Goal: Task Accomplishment & Management: Use online tool/utility

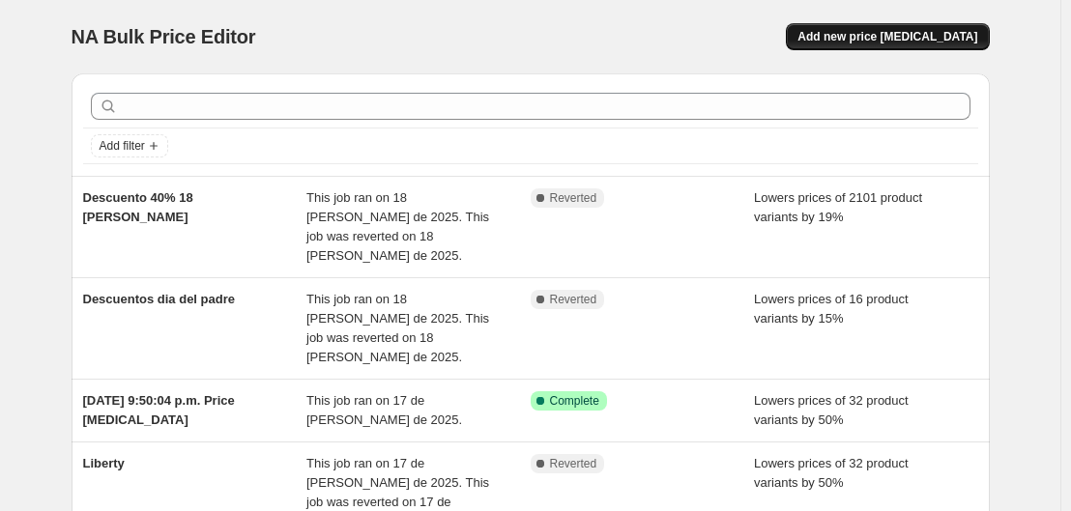
click at [915, 30] on span "Add new price [MEDICAL_DATA]" at bounding box center [888, 36] width 180 height 15
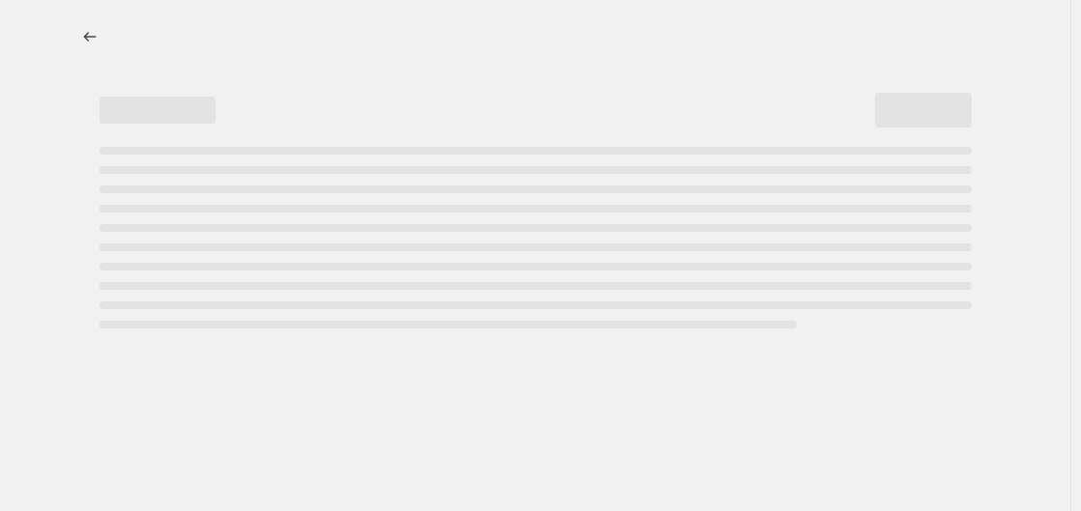
select select "percentage"
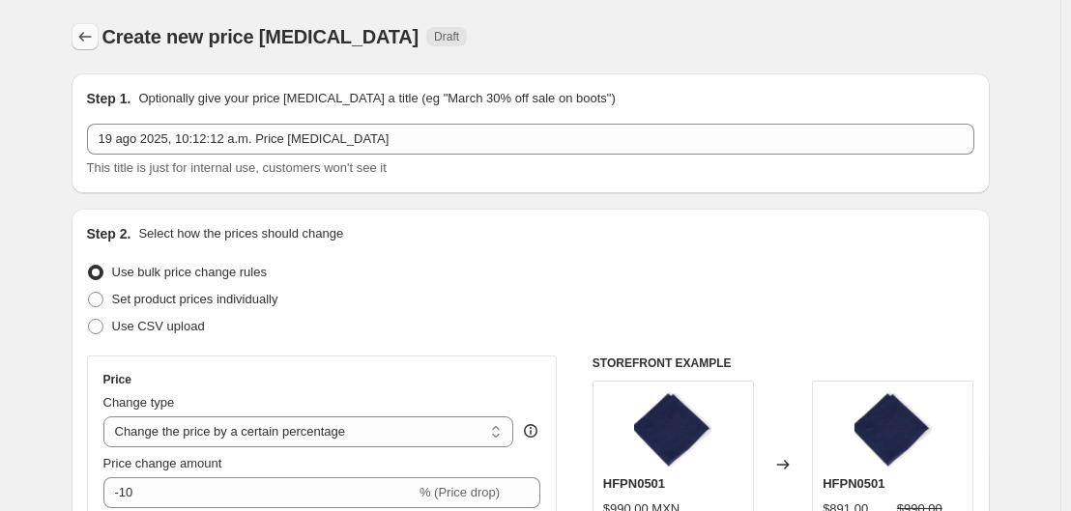
click at [99, 37] on button "Price change jobs" at bounding box center [85, 36] width 27 height 27
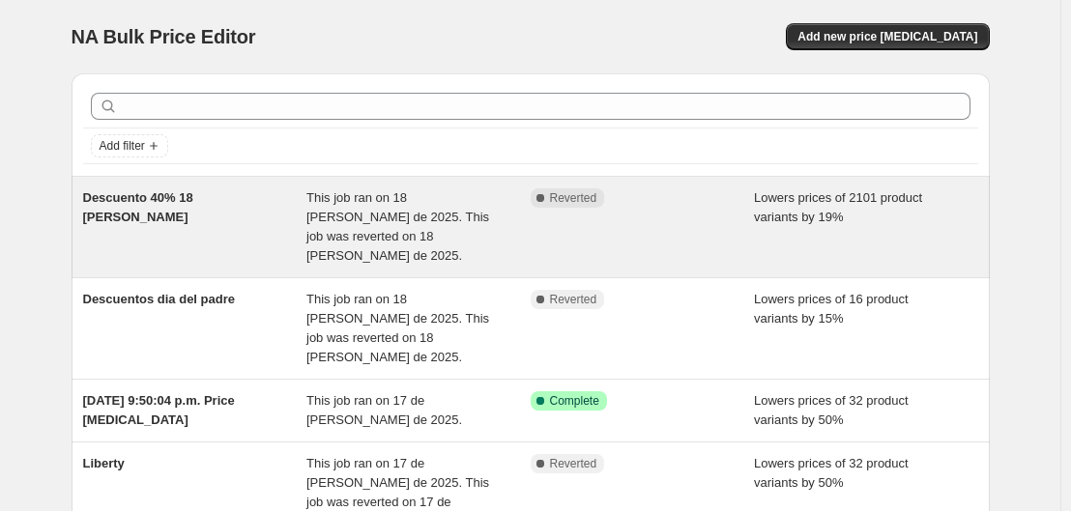
click at [363, 220] on span "This job ran on 18 de agosto de 2025. This job was reverted on 18 de agosto de …" at bounding box center [397, 226] width 183 height 73
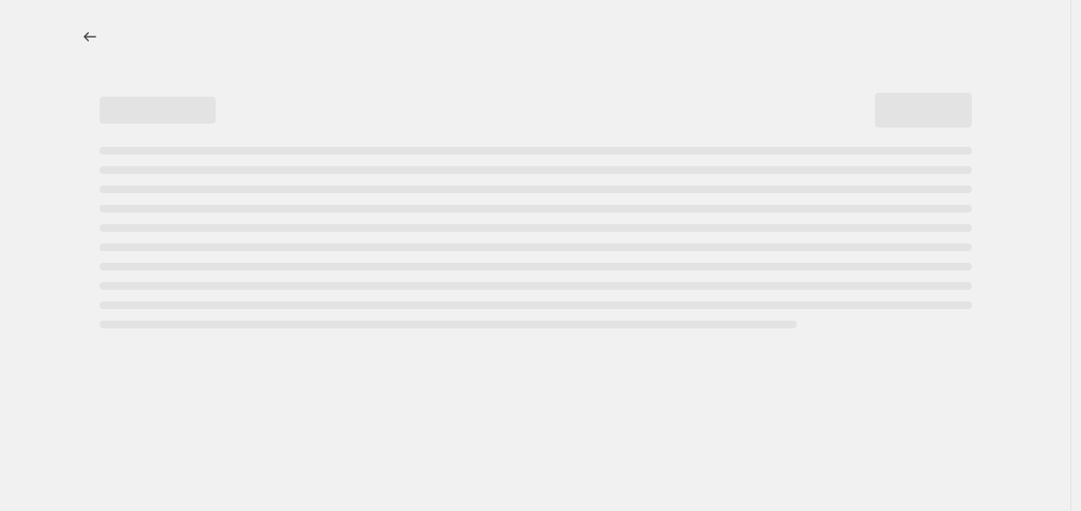
select select "percentage"
select select "collection"
select select "tag"
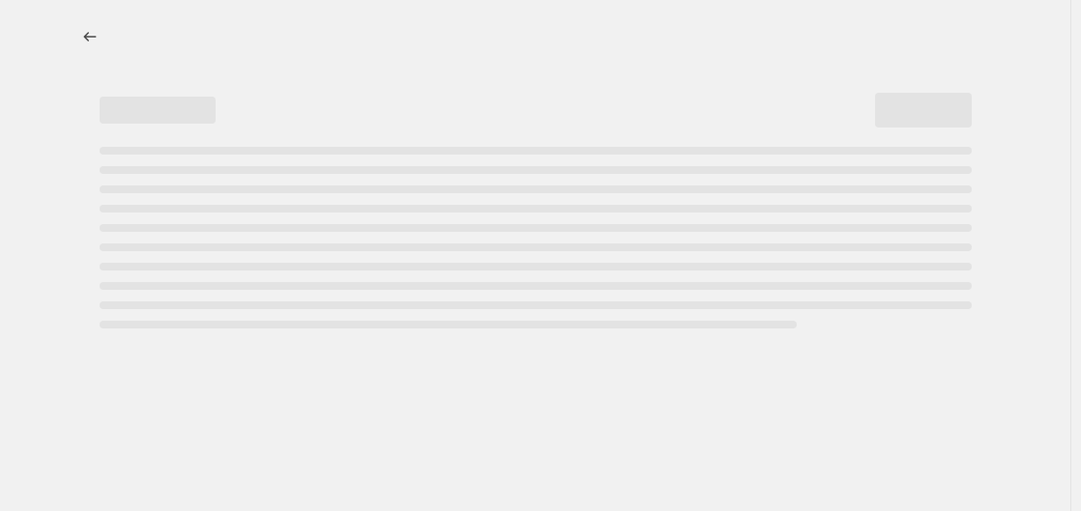
select select "tag"
select select "vendor"
select select "collection"
select select "tag"
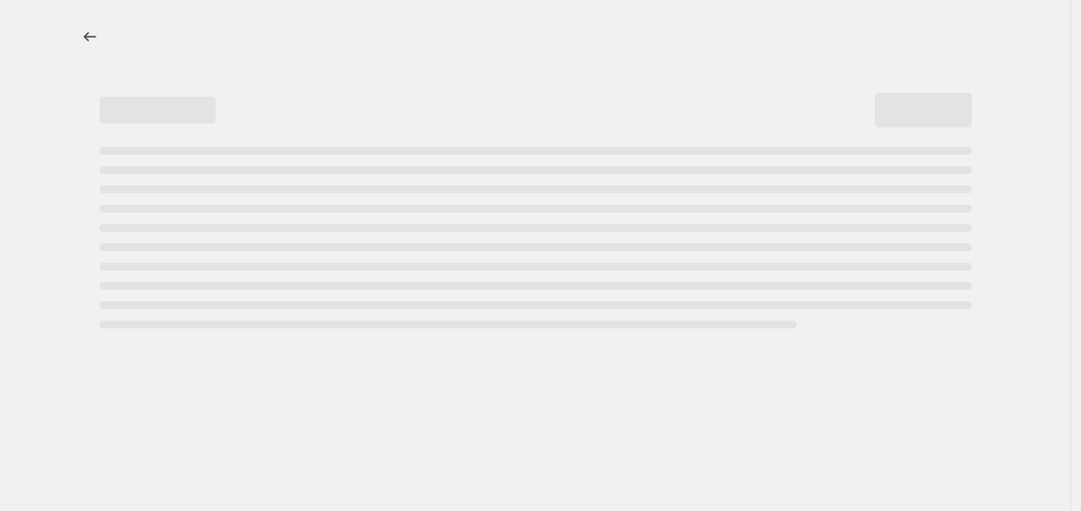
select select "vendor"
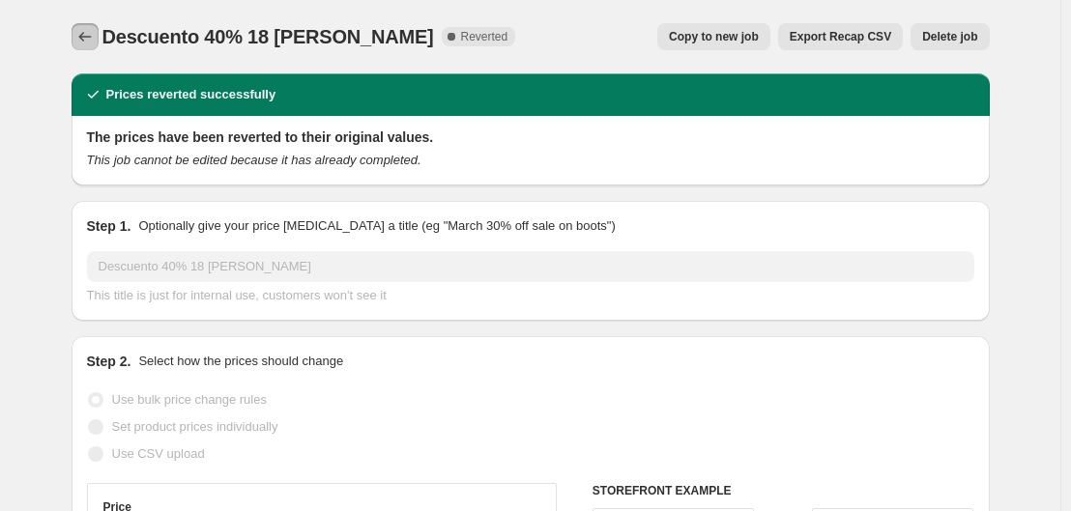
click at [94, 31] on icon "Price change jobs" at bounding box center [84, 36] width 19 height 19
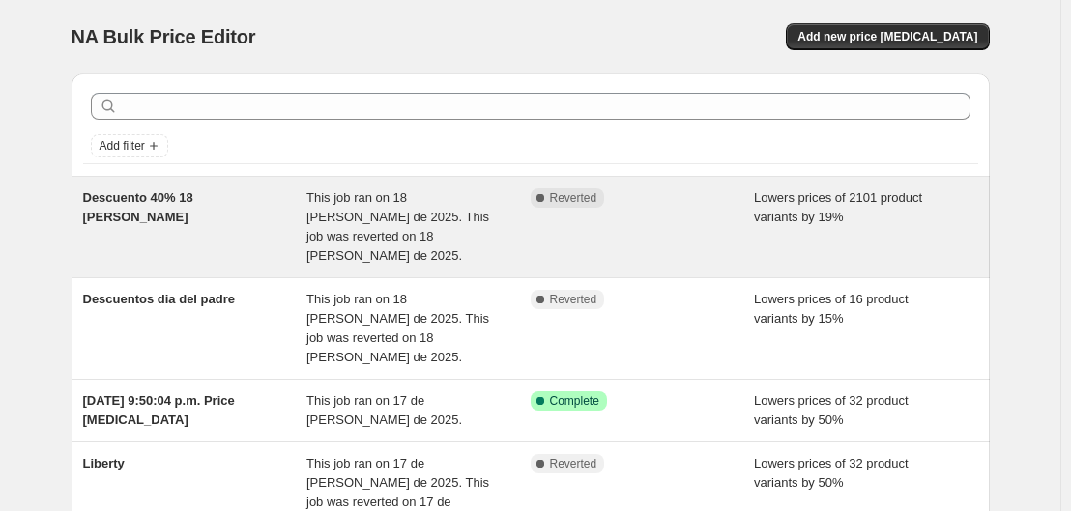
click at [265, 216] on div "Descuento 40% 18 [PERSON_NAME]" at bounding box center [195, 227] width 224 height 77
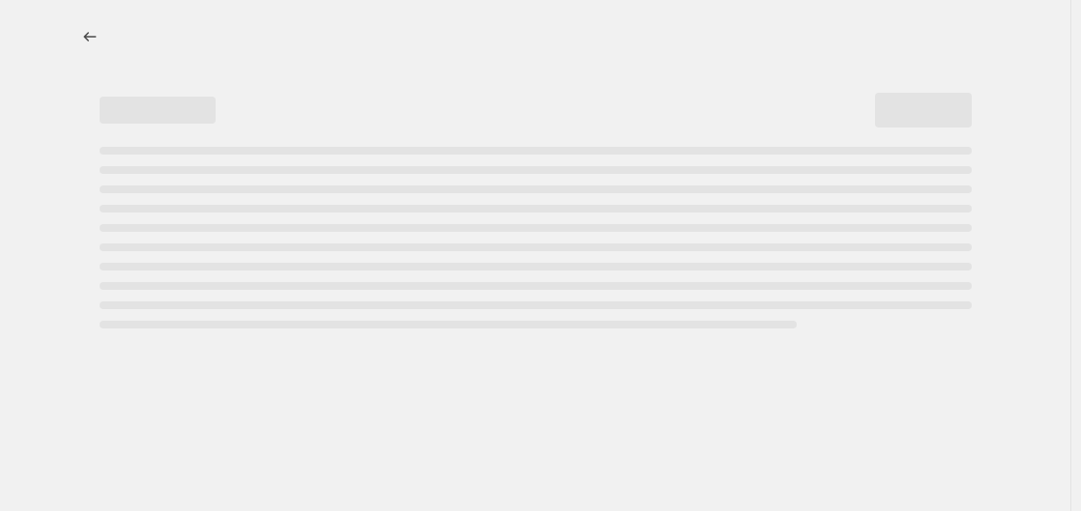
select select "percentage"
select select "collection"
select select "tag"
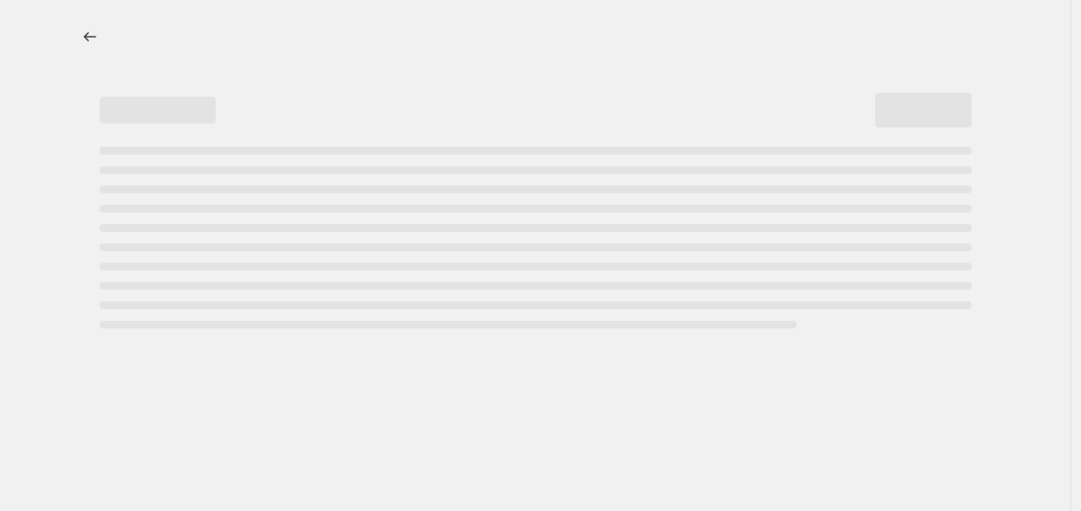
select select "tag"
select select "vendor"
select select "collection"
select select "tag"
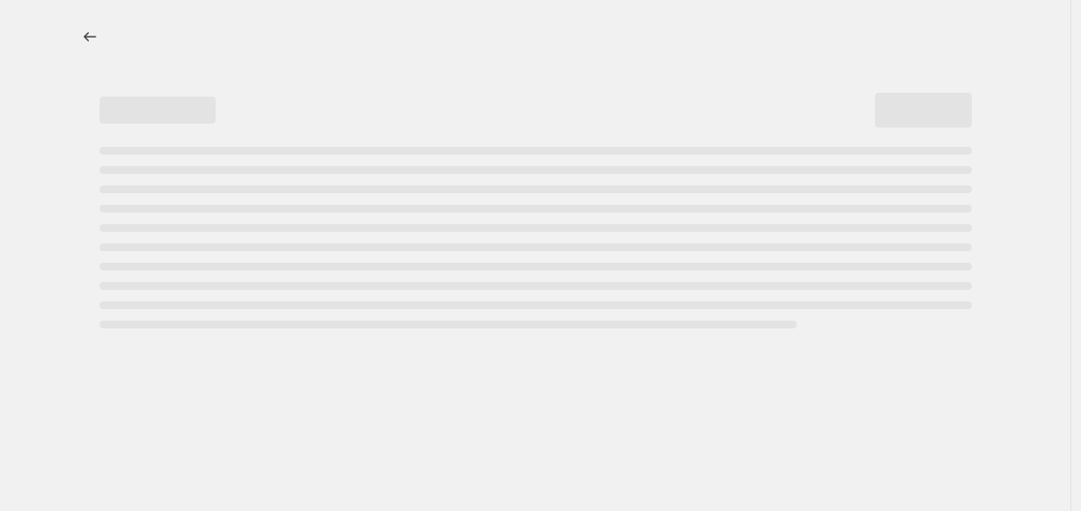
select select "vendor"
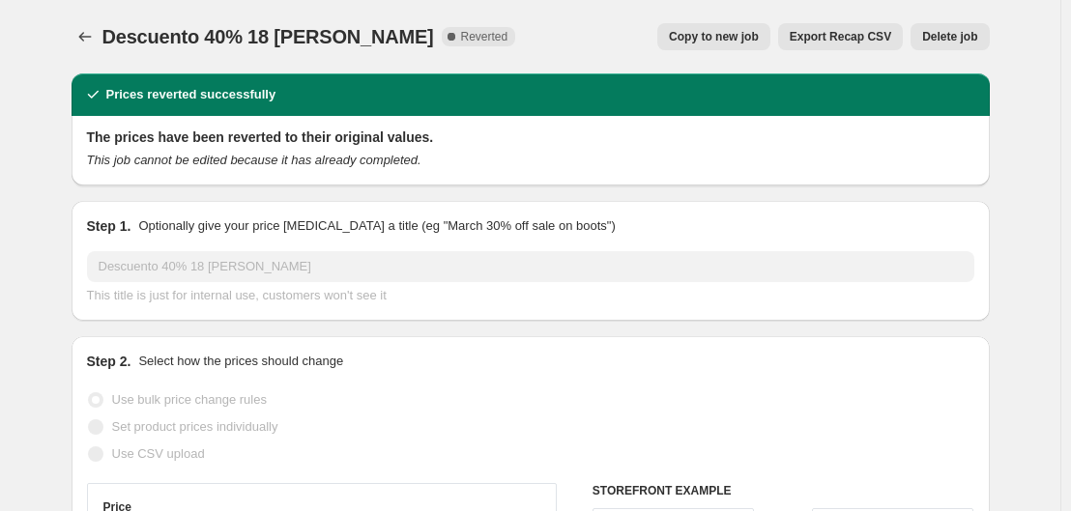
click at [167, 102] on h2 "Prices reverted successfully" at bounding box center [191, 94] width 170 height 19
click at [461, 40] on span "Reverted" at bounding box center [484, 36] width 47 height 15
drag, startPoint x: 678, startPoint y: 351, endPoint x: 677, endPoint y: 323, distance: 28.1
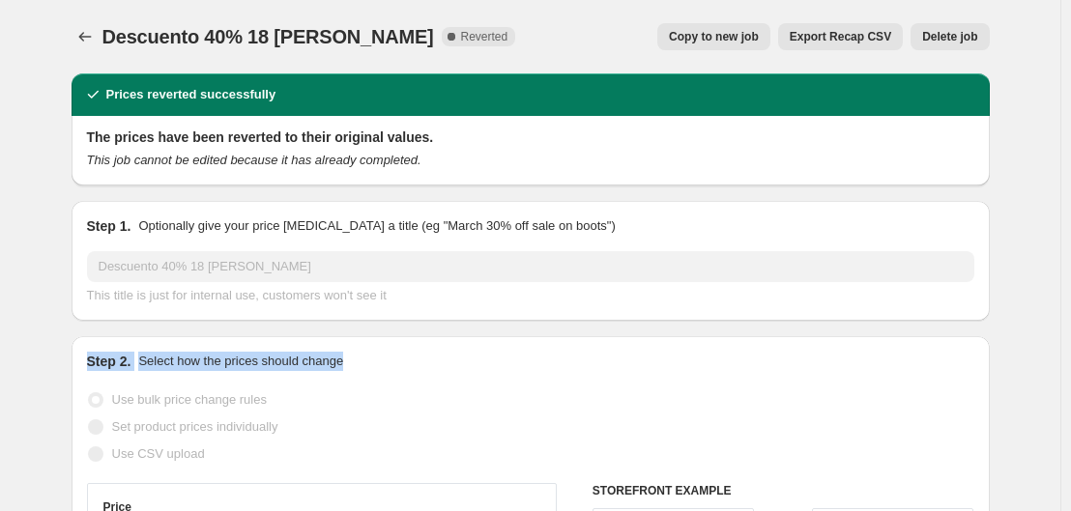
click at [977, 35] on span "Delete job" at bounding box center [949, 36] width 55 height 15
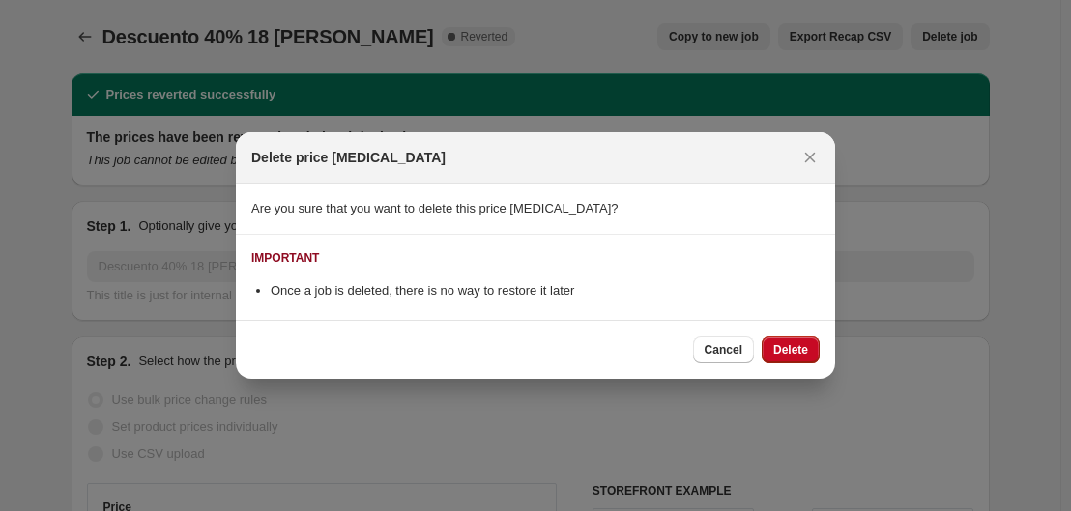
click at [832, 152] on div "Delete price change job" at bounding box center [535, 157] width 599 height 51
click at [818, 154] on icon "Close" at bounding box center [809, 157] width 19 height 19
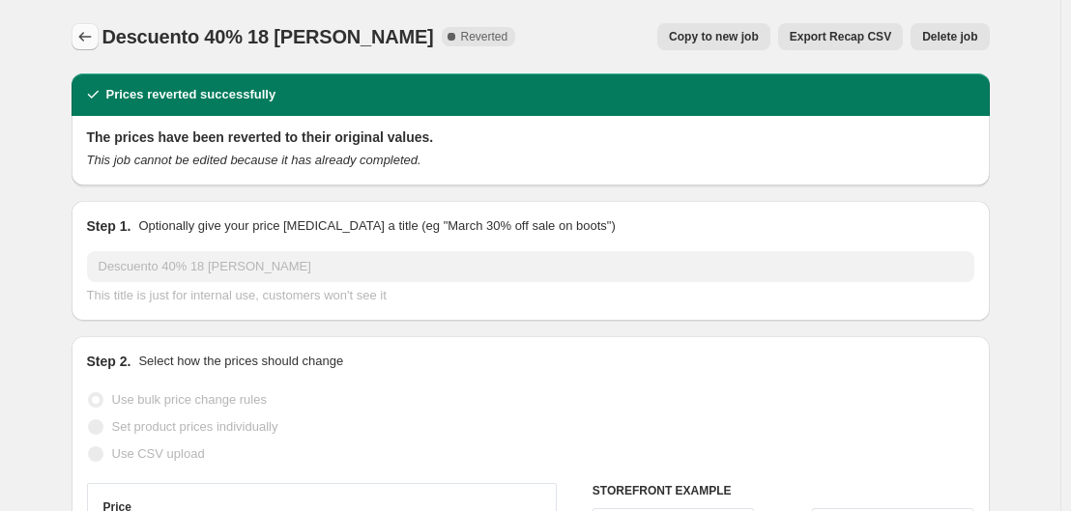
click at [95, 39] on icon "Price change jobs" at bounding box center [84, 36] width 19 height 19
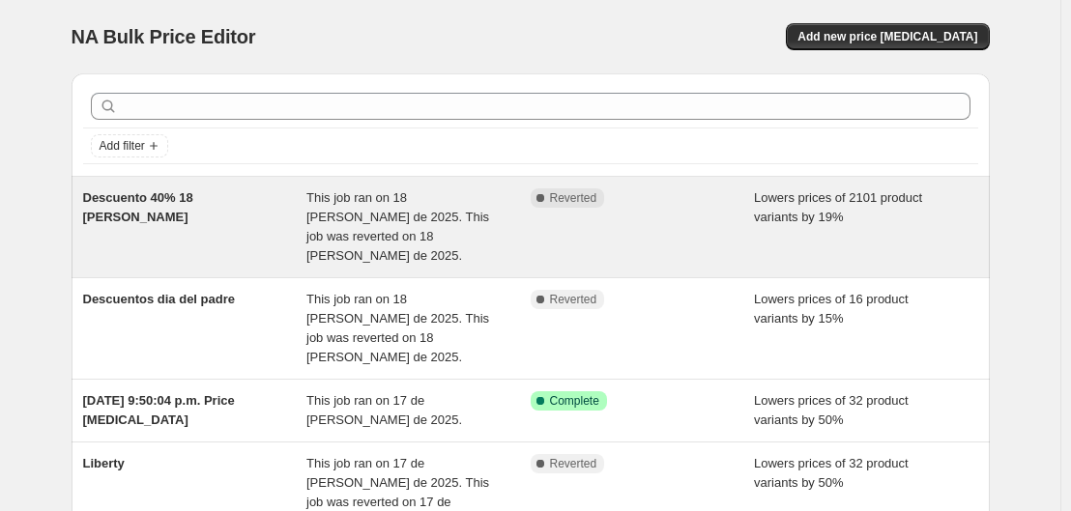
drag, startPoint x: 494, startPoint y: 215, endPoint x: 380, endPoint y: 204, distance: 114.6
click at [380, 204] on span "This job ran on 18 [PERSON_NAME] de 2025. This job was reverted on 18 [PERSON_N…" at bounding box center [397, 226] width 183 height 73
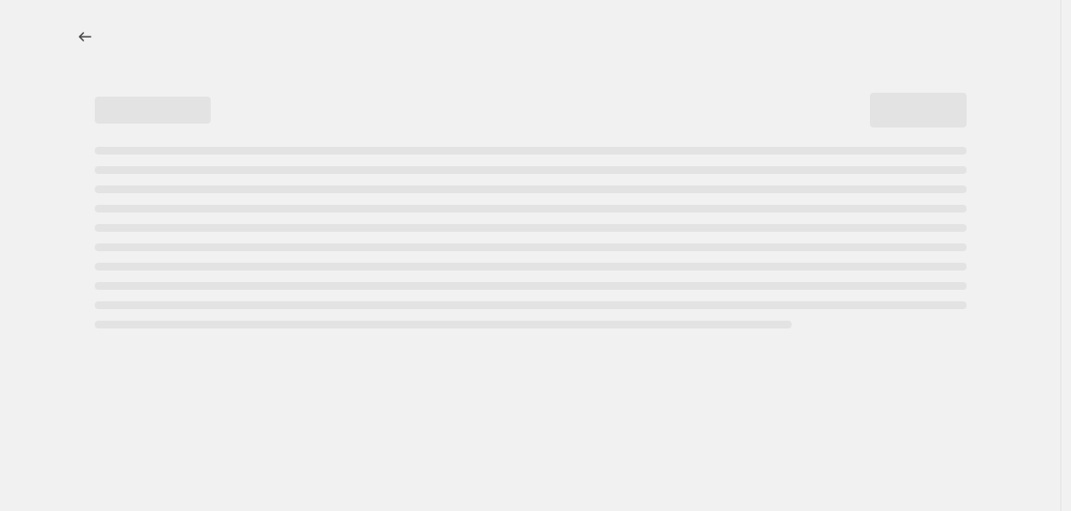
select select "percentage"
select select "collection"
select select "tag"
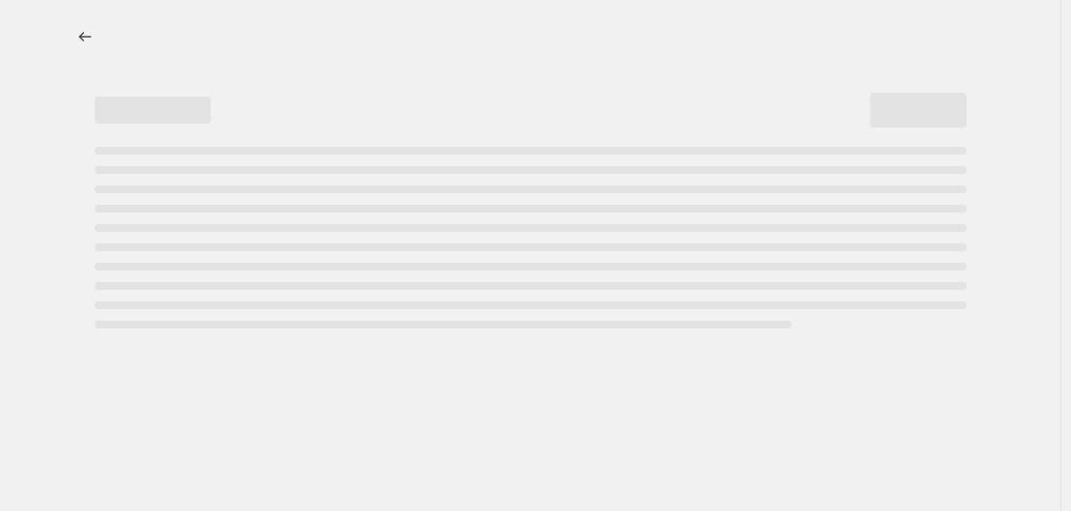
select select "tag"
select select "vendor"
select select "collection"
select select "tag"
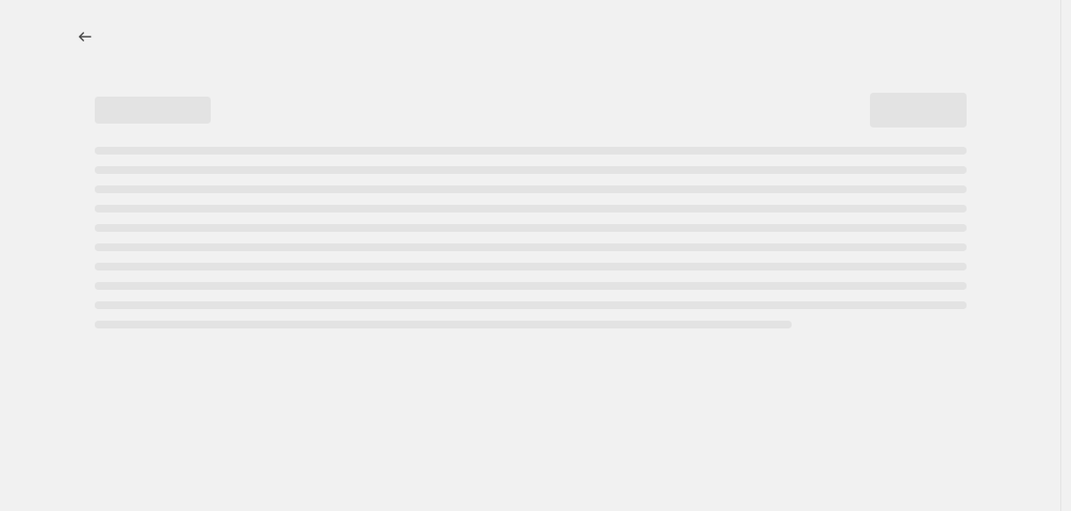
select select "vendor"
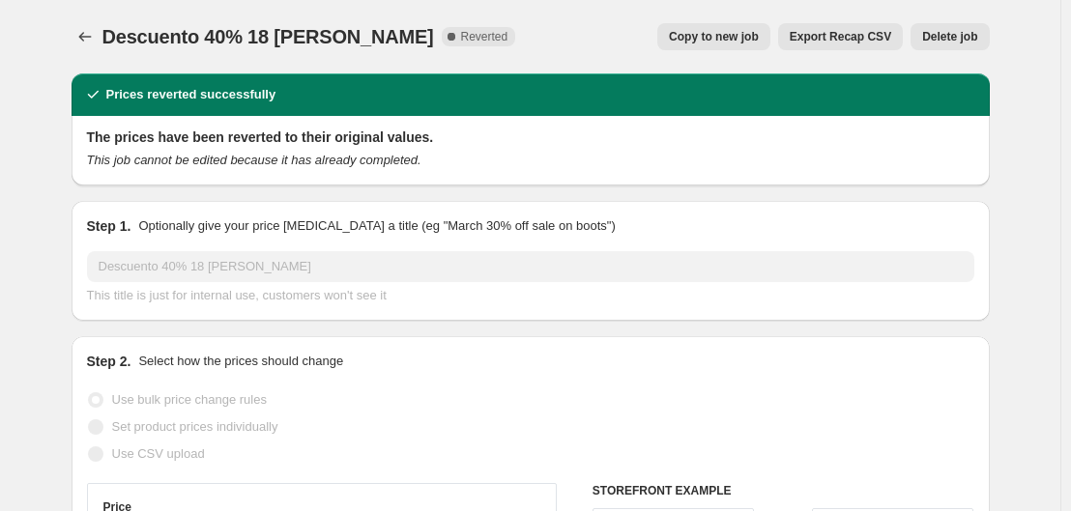
click at [334, 290] on span "This title is just for internal use, customers won't see it" at bounding box center [237, 295] width 300 height 15
click at [984, 16] on div "Descuento 40% 18 de Agosto. This page is ready Descuento 40% 18 de Agosto Compl…" at bounding box center [531, 36] width 918 height 73
click at [958, 42] on span "Delete job" at bounding box center [949, 36] width 55 height 15
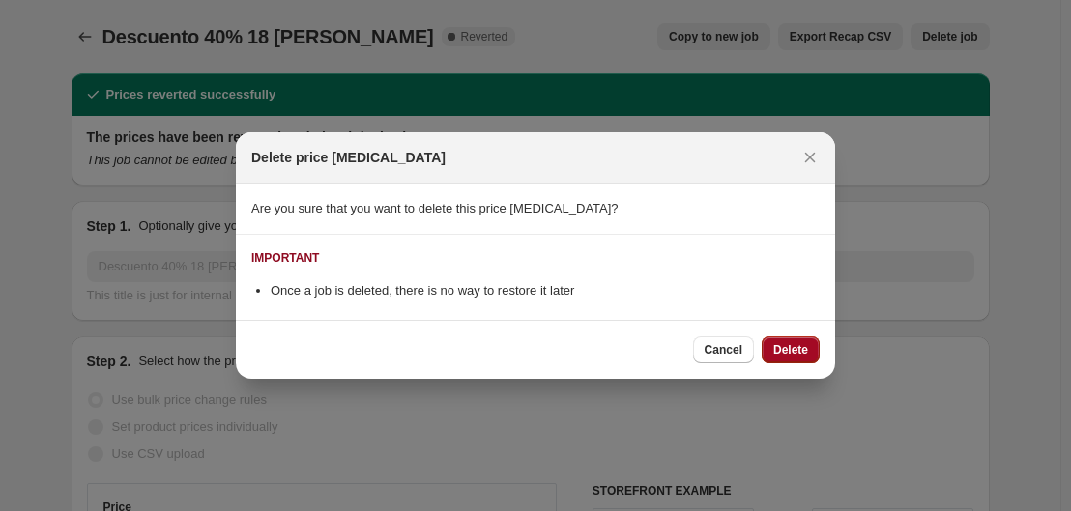
click at [793, 344] on span "Delete" at bounding box center [790, 349] width 35 height 15
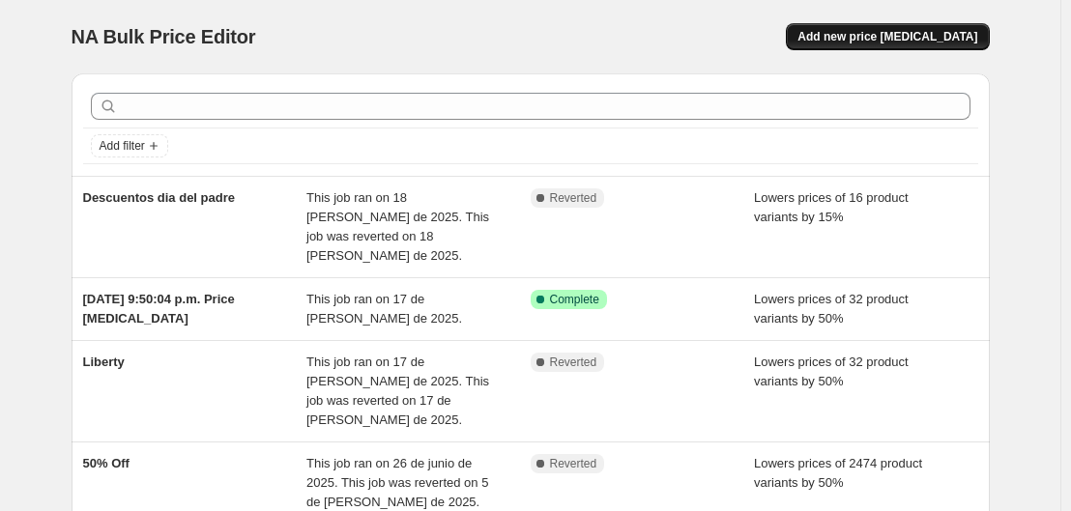
click at [877, 41] on span "Add new price [MEDICAL_DATA]" at bounding box center [888, 36] width 180 height 15
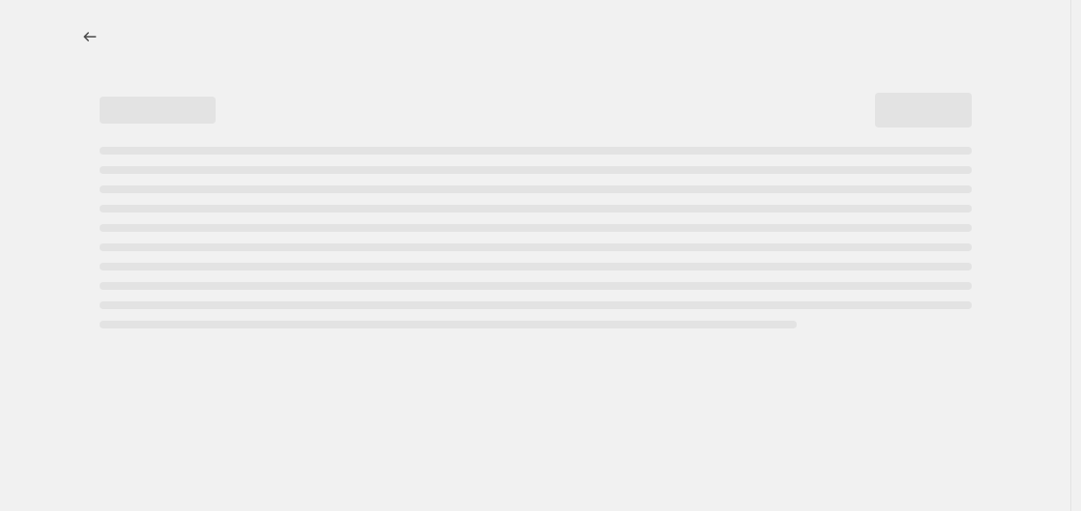
select select "percentage"
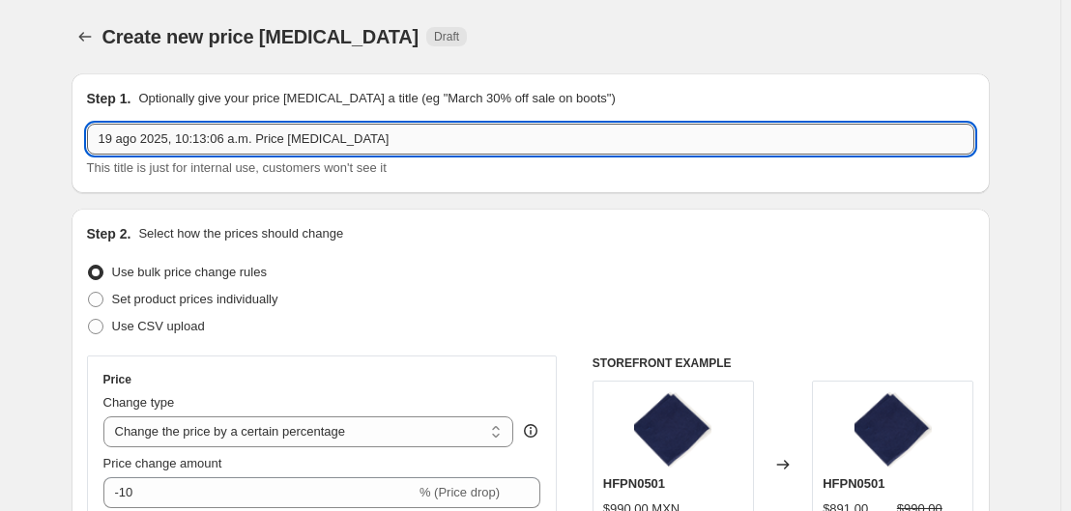
click at [399, 145] on input "19 ago 2025, 10:13:06 a.m. Price change job" at bounding box center [530, 139] width 887 height 31
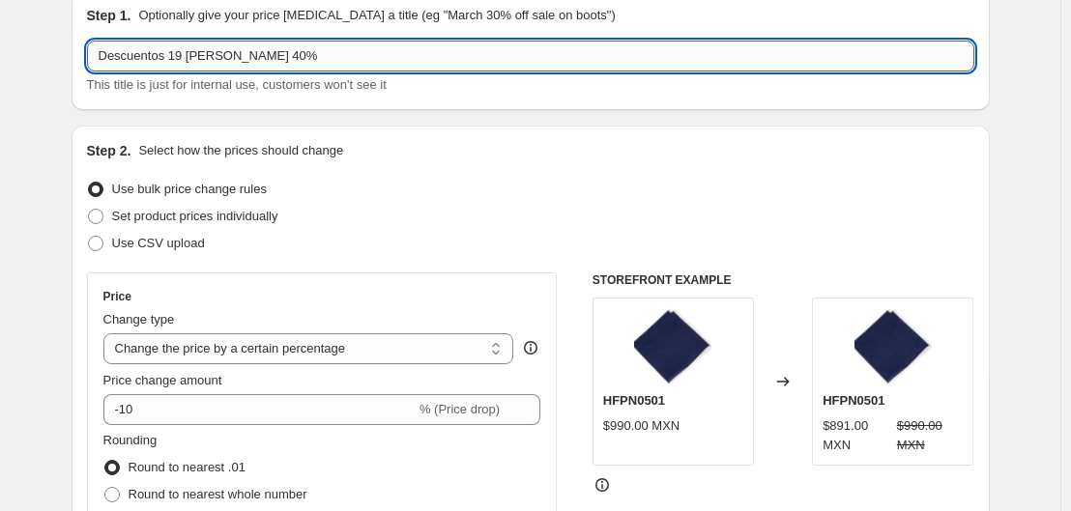
scroll to position [81, 0]
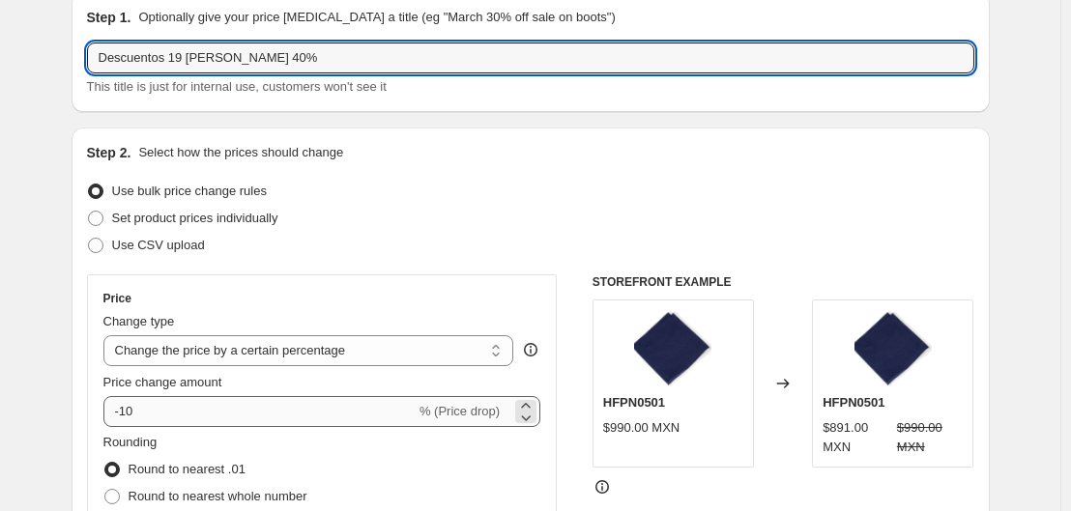
type input "Descuentos 19 [PERSON_NAME] 40%"
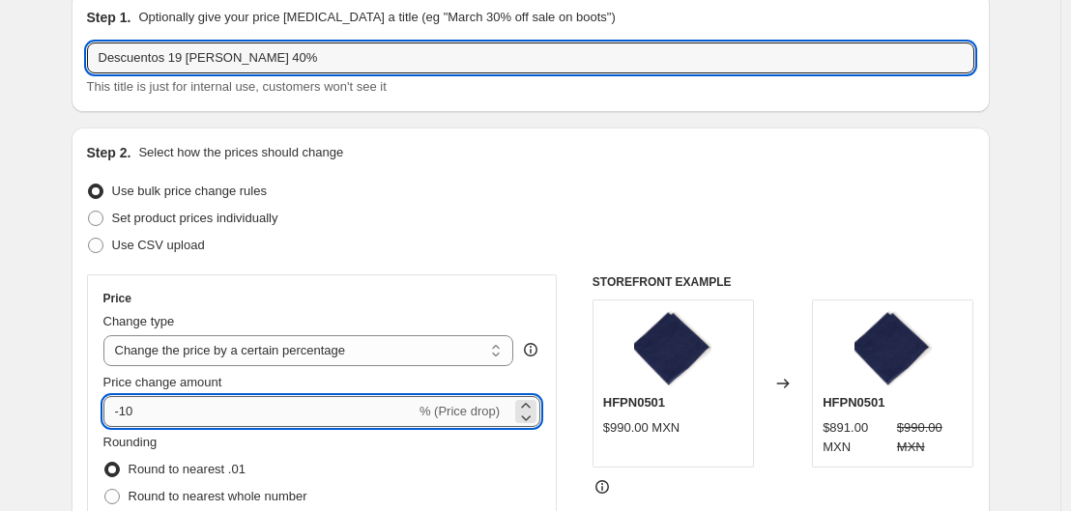
click at [218, 405] on input "-10" at bounding box center [259, 411] width 312 height 31
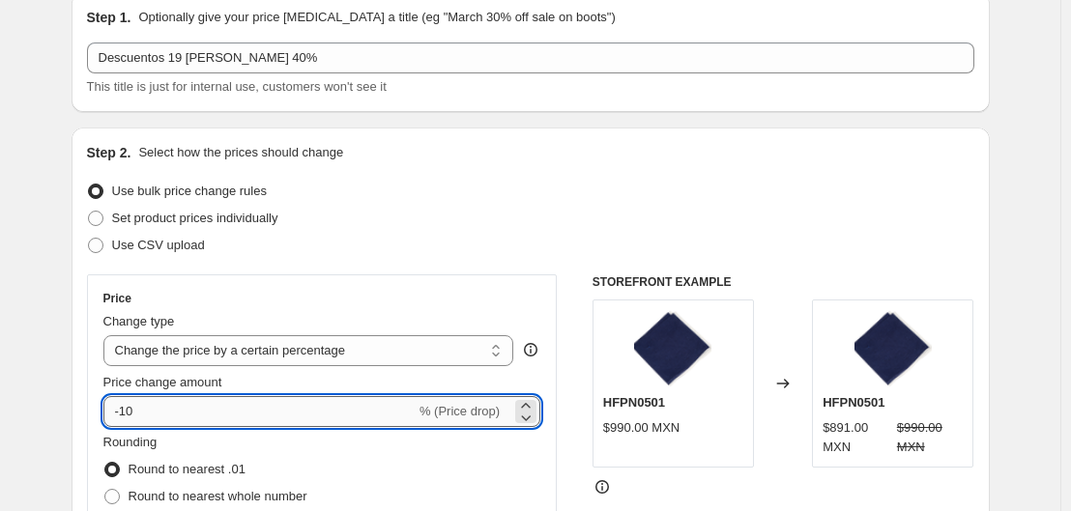
type input "-1"
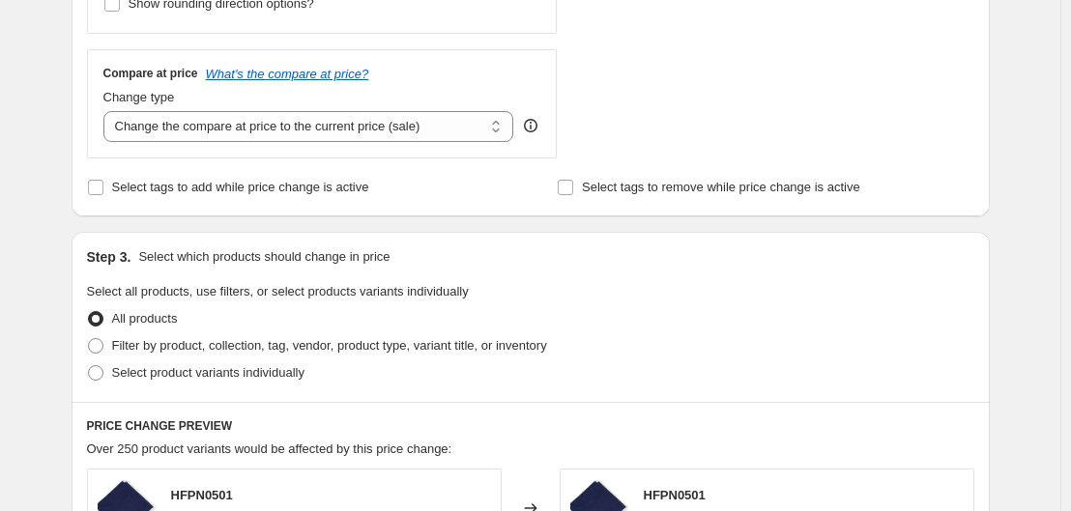
scroll to position [672, 0]
type input "-40"
click at [233, 337] on span "Filter by product, collection, tag, vendor, product type, variant title, or inv…" at bounding box center [329, 344] width 435 height 15
click at [89, 337] on input "Filter by product, collection, tag, vendor, product type, variant title, or inv…" at bounding box center [88, 337] width 1 height 1
radio input "true"
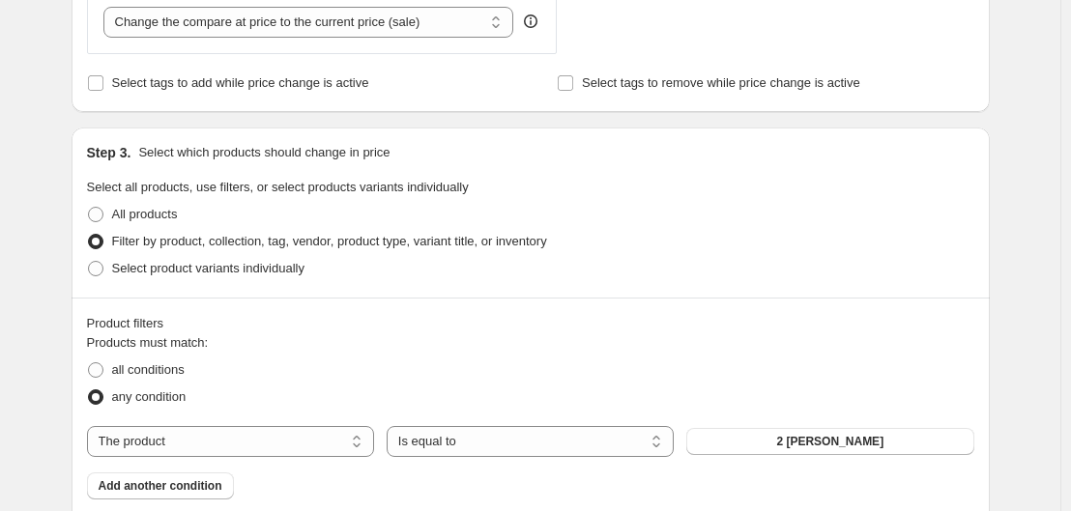
scroll to position [842, 0]
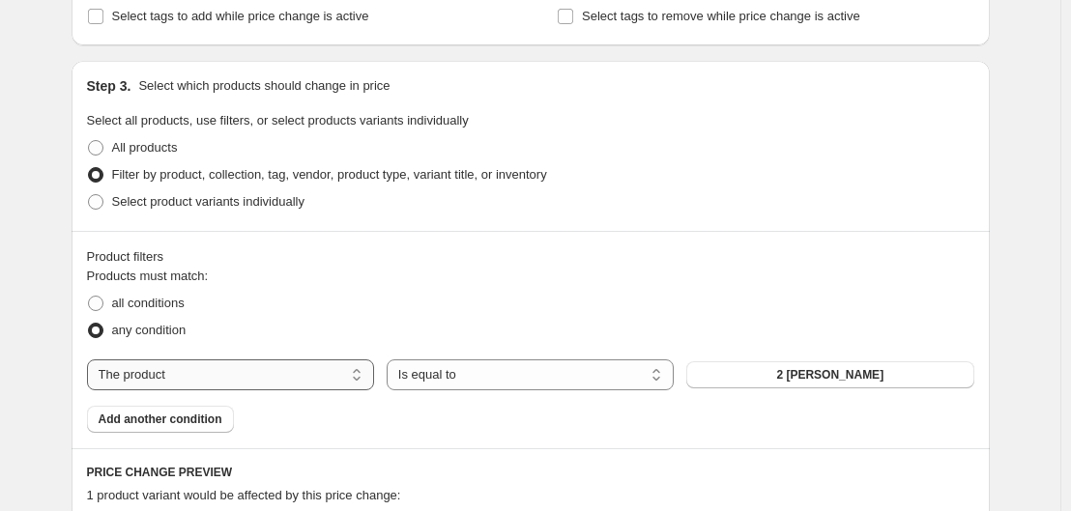
click at [284, 383] on select "The product The product's collection The product's tag The product's vendor The…" at bounding box center [230, 375] width 287 height 31
select select "collection"
click at [776, 366] on button "AW TRAJE" at bounding box center [829, 375] width 287 height 27
click at [161, 413] on span "Add another condition" at bounding box center [161, 419] width 124 height 15
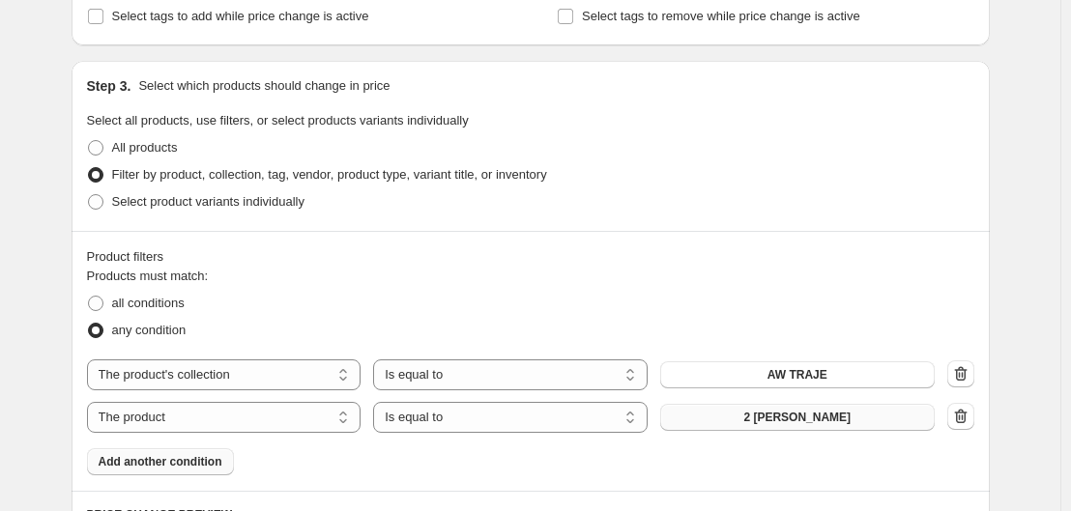
click at [753, 425] on button "2 [PERSON_NAME]" at bounding box center [797, 417] width 275 height 27
click at [303, 417] on select "The product The product's collection The product's tag The product's vendor The…" at bounding box center [224, 417] width 275 height 31
click at [91, 402] on select "The product The product's collection The product's tag The product's vendor The…" at bounding box center [224, 417] width 275 height 31
click at [268, 408] on select "The product The product's collection The product's tag The product's vendor The…" at bounding box center [224, 417] width 275 height 31
select select "collection"
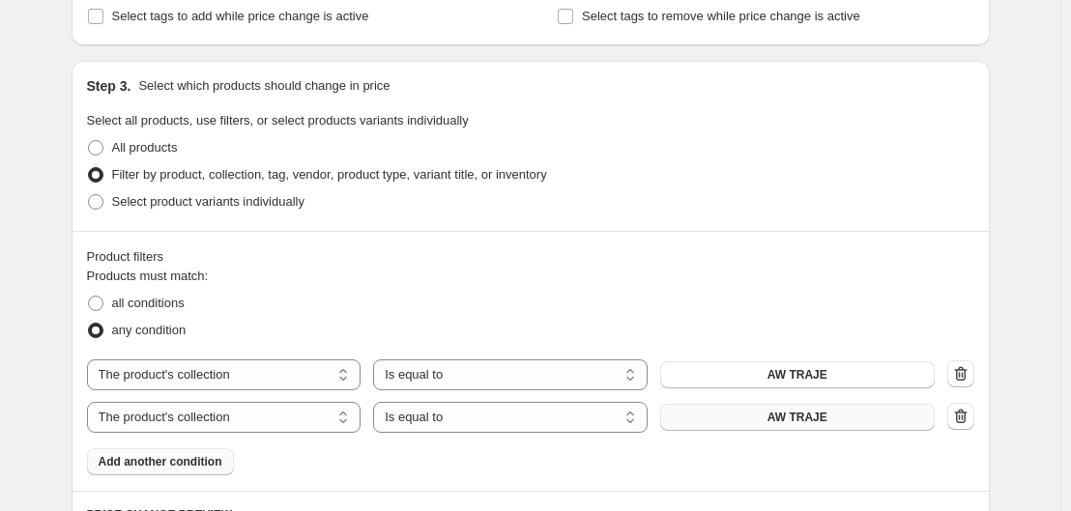
click at [839, 421] on button "AW TRAJE" at bounding box center [797, 417] width 275 height 27
click at [121, 464] on span "Add another condition" at bounding box center [161, 461] width 124 height 15
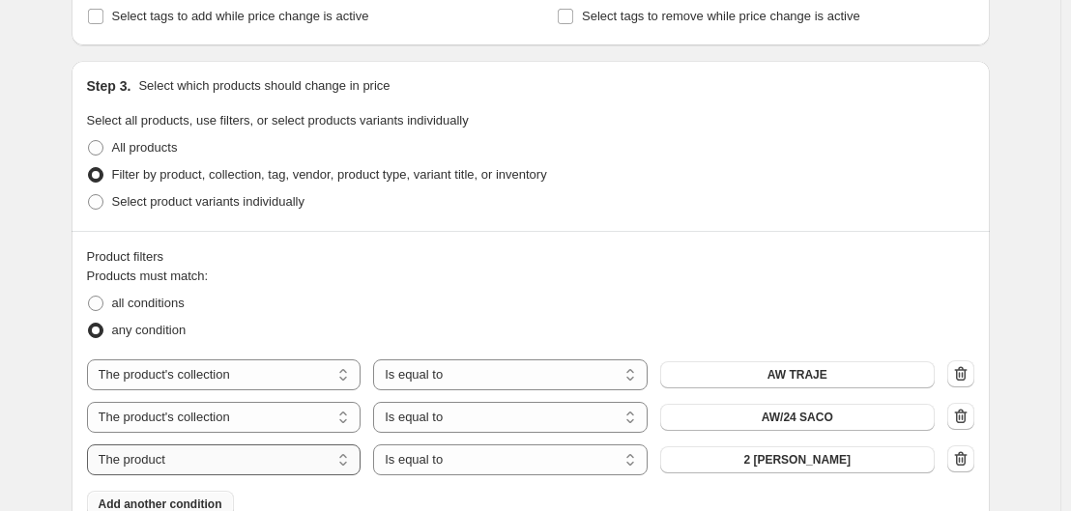
click at [346, 455] on select "The product The product's collection The product's tag The product's vendor The…" at bounding box center [224, 460] width 275 height 31
select select "collection"
click at [877, 463] on button "AW TRAJE" at bounding box center [797, 460] width 275 height 27
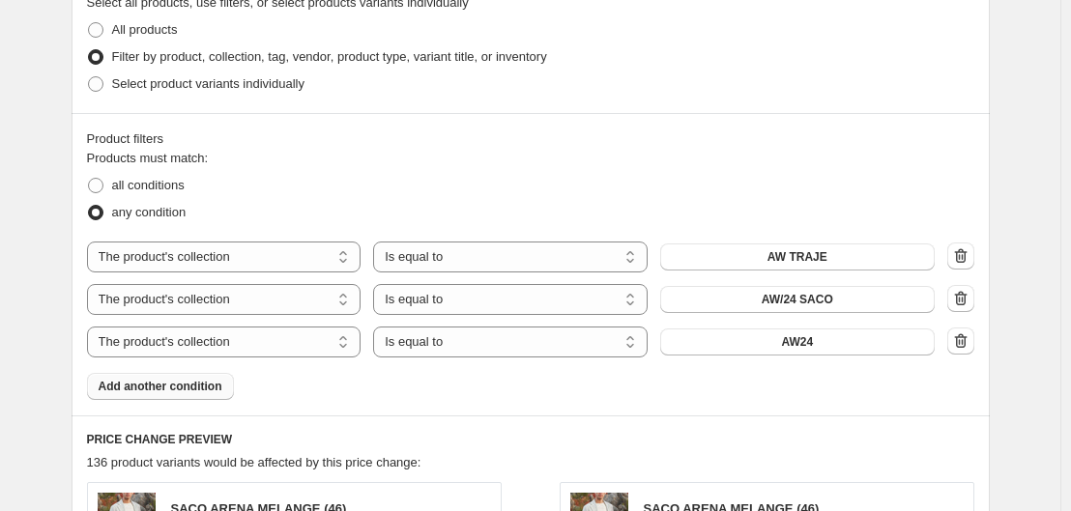
scroll to position [944, 0]
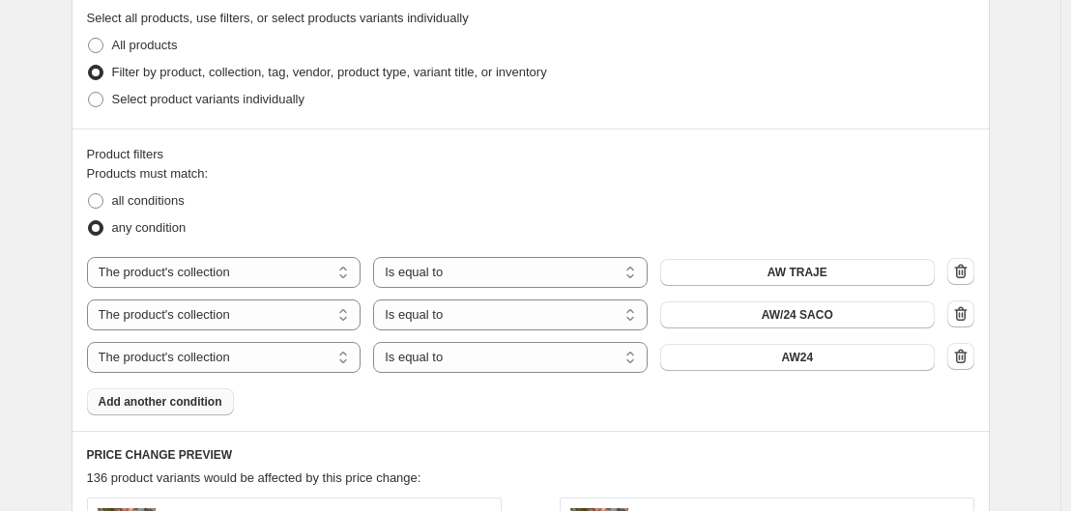
click at [208, 396] on span "Add another condition" at bounding box center [161, 401] width 124 height 15
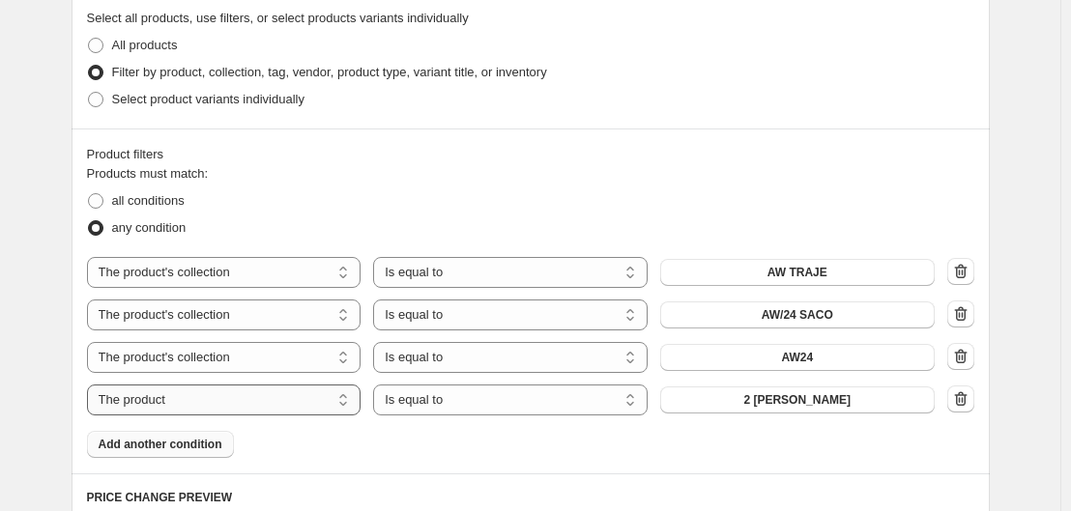
click at [324, 400] on select "The product The product's collection The product's tag The product's vendor The…" at bounding box center [224, 400] width 275 height 31
select select "collection"
click at [778, 407] on span "AW TRAJE" at bounding box center [798, 399] width 60 height 15
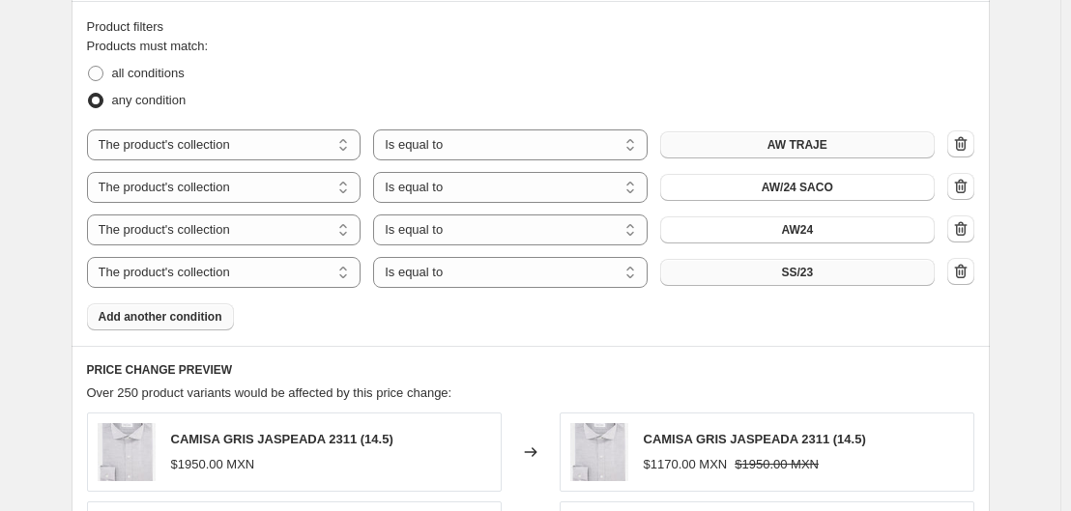
scroll to position [1073, 0]
click at [204, 315] on span "Add another condition" at bounding box center [161, 315] width 124 height 15
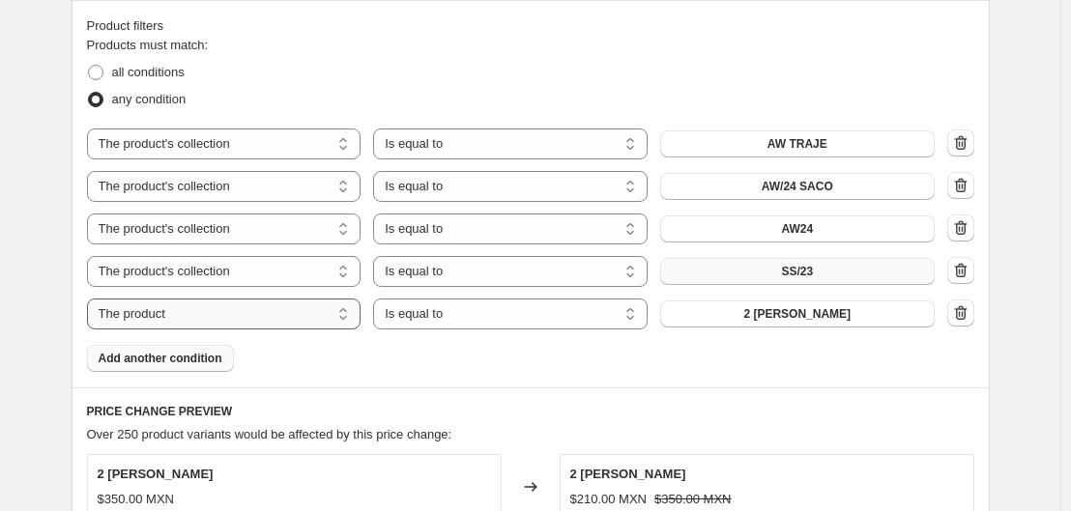
click at [335, 330] on select "The product The product's collection The product's tag The product's vendor The…" at bounding box center [224, 314] width 275 height 31
select select "collection"
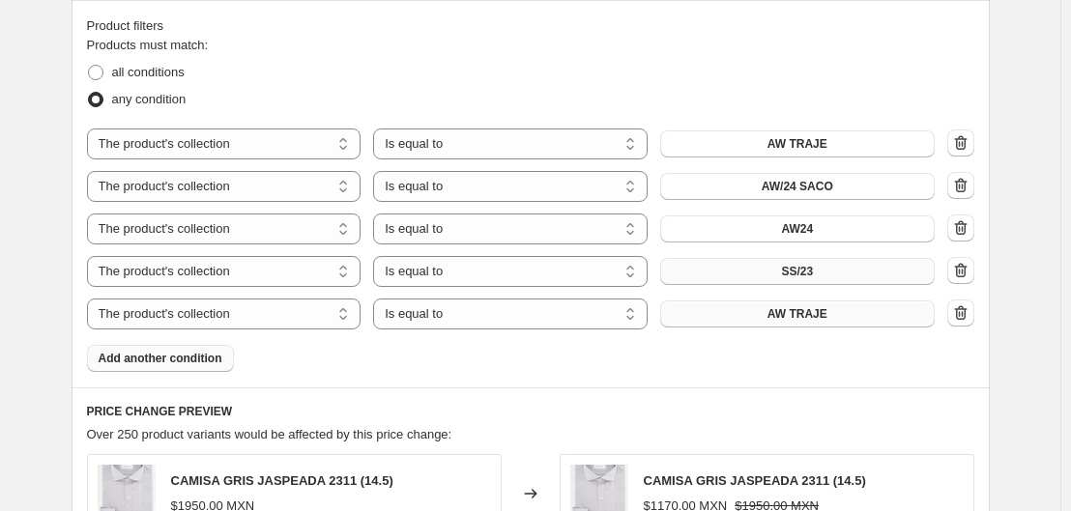
click at [799, 319] on span "AW TRAJE" at bounding box center [798, 313] width 60 height 15
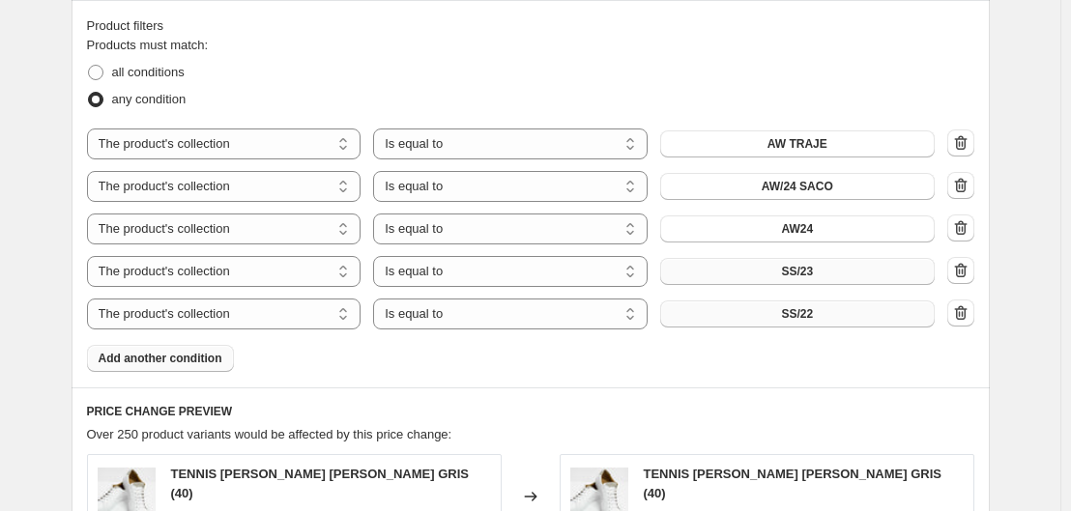
click at [173, 349] on button "Add another condition" at bounding box center [160, 358] width 147 height 27
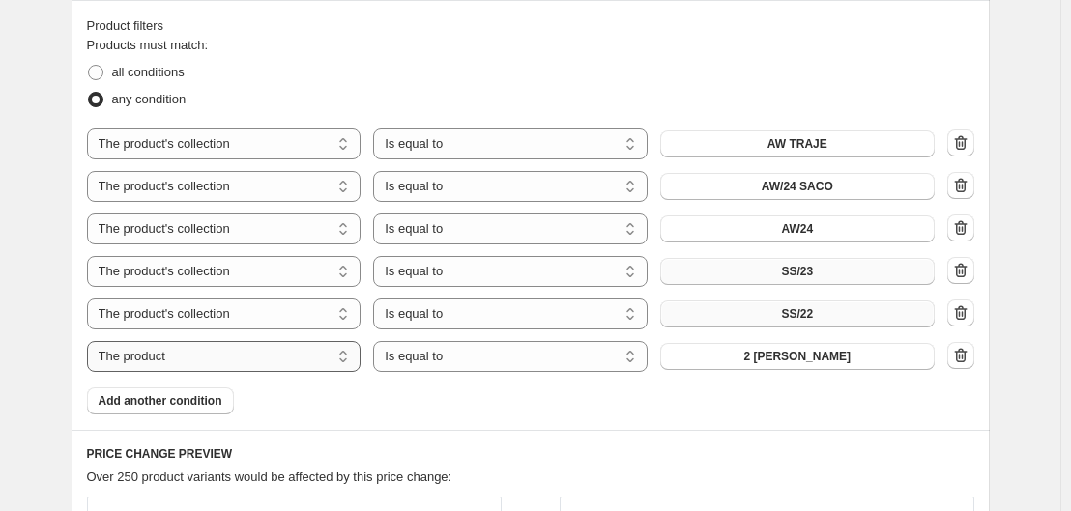
click at [256, 350] on select "The product The product's collection The product's tag The product's vendor The…" at bounding box center [224, 356] width 275 height 31
select select "collection"
click at [802, 365] on button "AW TRAJE" at bounding box center [797, 356] width 275 height 27
click at [148, 402] on span "Add another condition" at bounding box center [161, 400] width 124 height 15
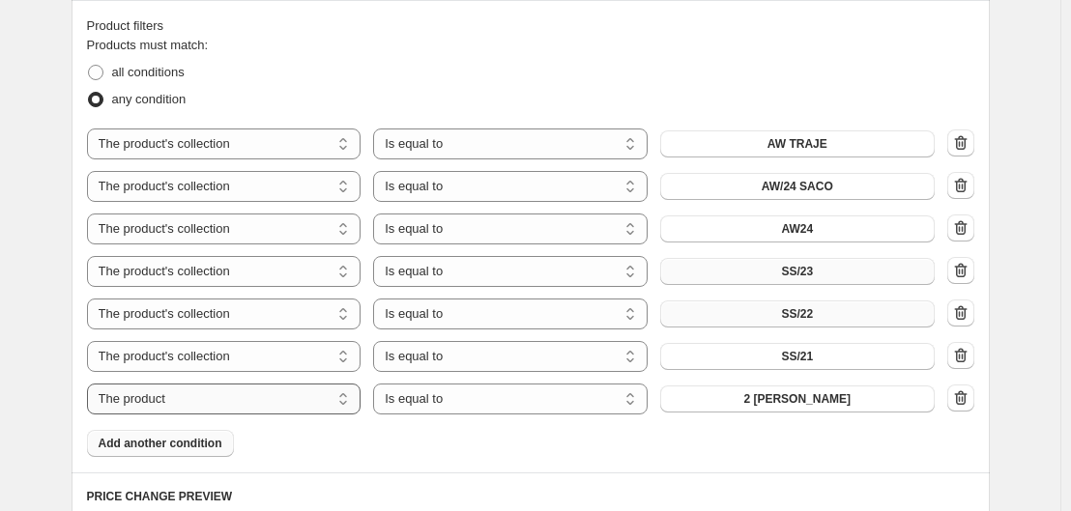
click at [217, 403] on select "The product The product's collection The product's tag The product's vendor The…" at bounding box center [224, 399] width 275 height 31
select select "collection"
click at [836, 412] on button "AW TRAJE" at bounding box center [797, 399] width 275 height 27
click at [166, 455] on button "Add another condition" at bounding box center [160, 443] width 147 height 27
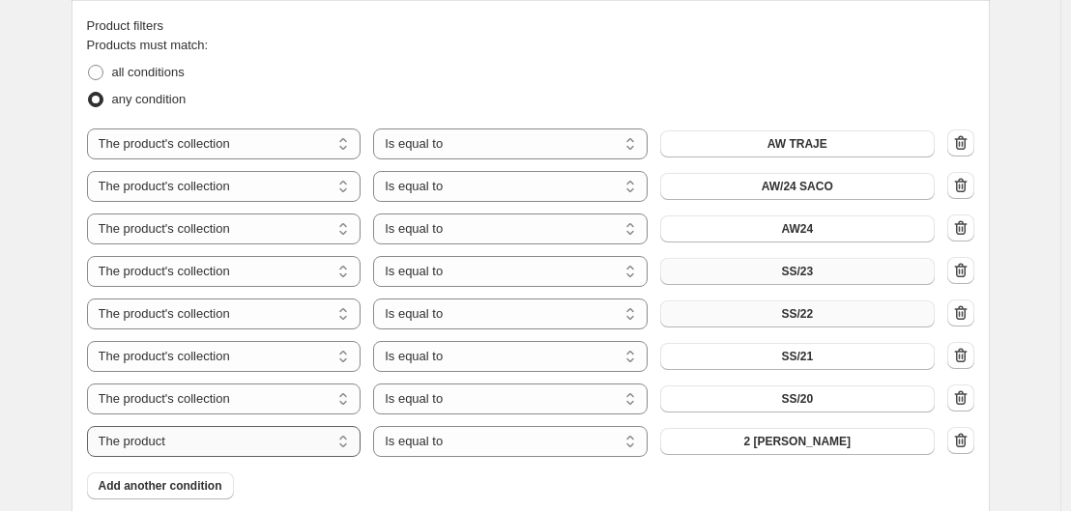
click at [189, 451] on select "The product The product's collection The product's tag The product's vendor The…" at bounding box center [224, 441] width 275 height 31
select select "collection"
click at [797, 454] on button "AW TRAJE" at bounding box center [797, 441] width 275 height 27
click at [190, 480] on span "Add another condition" at bounding box center [161, 486] width 124 height 15
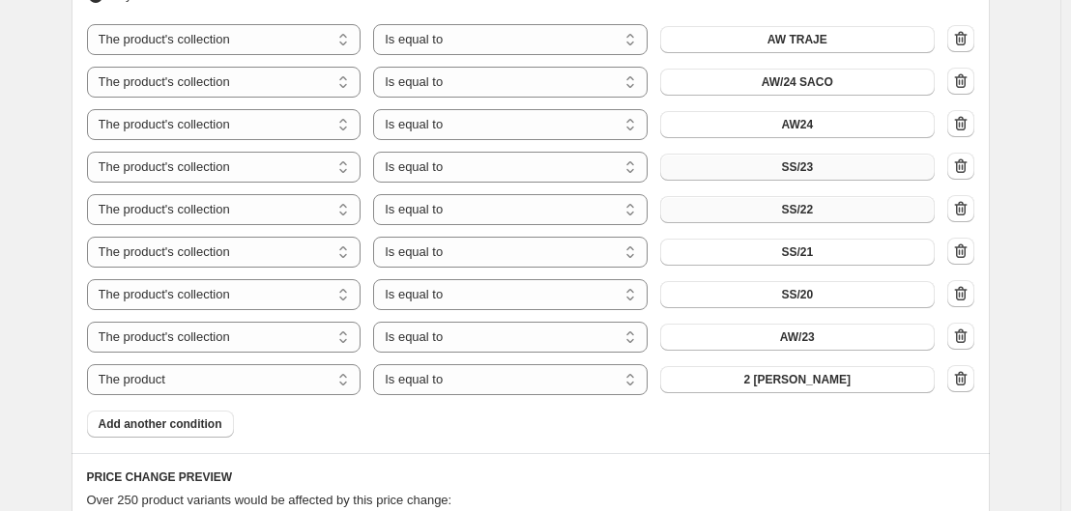
scroll to position [1182, 0]
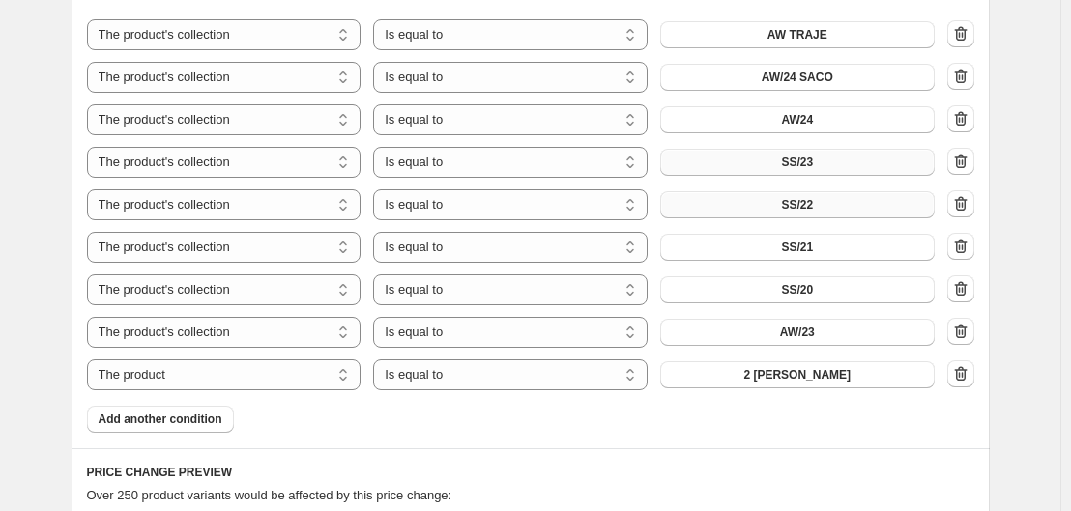
click at [230, 350] on div "The product The product's collection The product's tag The product's vendor The…" at bounding box center [530, 204] width 887 height 371
click at [220, 378] on select "The product The product's collection The product's tag The product's vendor The…" at bounding box center [224, 375] width 275 height 31
select select "collection"
click at [756, 392] on div "Products must match: all conditions any condition The product The product's col…" at bounding box center [530, 180] width 887 height 507
click at [756, 380] on button "AW TRAJE" at bounding box center [797, 375] width 275 height 27
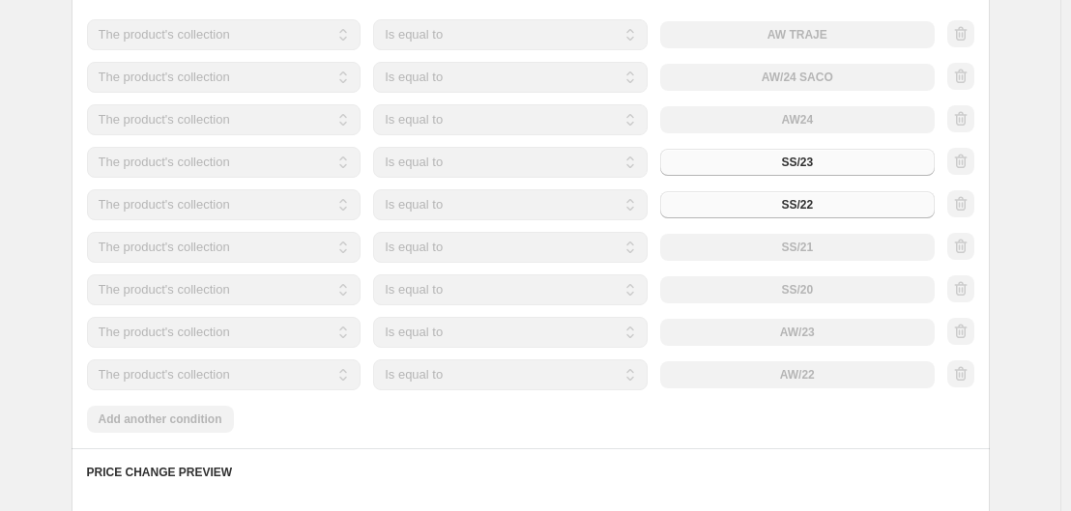
click at [161, 429] on div "Products must match: all conditions any condition The product The product's col…" at bounding box center [530, 180] width 887 height 507
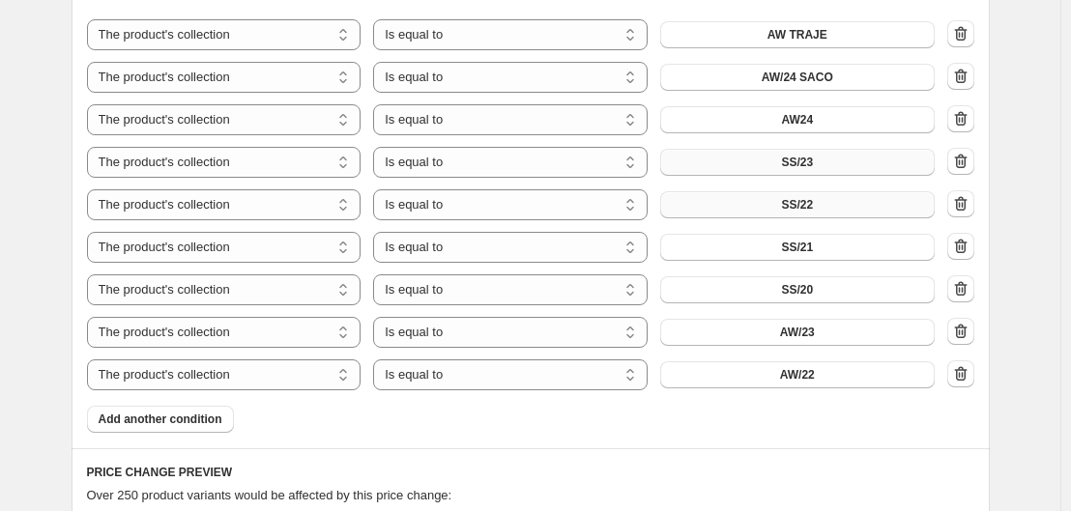
click at [161, 429] on button "Add another condition" at bounding box center [160, 419] width 147 height 27
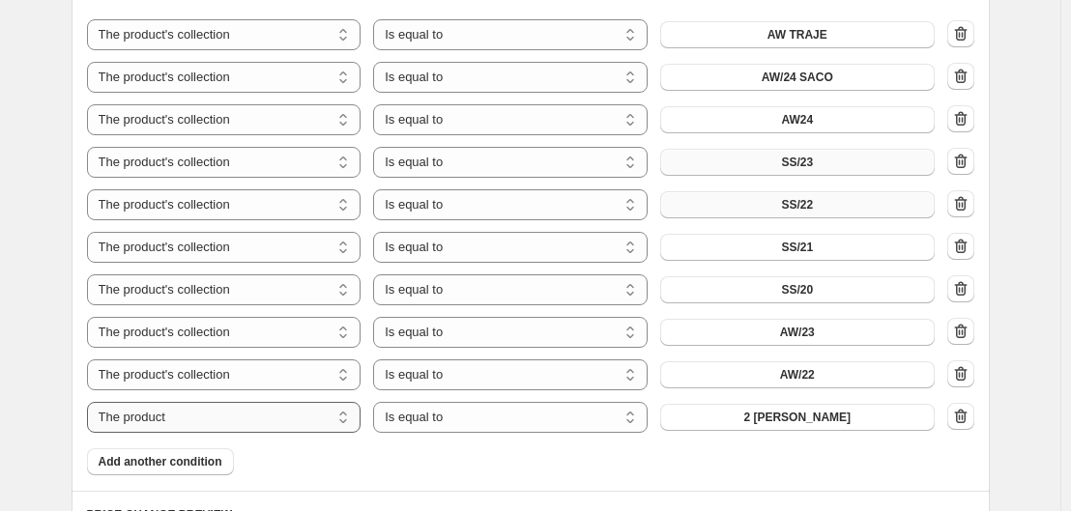
click at [252, 418] on select "The product The product's collection The product's tag The product's vendor The…" at bounding box center [224, 417] width 275 height 31
select select "collection"
click at [825, 419] on span "AW TRAJE" at bounding box center [798, 417] width 60 height 15
click at [154, 461] on span "Add another condition" at bounding box center [161, 461] width 124 height 15
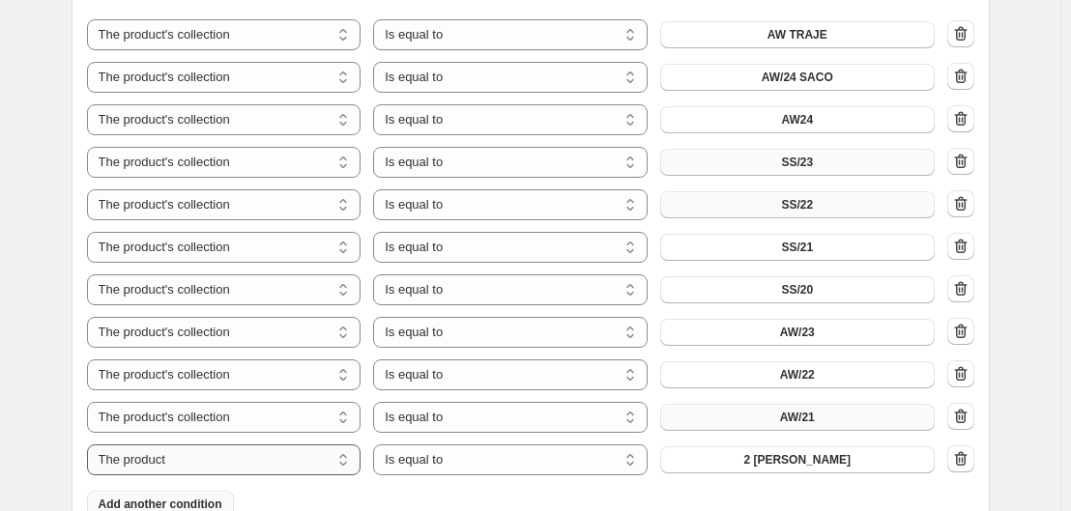
click at [323, 466] on select "The product The product's collection The product's tag The product's vendor The…" at bounding box center [224, 460] width 275 height 31
select select "collection"
click at [780, 461] on span "AW TRAJE" at bounding box center [798, 459] width 60 height 15
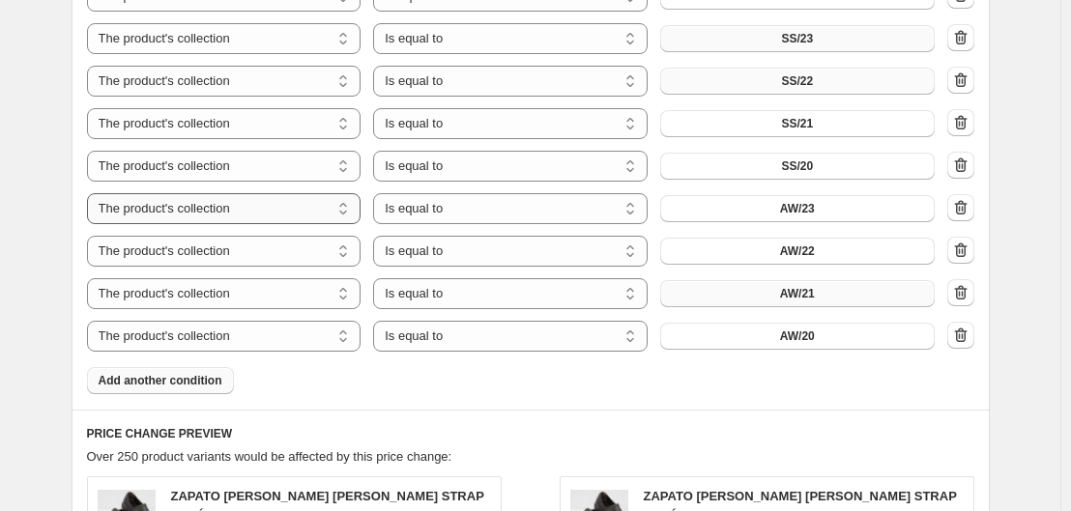
scroll to position [1307, 0]
click at [138, 372] on button "Add another condition" at bounding box center [160, 379] width 147 height 27
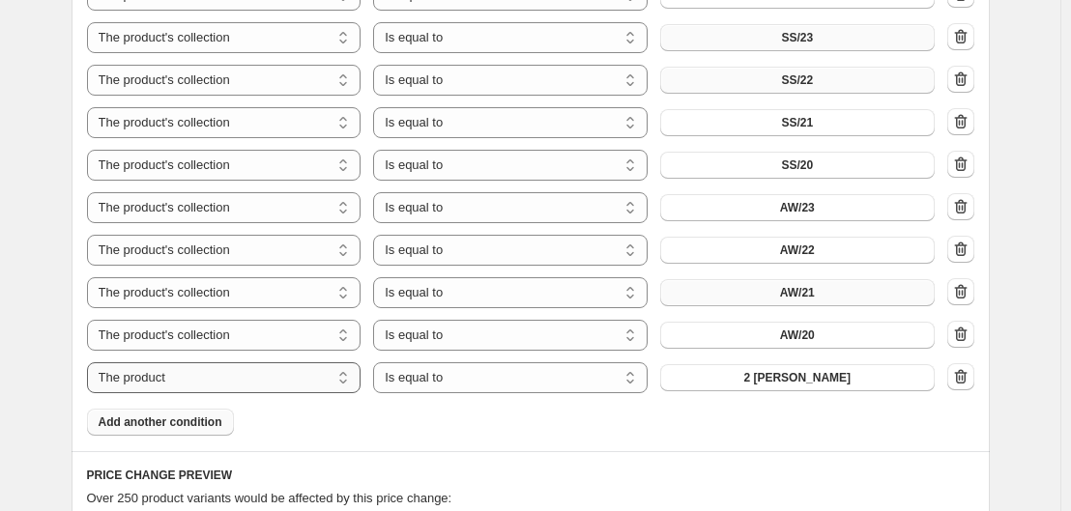
click at [227, 389] on select "The product The product's collection The product's tag The product's vendor The…" at bounding box center [224, 378] width 275 height 31
select select "collection"
click at [766, 392] on button "AW TRAJE" at bounding box center [797, 377] width 275 height 27
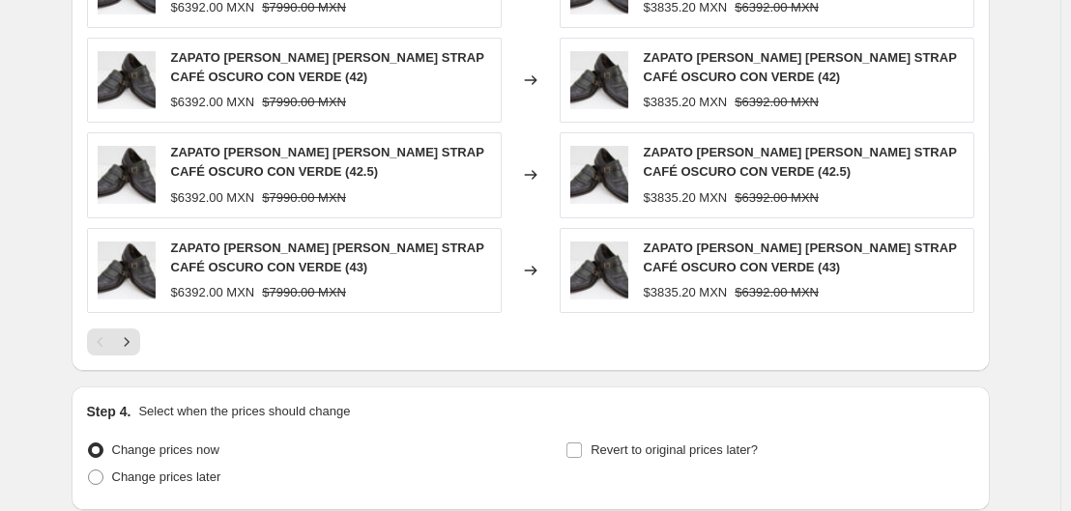
scroll to position [2138, 0]
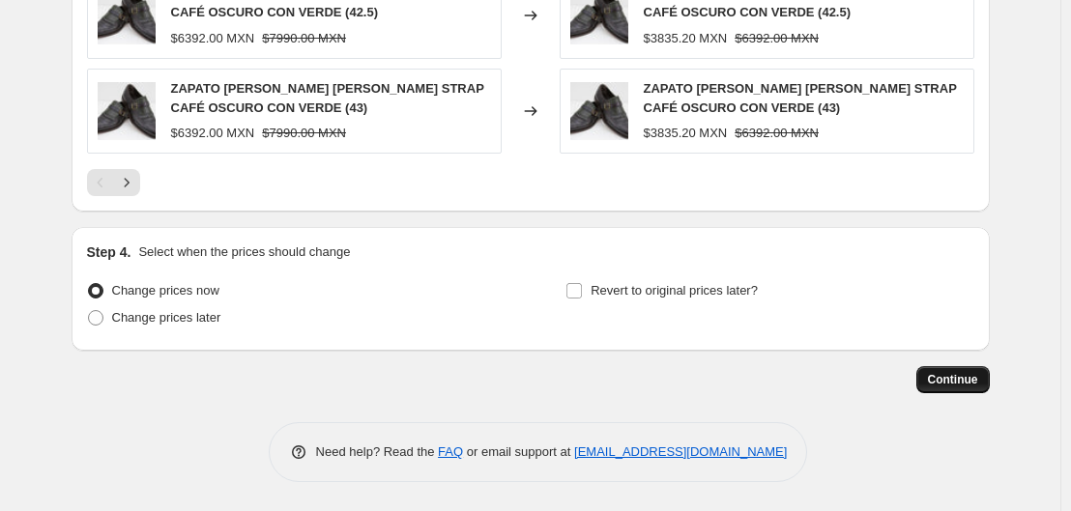
click at [949, 382] on span "Continue" at bounding box center [953, 379] width 50 height 15
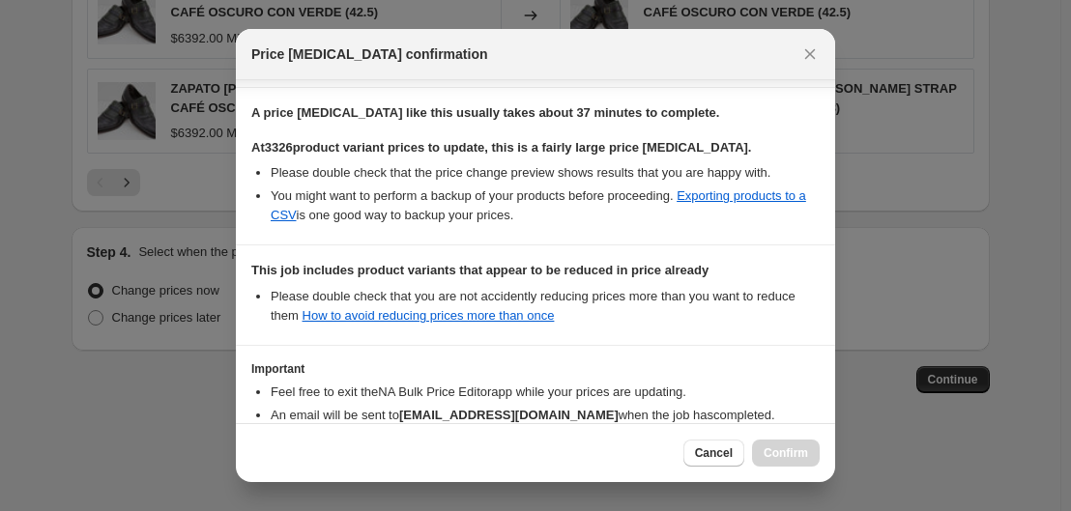
scroll to position [409, 0]
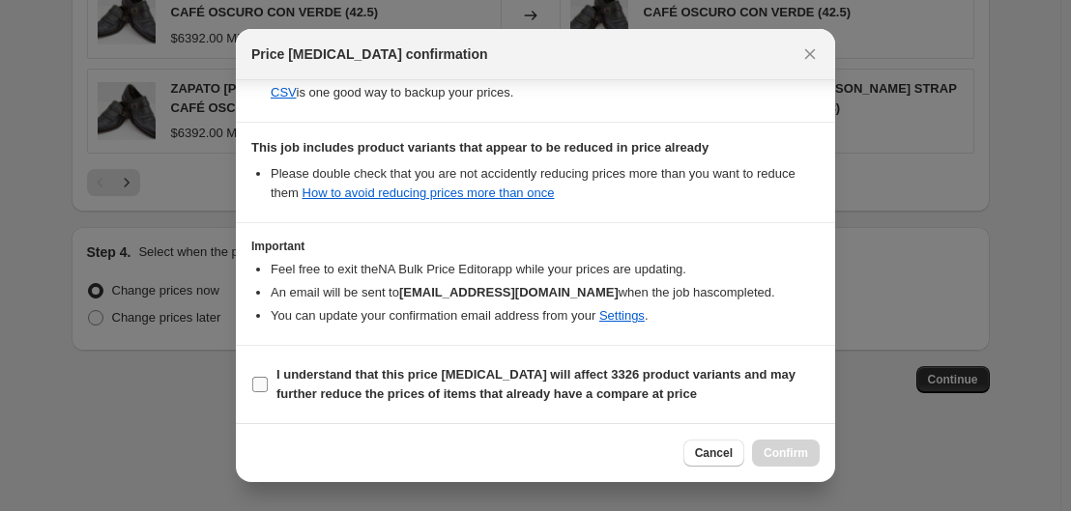
click at [283, 378] on b "I understand that this price change job will affect 3326 product variants and m…" at bounding box center [535, 384] width 519 height 34
click at [268, 378] on input "I understand that this price change job will affect 3326 product variants and m…" at bounding box center [259, 384] width 15 height 15
checkbox input "true"
click at [787, 448] on span "Confirm" at bounding box center [786, 453] width 44 height 15
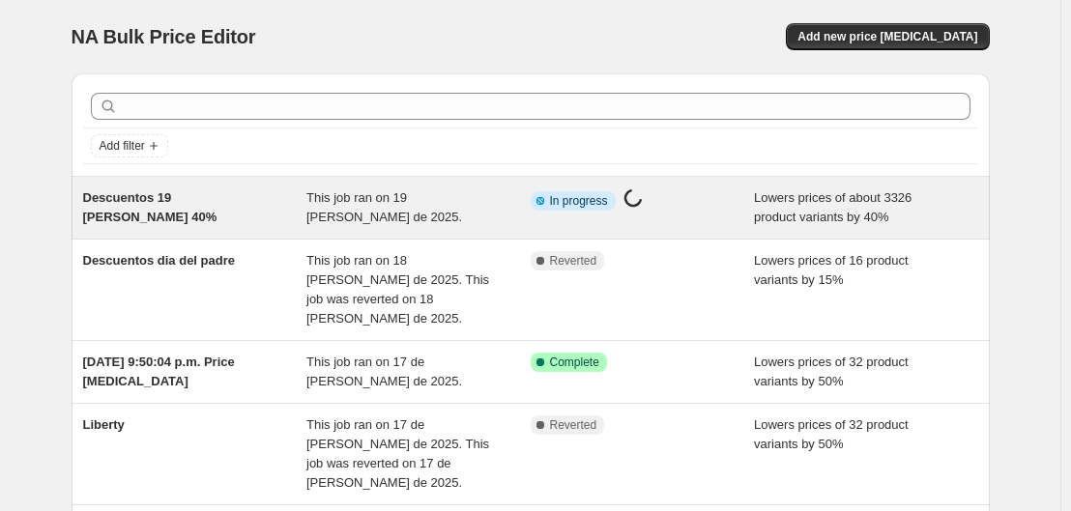
click at [359, 210] on div "This job ran on 19 [PERSON_NAME] de 2025." at bounding box center [418, 208] width 224 height 39
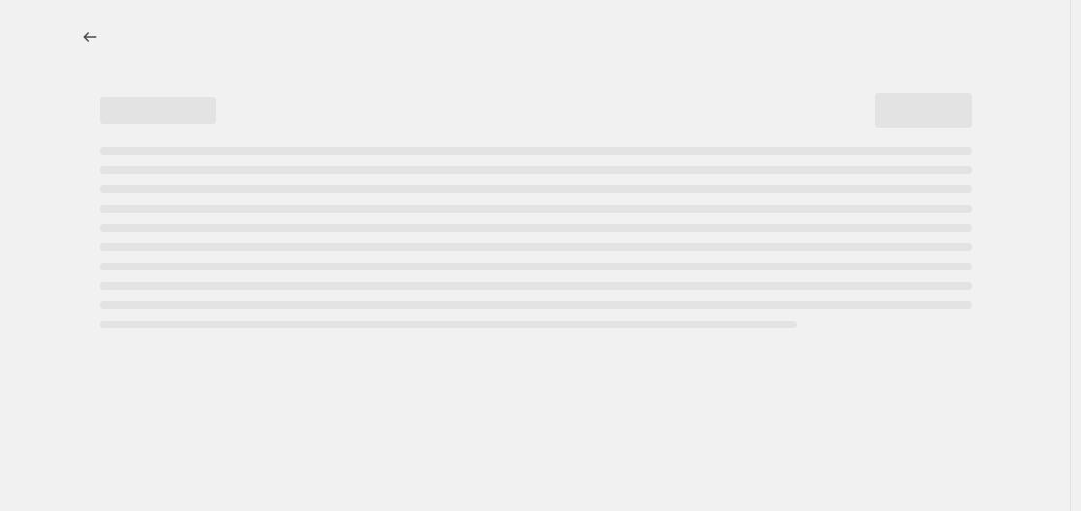
select select "percentage"
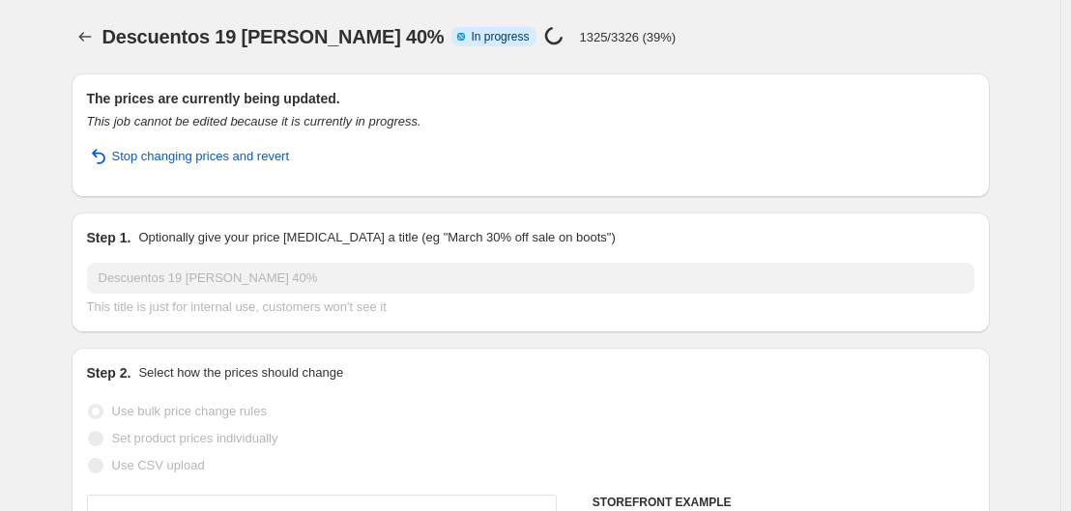
select select "collection"
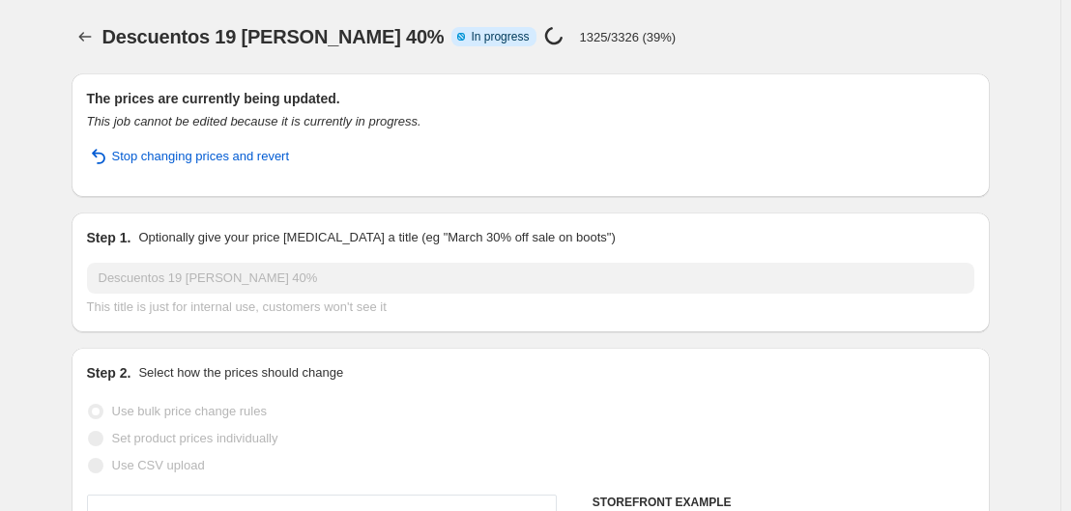
select select "collection"
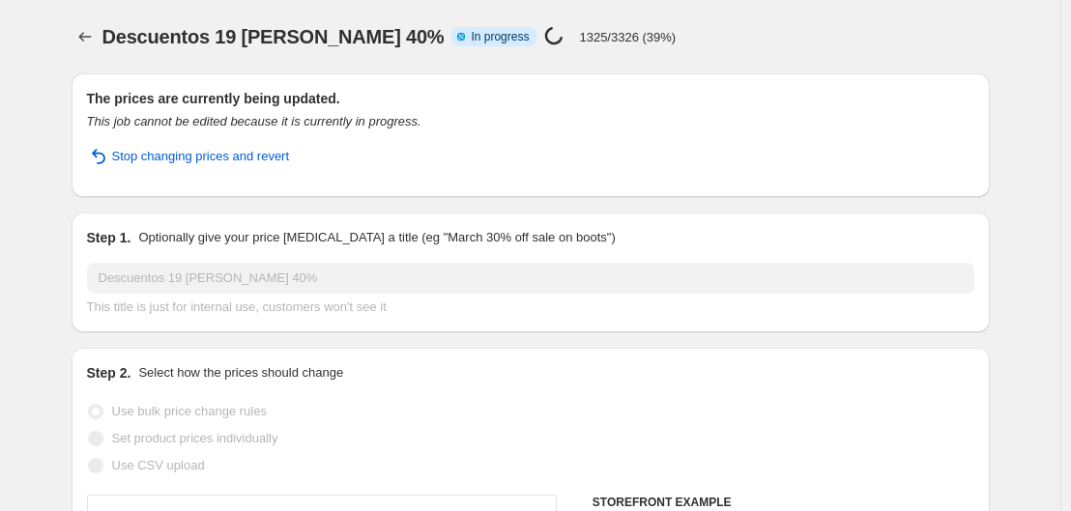
select select "collection"
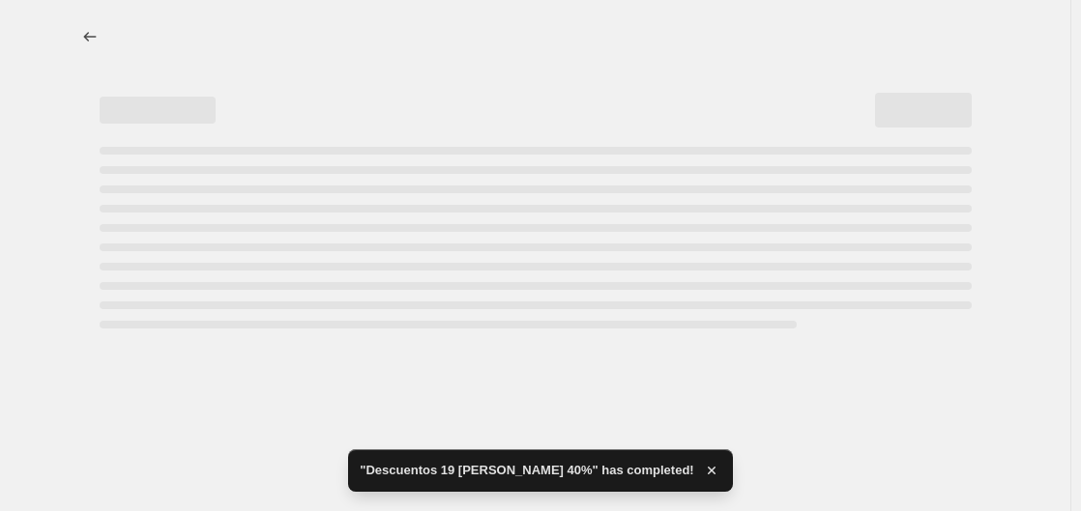
select select "percentage"
select select "collection"
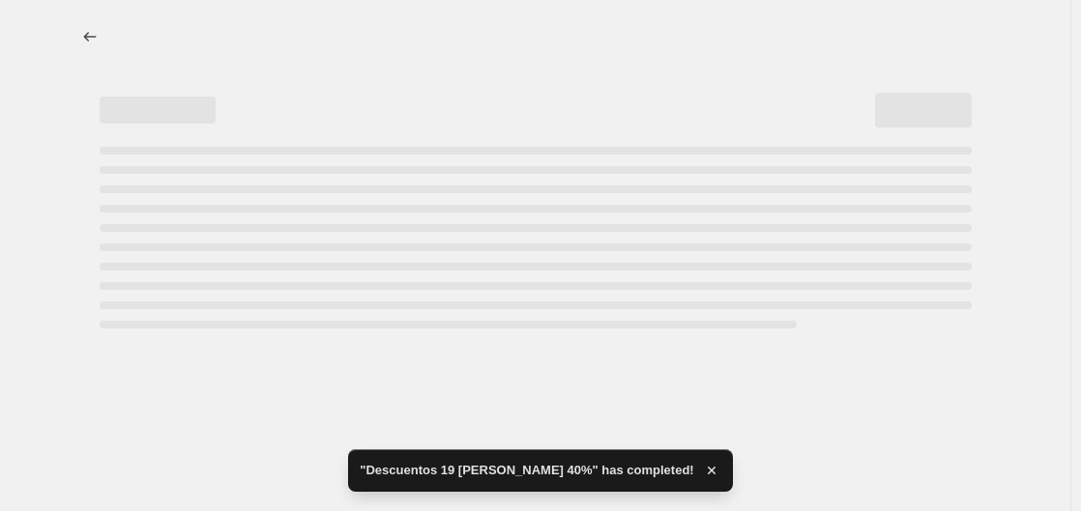
select select "collection"
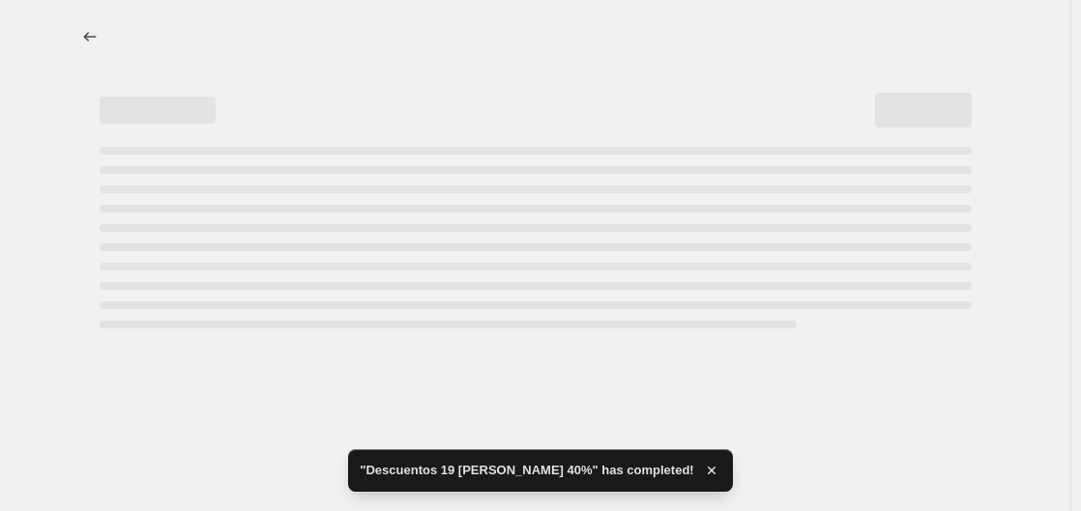
select select "collection"
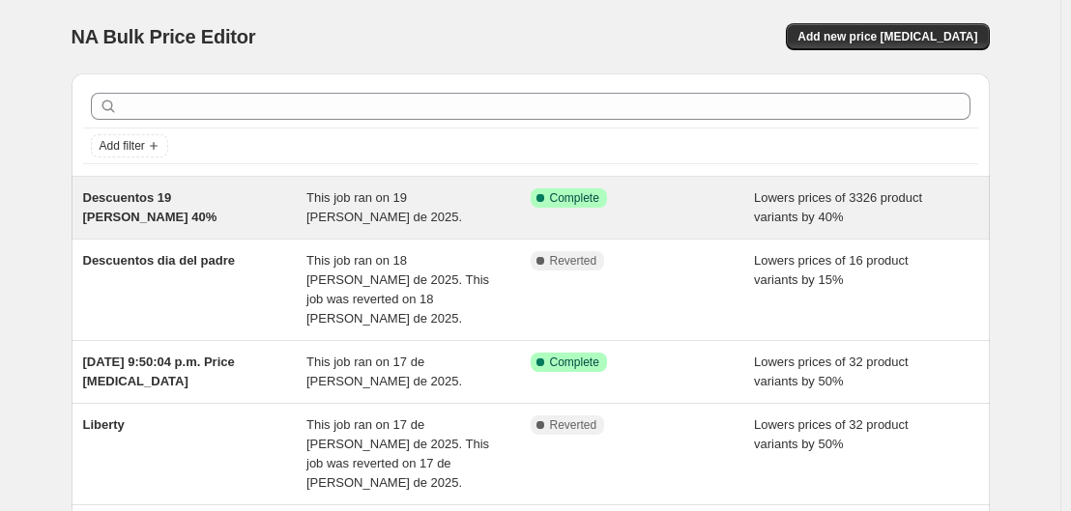
click at [202, 223] on div "Descuentos 19 [PERSON_NAME] 40%" at bounding box center [195, 208] width 224 height 39
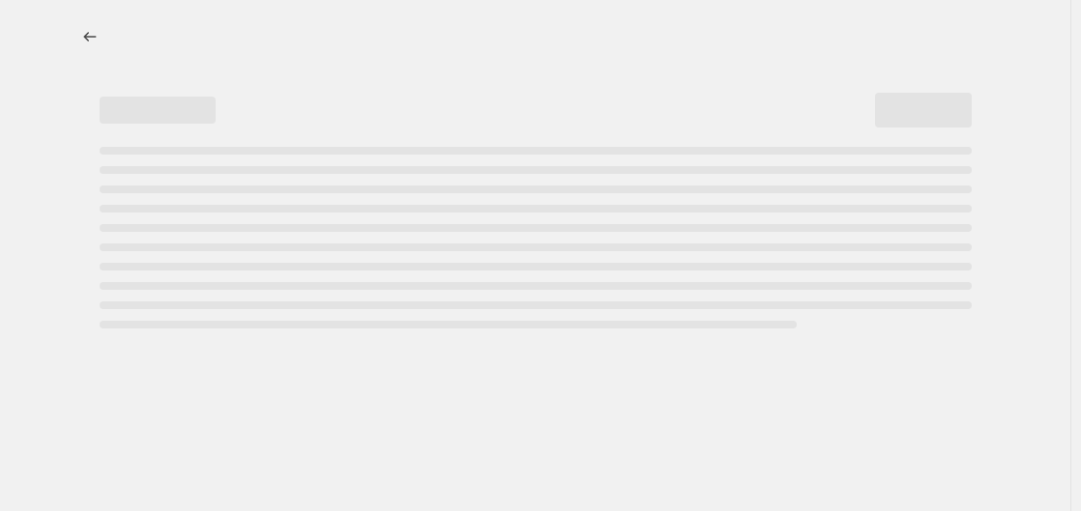
select select "percentage"
select select "collection"
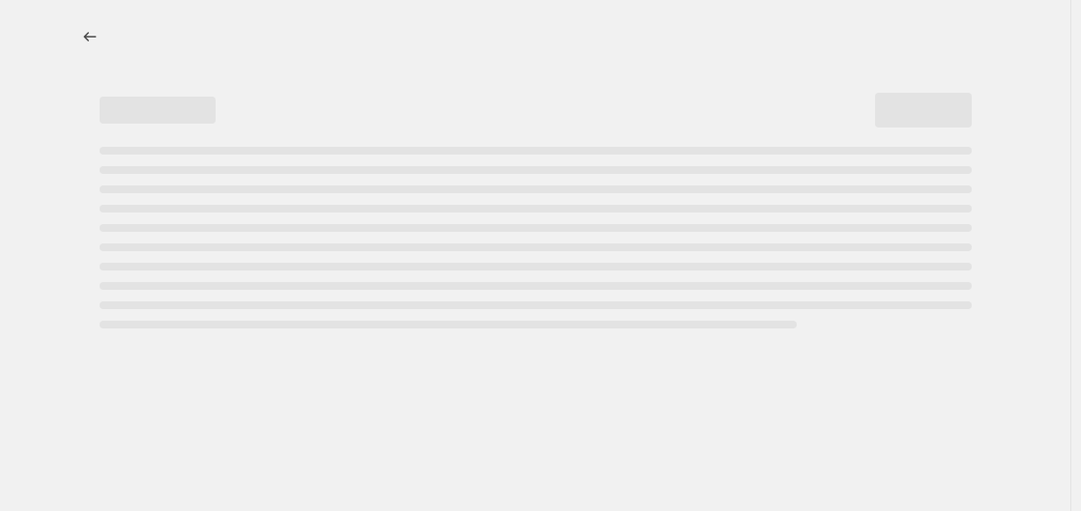
select select "collection"
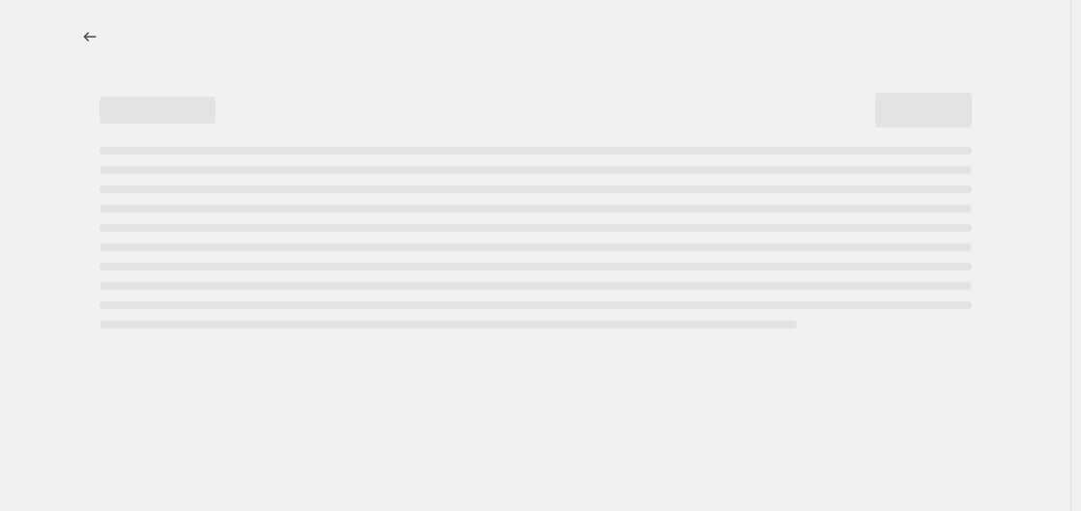
select select "collection"
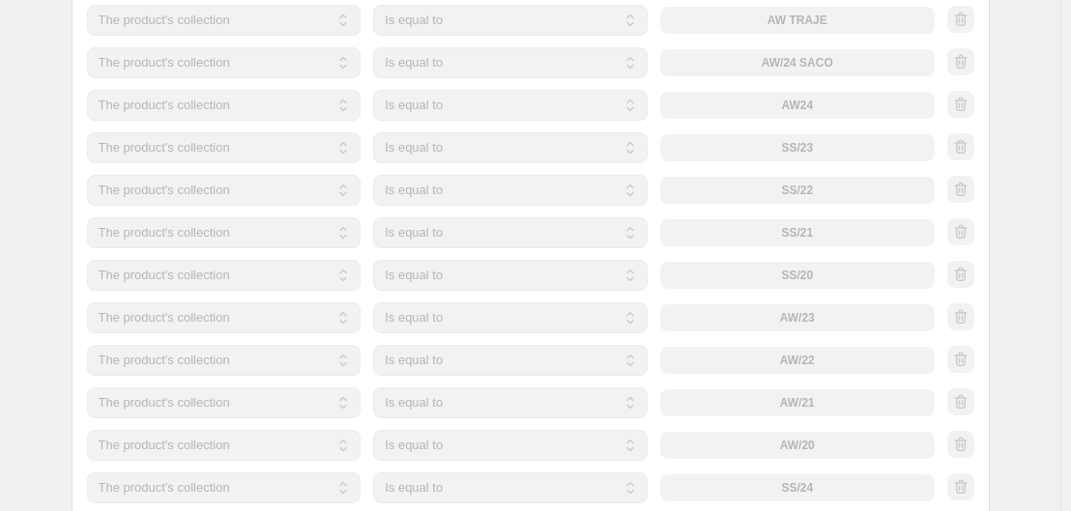
scroll to position [1191, 0]
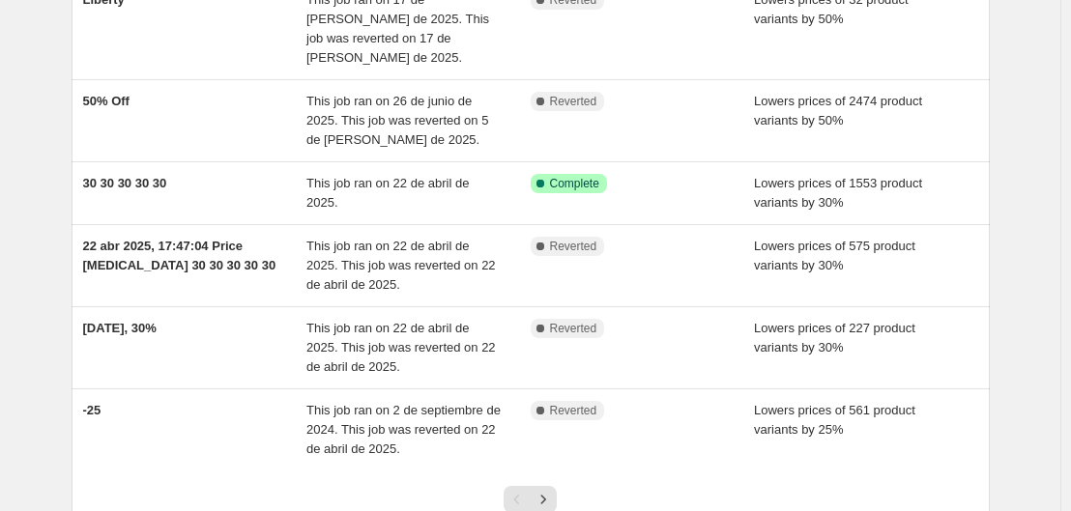
scroll to position [560, 0]
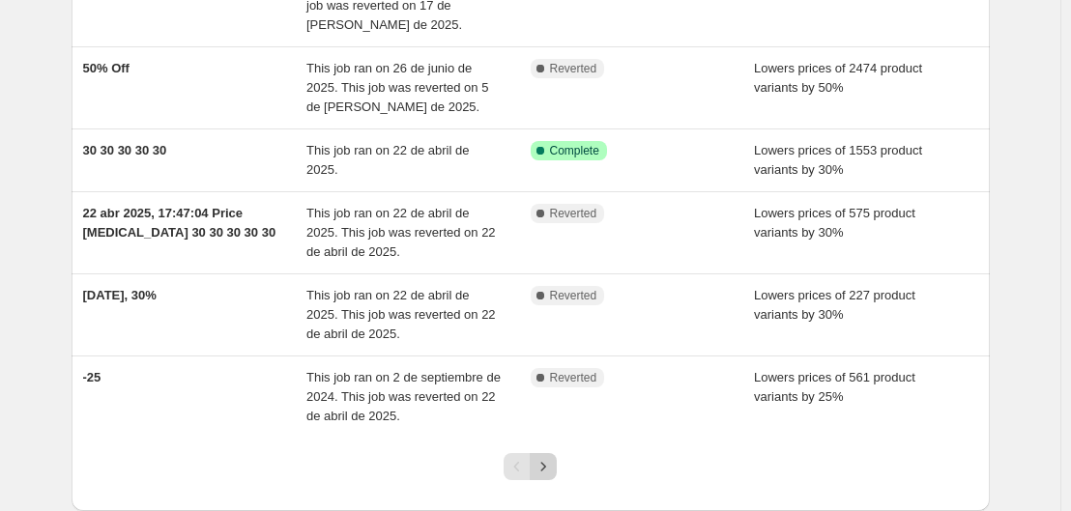
click at [547, 457] on icon "Next" at bounding box center [543, 466] width 19 height 19
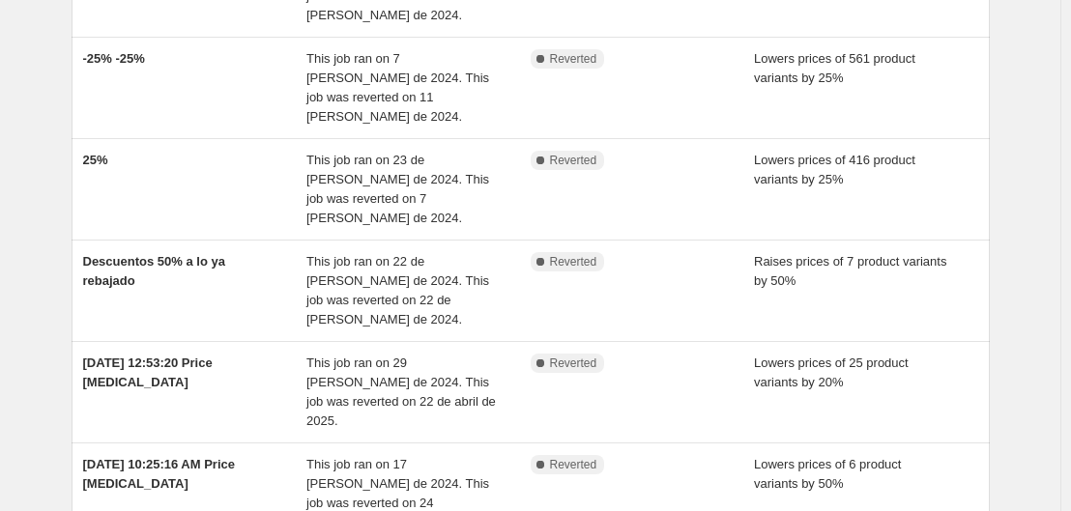
scroll to position [678, 0]
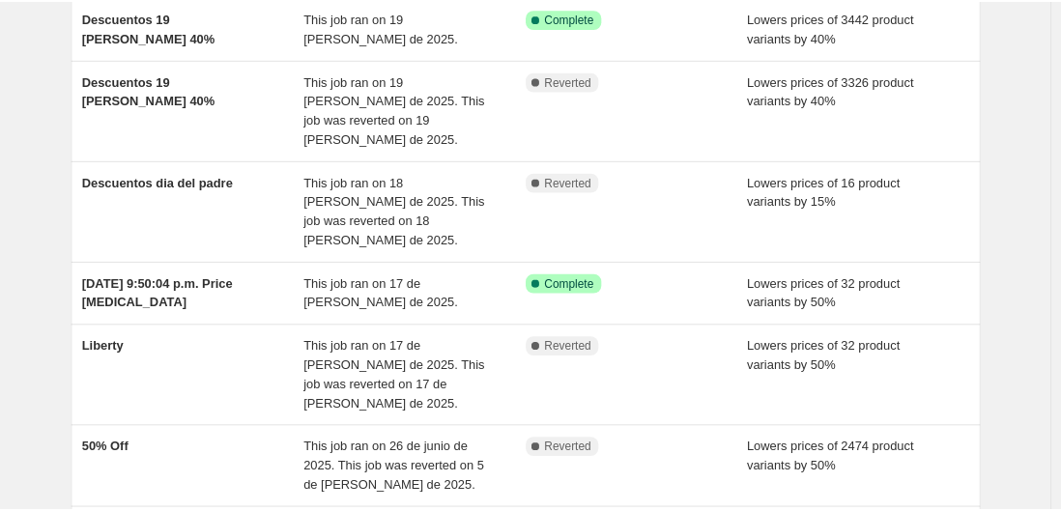
scroll to position [181, 0]
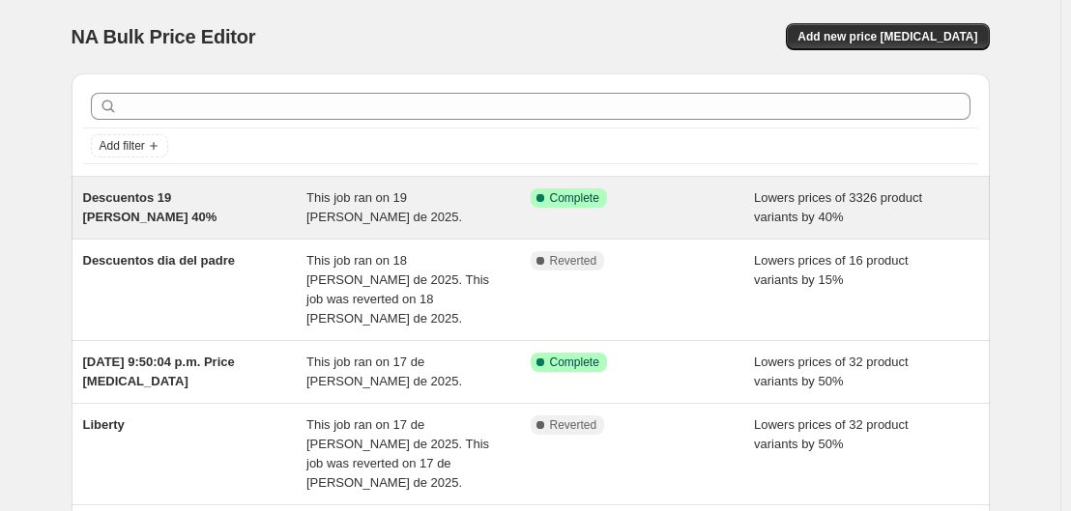
click at [549, 214] on div "Success Complete Complete" at bounding box center [643, 208] width 224 height 39
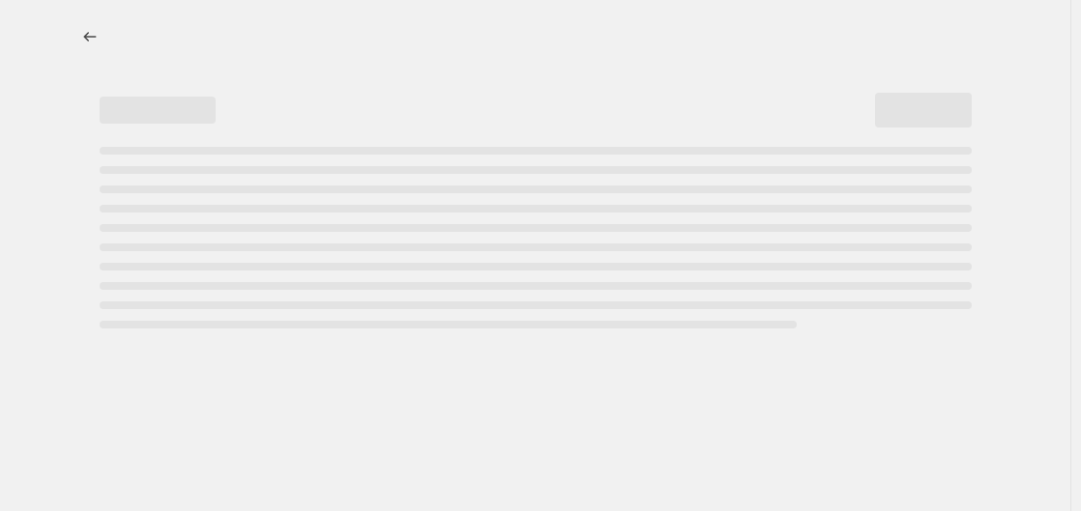
select select "percentage"
select select "collection"
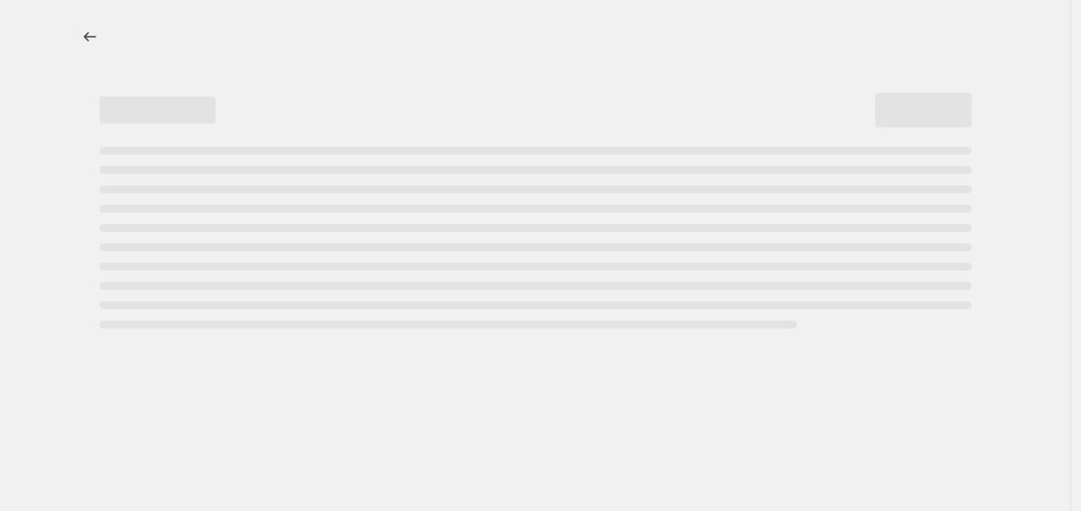
select select "collection"
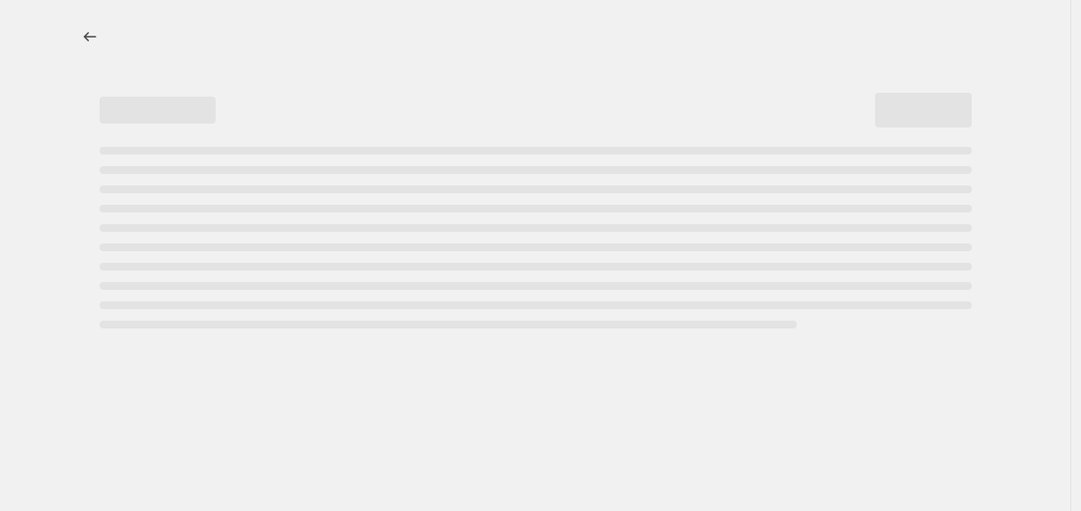
select select "collection"
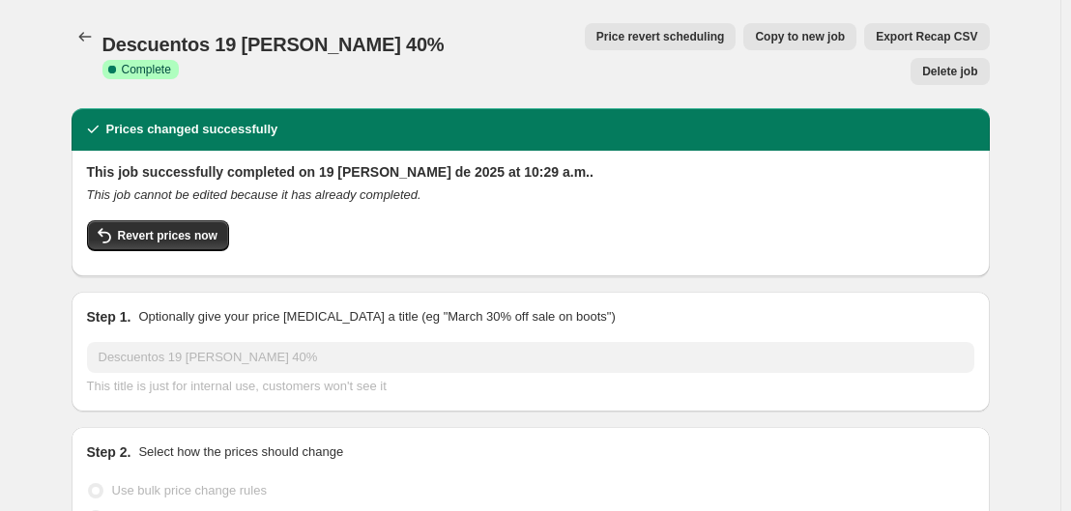
click at [743, 48] on button "Copy to new job" at bounding box center [799, 36] width 113 height 27
select select "percentage"
select select "collection"
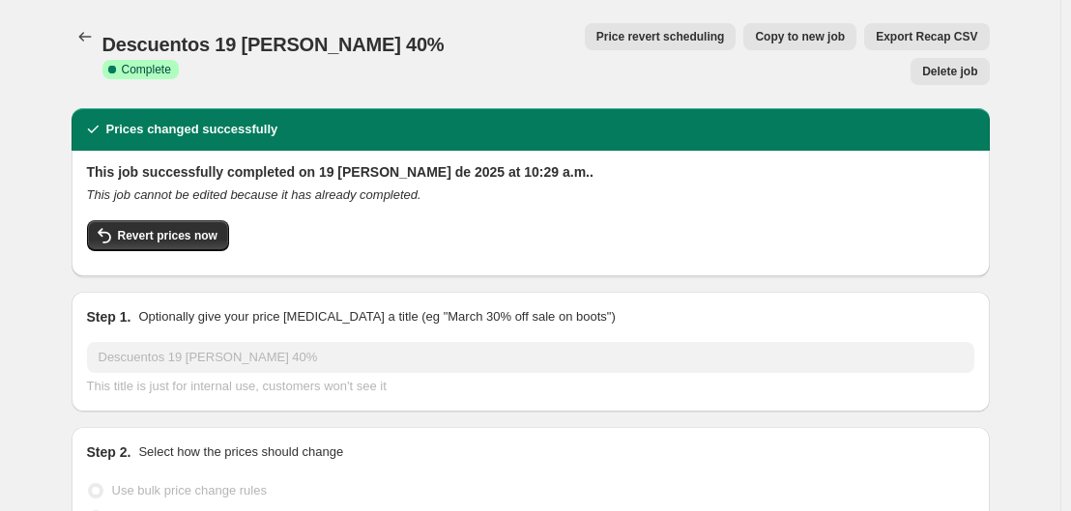
select select "collection"
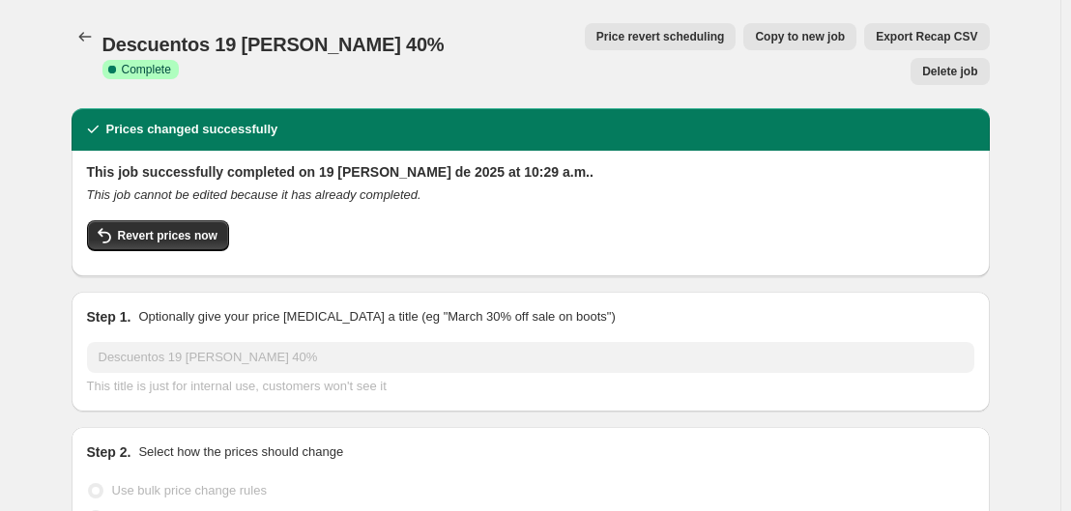
select select "collection"
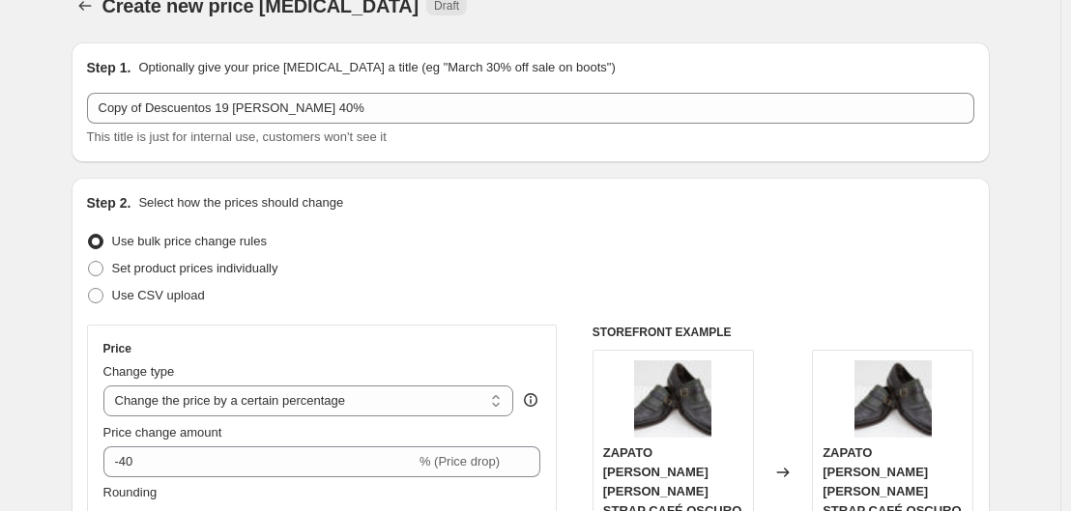
scroll to position [30, 0]
click at [95, 1] on icon "Price change jobs" at bounding box center [84, 6] width 19 height 19
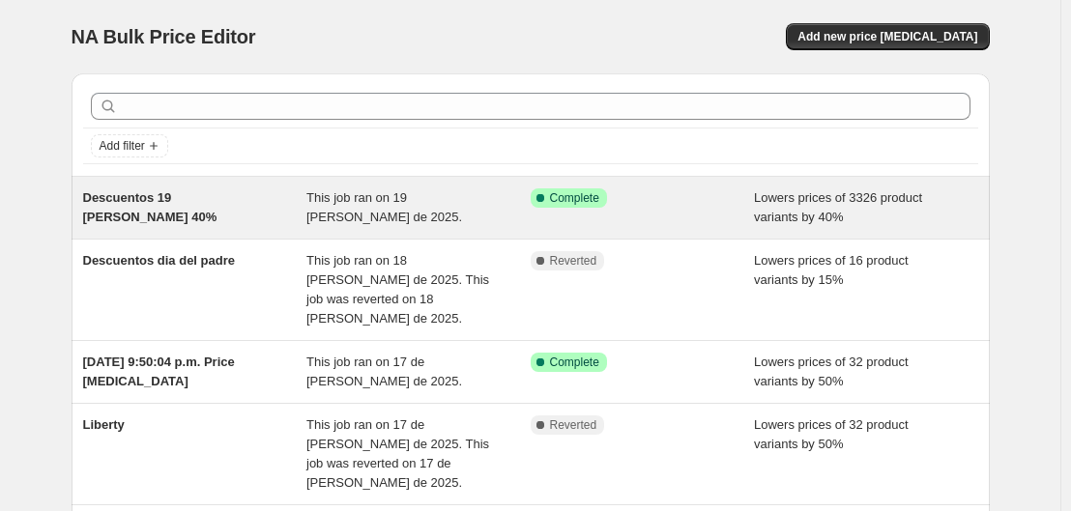
click at [266, 220] on div "Descuentos 19 [PERSON_NAME] 40%" at bounding box center [195, 208] width 224 height 39
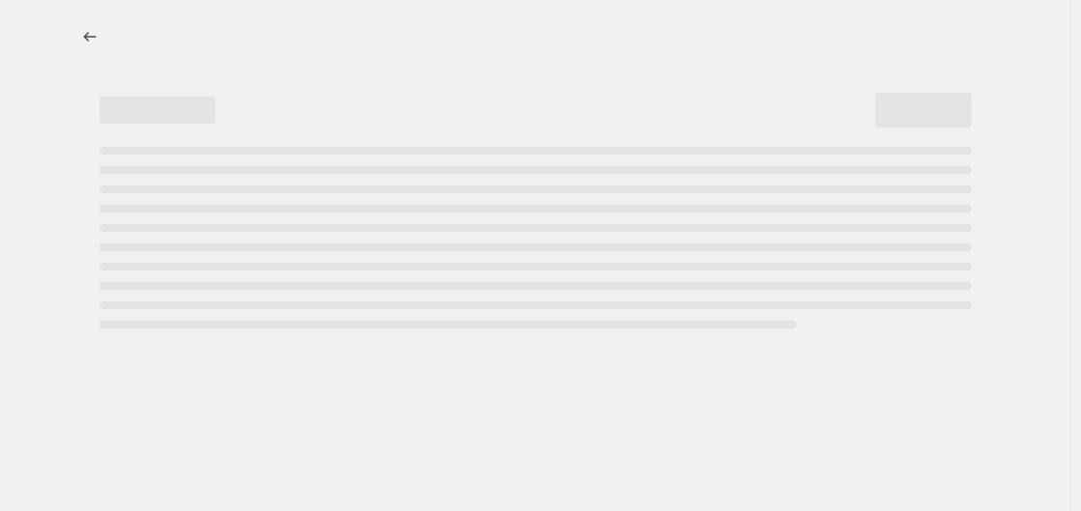
select select "percentage"
select select "collection"
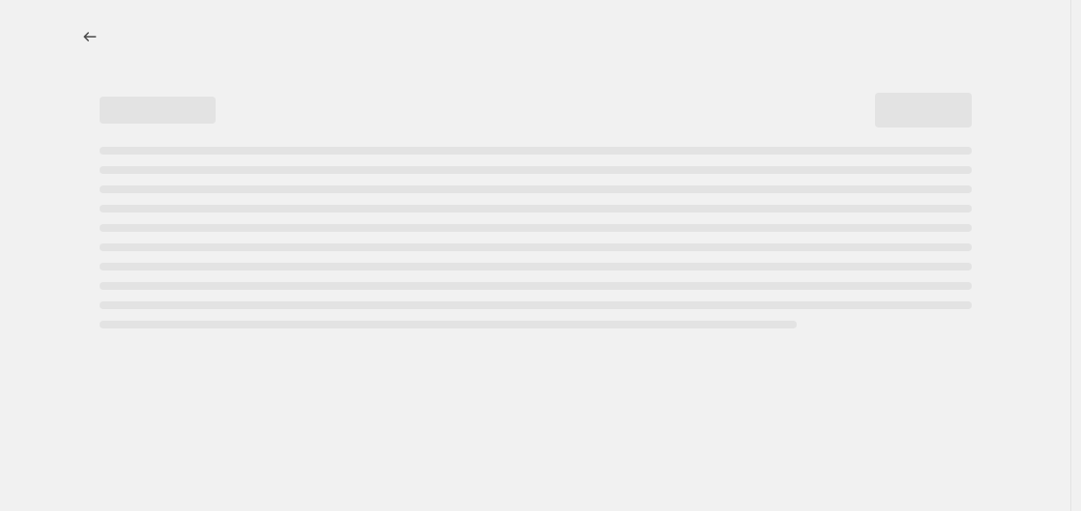
select select "collection"
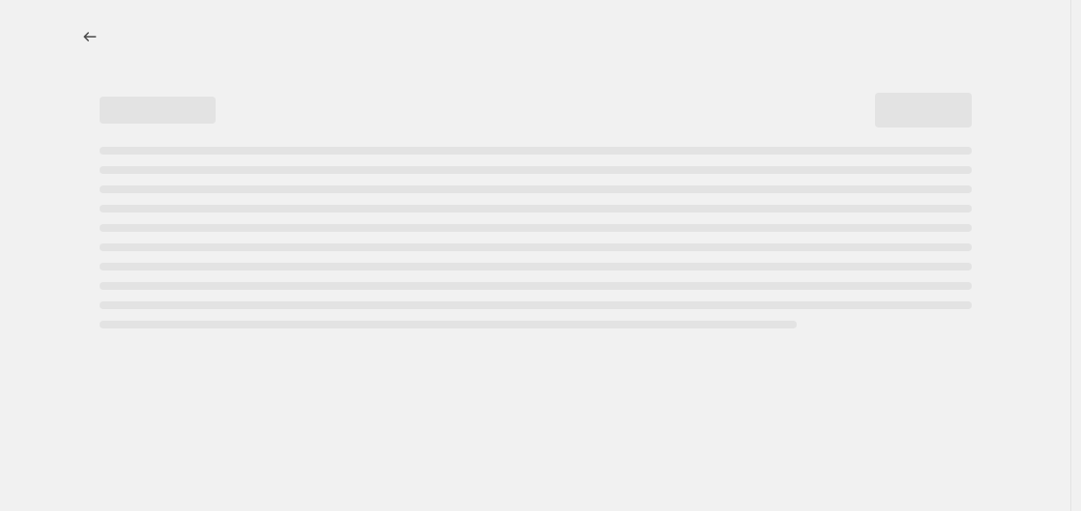
select select "collection"
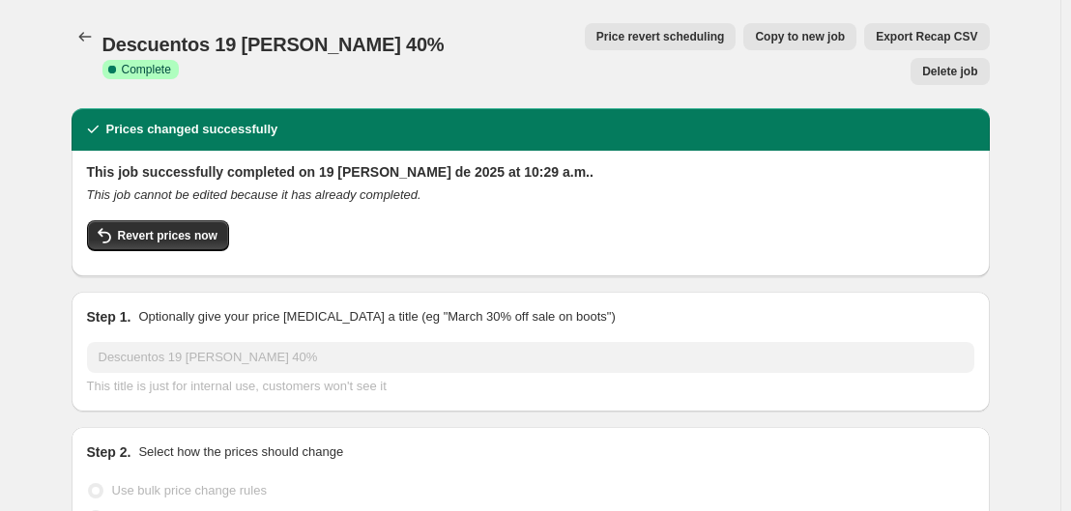
click at [755, 35] on span "Copy to new job" at bounding box center [800, 36] width 90 height 15
select select "percentage"
select select "collection"
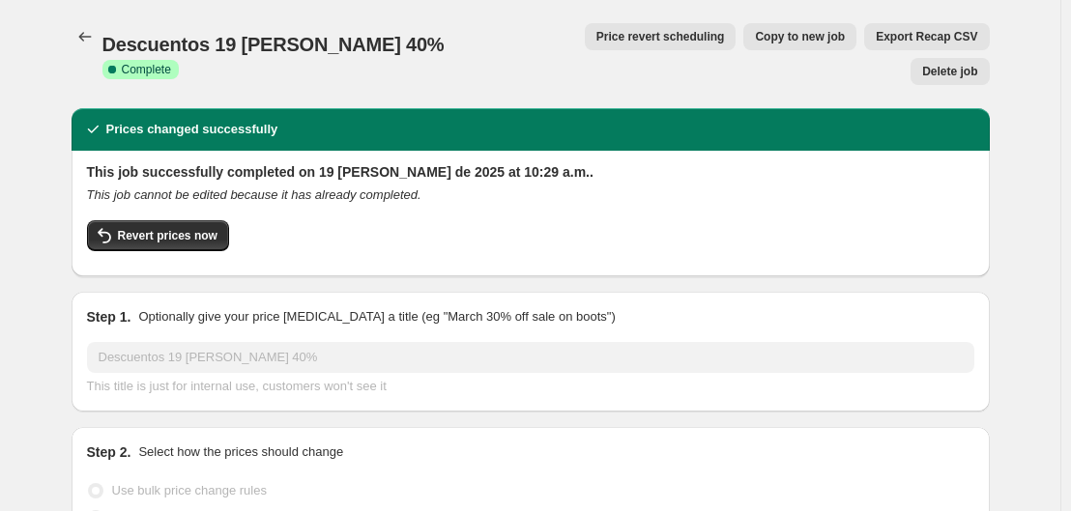
select select "collection"
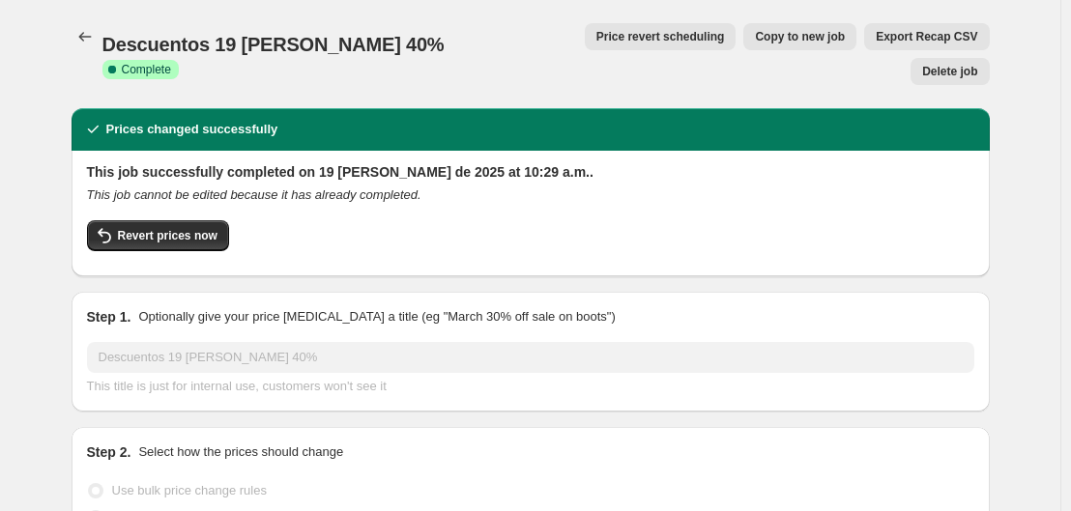
select select "collection"
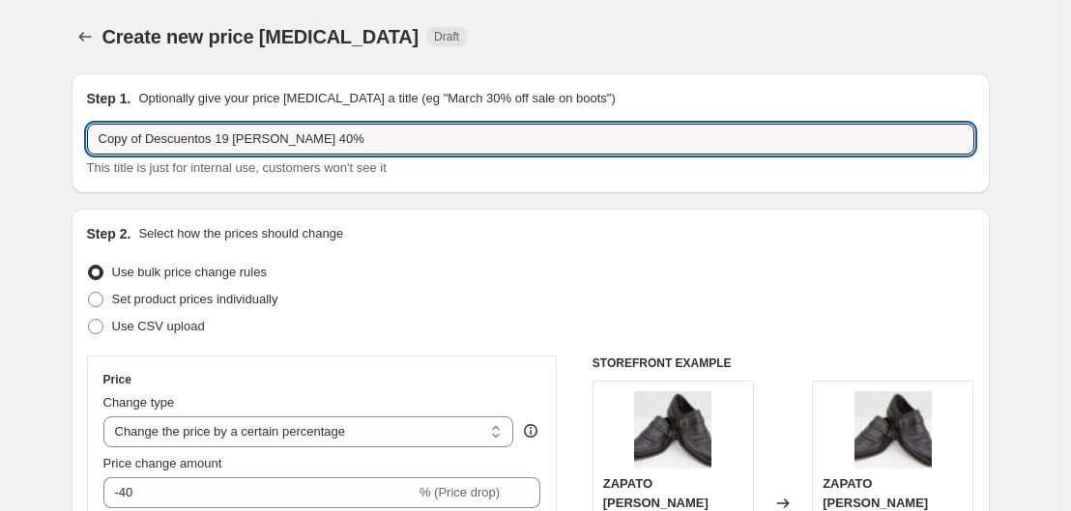
drag, startPoint x: 150, startPoint y: 142, endPoint x: 44, endPoint y: 132, distance: 106.8
click at [183, 145] on input "Descuentos 19 [PERSON_NAME] 40%" at bounding box center [530, 139] width 887 height 31
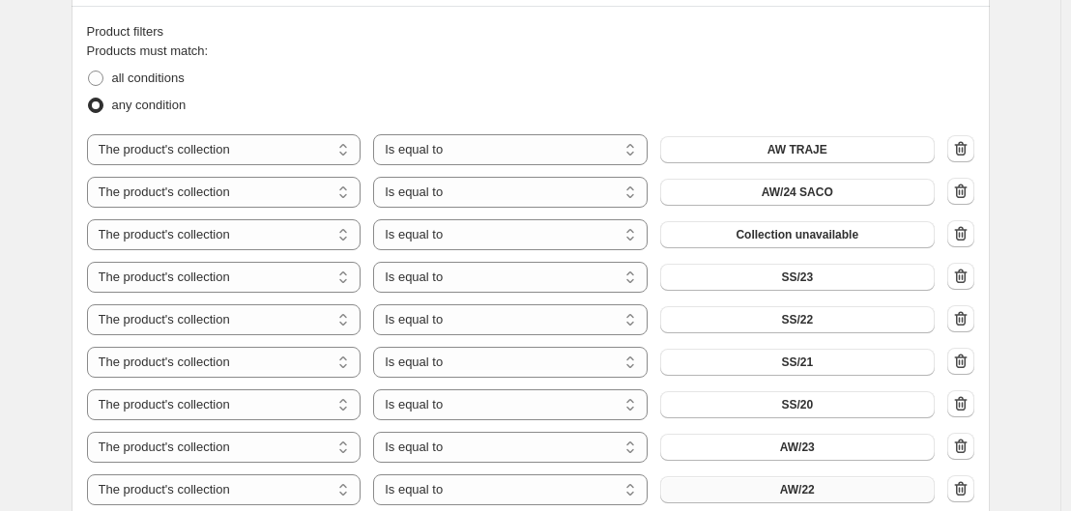
scroll to position [1066, 0]
type input "Descuentos 19 Nuevo de Agosto 40%"
click at [768, 247] on button "Collection unavailable" at bounding box center [797, 235] width 275 height 27
click at [718, 231] on button "Collection unavailable" at bounding box center [797, 235] width 275 height 27
click at [958, 239] on icon "button" at bounding box center [960, 234] width 19 height 19
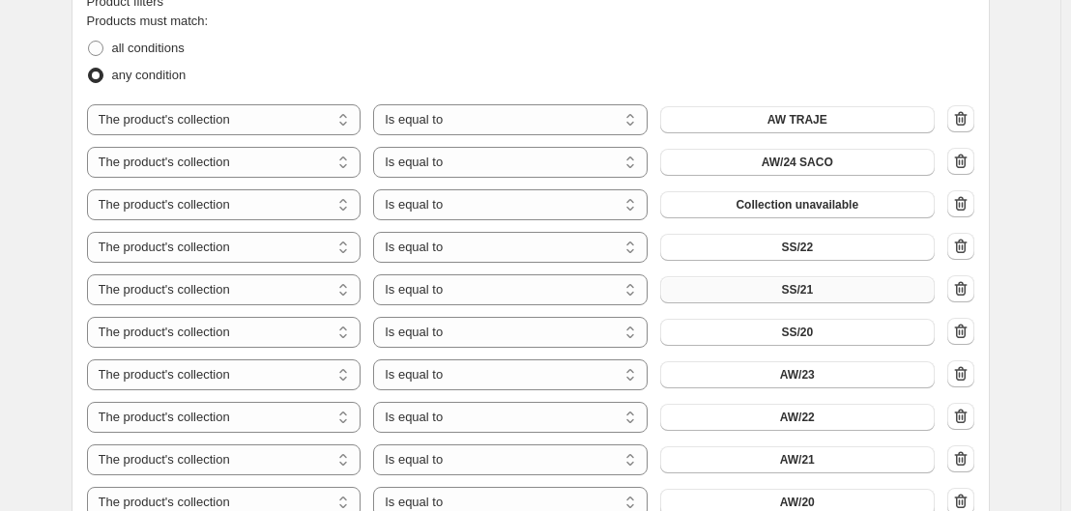
scroll to position [1098, 0]
click at [967, 205] on icon "button" at bounding box center [960, 202] width 13 height 15
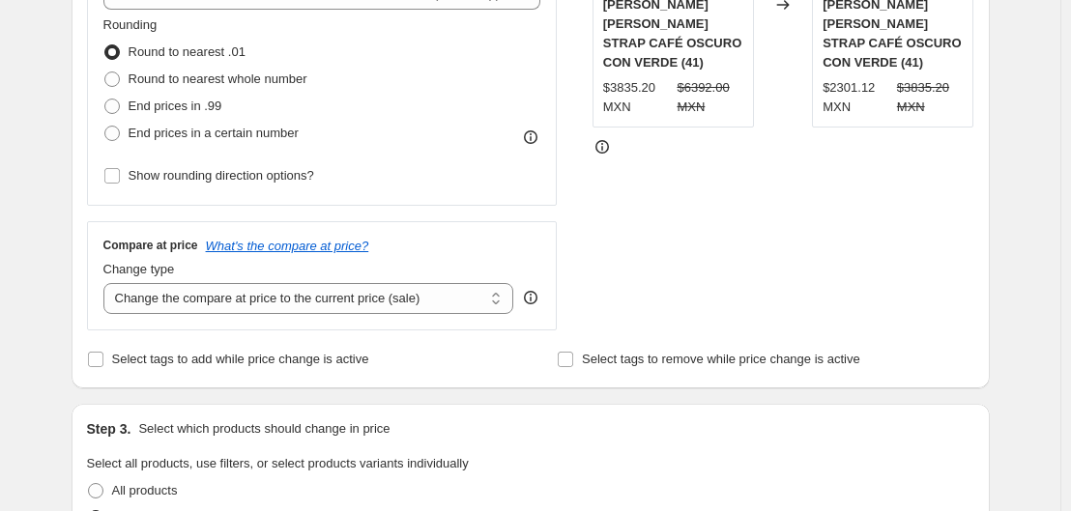
scroll to position [0, 0]
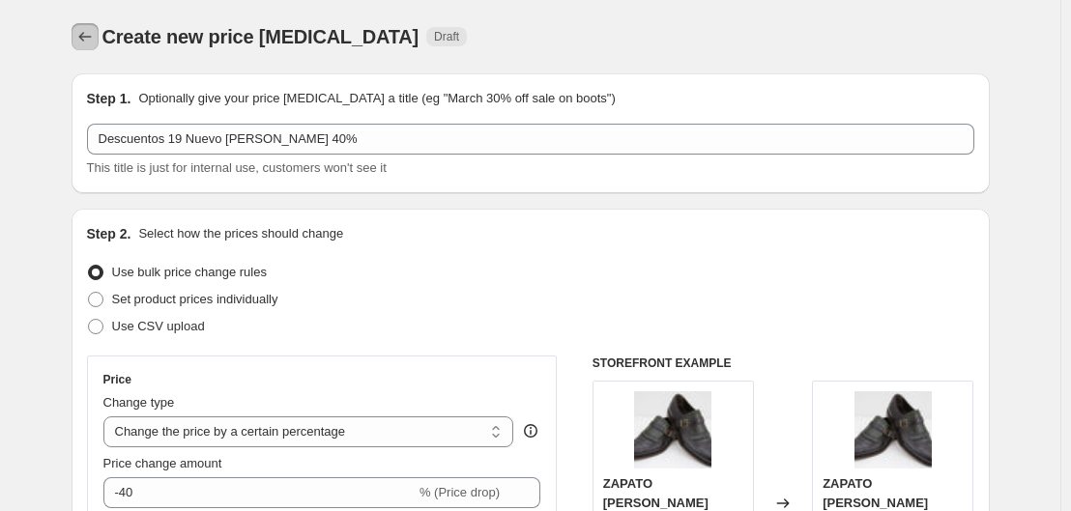
click at [90, 29] on icon "Price change jobs" at bounding box center [84, 36] width 19 height 19
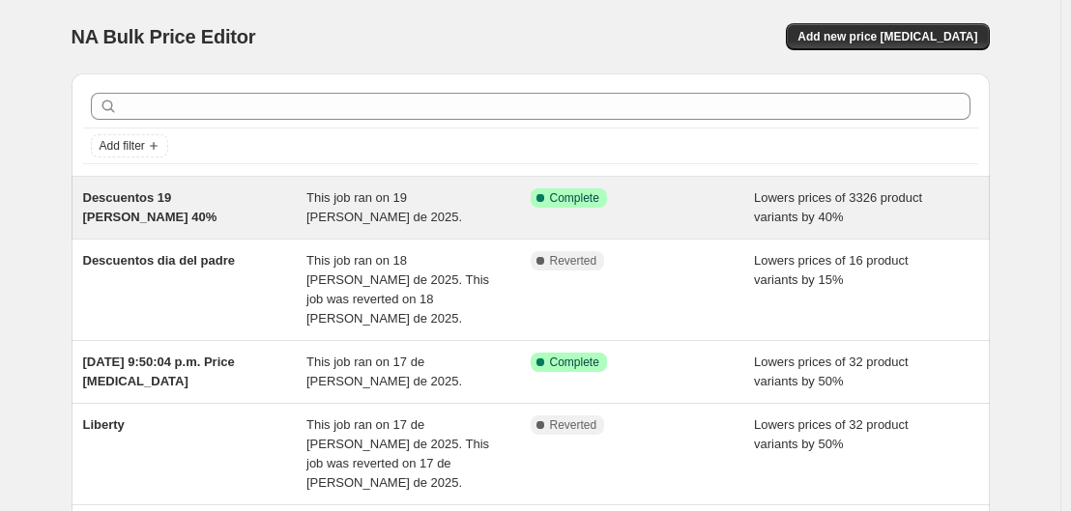
click at [282, 221] on div "Descuentos 19 [PERSON_NAME] 40%" at bounding box center [195, 208] width 224 height 39
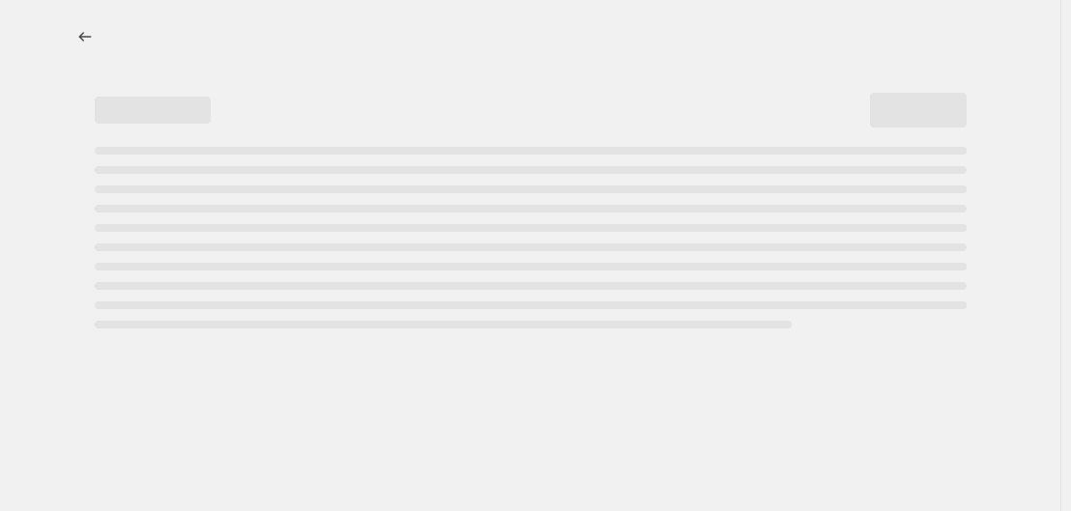
select select "percentage"
select select "collection"
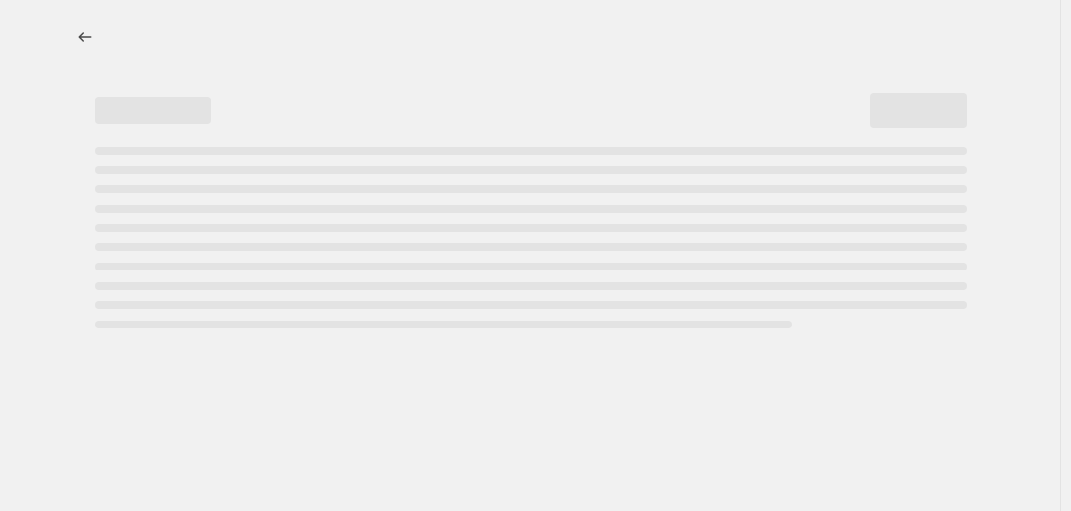
select select "collection"
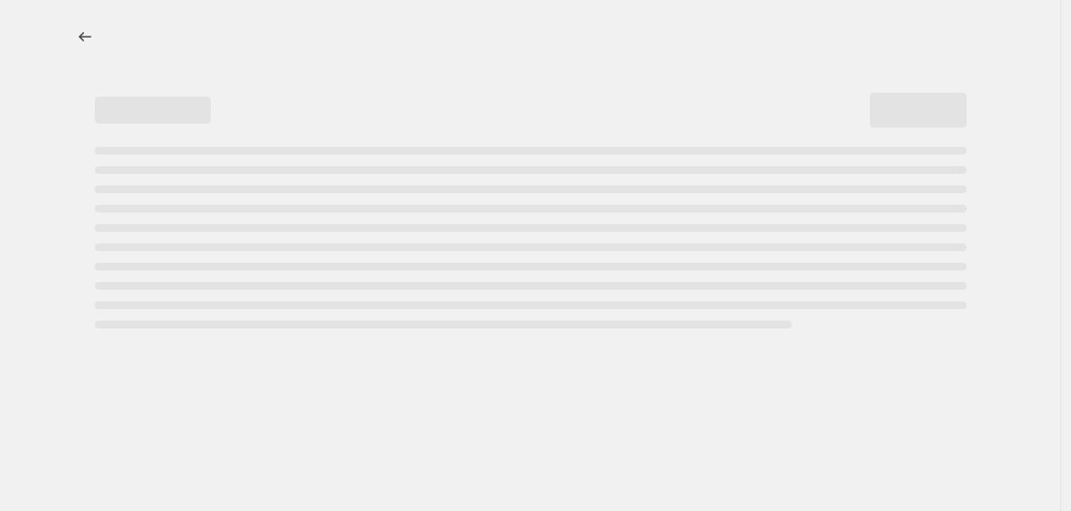
select select "collection"
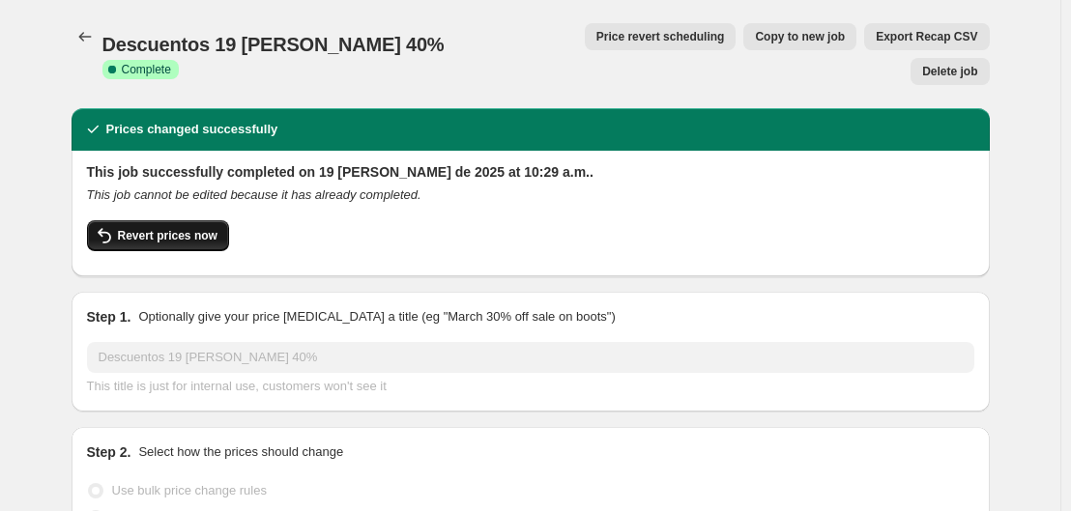
click at [160, 220] on button "Revert prices now" at bounding box center [158, 235] width 142 height 31
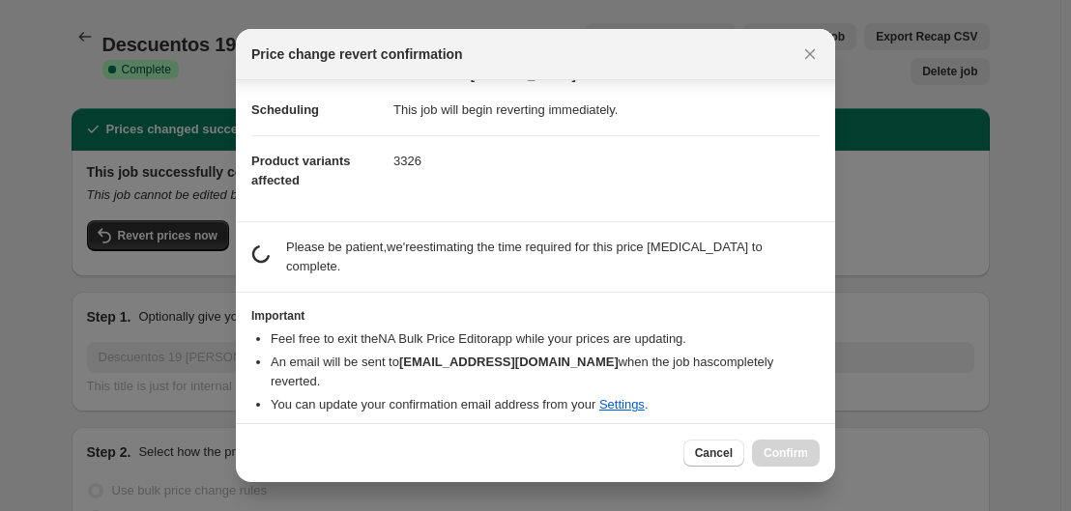
scroll to position [25, 0]
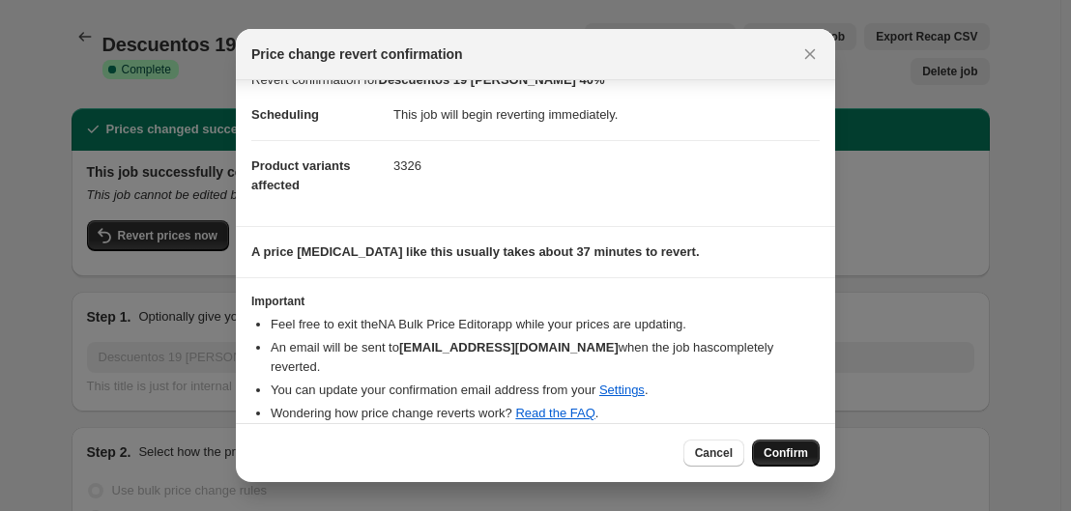
click at [785, 452] on span "Confirm" at bounding box center [786, 453] width 44 height 15
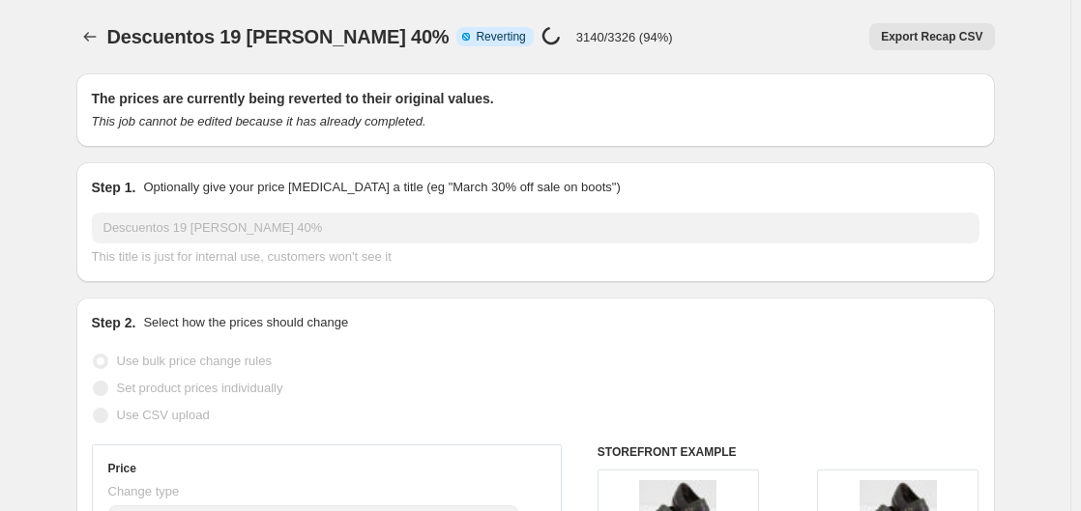
select select "percentage"
select select "collection"
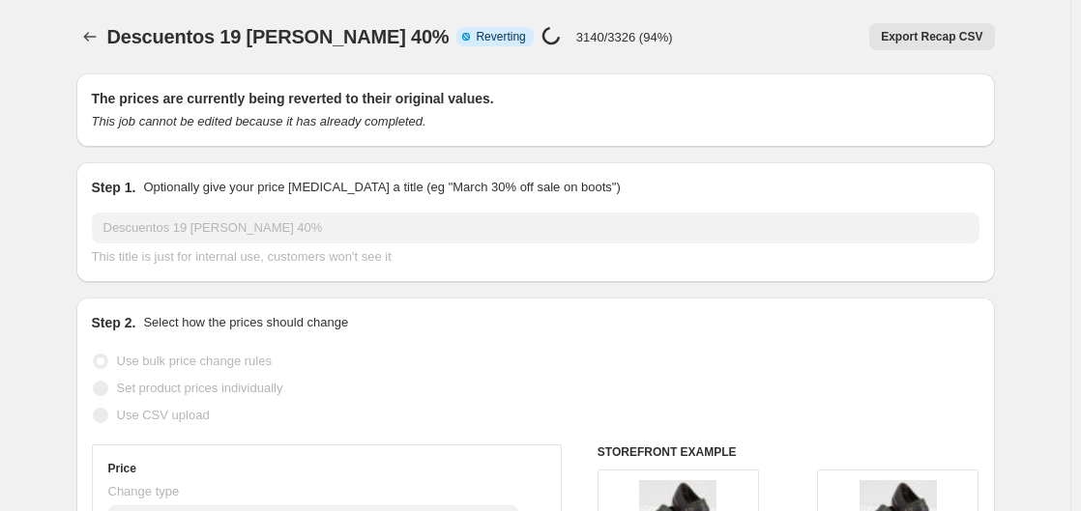
select select "collection"
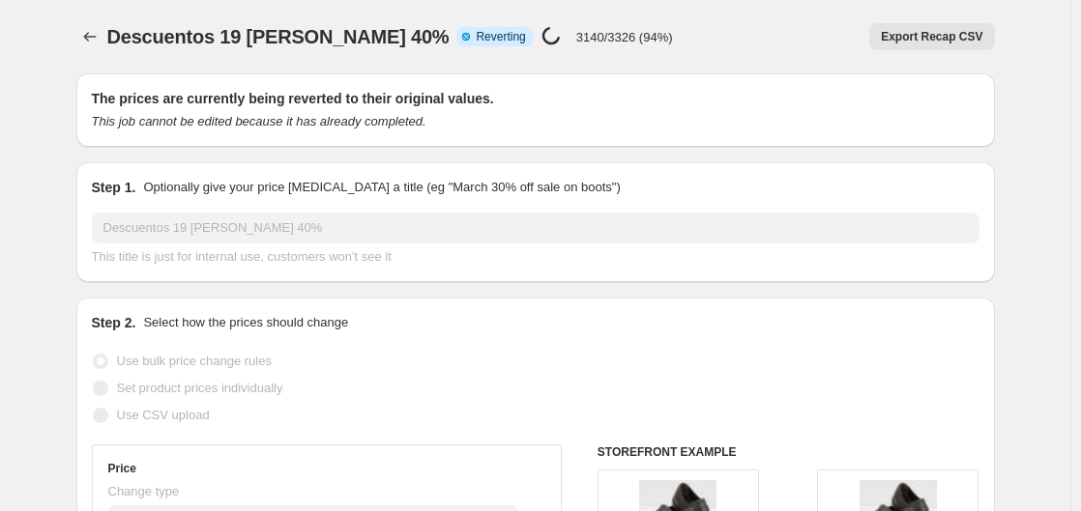
select select "collection"
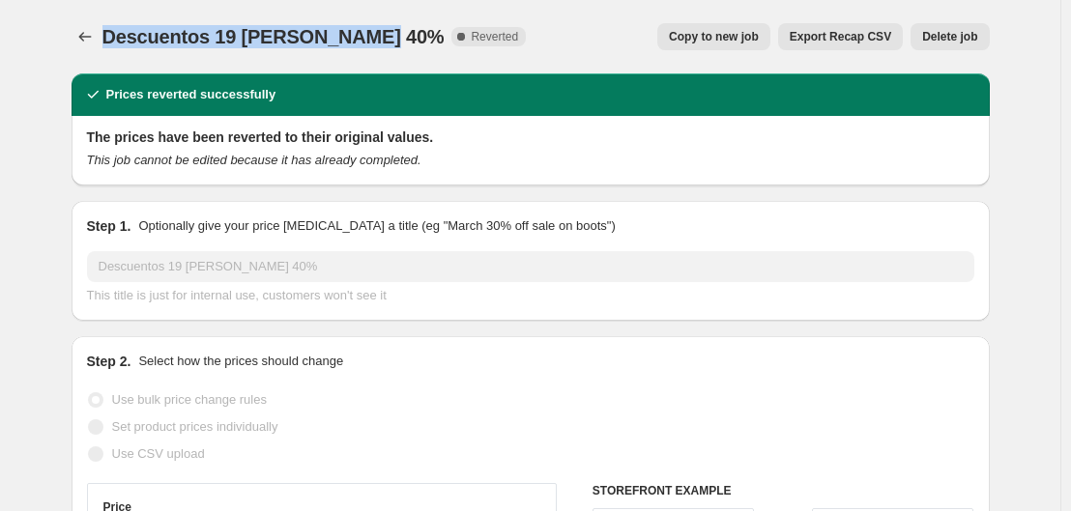
drag, startPoint x: 372, startPoint y: 36, endPoint x: 107, endPoint y: 58, distance: 265.8
click at [107, 58] on div "Descuentos 19 de Agosto 40%. This page is ready Descuentos 19 de Agosto 40% Com…" at bounding box center [531, 36] width 918 height 73
copy span "Descuentos 19 [PERSON_NAME] 40%"
click at [82, 33] on icon "Price change jobs" at bounding box center [84, 36] width 19 height 19
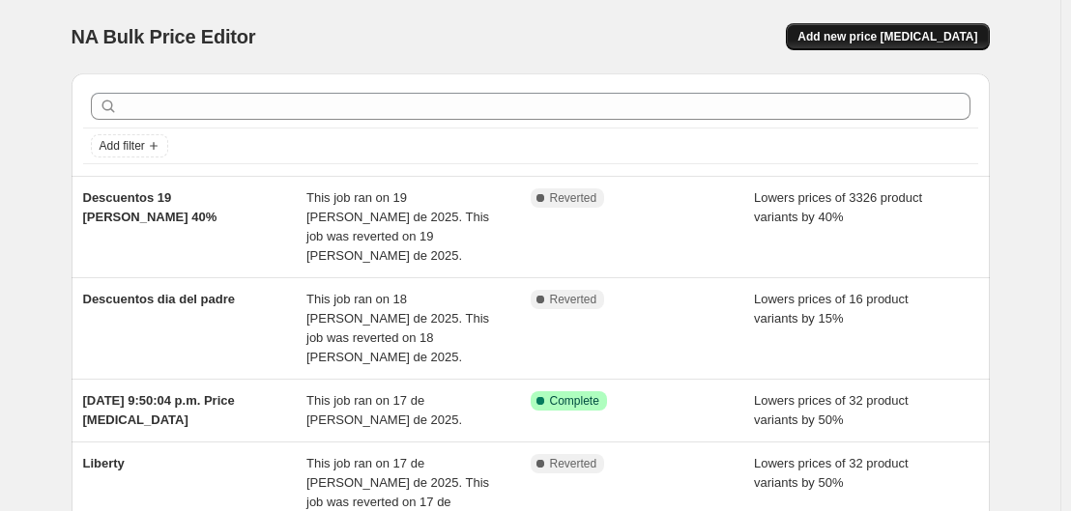
click at [886, 31] on span "Add new price [MEDICAL_DATA]" at bounding box center [888, 36] width 180 height 15
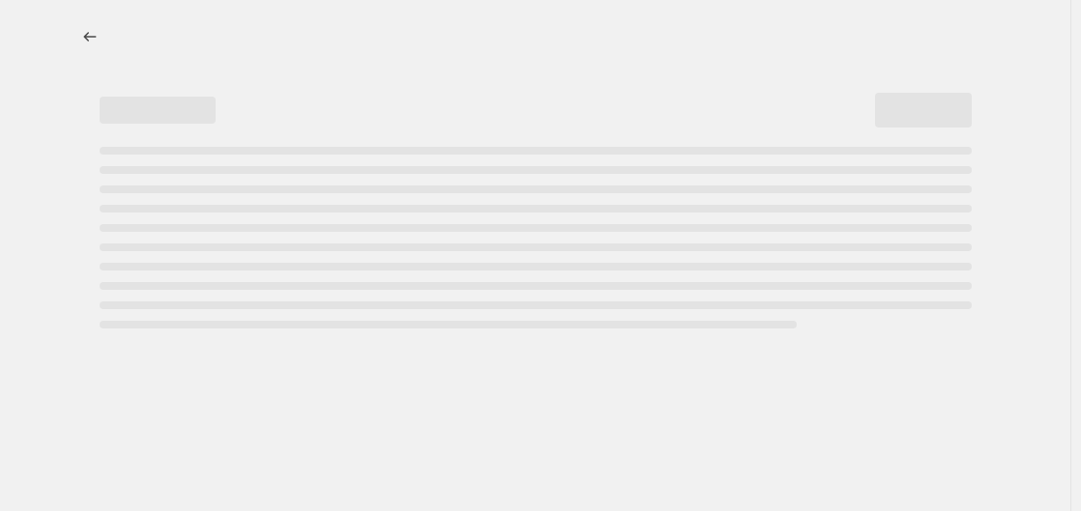
select select "percentage"
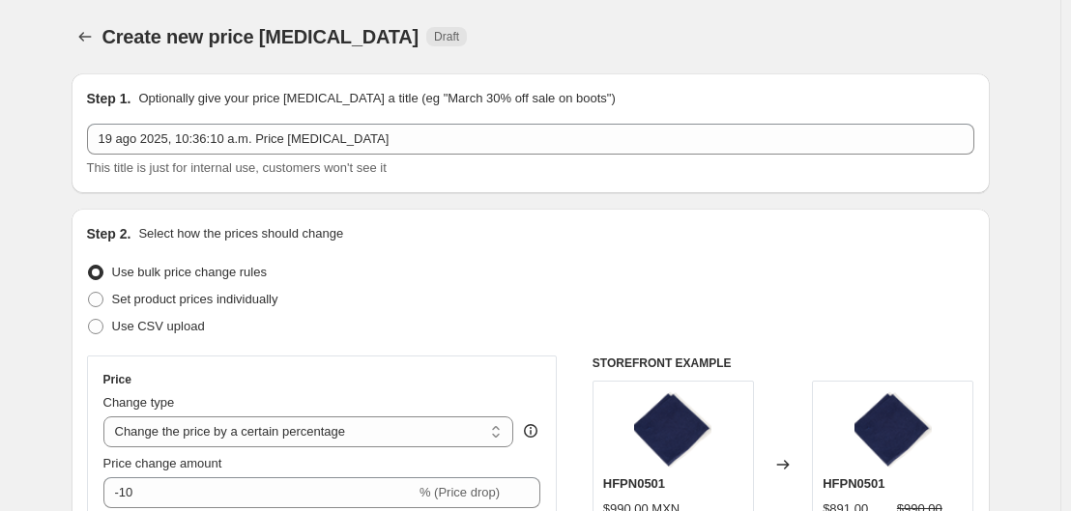
click at [523, 119] on div "Step 1. Optionally give your price change job a title (eg "March 30% off sale o…" at bounding box center [530, 133] width 887 height 89
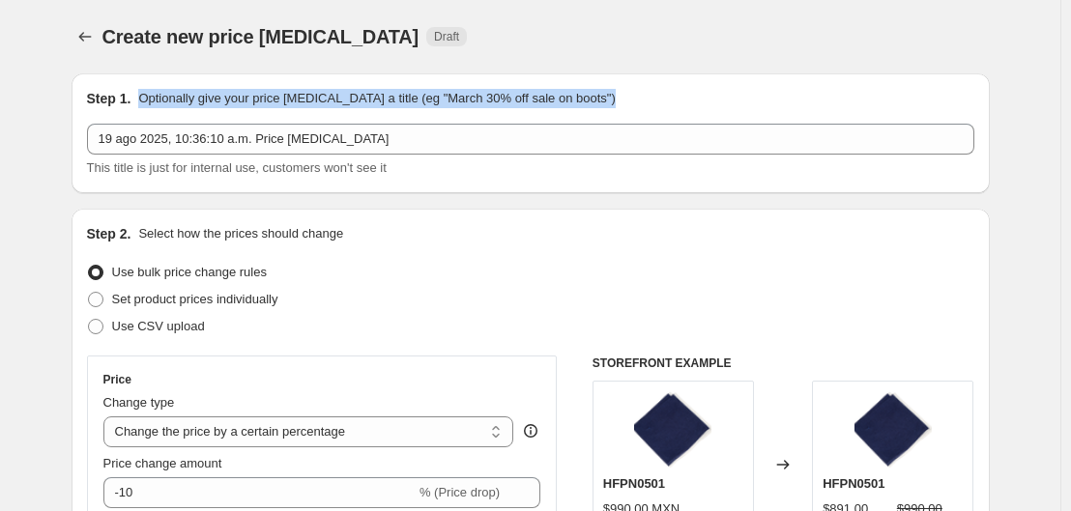
click at [523, 119] on div "Step 1. Optionally give your price change job a title (eg "March 30% off sale o…" at bounding box center [530, 133] width 887 height 89
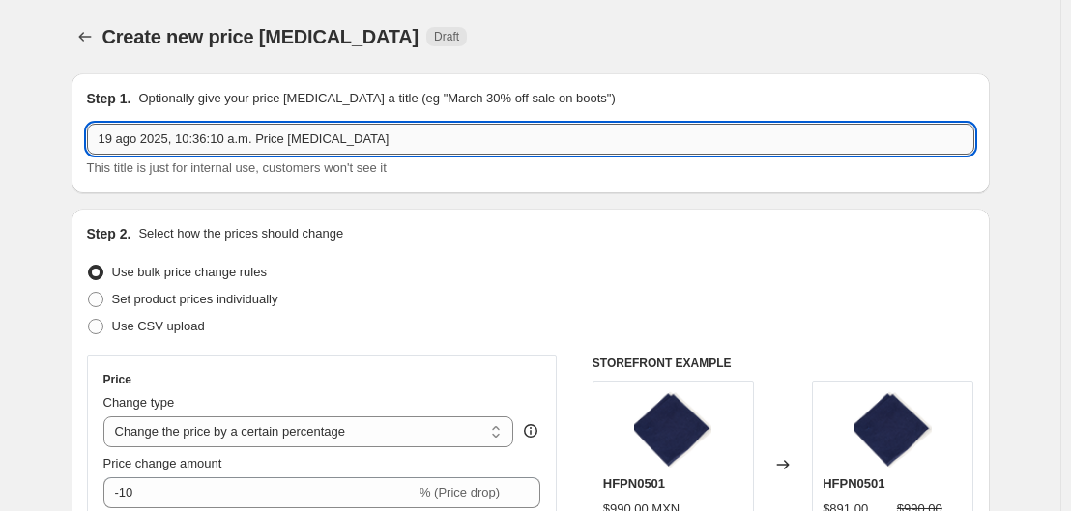
click at [466, 151] on input "19 ago 2025, 10:36:10 a.m. Price change job" at bounding box center [530, 139] width 887 height 31
click at [410, 134] on input "19 ago 2025, 10:36:10 a.m. Price change job" at bounding box center [530, 139] width 887 height 31
paste input "Descuentos 19 [PERSON_NAME] 40%"
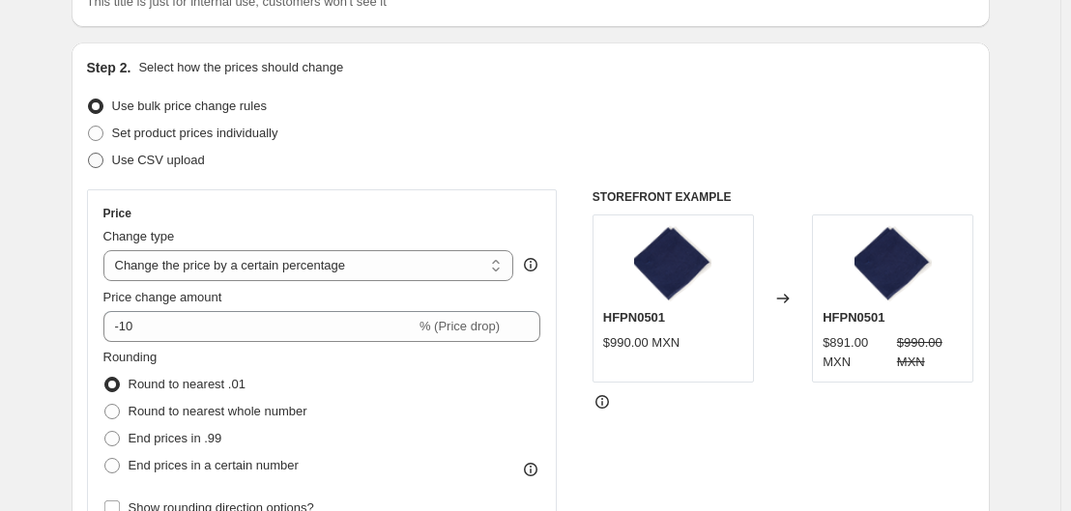
scroll to position [167, 0]
type input "Descuentos 19 [PERSON_NAME] 40%"
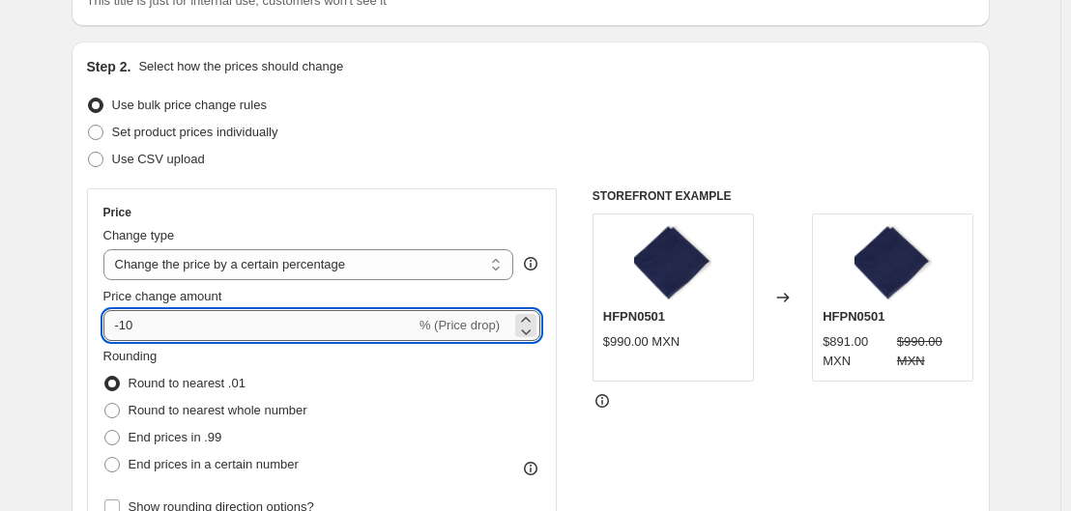
click at [197, 332] on input "-10" at bounding box center [259, 325] width 312 height 31
type input "-1"
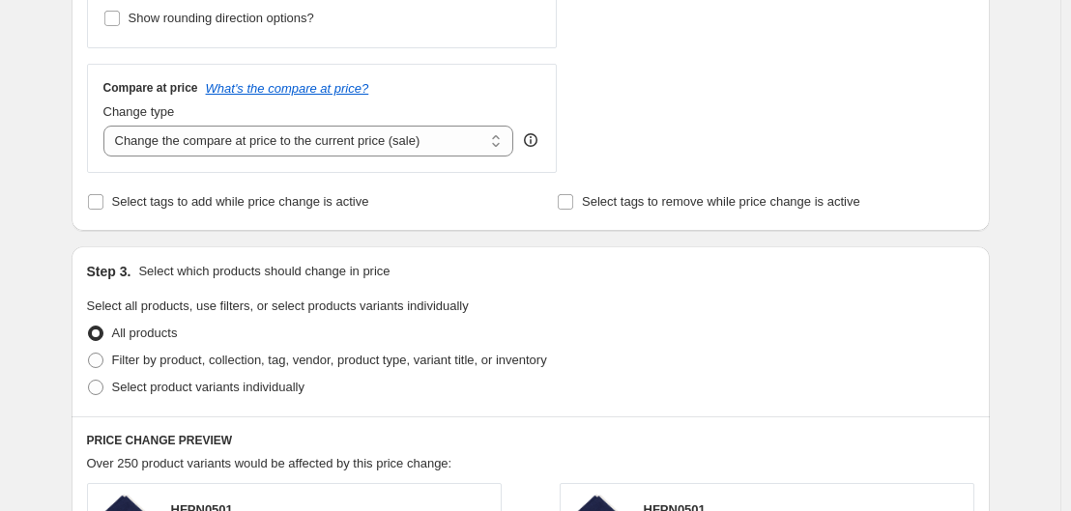
scroll to position [657, 0]
type input "-75"
click at [190, 358] on span "Filter by product, collection, tag, vendor, product type, variant title, or inv…" at bounding box center [329, 359] width 435 height 15
click at [89, 353] on input "Filter by product, collection, tag, vendor, product type, variant title, or inv…" at bounding box center [88, 352] width 1 height 1
radio input "true"
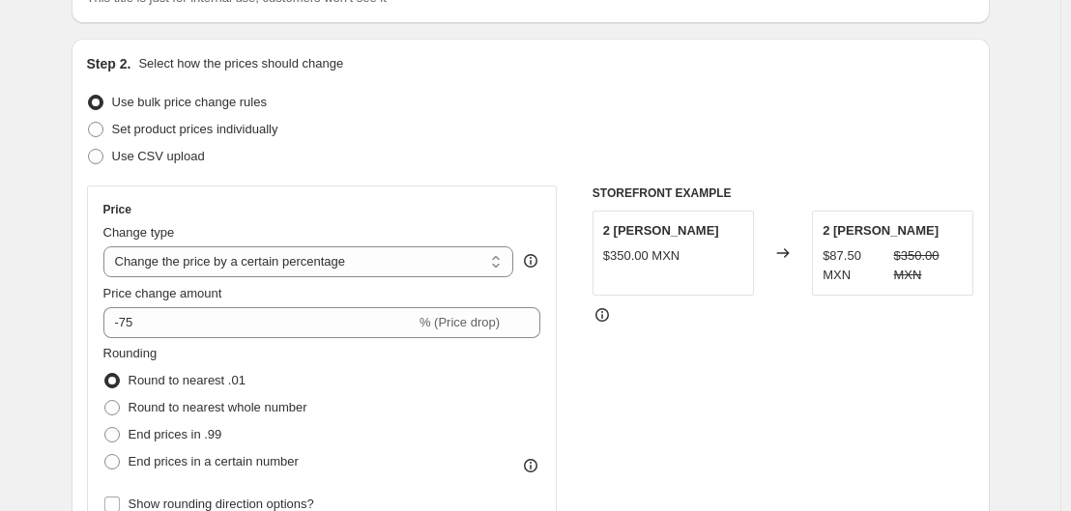
scroll to position [169, 0]
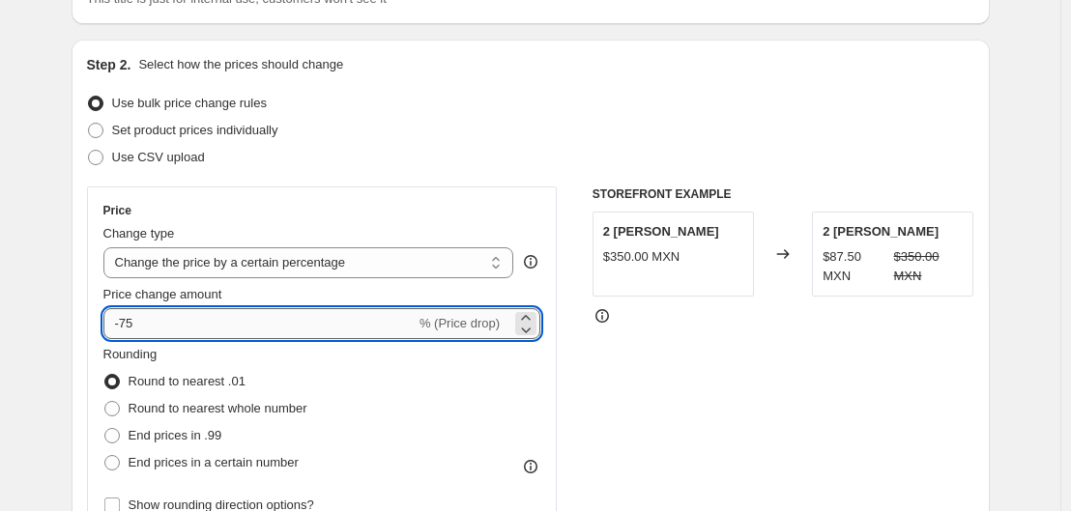
click at [249, 315] on input "-75" at bounding box center [259, 323] width 312 height 31
type input "-7"
type input "-40"
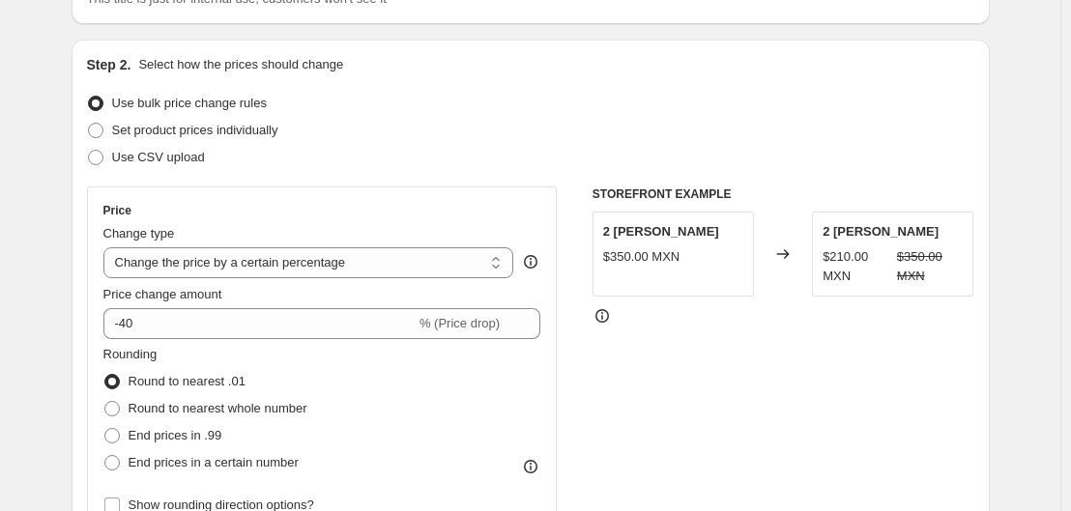
click at [694, 360] on div "STOREFRONT EXAMPLE 2 Días $350.00 MXN Changed to 2 Días $210.00 MXN $350.00 MXN" at bounding box center [784, 424] width 382 height 474
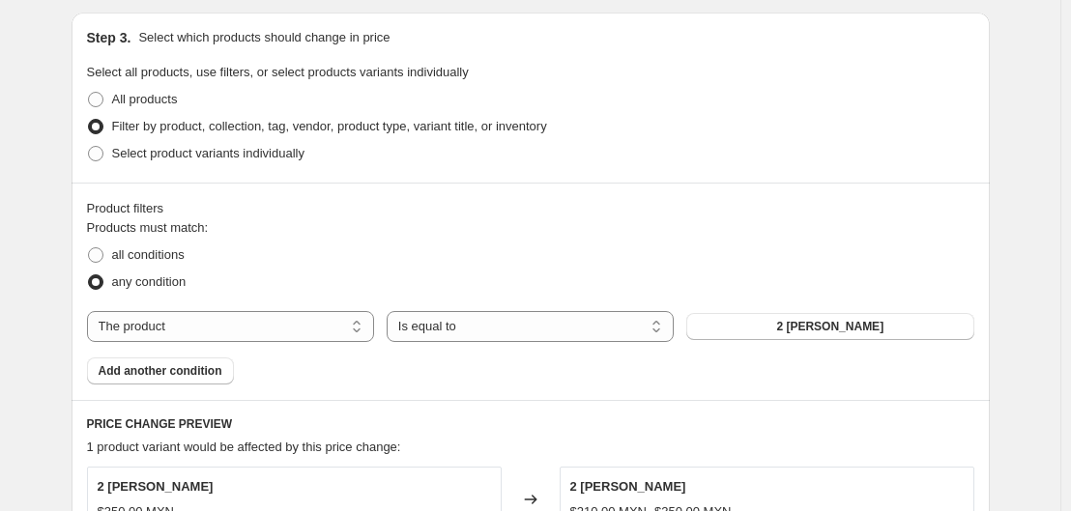
scroll to position [892, 0]
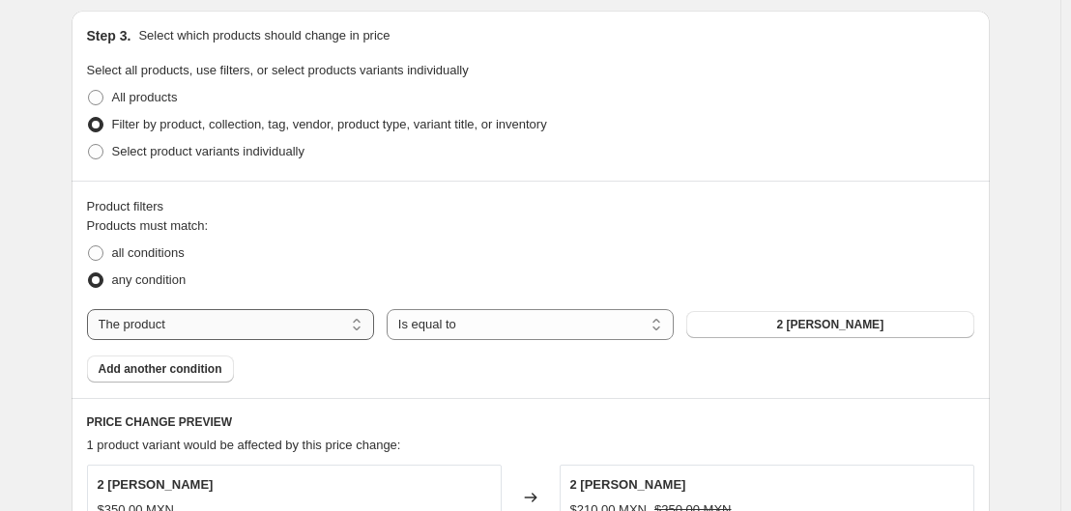
click at [300, 335] on select "The product The product's collection The product's tag The product's vendor The…" at bounding box center [230, 324] width 287 height 31
select select "collection"
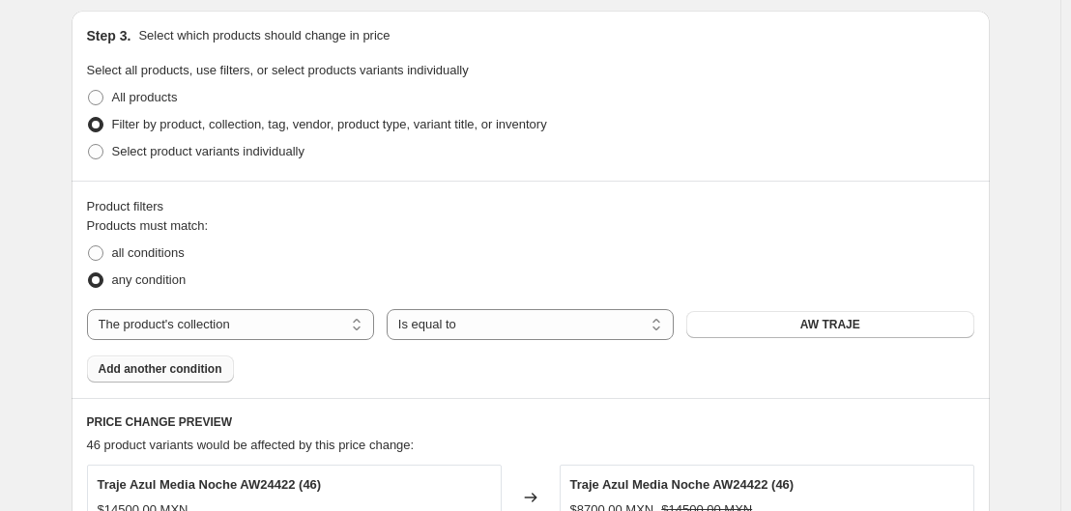
click at [175, 369] on span "Add another condition" at bounding box center [161, 369] width 124 height 15
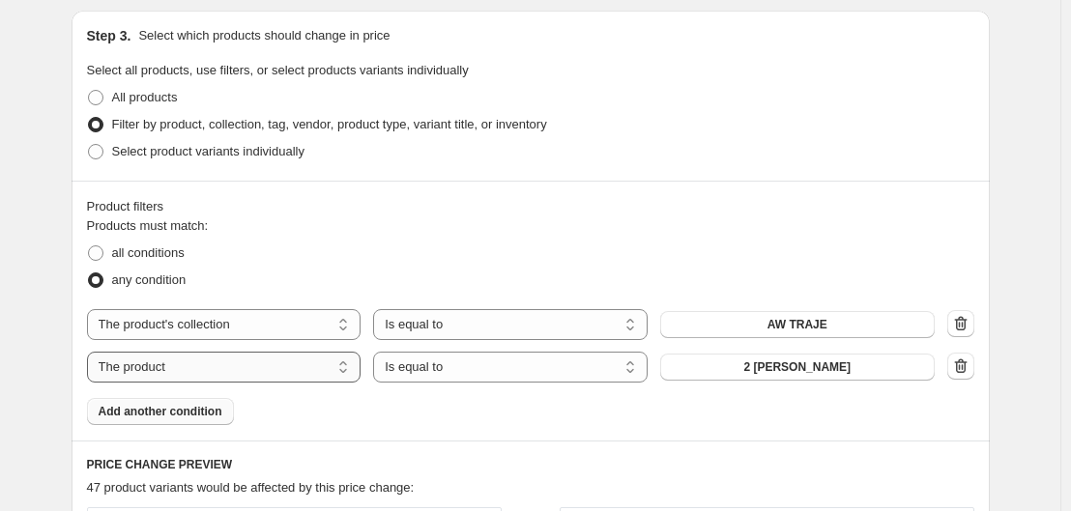
click at [261, 365] on select "The product The product's collection The product's tag The product's vendor The…" at bounding box center [224, 367] width 275 height 31
select select "collection"
click at [773, 356] on button "AW TRAJE" at bounding box center [797, 367] width 275 height 27
click at [186, 418] on span "Add another condition" at bounding box center [161, 411] width 124 height 15
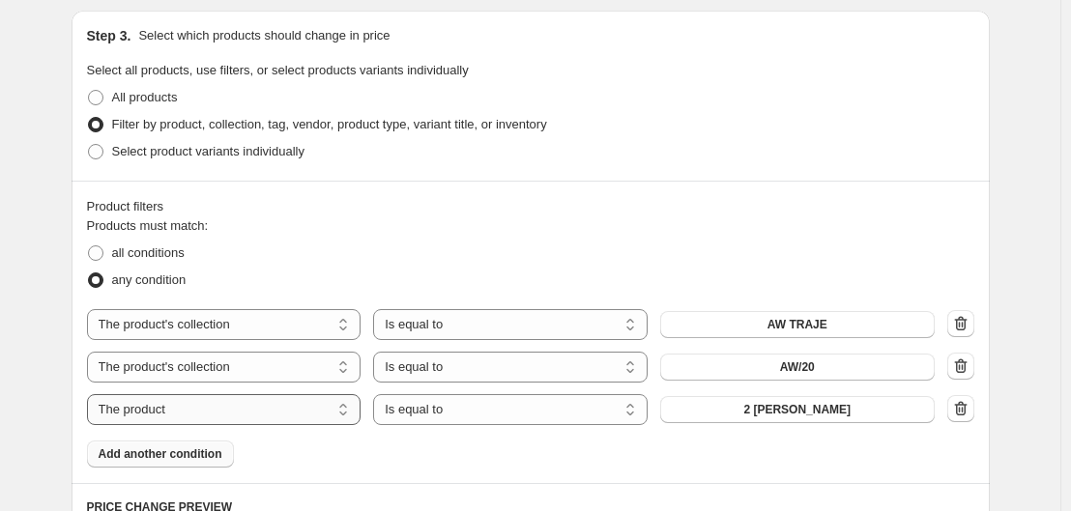
click at [229, 409] on select "The product The product's collection The product's tag The product's vendor The…" at bounding box center [224, 409] width 275 height 31
select select "collection"
click at [779, 393] on div "The product The product's collection The product's tag The product's vendor The…" at bounding box center [530, 367] width 887 height 116
click at [783, 408] on span "AW TRAJE" at bounding box center [798, 409] width 60 height 15
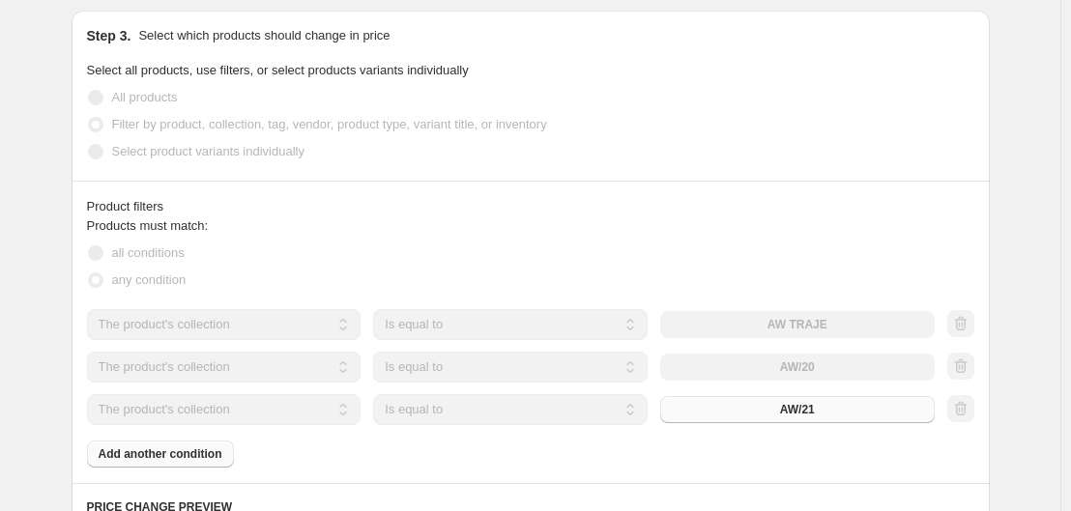
click at [166, 461] on div "Products must match: all conditions any condition The product The product's col…" at bounding box center [530, 342] width 887 height 251
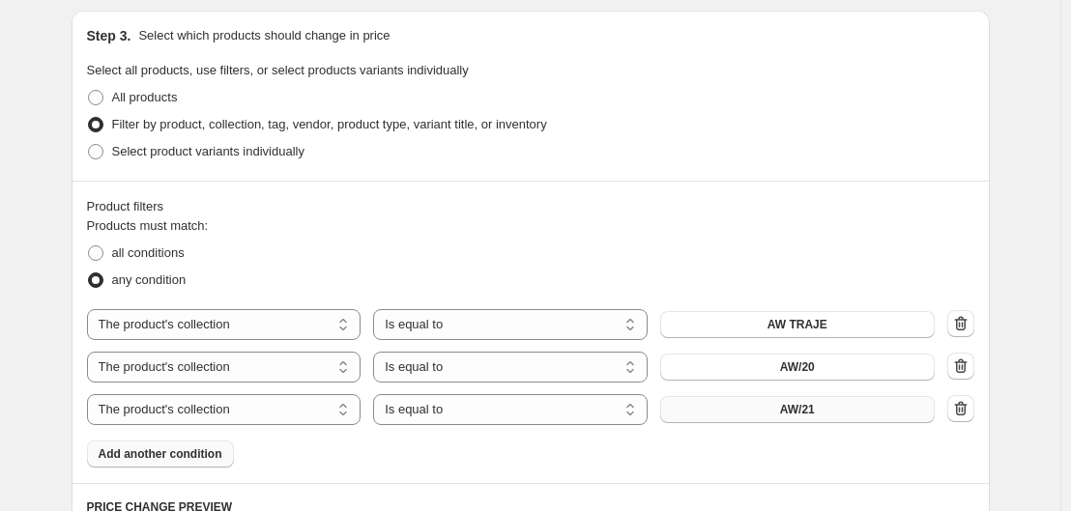
click at [166, 461] on span "Add another condition" at bounding box center [161, 454] width 124 height 15
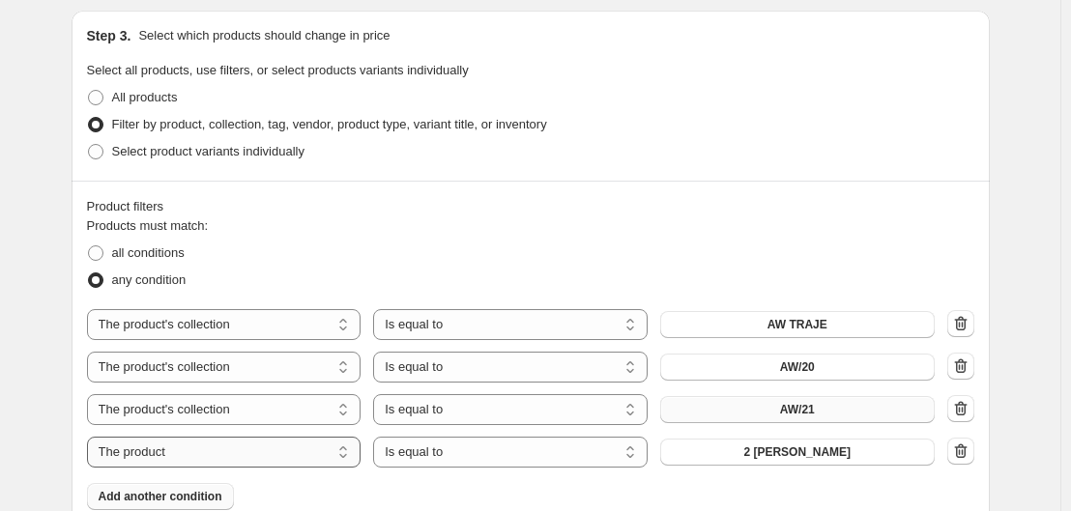
click at [234, 447] on select "The product The product's collection The product's tag The product's vendor The…" at bounding box center [224, 452] width 275 height 31
select select "collection"
click at [890, 453] on button "AW TRAJE" at bounding box center [797, 452] width 275 height 27
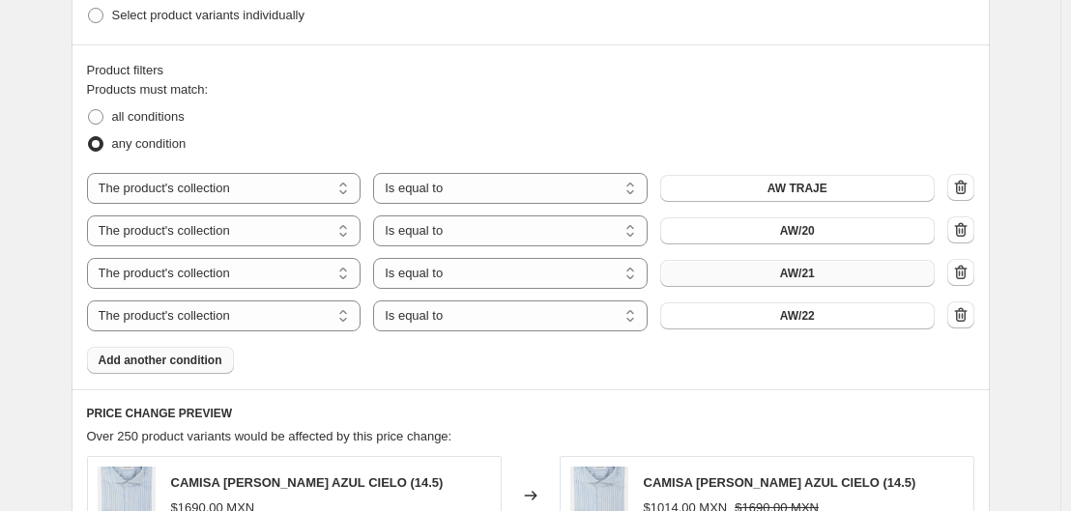
scroll to position [1031, 0]
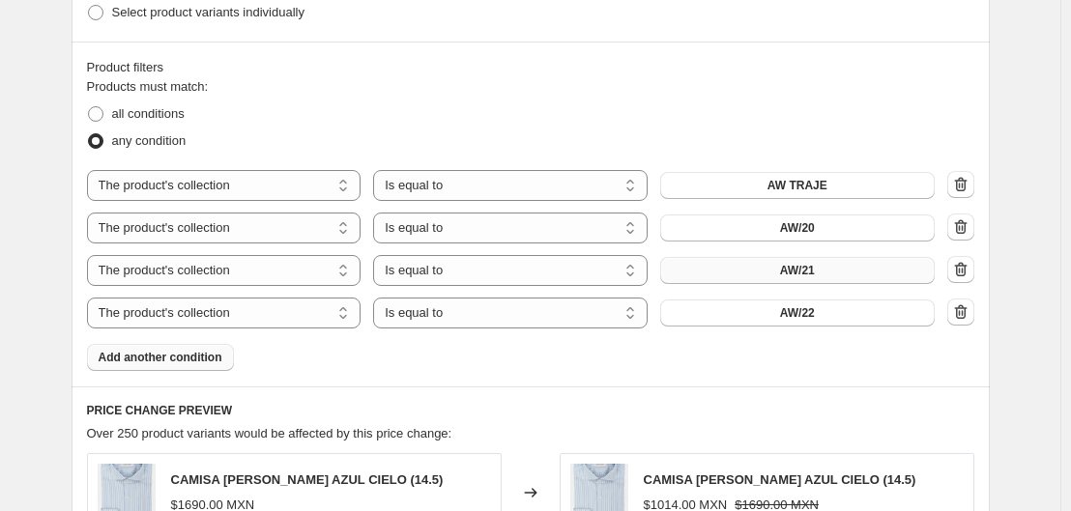
click at [144, 364] on span "Add another condition" at bounding box center [161, 357] width 124 height 15
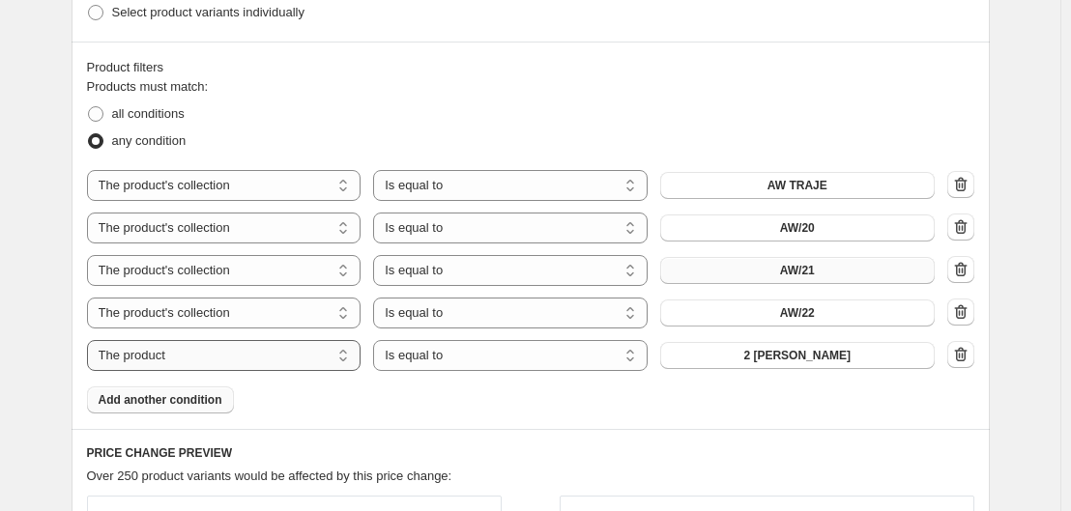
click at [278, 343] on select "The product The product's collection The product's tag The product's vendor The…" at bounding box center [224, 355] width 275 height 31
select select "collection"
click at [804, 363] on span "AW TRAJE" at bounding box center [798, 355] width 60 height 15
click at [156, 398] on span "Add another condition" at bounding box center [161, 399] width 124 height 15
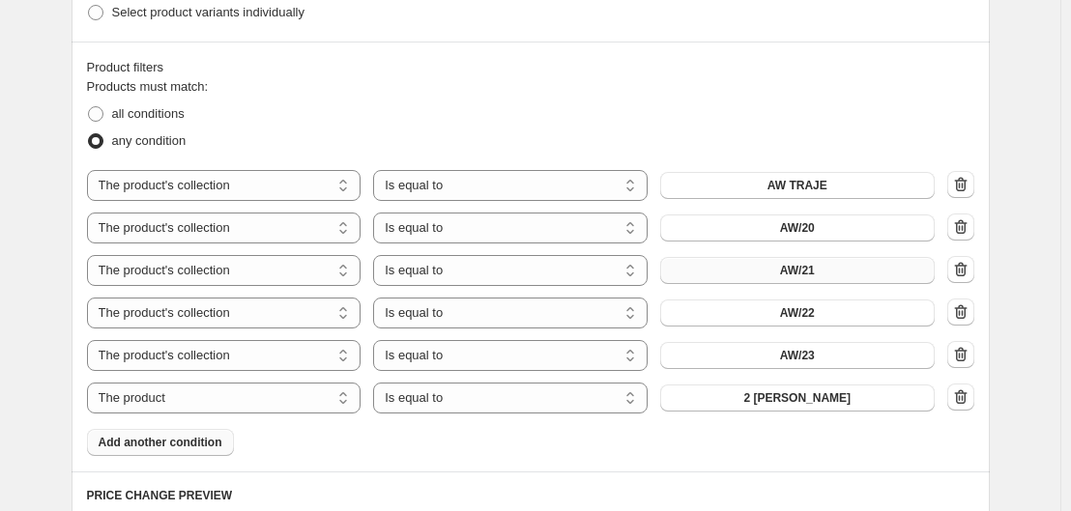
click at [285, 417] on div "Products must match: all conditions any condition The product The product's col…" at bounding box center [530, 266] width 887 height 379
click at [276, 407] on select "The product The product's collection The product's tag The product's vendor The…" at bounding box center [224, 398] width 275 height 31
select select "collection"
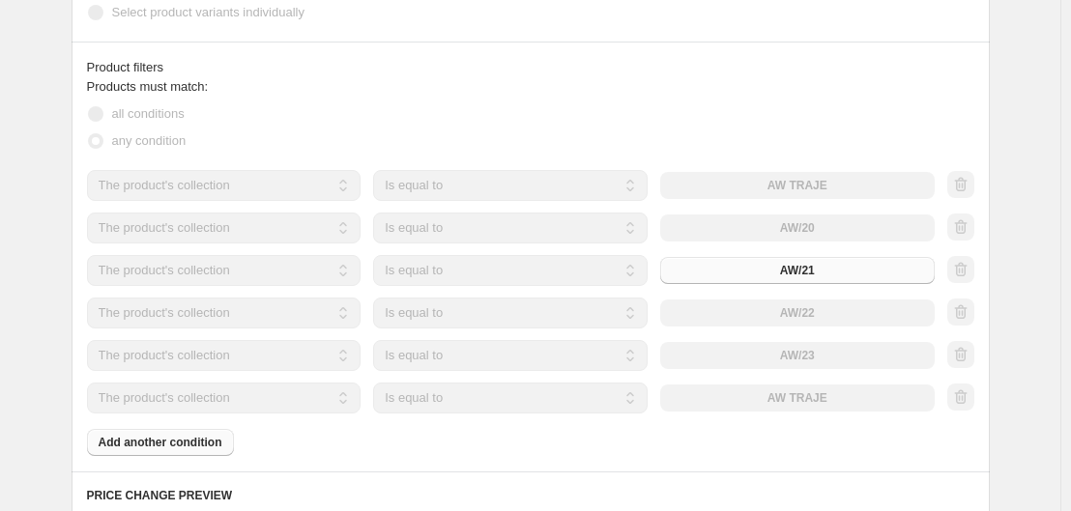
click at [792, 395] on div "The product The product's collection The product's tag The product's vendor The…" at bounding box center [511, 398] width 848 height 31
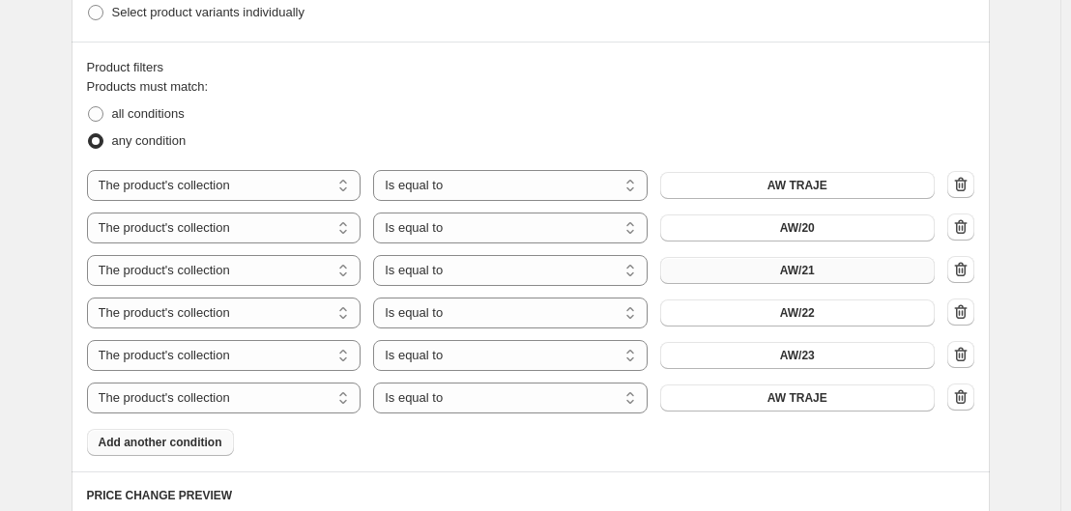
click at [792, 395] on span "AW TRAJE" at bounding box center [798, 398] width 60 height 15
click at [172, 449] on span "Add another condition" at bounding box center [161, 442] width 124 height 15
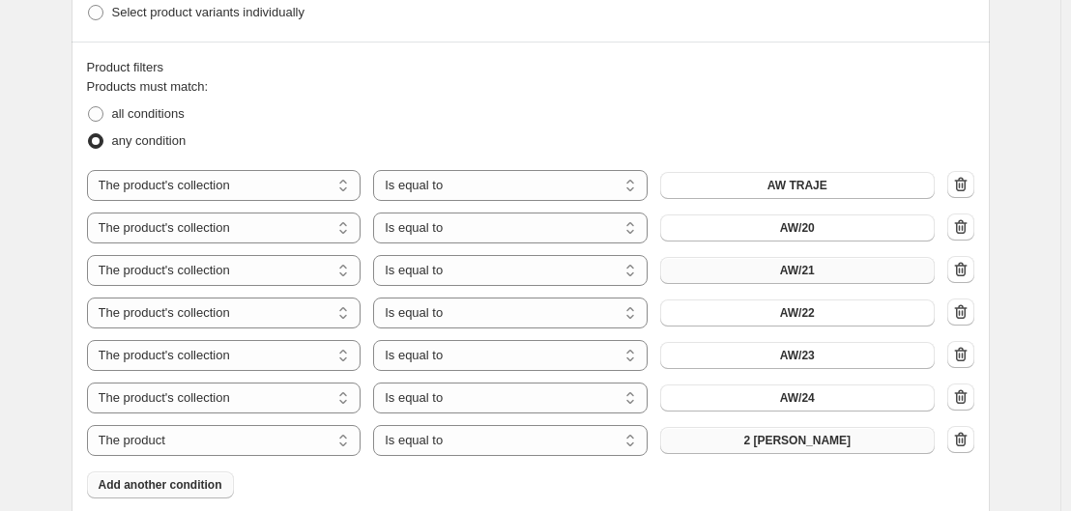
click at [766, 429] on button "2 [PERSON_NAME]" at bounding box center [797, 440] width 275 height 27
click at [234, 450] on select "The product The product's collection The product's tag The product's vendor The…" at bounding box center [224, 440] width 275 height 31
select select "collection"
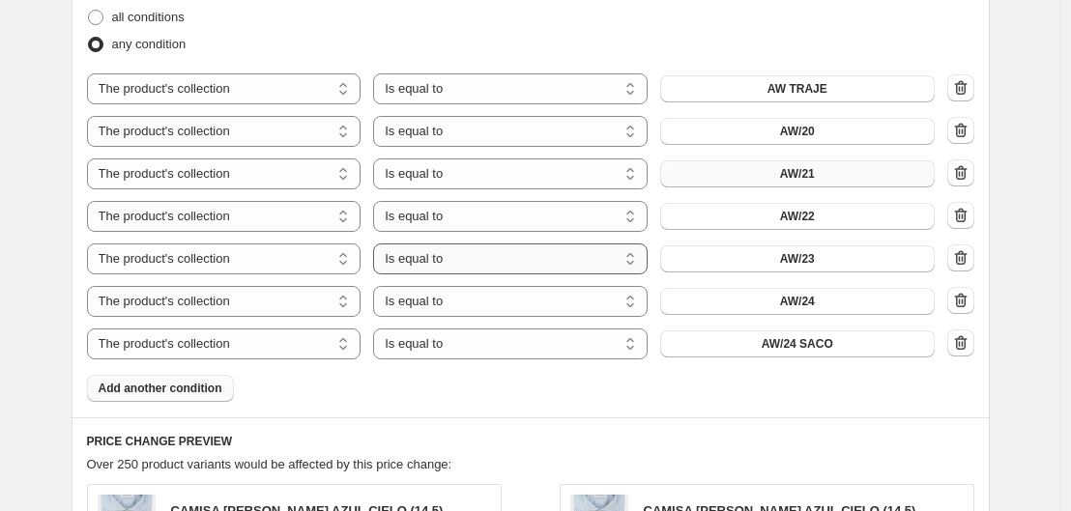
scroll to position [1129, 0]
click at [186, 395] on span "Add another condition" at bounding box center [161, 387] width 124 height 15
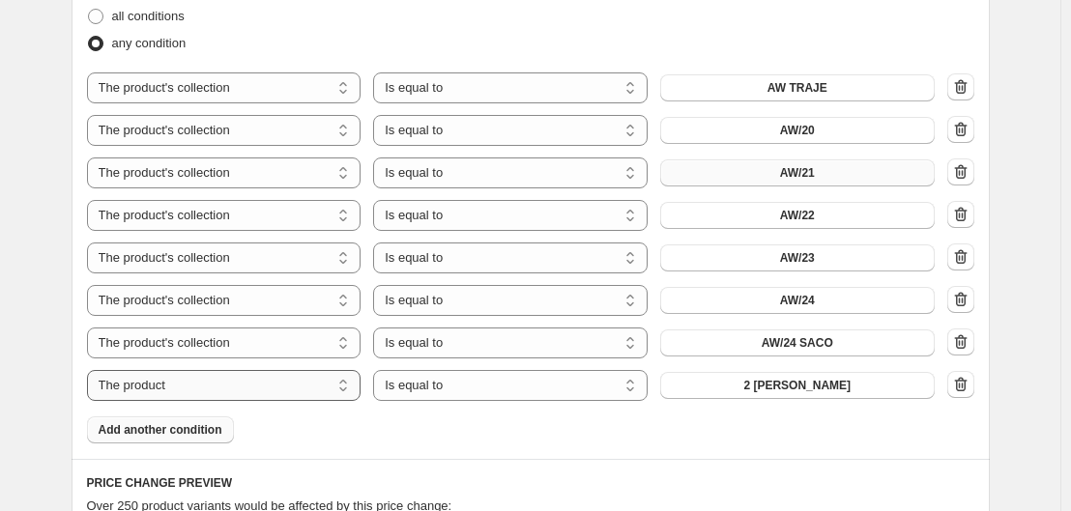
click at [282, 392] on select "The product The product's collection The product's tag The product's vendor The…" at bounding box center [224, 385] width 275 height 31
select select "collection"
click at [798, 393] on span "AW TRAJE" at bounding box center [798, 385] width 60 height 15
click at [175, 432] on span "Add another condition" at bounding box center [161, 429] width 124 height 15
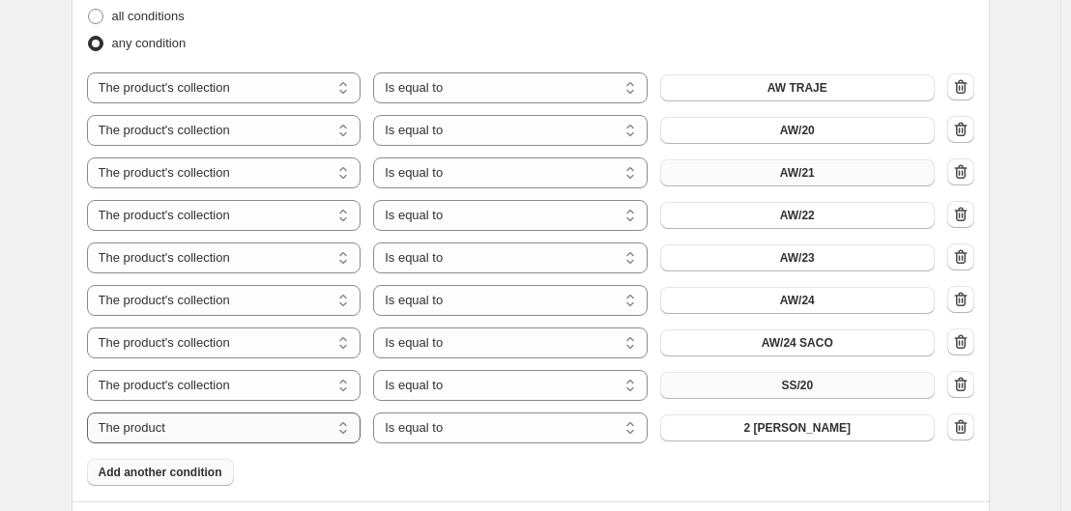
click at [218, 426] on select "The product The product's collection The product's tag The product's vendor The…" at bounding box center [224, 428] width 275 height 31
select select "collection"
click at [821, 431] on span "AW TRAJE" at bounding box center [798, 428] width 60 height 15
click at [157, 469] on span "Add another condition" at bounding box center [161, 472] width 124 height 15
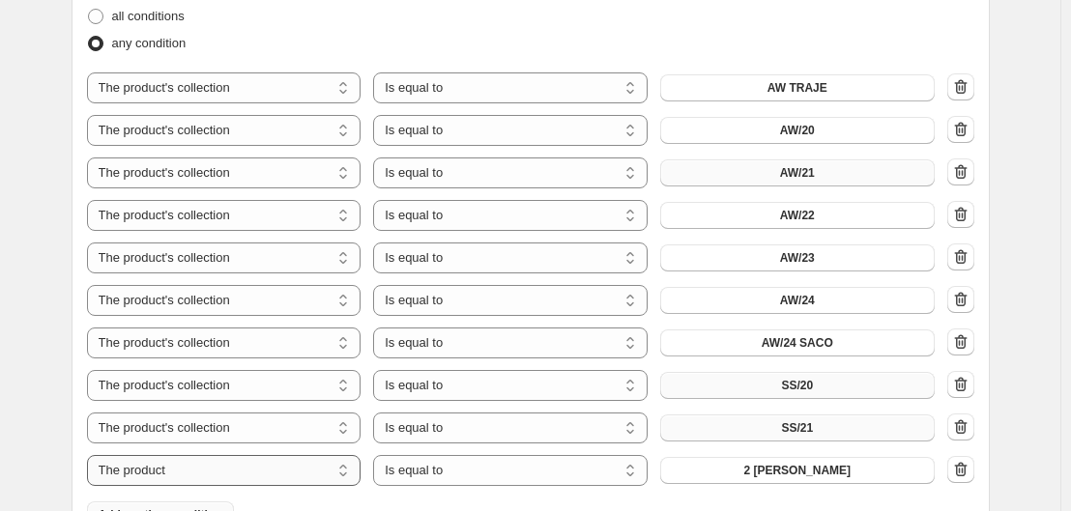
click at [235, 475] on select "The product The product's collection The product's tag The product's vendor The…" at bounding box center [224, 470] width 275 height 31
select select "collection"
click at [765, 463] on button "AW TRAJE" at bounding box center [797, 470] width 275 height 27
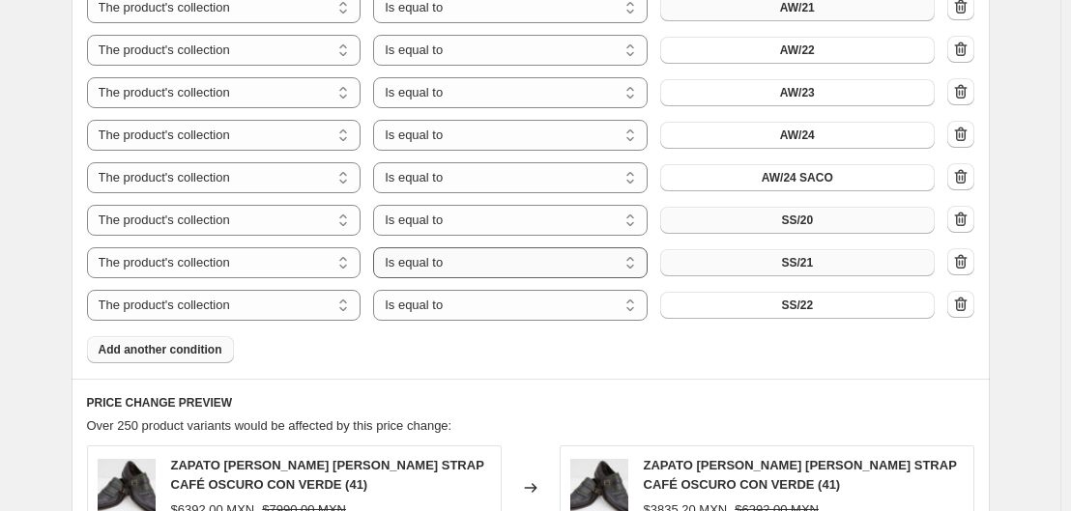
scroll to position [1295, 0]
click at [128, 340] on button "Add another condition" at bounding box center [160, 348] width 147 height 27
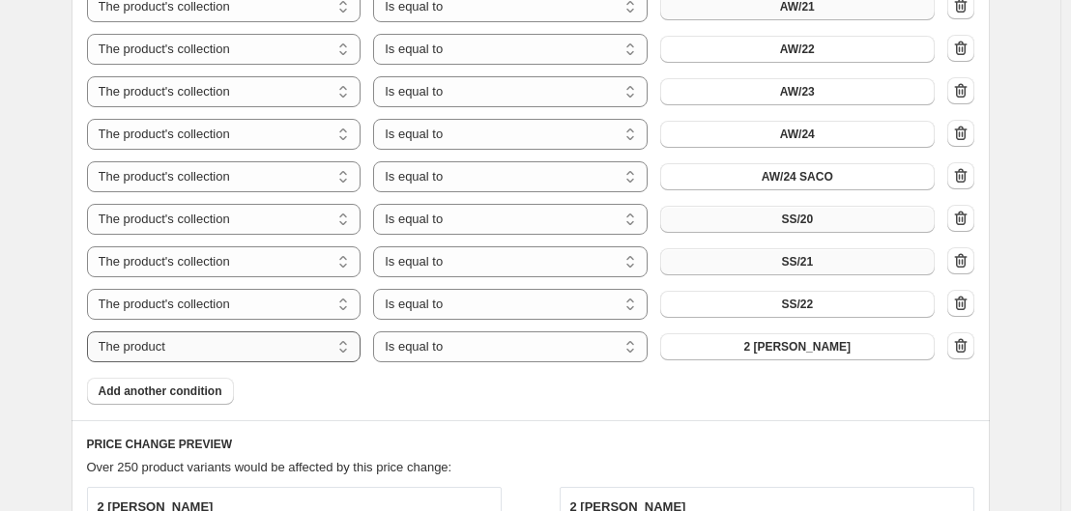
click at [240, 355] on select "The product The product's collection The product's tag The product's vendor The…" at bounding box center [224, 347] width 275 height 31
select select "collection"
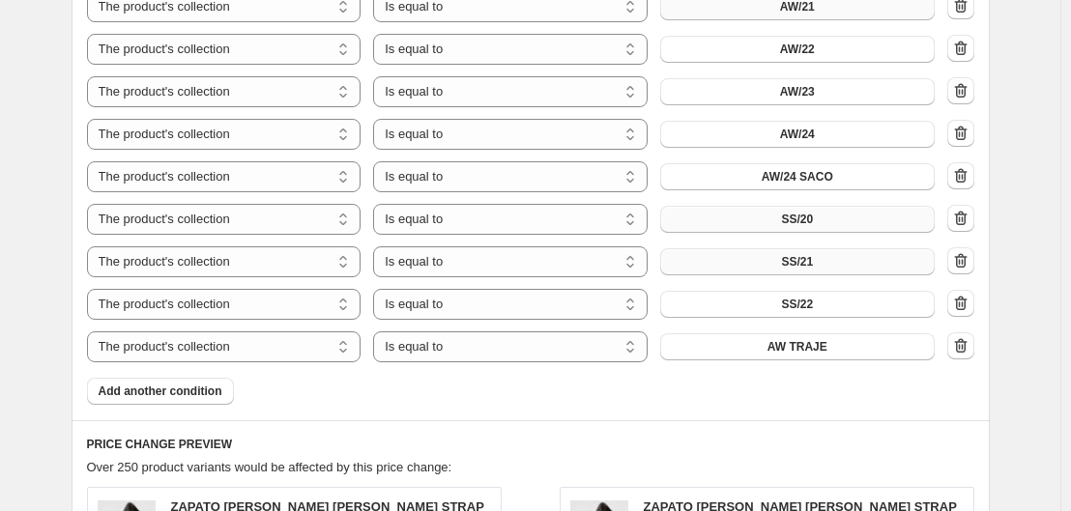
click at [740, 339] on button "AW TRAJE" at bounding box center [797, 347] width 275 height 27
click at [152, 391] on span "Add another condition" at bounding box center [161, 391] width 124 height 15
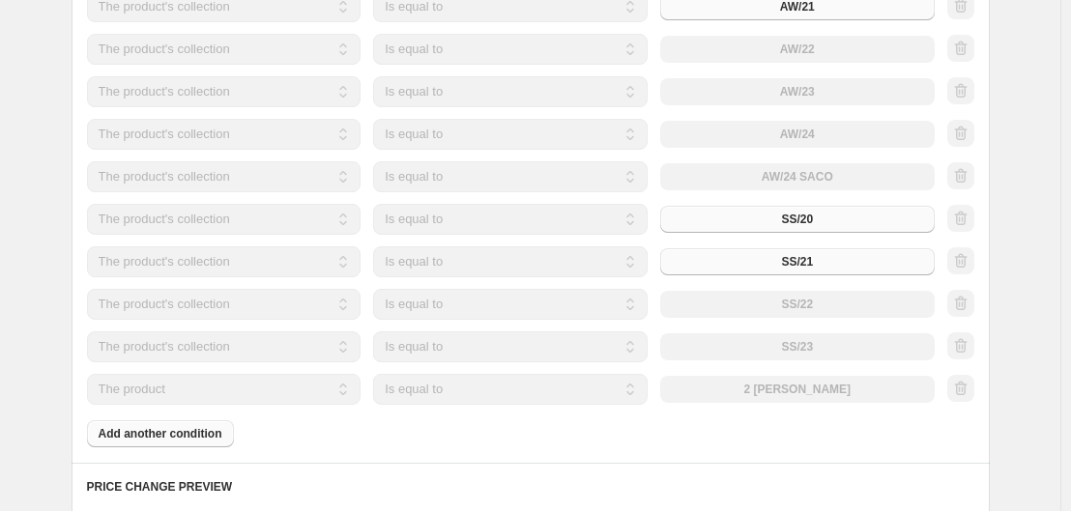
click at [283, 398] on select "The product The product's collection The product's tag The product's vendor The…" at bounding box center [224, 389] width 275 height 31
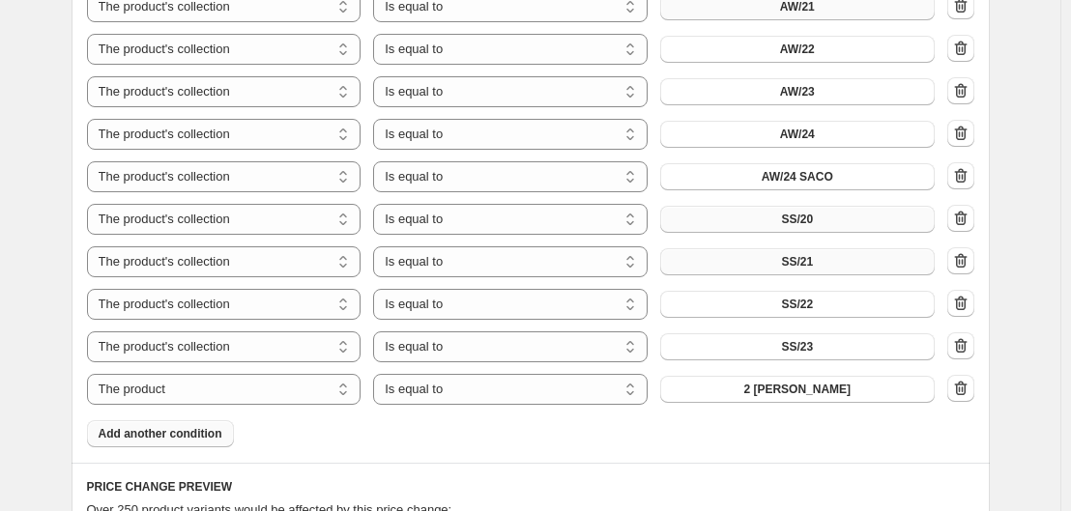
select select "collection"
click at [789, 379] on button "AW TRAJE" at bounding box center [797, 389] width 275 height 27
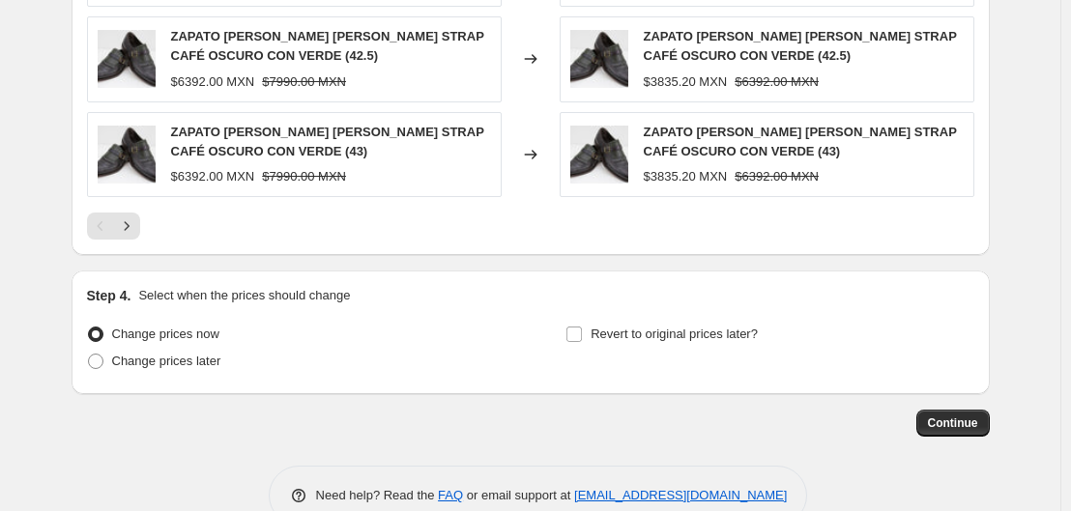
scroll to position [2105, 0]
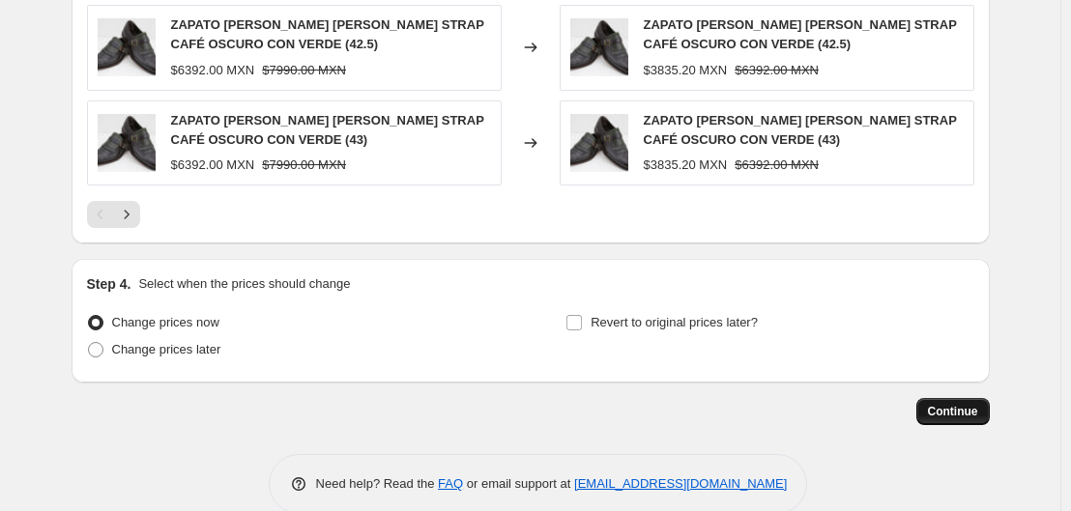
click at [973, 403] on button "Continue" at bounding box center [952, 411] width 73 height 27
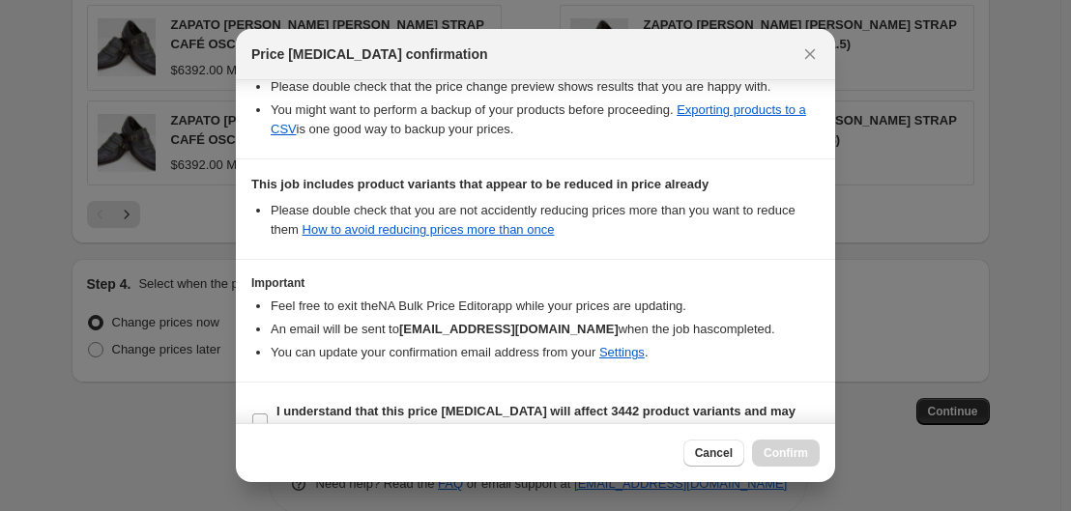
scroll to position [373, 0]
click at [260, 411] on label "I understand that this price change job will affect 3442 product variants and m…" at bounding box center [535, 420] width 568 height 46
click at [260, 413] on input "I understand that this price change job will affect 3442 product variants and m…" at bounding box center [259, 420] width 15 height 15
checkbox input "true"
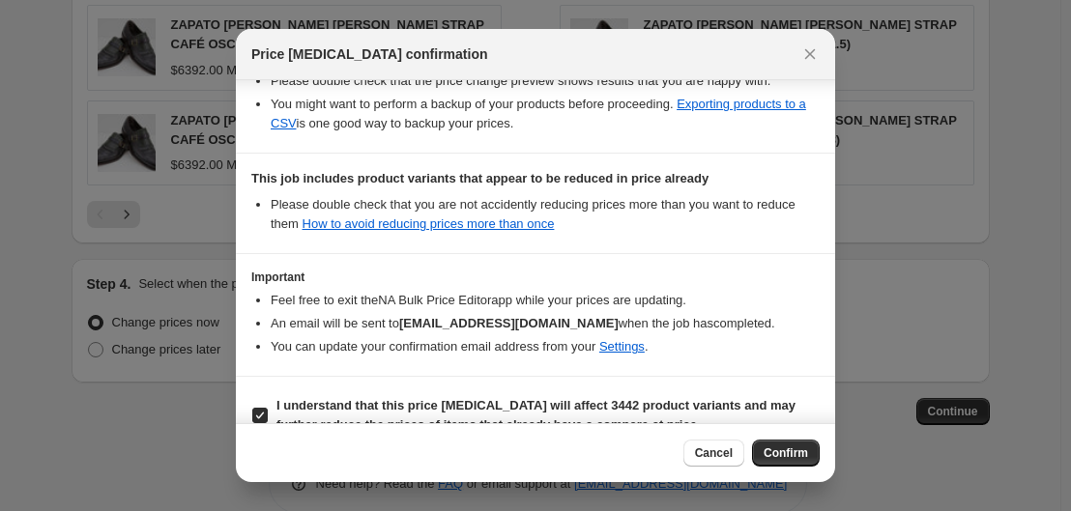
scroll to position [409, 0]
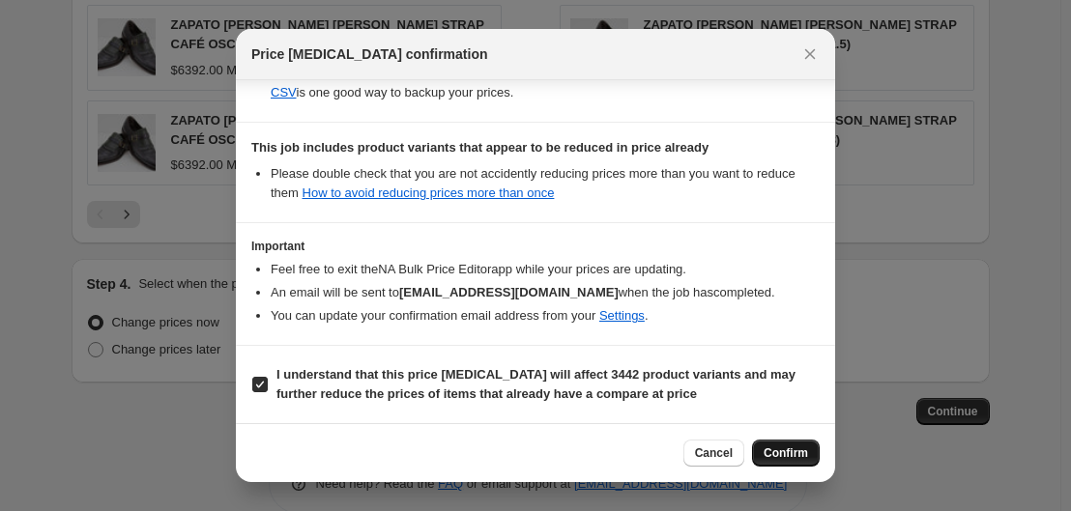
click at [790, 450] on span "Confirm" at bounding box center [786, 453] width 44 height 15
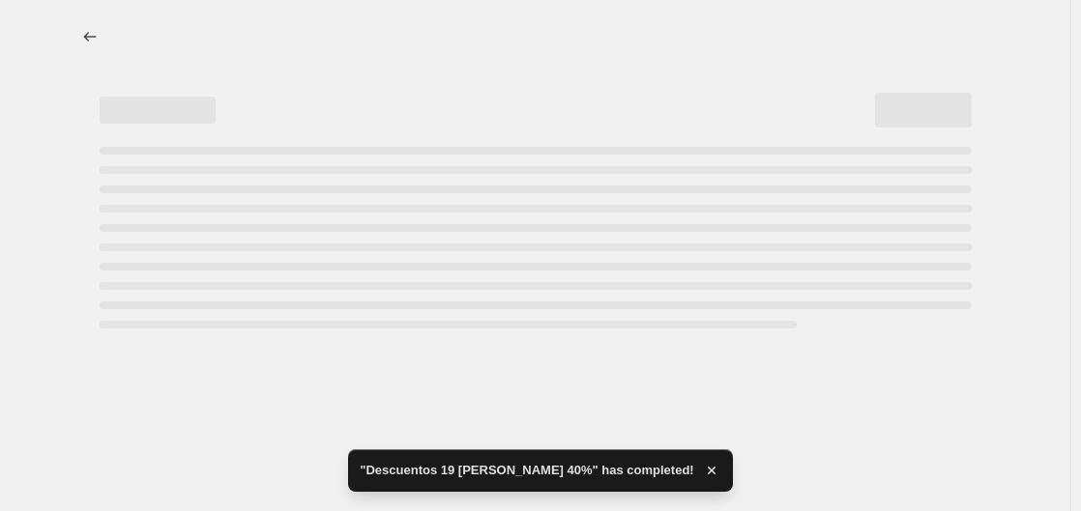
select select "percentage"
select select "collection"
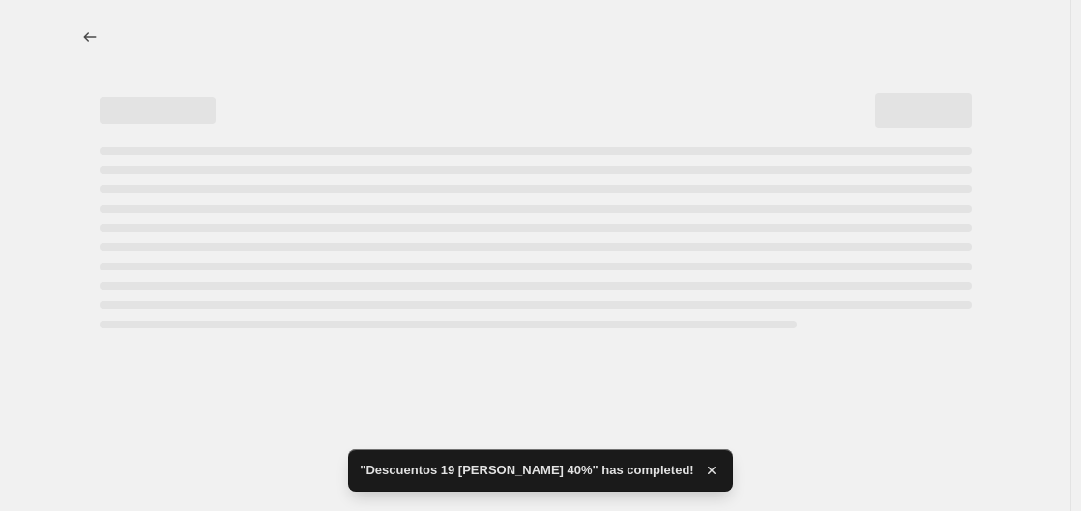
select select "collection"
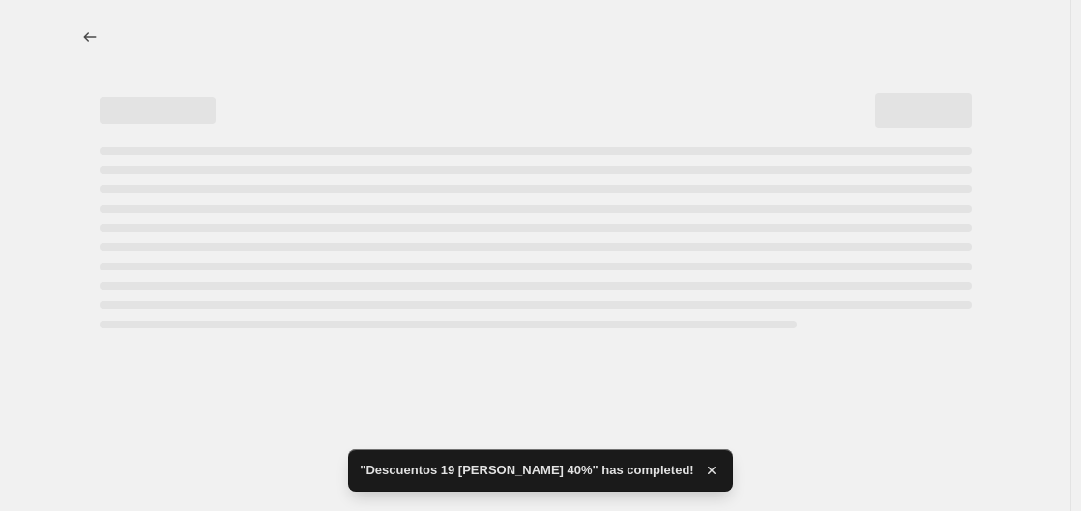
select select "collection"
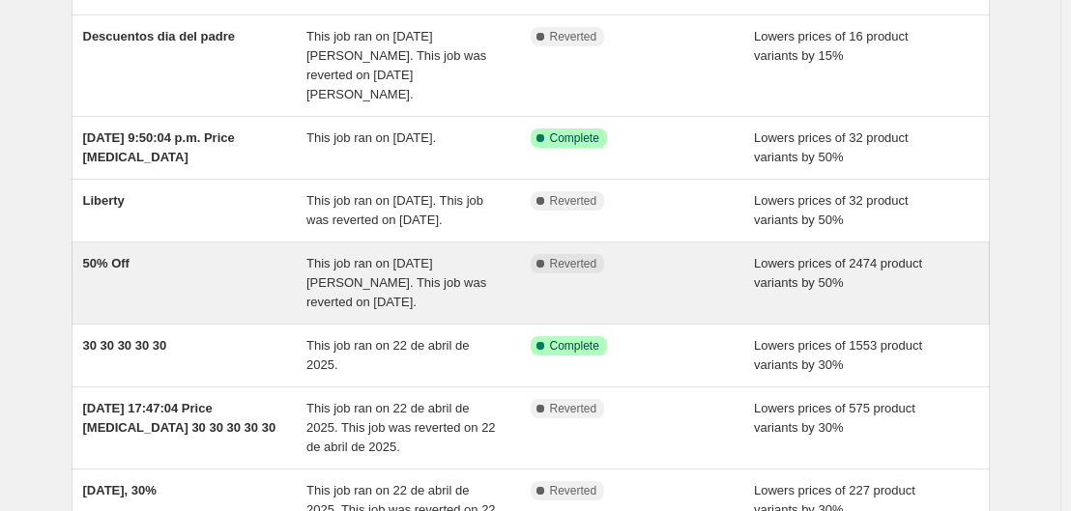
scroll to position [327, 0]
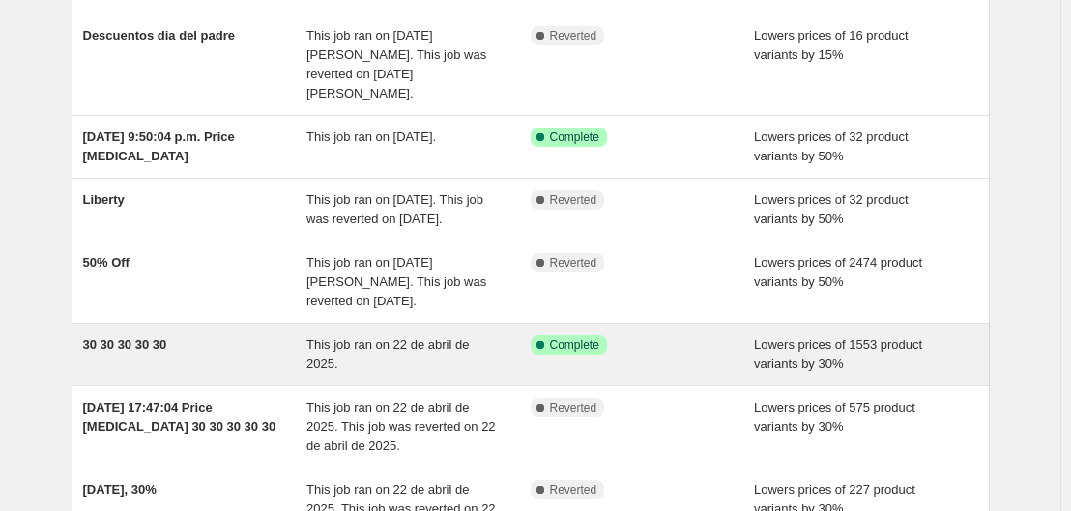
click at [400, 337] on span "This job ran on 22 de abril de 2025." at bounding box center [387, 354] width 162 height 34
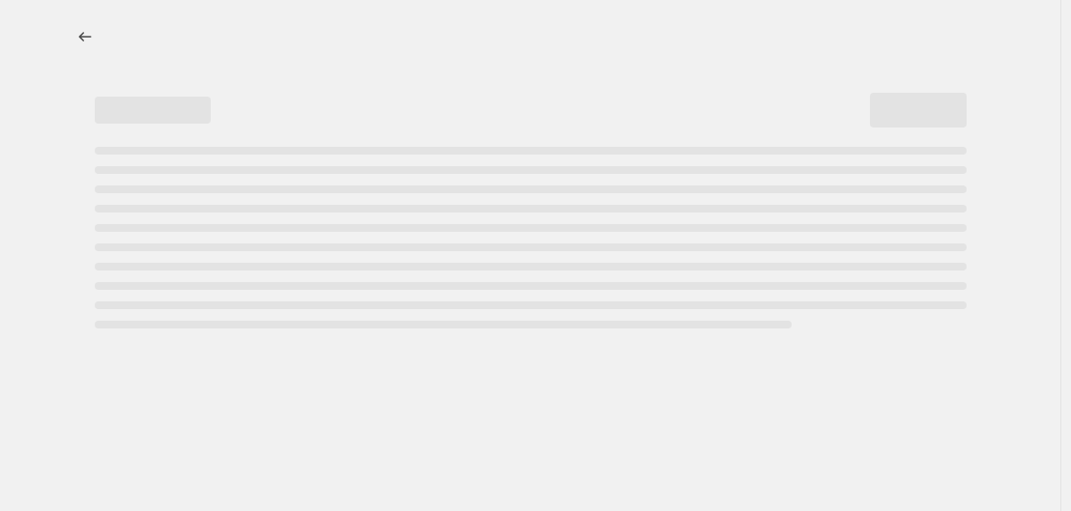
select select "percentage"
select select "tag"
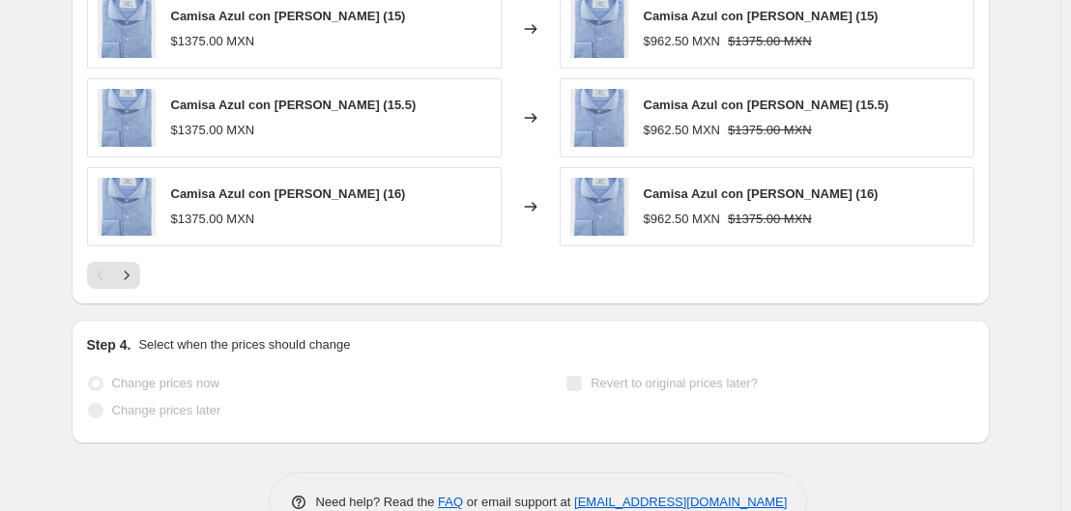
scroll to position [1730, 0]
click at [134, 274] on icon "Next" at bounding box center [126, 274] width 19 height 19
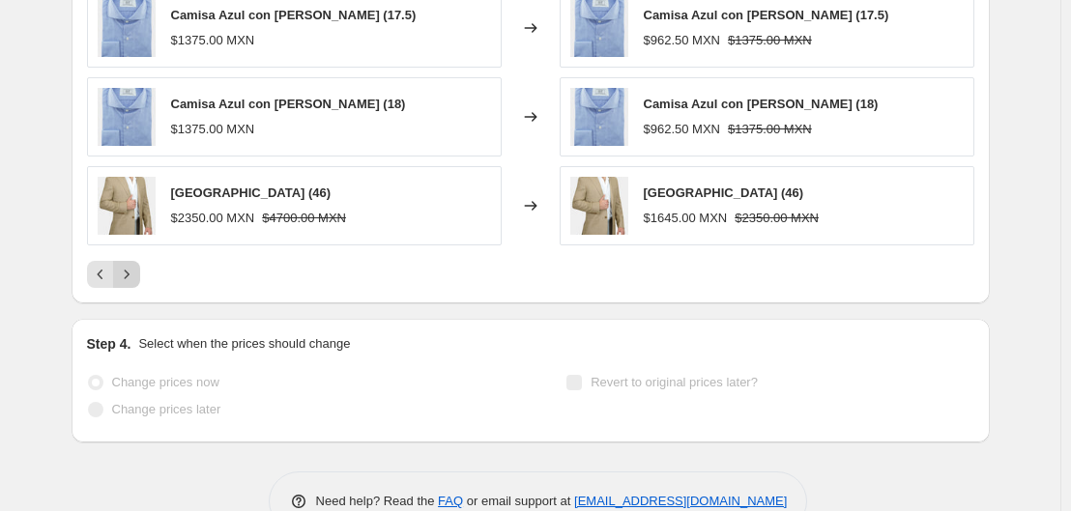
click at [133, 278] on icon "Next" at bounding box center [126, 274] width 19 height 19
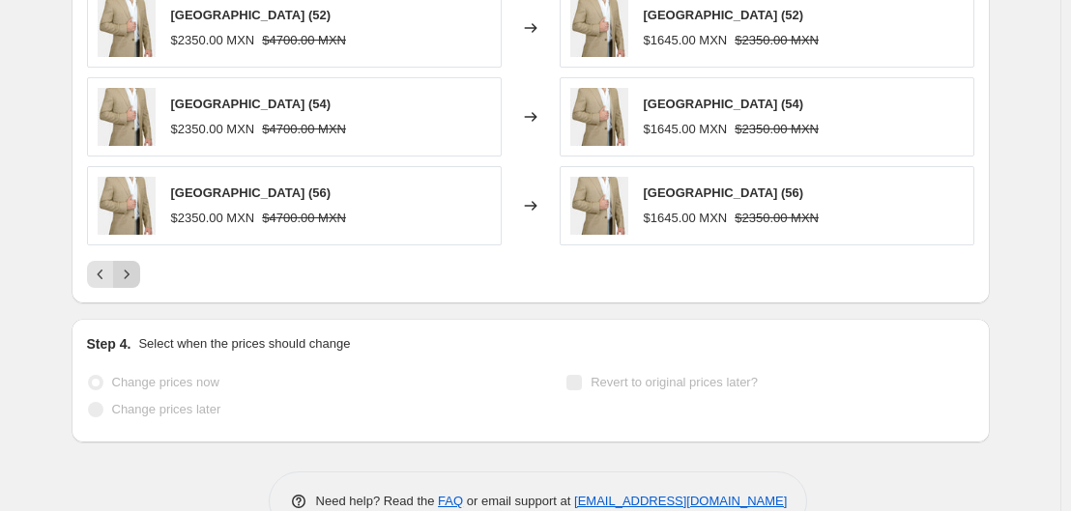
click at [133, 278] on icon "Next" at bounding box center [126, 274] width 19 height 19
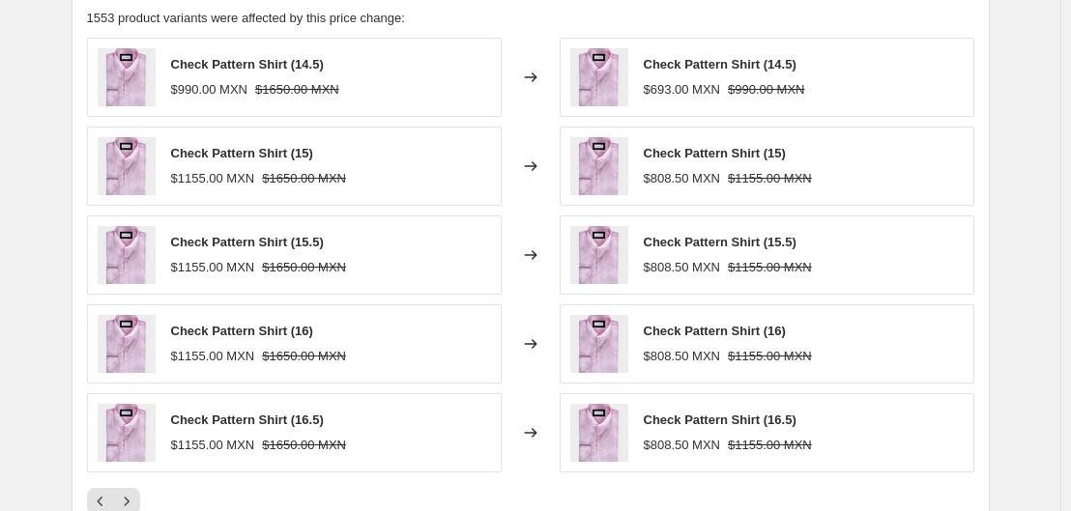
scroll to position [1781, 0]
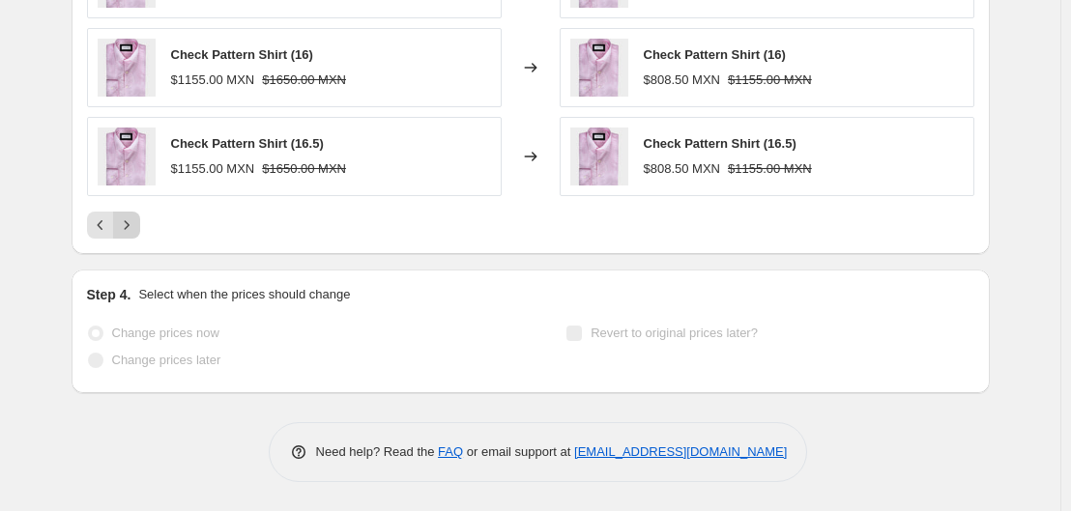
click at [140, 224] on button "Next" at bounding box center [126, 225] width 27 height 27
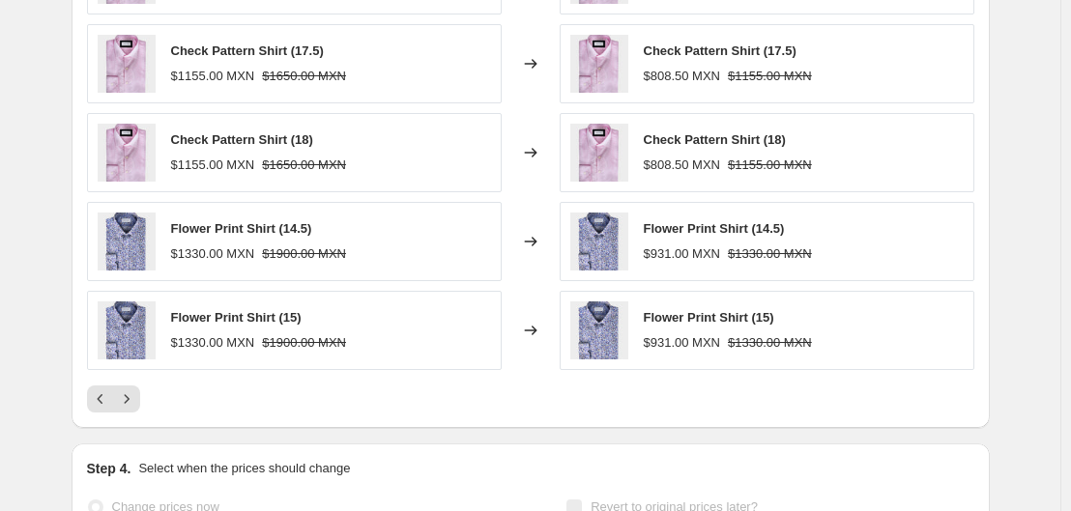
scroll to position [1630, 0]
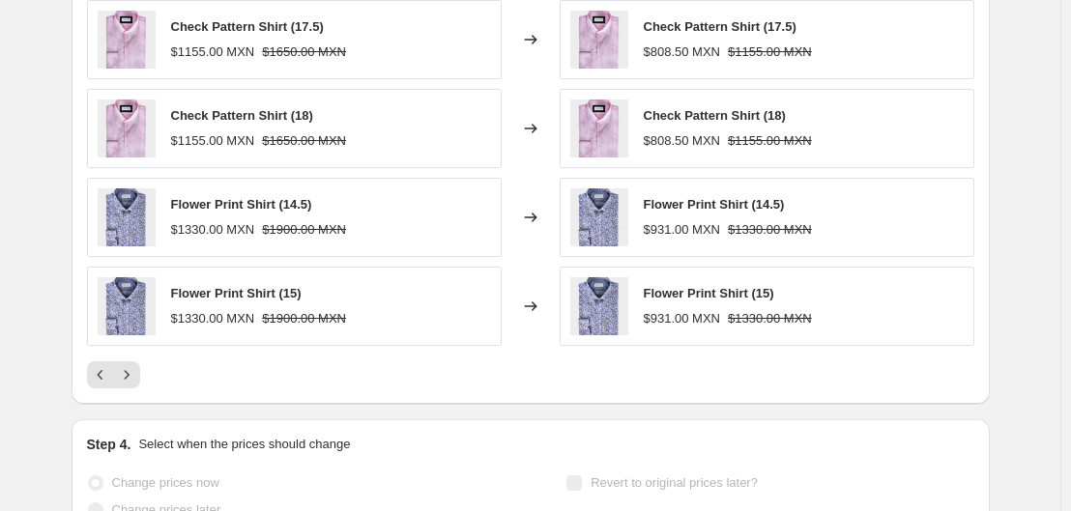
click at [146, 376] on div at bounding box center [530, 375] width 887 height 27
click at [136, 373] on icon "Next" at bounding box center [126, 374] width 19 height 19
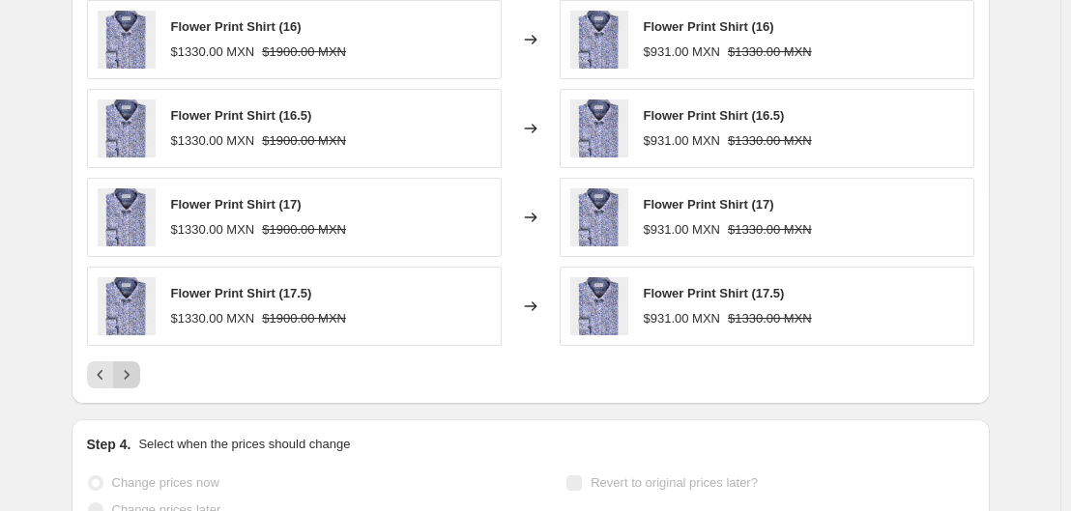
click at [136, 373] on icon "Next" at bounding box center [126, 374] width 19 height 19
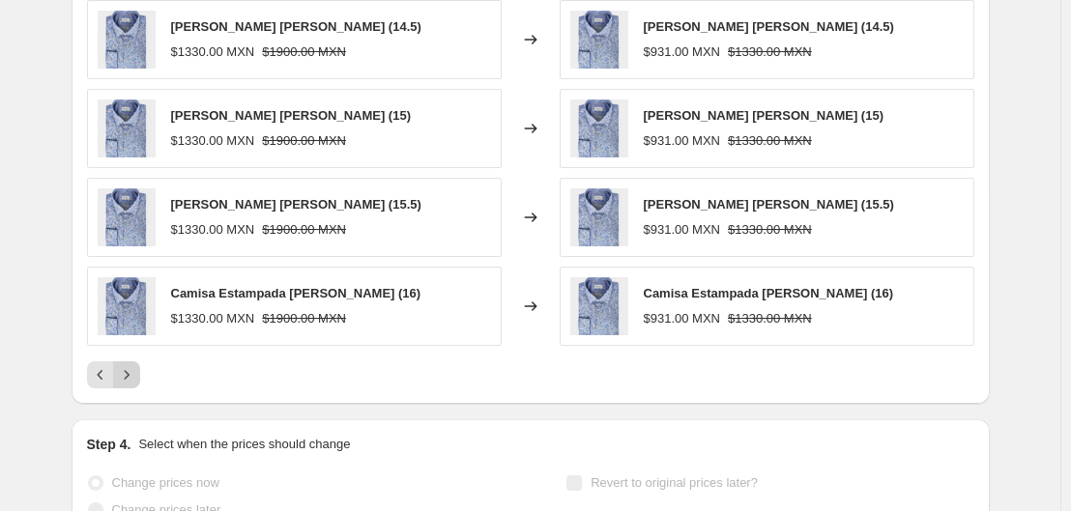
click at [136, 373] on icon "Next" at bounding box center [126, 374] width 19 height 19
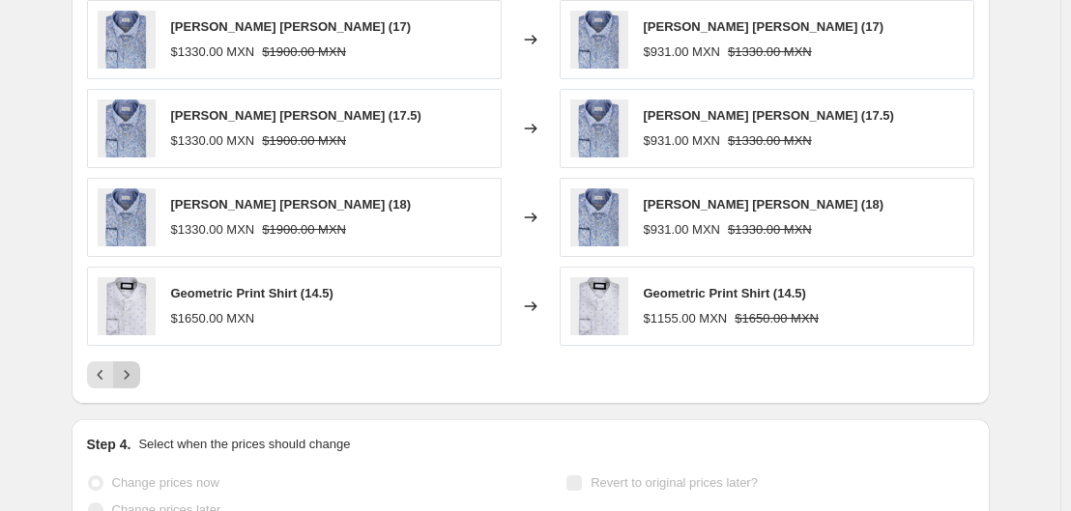
click at [136, 373] on icon "Next" at bounding box center [126, 374] width 19 height 19
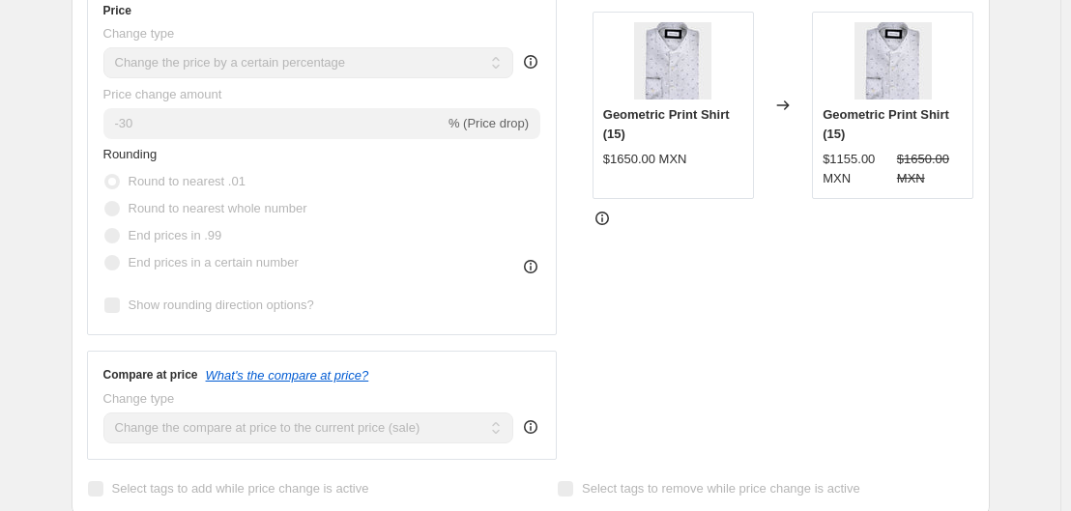
scroll to position [0, 0]
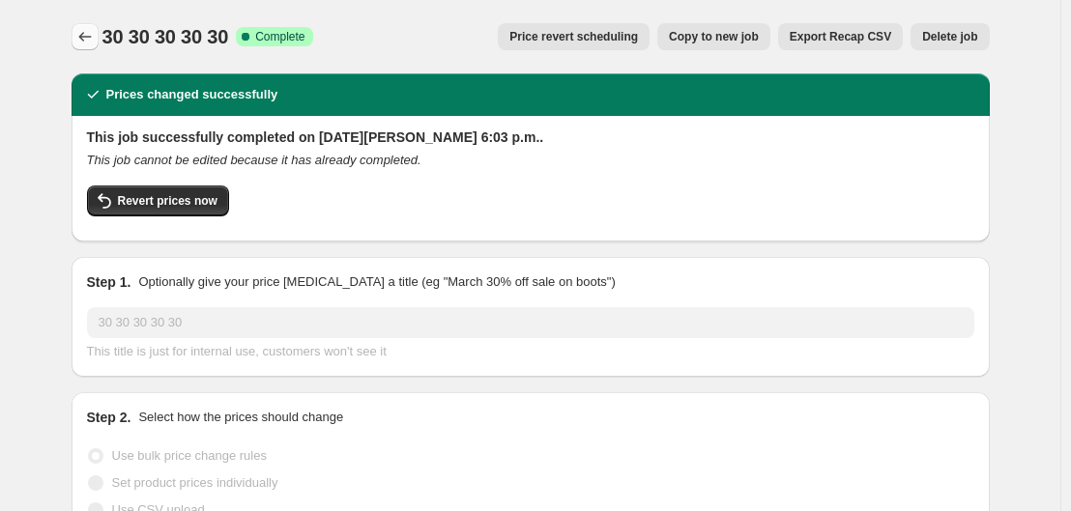
click at [89, 36] on icon "Price change jobs" at bounding box center [84, 36] width 19 height 19
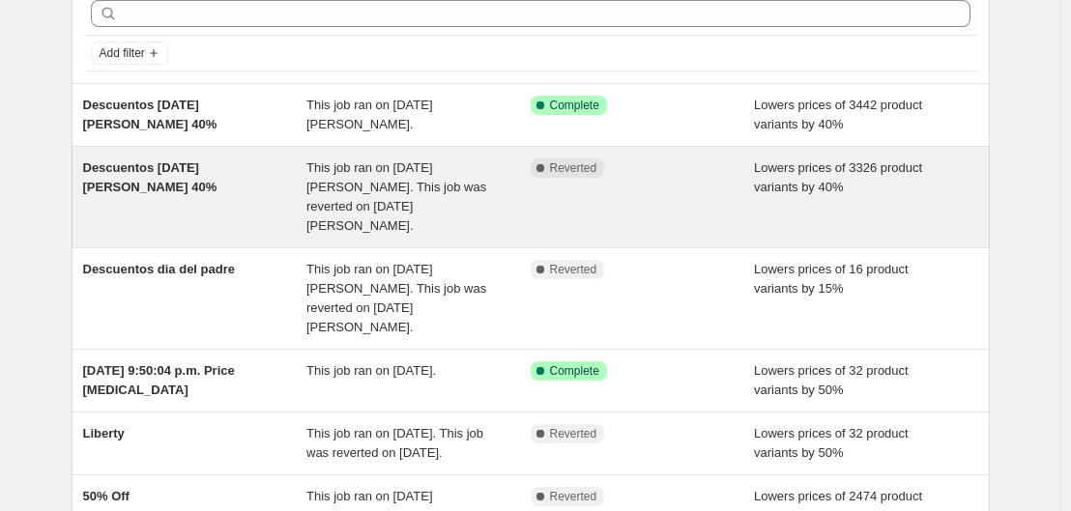
scroll to position [131, 0]
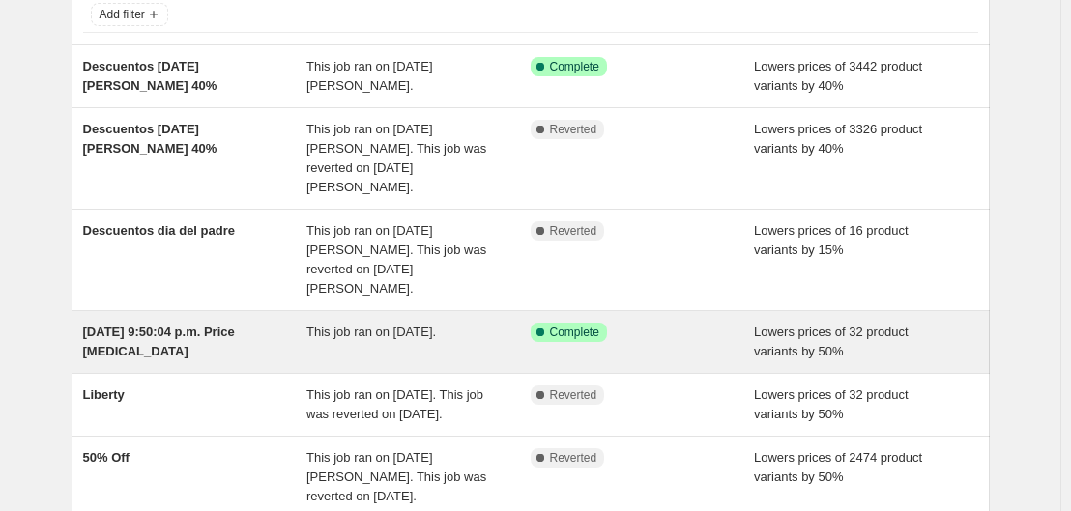
click at [392, 323] on div "This job ran on 17 de [PERSON_NAME] de 2025." at bounding box center [418, 342] width 224 height 39
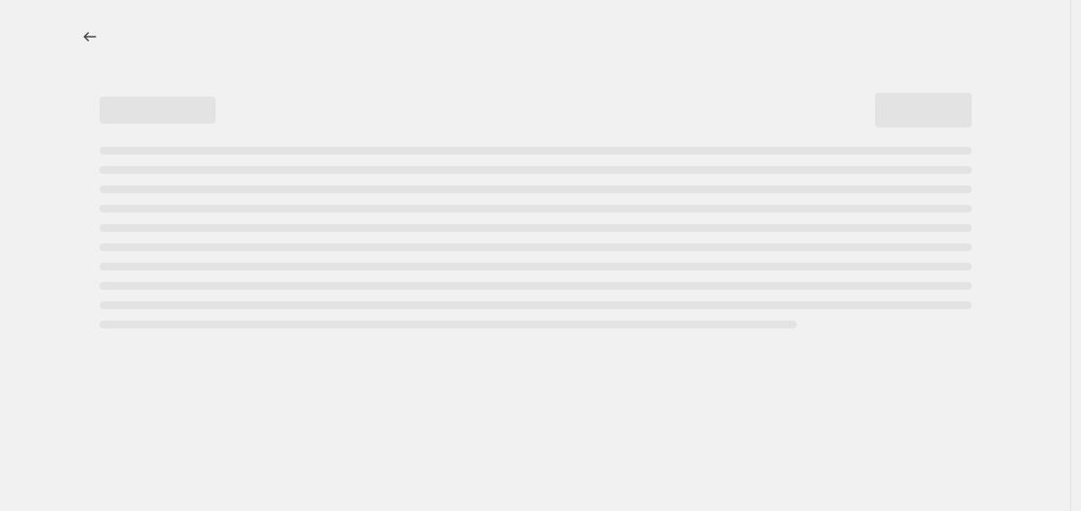
select select "percentage"
select select "collection"
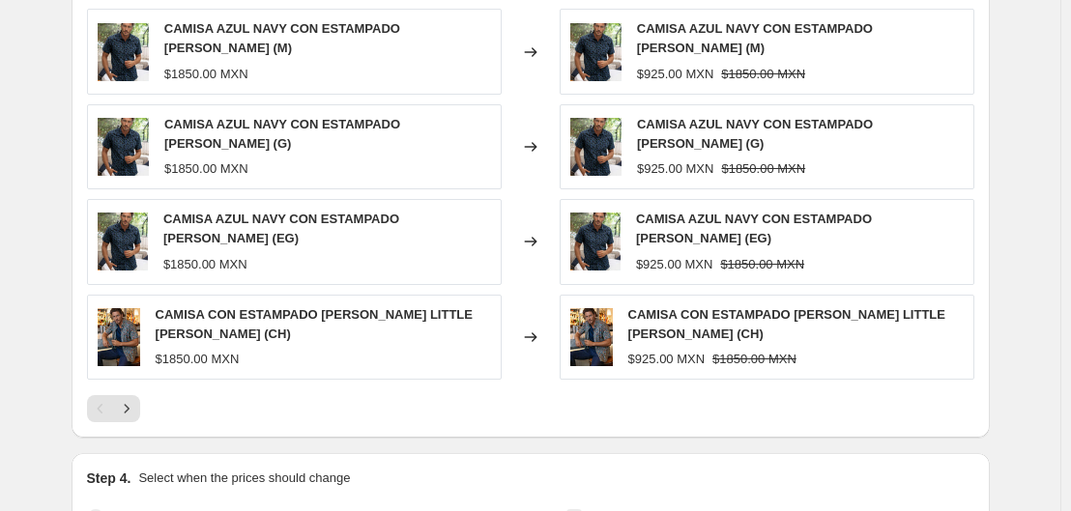
scroll to position [1640, 0]
click at [133, 394] on button "Next" at bounding box center [126, 407] width 27 height 27
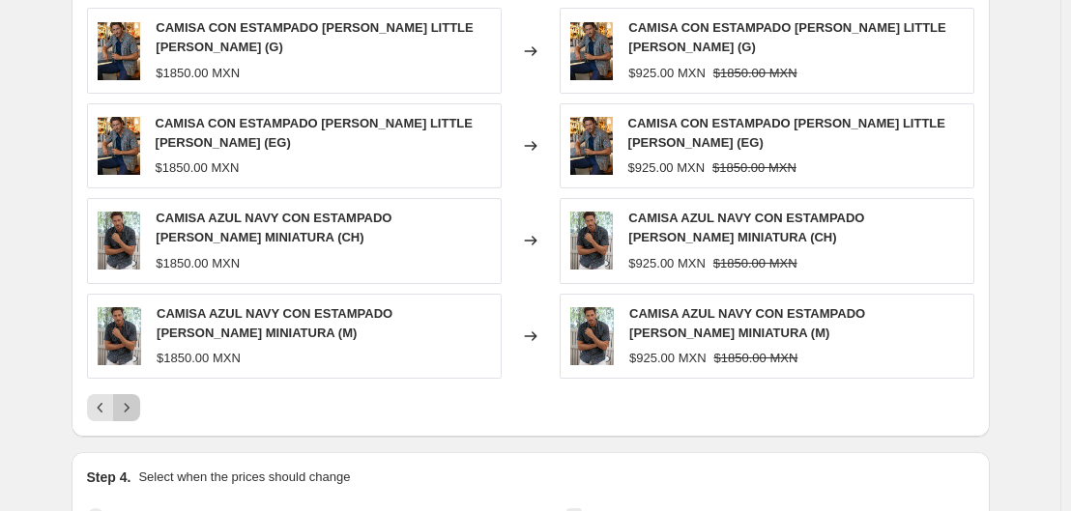
click at [133, 394] on button "Next" at bounding box center [126, 407] width 27 height 27
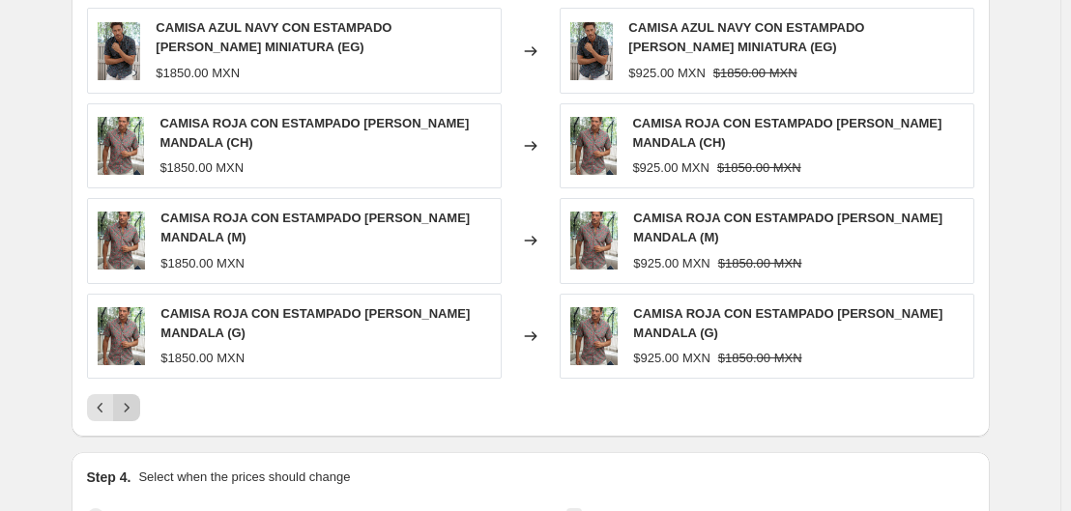
click at [133, 394] on button "Next" at bounding box center [126, 407] width 27 height 27
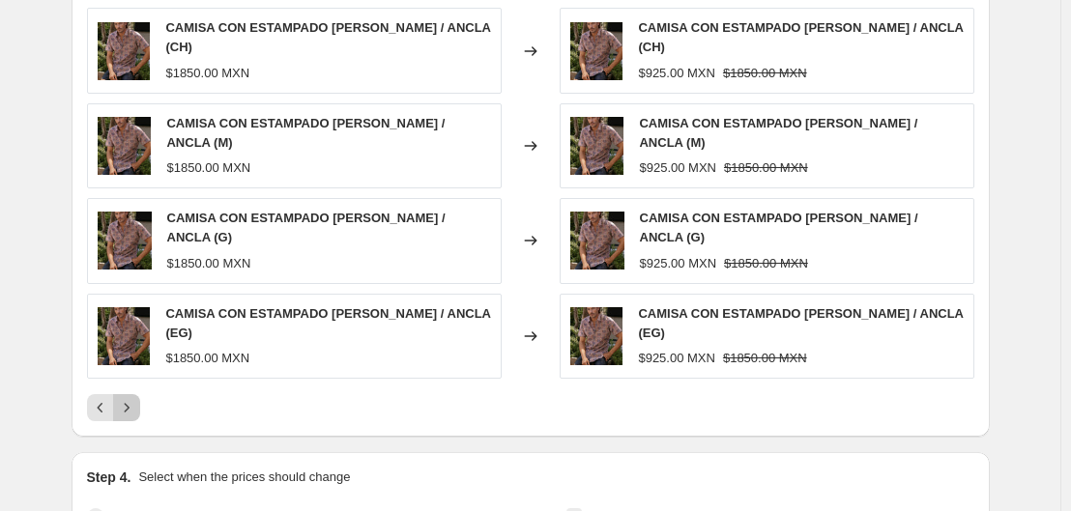
click at [133, 394] on button "Next" at bounding box center [126, 407] width 27 height 27
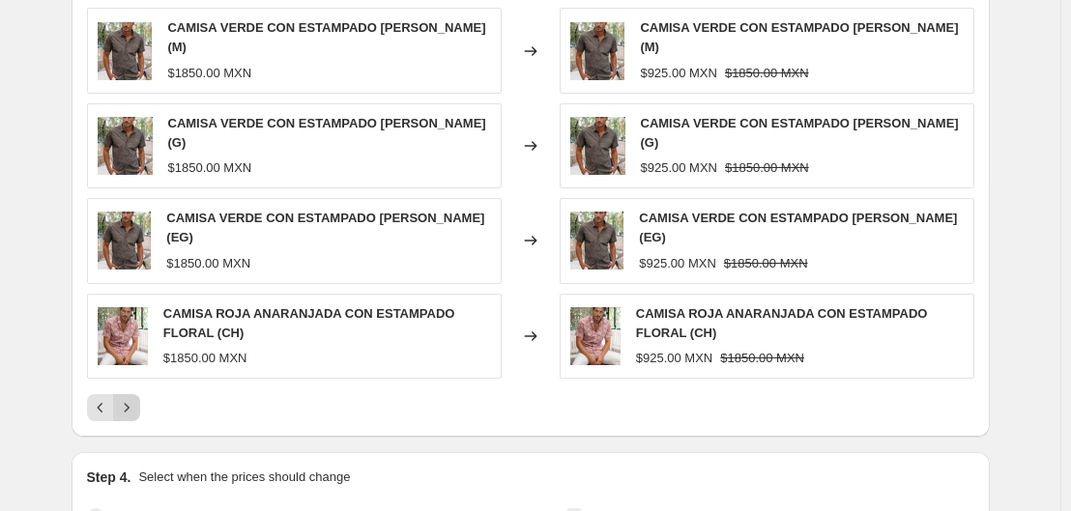
click at [133, 394] on button "Next" at bounding box center [126, 407] width 27 height 27
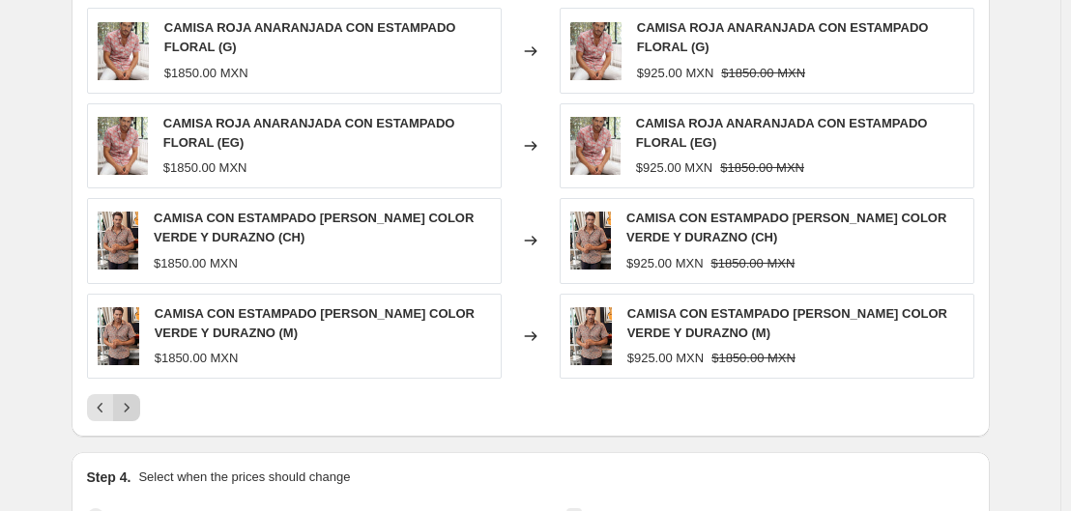
click at [133, 394] on button "Next" at bounding box center [126, 407] width 27 height 27
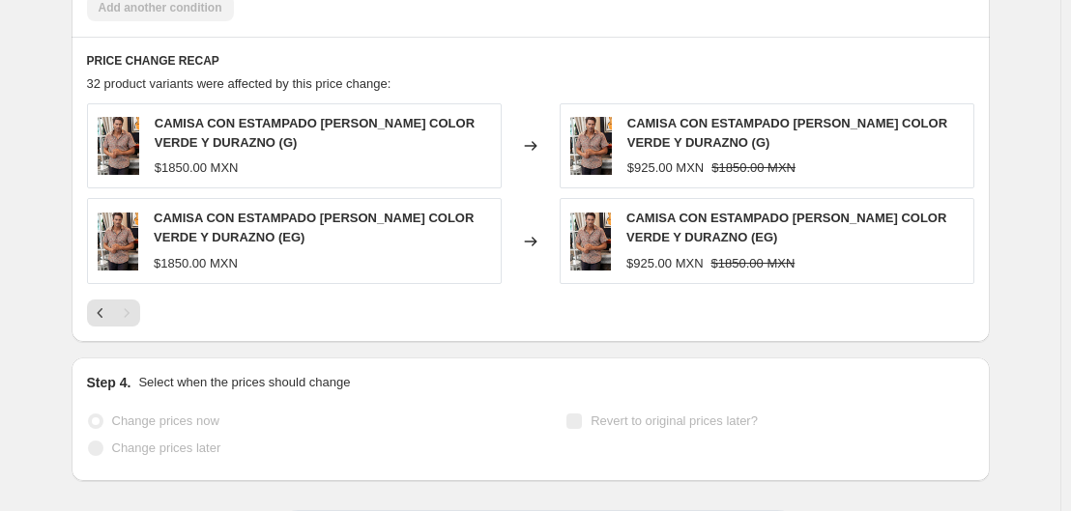
scroll to position [1448, 0]
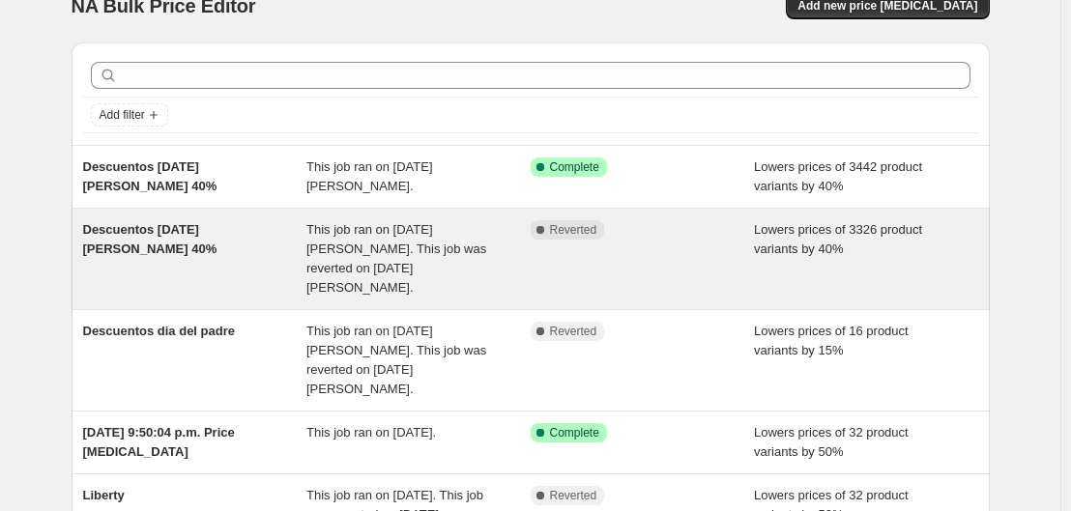
scroll to position [19, 0]
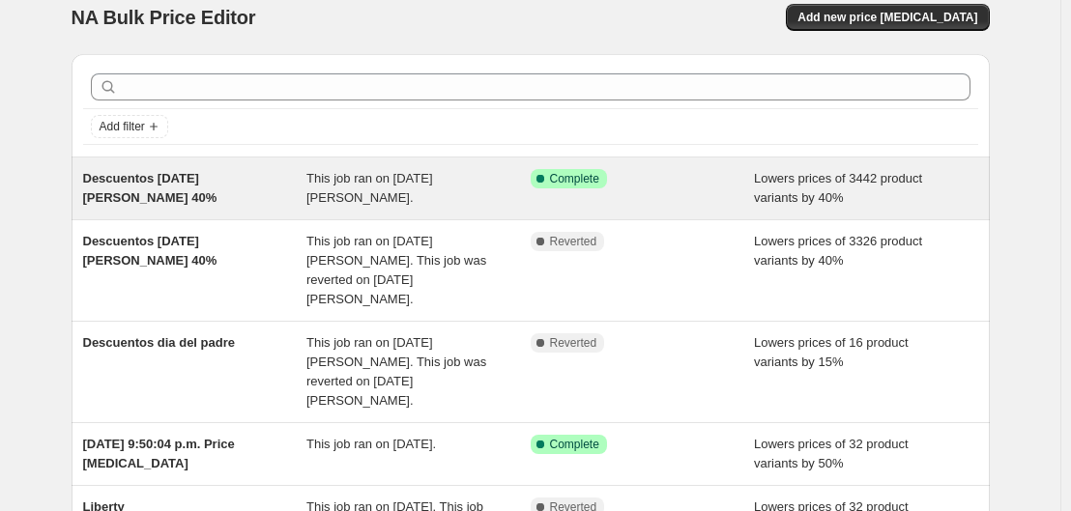
click at [433, 181] on span "This job ran on 19 [PERSON_NAME] de 2025." at bounding box center [369, 188] width 127 height 34
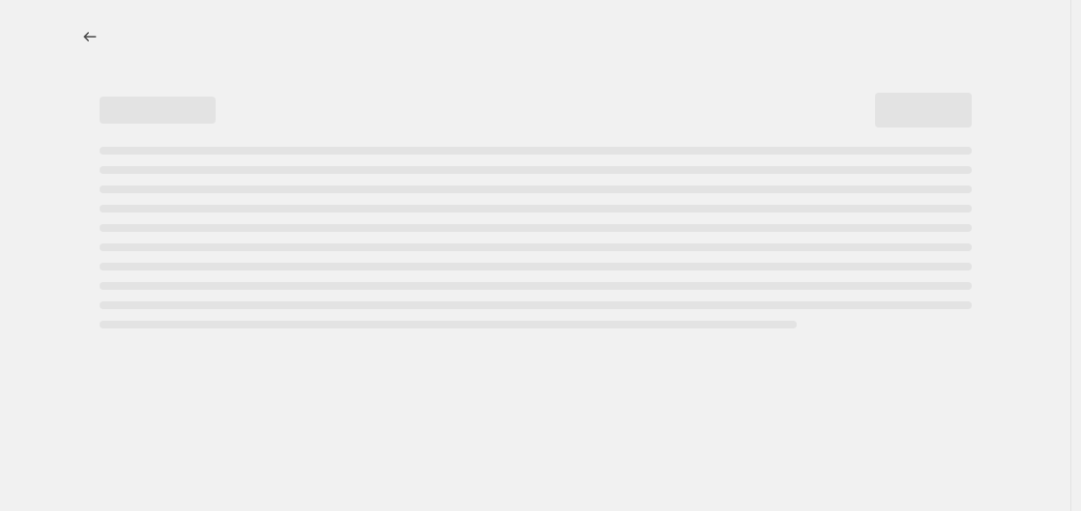
select select "percentage"
select select "collection"
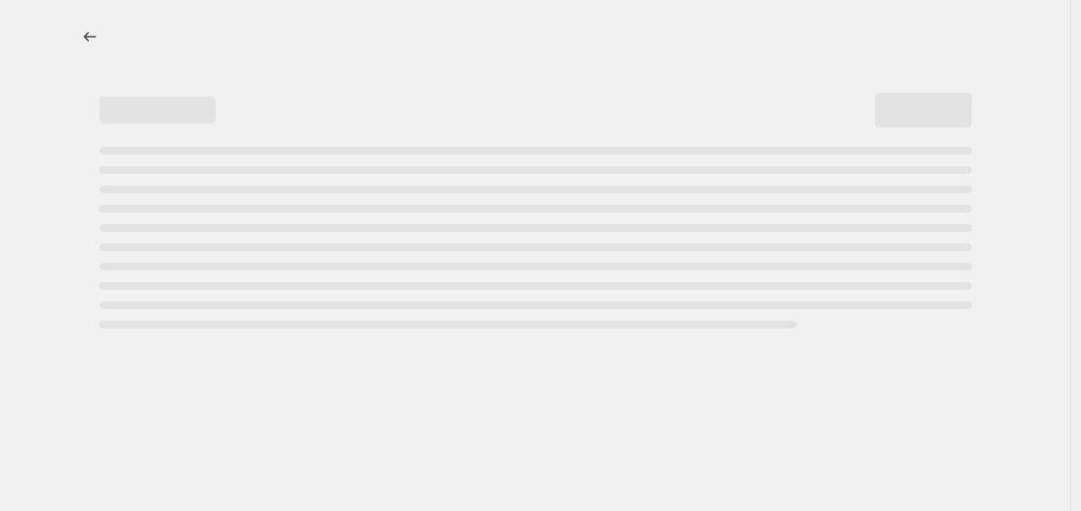
select select "collection"
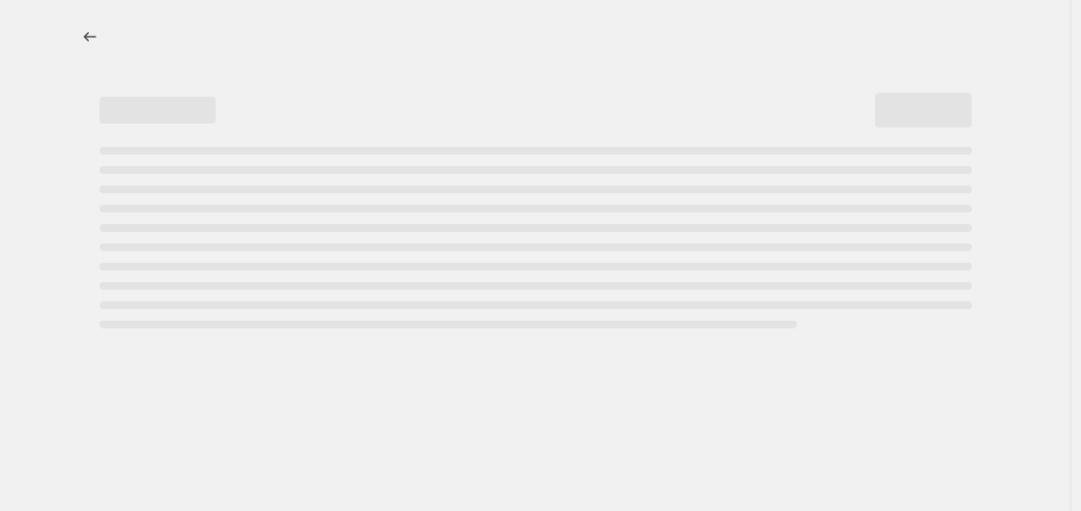
select select "collection"
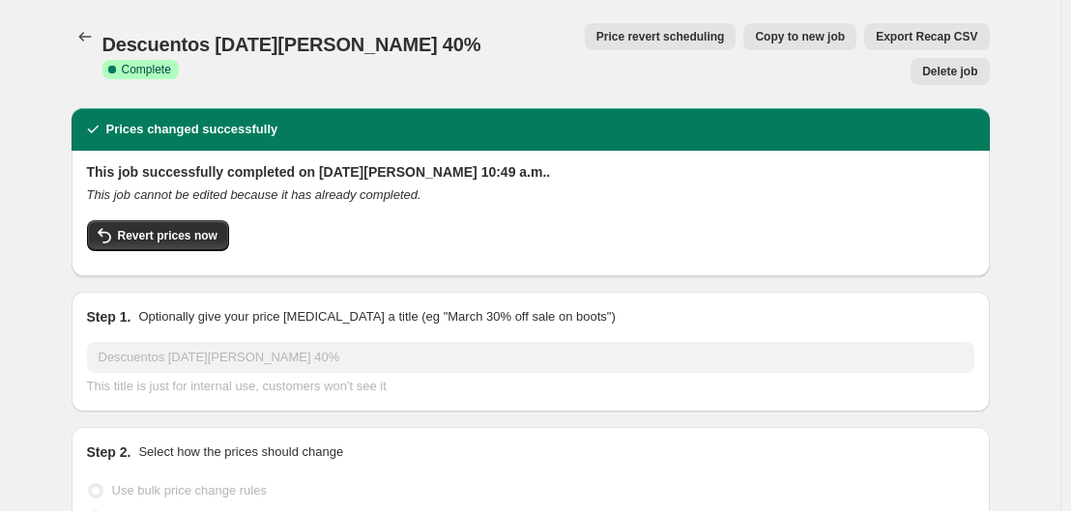
click at [179, 220] on div "Revert prices now" at bounding box center [530, 240] width 887 height 41
click at [180, 220] on button "Revert prices now" at bounding box center [158, 235] width 142 height 31
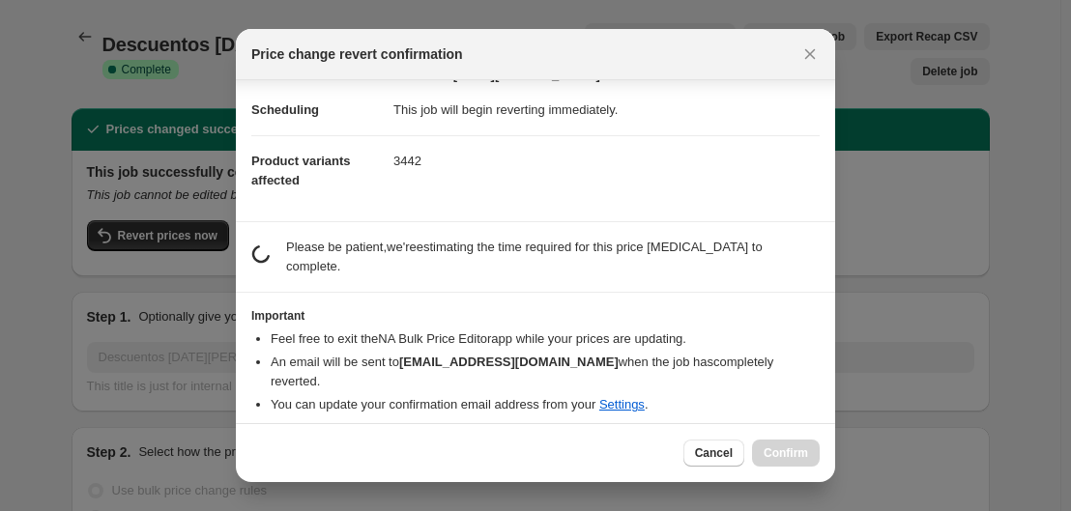
scroll to position [25, 0]
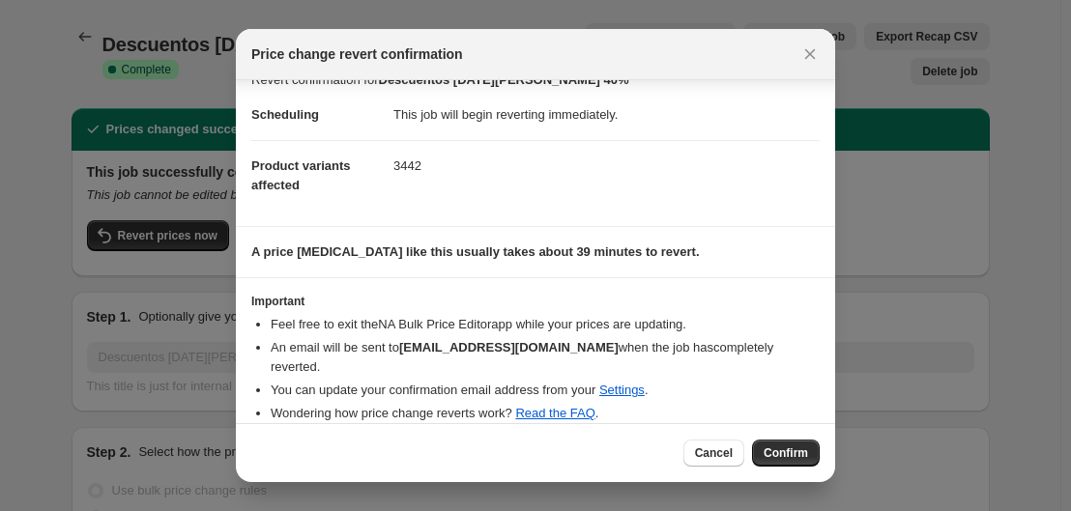
click at [803, 455] on span "Confirm" at bounding box center [786, 453] width 44 height 15
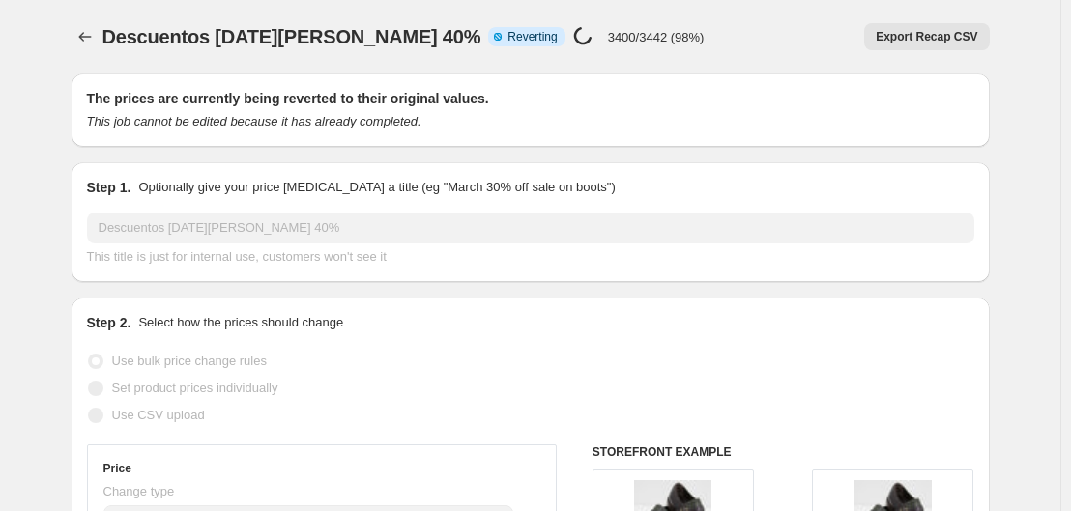
select select "percentage"
select select "collection"
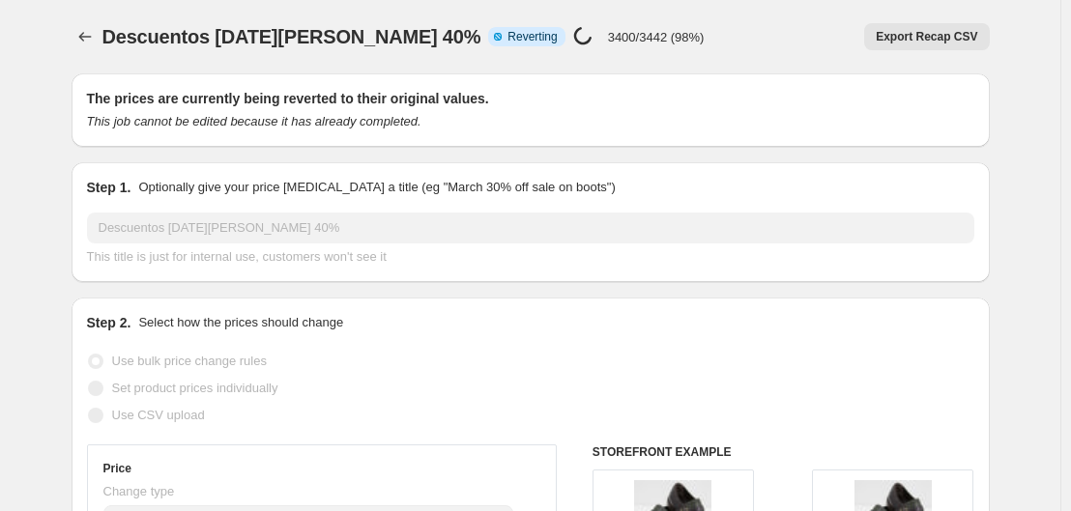
select select "collection"
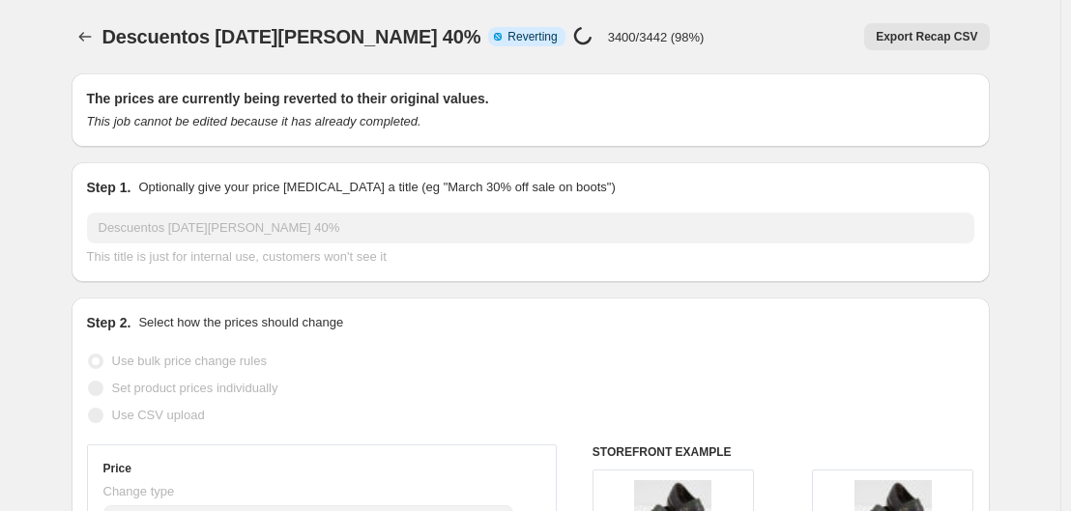
select select "collection"
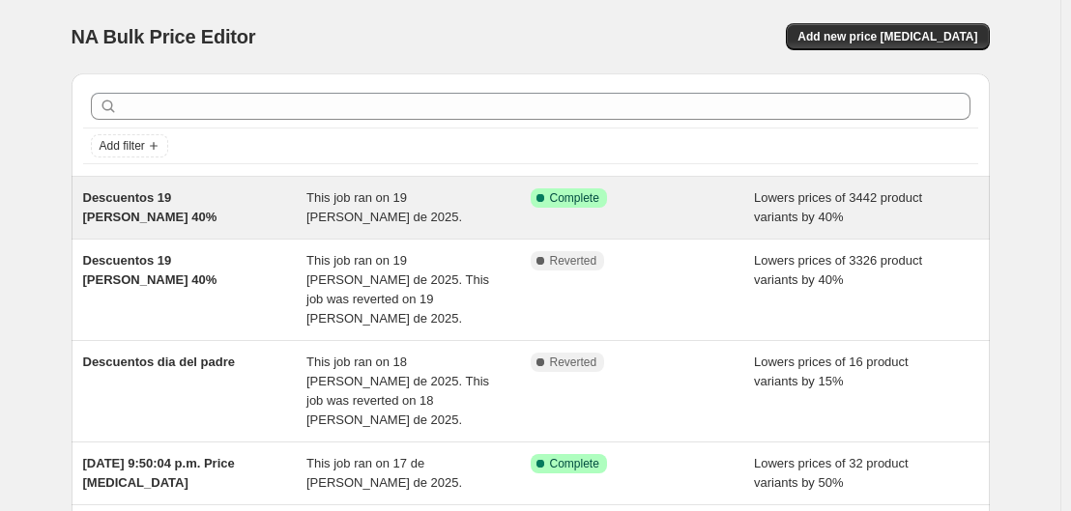
click at [218, 204] on span "Descuentos 19 [PERSON_NAME] 40%" at bounding box center [150, 207] width 134 height 34
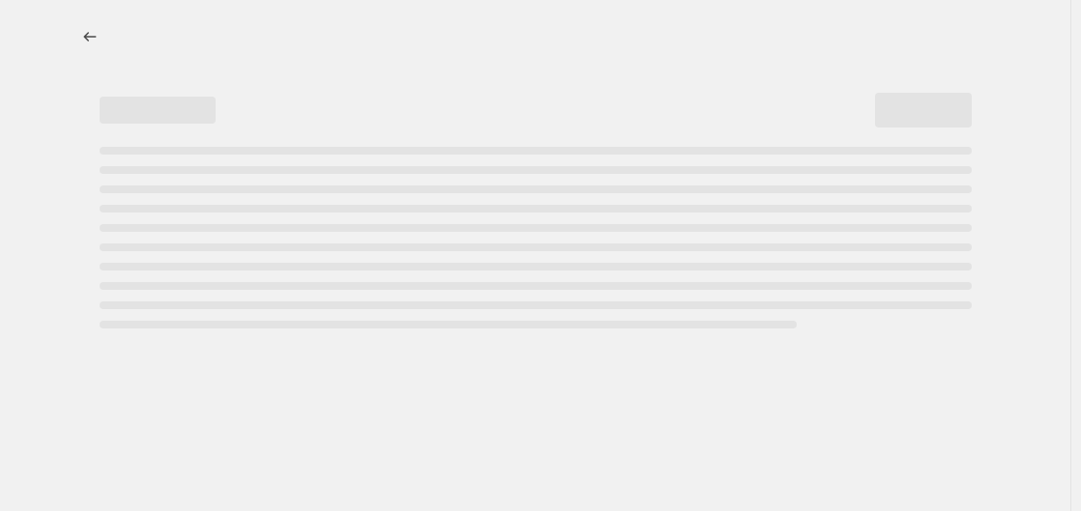
select select "percentage"
select select "collection"
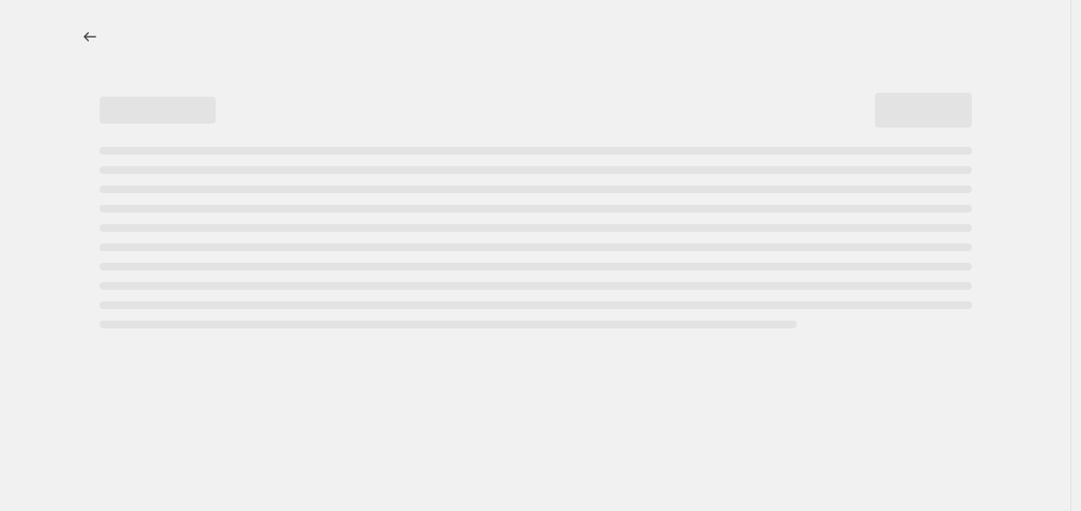
select select "collection"
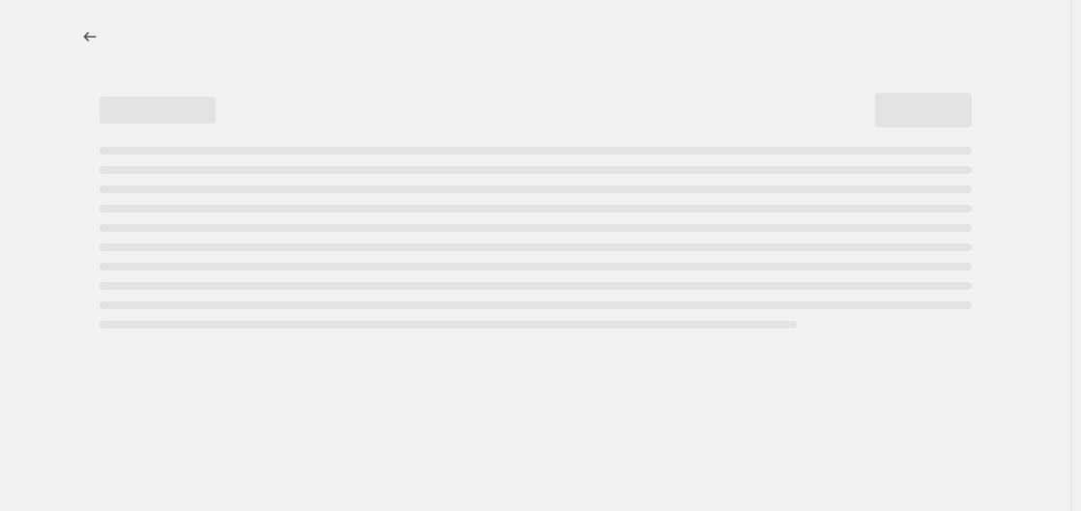
select select "collection"
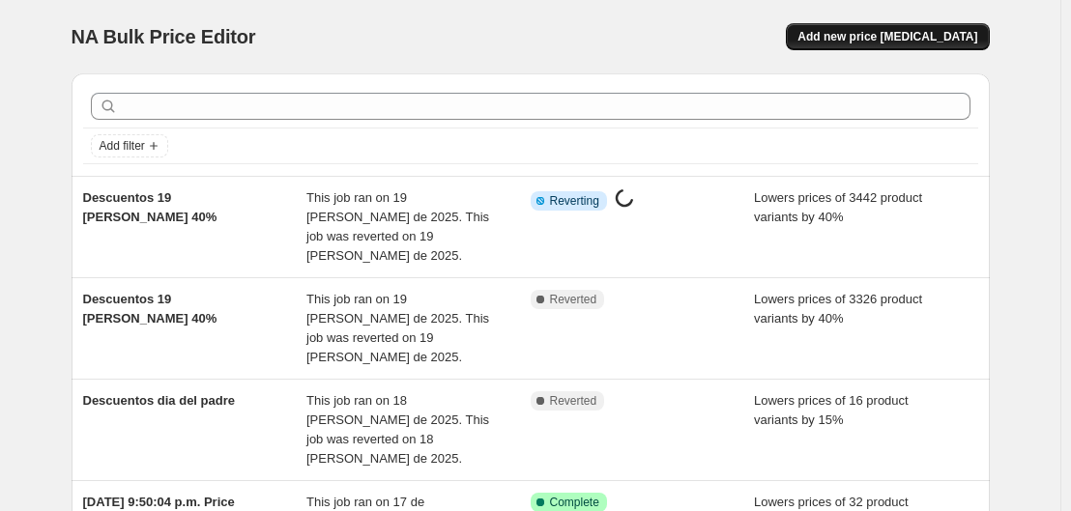
click at [931, 36] on span "Add new price [MEDICAL_DATA]" at bounding box center [888, 36] width 180 height 15
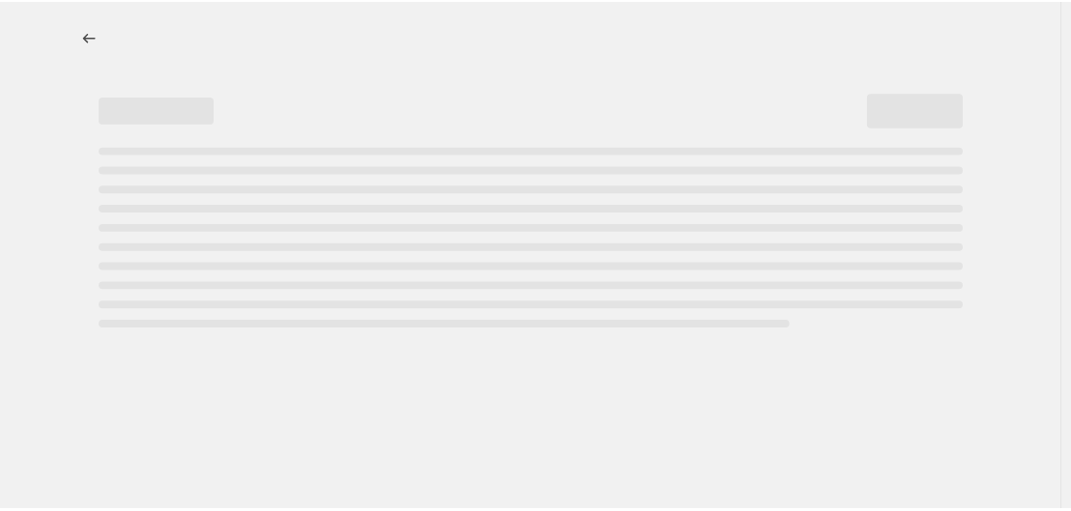
select select "percentage"
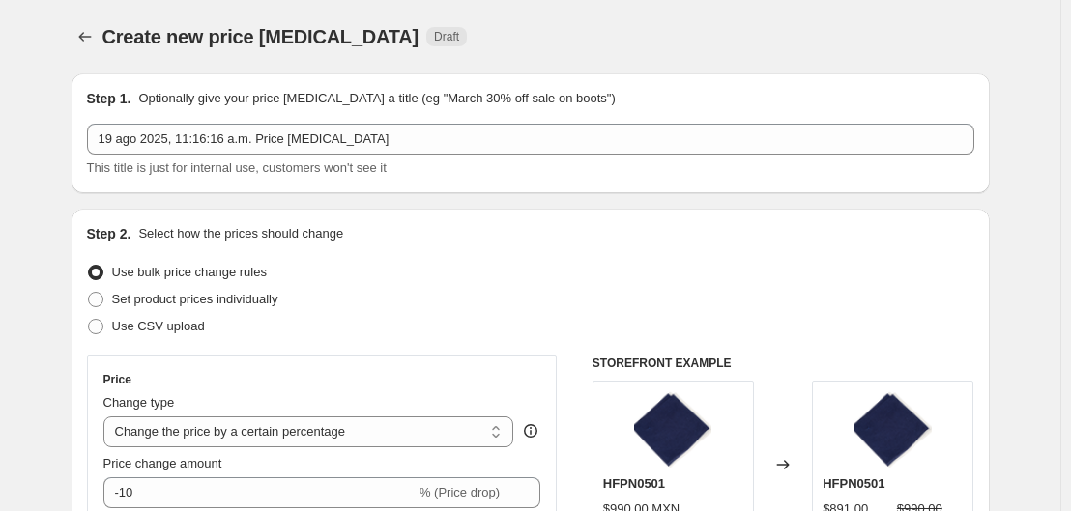
click at [278, 117] on div "Step 1. Optionally give your price [MEDICAL_DATA] a title (eg "March 30% off sa…" at bounding box center [530, 133] width 887 height 89
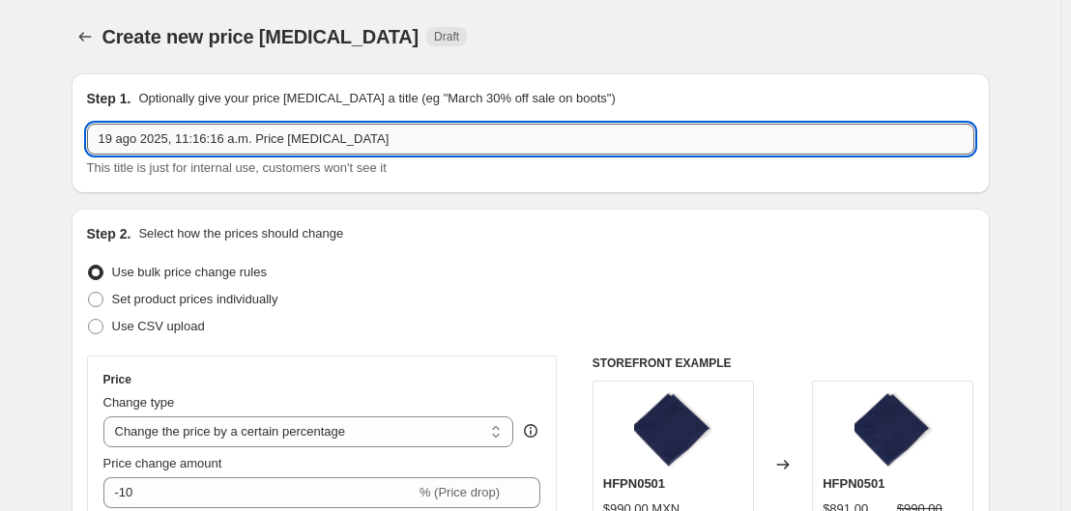
click at [257, 141] on input "19 ago 2025, 11:16:16 a.m. Price [MEDICAL_DATA]" at bounding box center [530, 139] width 887 height 31
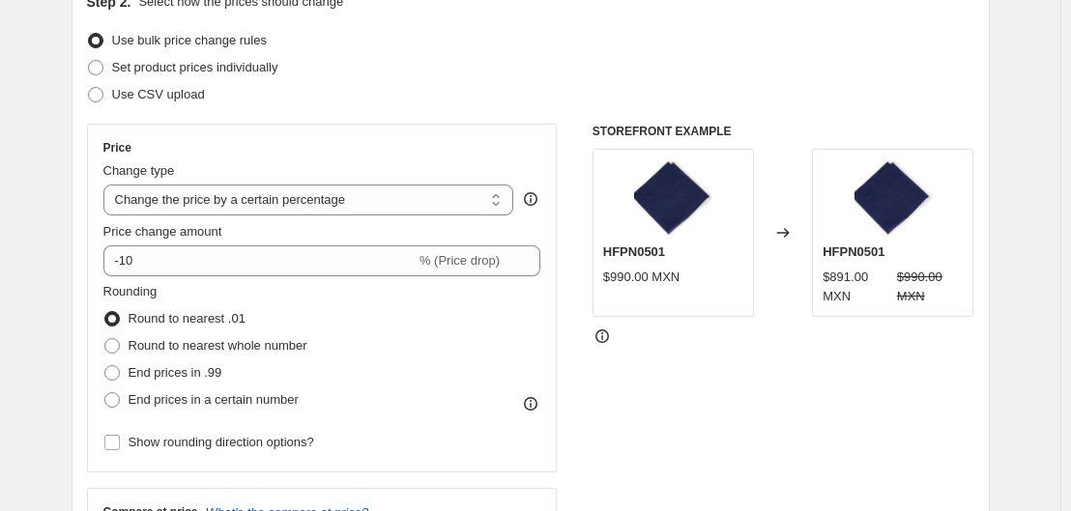
scroll to position [233, 0]
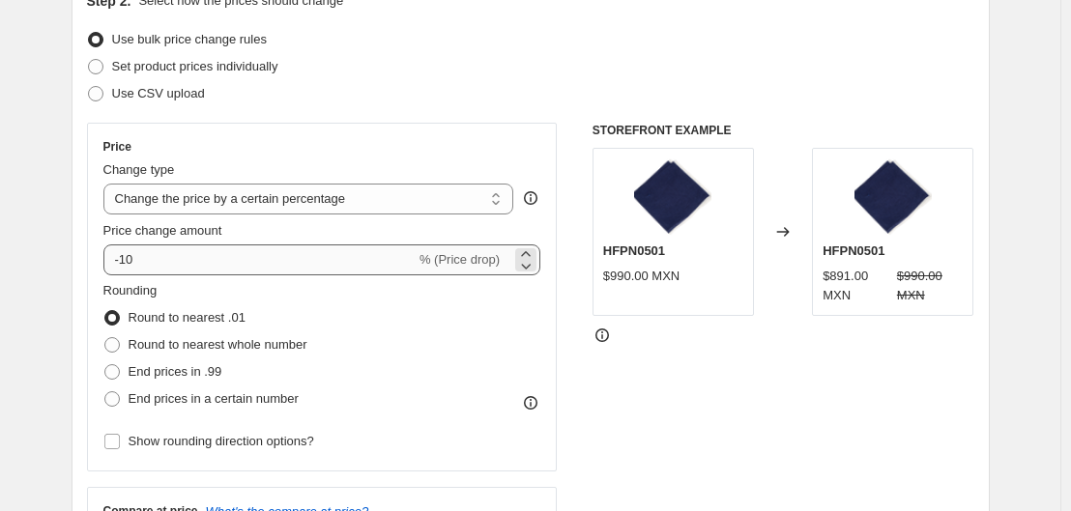
type input "Descuentos 40%"
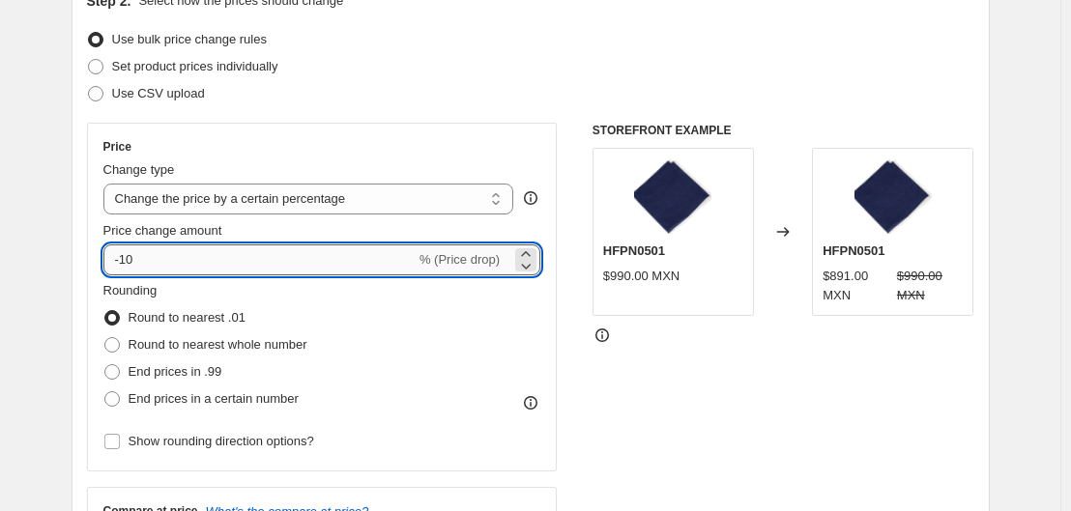
click at [222, 269] on input "-10" at bounding box center [259, 260] width 312 height 31
type input "-1"
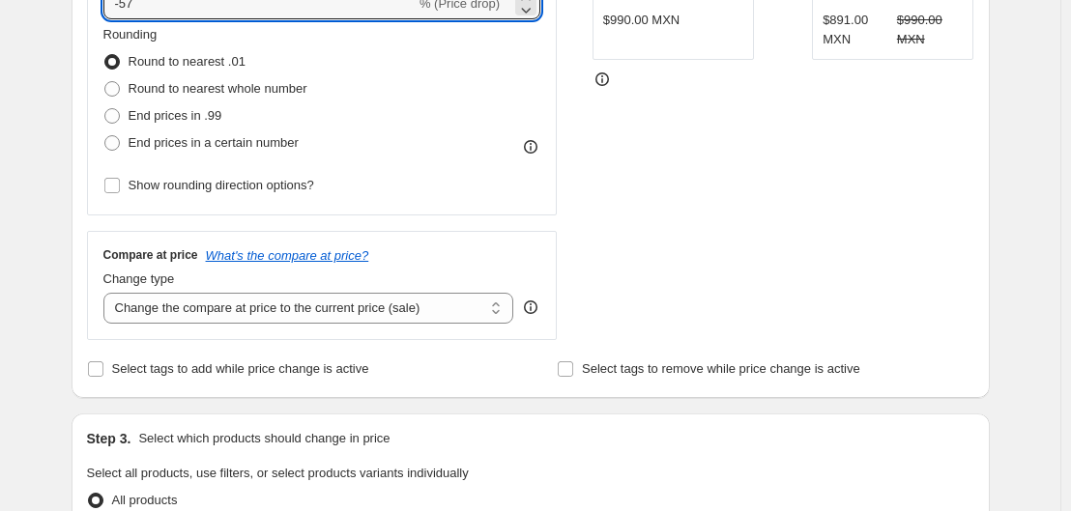
scroll to position [618, 0]
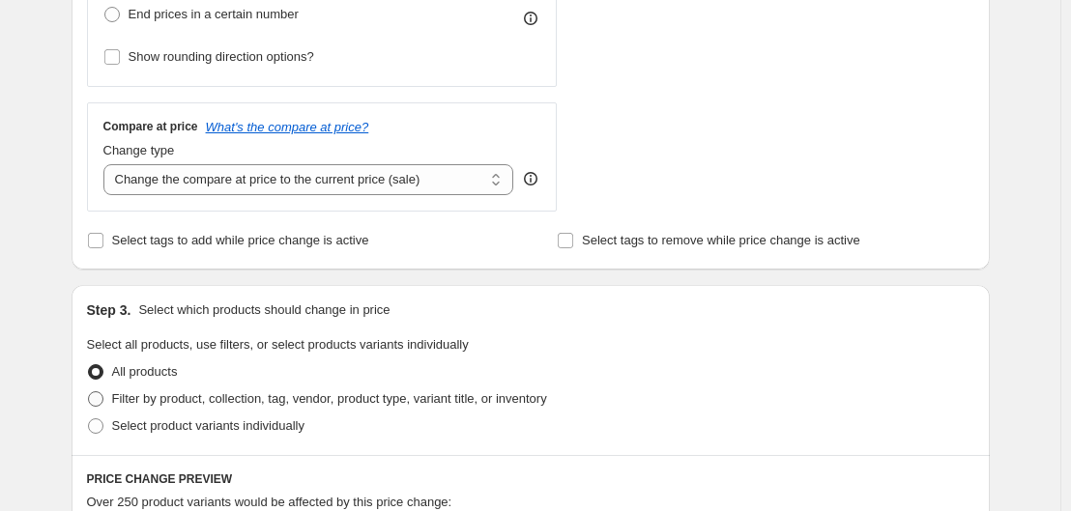
type input "-57"
click at [122, 406] on span "Filter by product, collection, tag, vendor, product type, variant title, or inv…" at bounding box center [329, 399] width 435 height 15
click at [89, 392] on input "Filter by product, collection, tag, vendor, product type, variant title, or inv…" at bounding box center [88, 392] width 1 height 1
radio input "true"
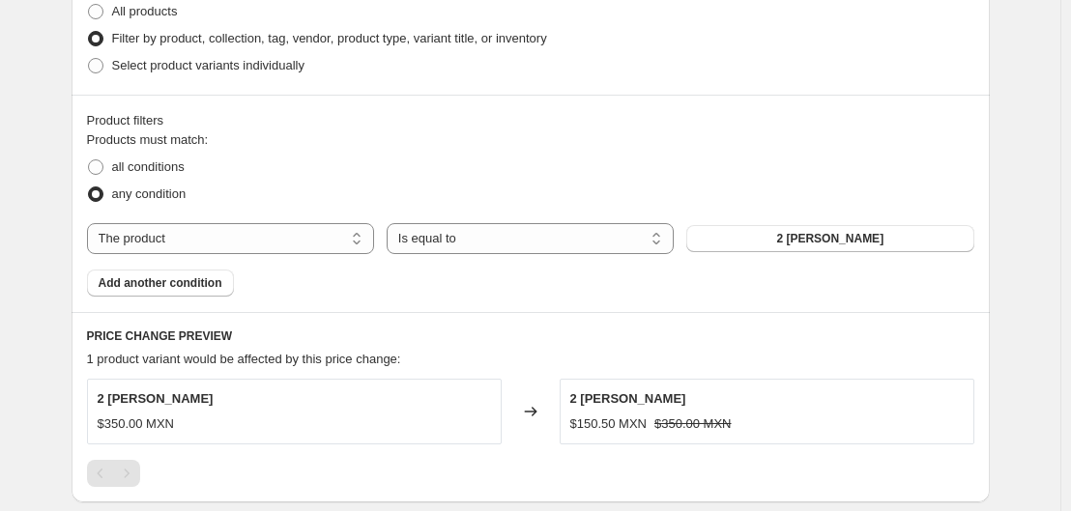
scroll to position [979, 0]
click at [306, 219] on div "Products must match: all conditions any condition The product The product's col…" at bounding box center [530, 213] width 887 height 166
click at [296, 226] on select "The product The product's collection The product's tag The product's vendor The…" at bounding box center [230, 237] width 287 height 31
select select "collection"
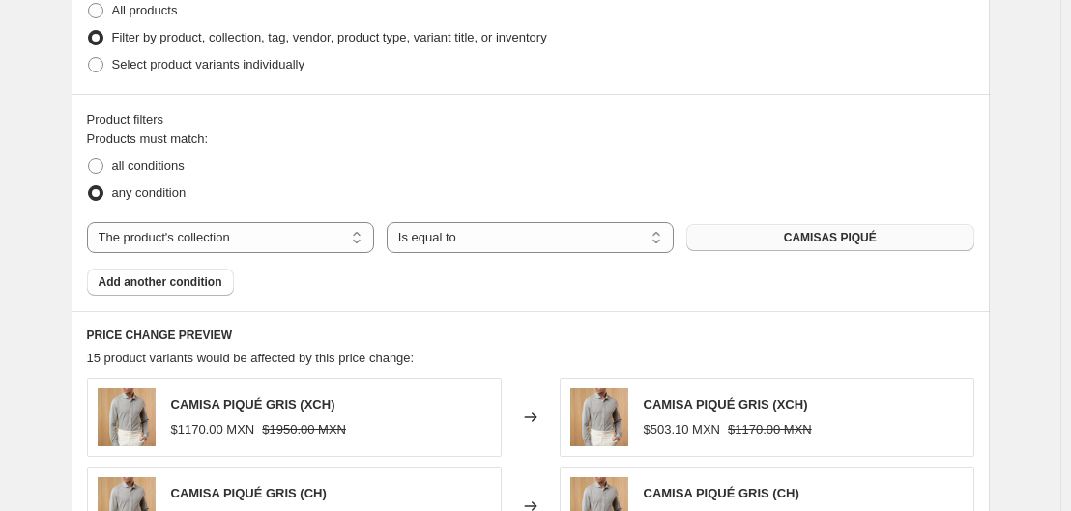
click at [776, 234] on button "CAMISAS PIQUÉ" at bounding box center [829, 237] width 287 height 27
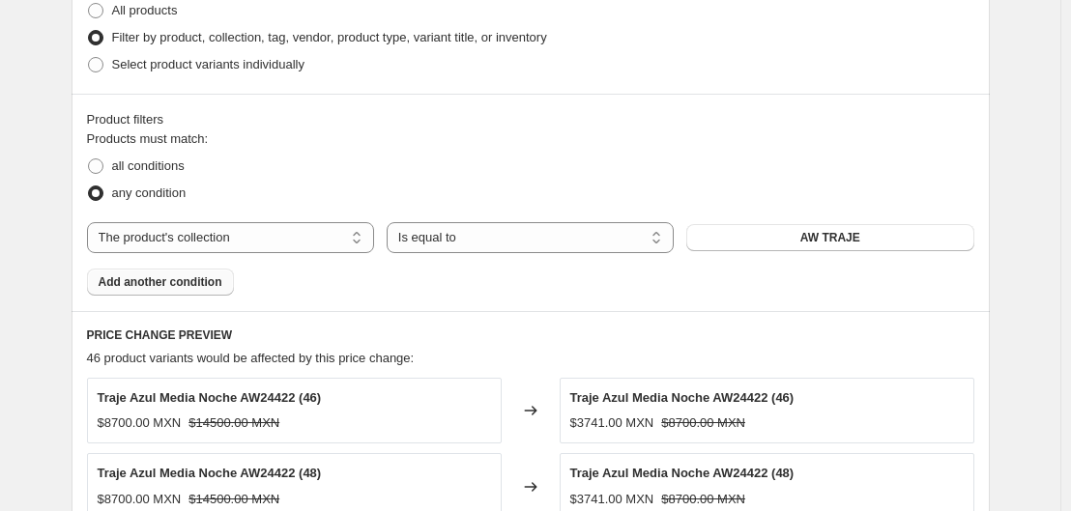
click at [219, 287] on span "Add another condition" at bounding box center [161, 282] width 124 height 15
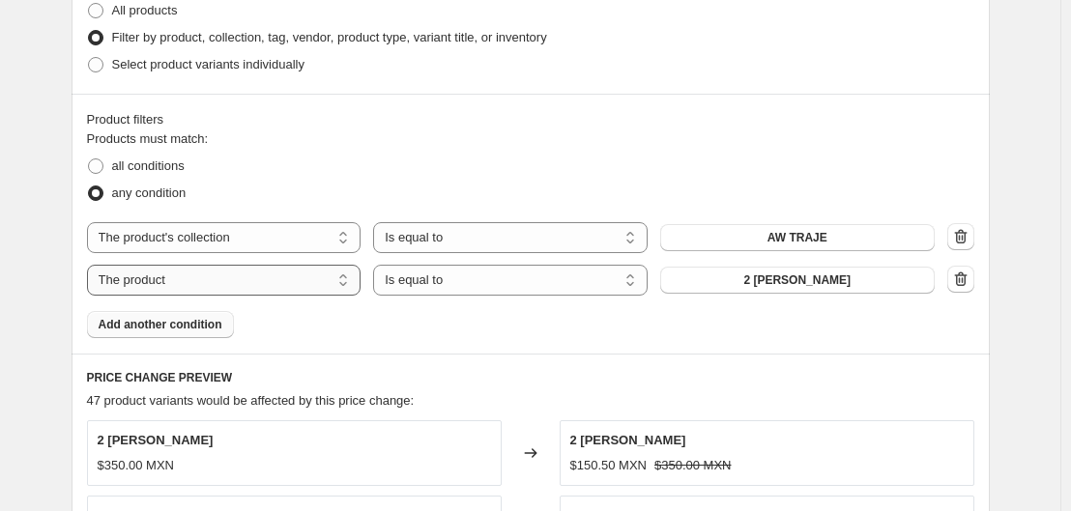
click at [296, 286] on select "The product The product's collection The product's tag The product's vendor The…" at bounding box center [224, 280] width 275 height 31
select select "collection"
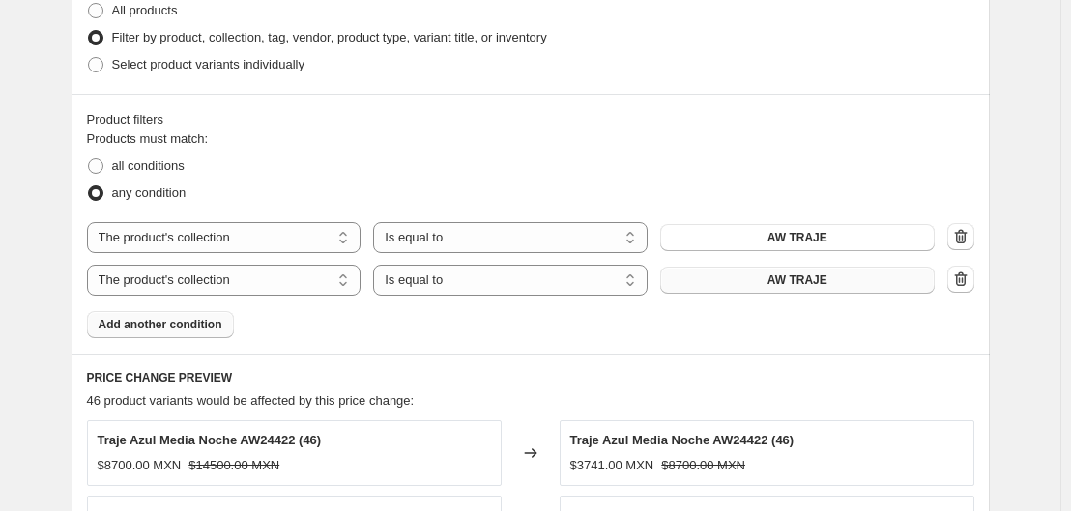
click at [755, 268] on button "AW TRAJE" at bounding box center [797, 280] width 275 height 27
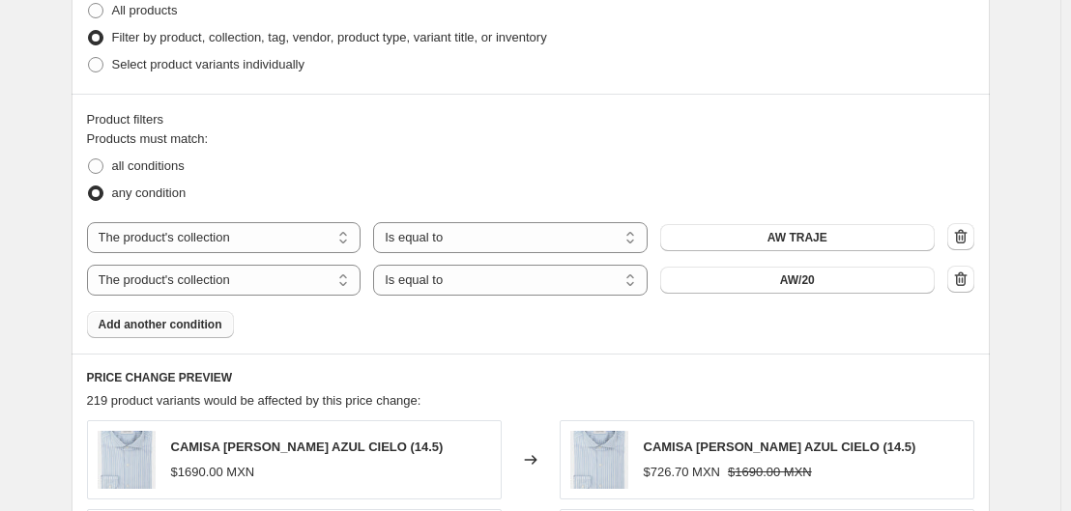
click at [166, 325] on span "Add another condition" at bounding box center [161, 324] width 124 height 15
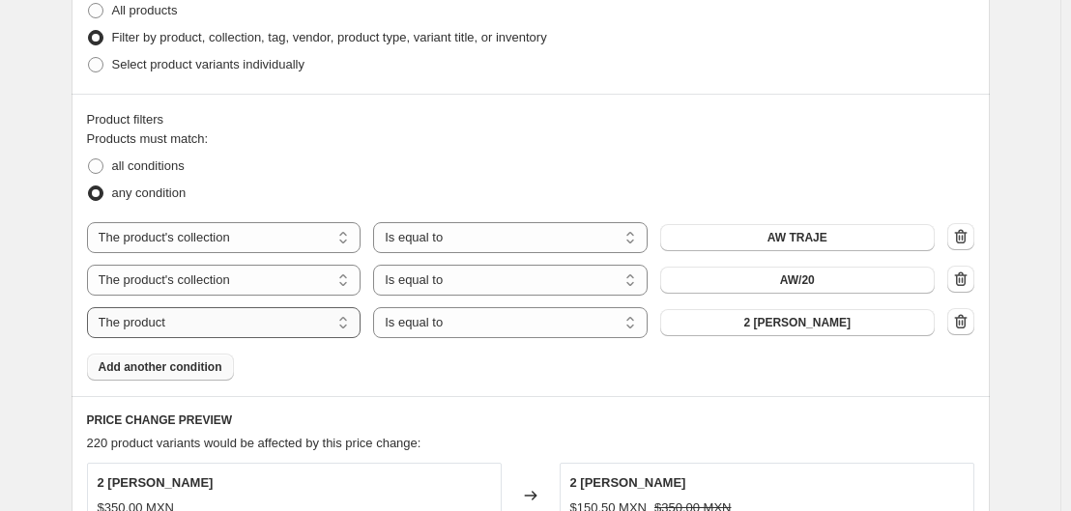
click at [305, 319] on select "The product The product's collection The product's tag The product's vendor The…" at bounding box center [224, 322] width 275 height 31
select select "collection"
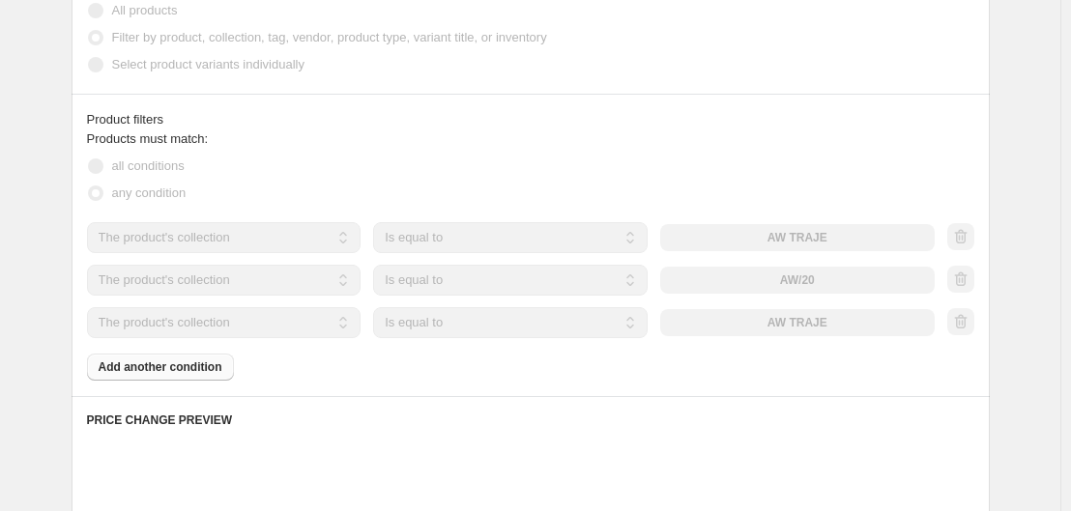
click at [822, 310] on button "AW TRAJE" at bounding box center [797, 322] width 275 height 27
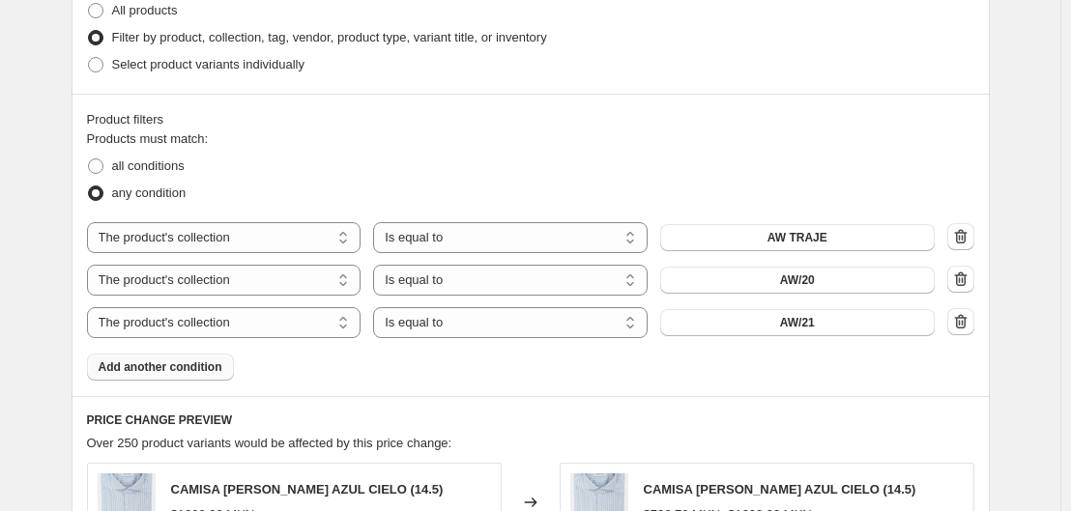
click at [163, 353] on div "Products must match: all conditions any condition The product The product's col…" at bounding box center [530, 255] width 887 height 251
click at [173, 371] on span "Add another condition" at bounding box center [161, 367] width 124 height 15
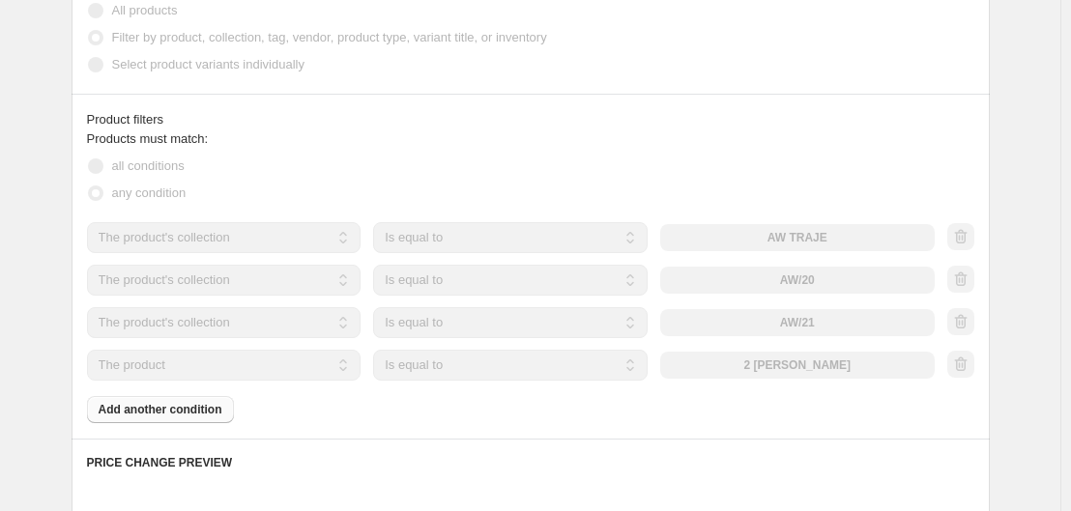
click at [237, 363] on select "The product The product's collection The product's tag The product's vendor The…" at bounding box center [224, 365] width 275 height 31
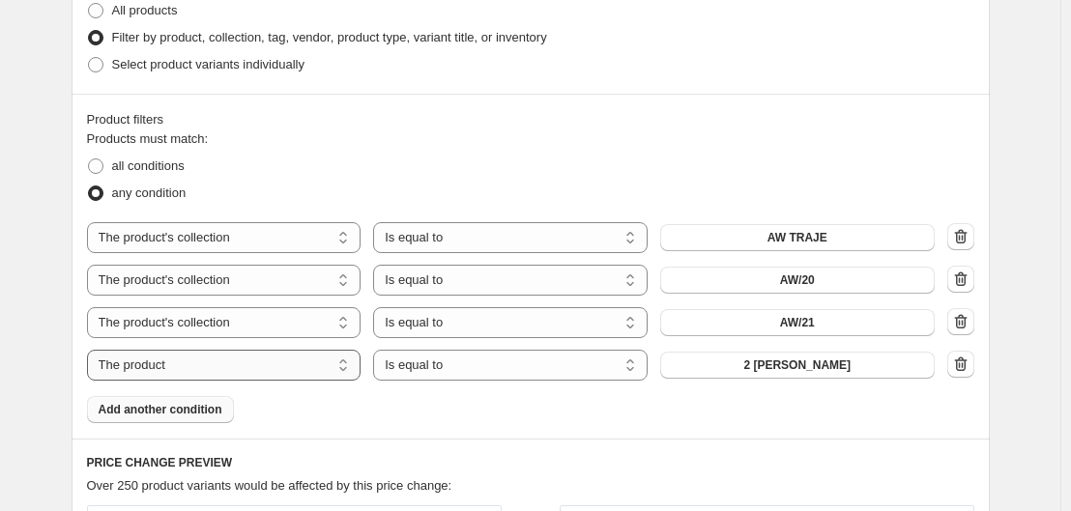
click at [237, 363] on select "The product The product's collection The product's tag The product's vendor The…" at bounding box center [224, 365] width 275 height 31
select select "collection"
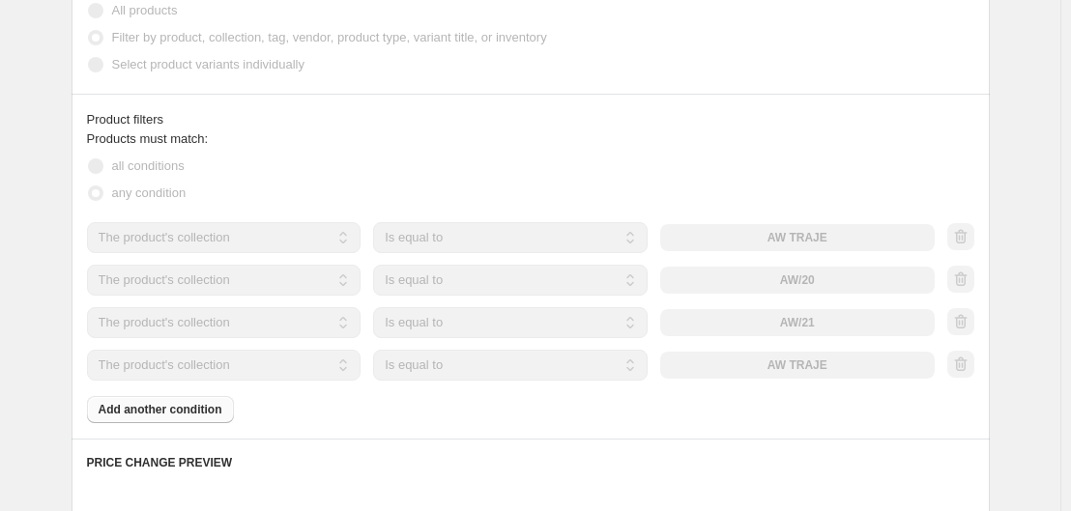
click at [815, 360] on div "The product The product's collection The product's tag The product's vendor The…" at bounding box center [511, 365] width 848 height 31
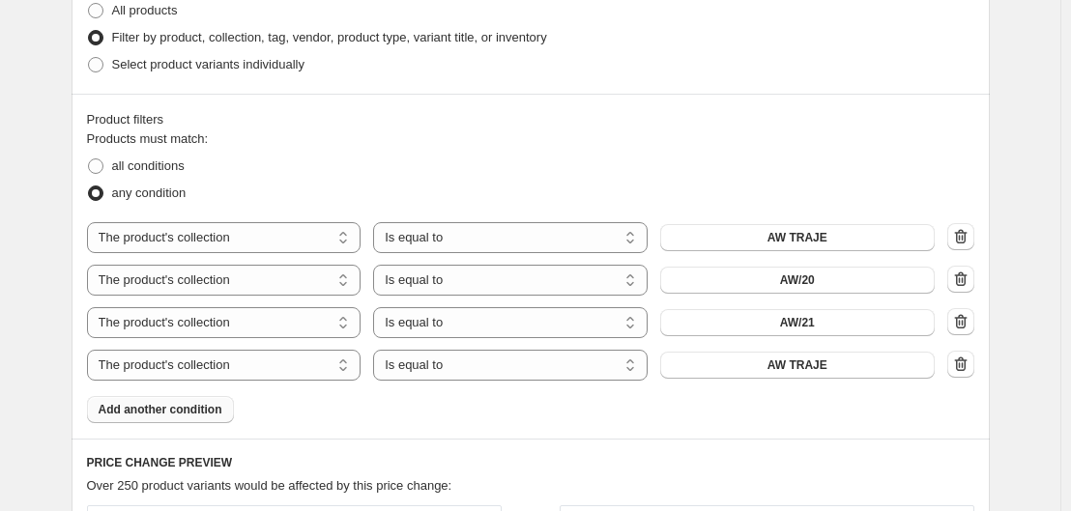
click at [815, 360] on span "AW TRAJE" at bounding box center [798, 365] width 60 height 15
click at [175, 411] on span "Add another condition" at bounding box center [161, 409] width 124 height 15
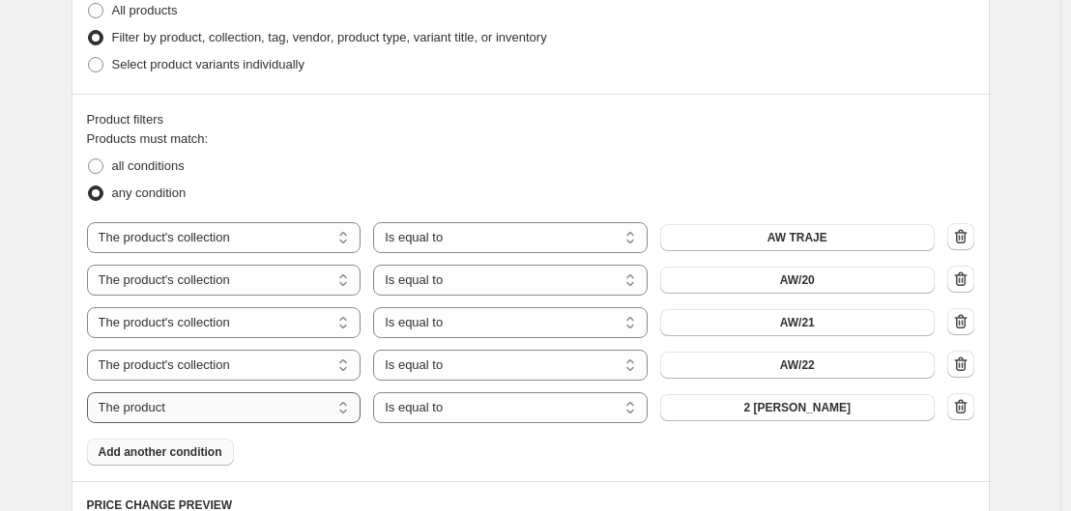
click at [251, 407] on select "The product The product's collection The product's tag The product's vendor The…" at bounding box center [224, 407] width 275 height 31
select select "collection"
click at [838, 408] on button "AW TRAJE" at bounding box center [797, 407] width 275 height 27
click at [159, 455] on span "Add another condition" at bounding box center [161, 452] width 124 height 15
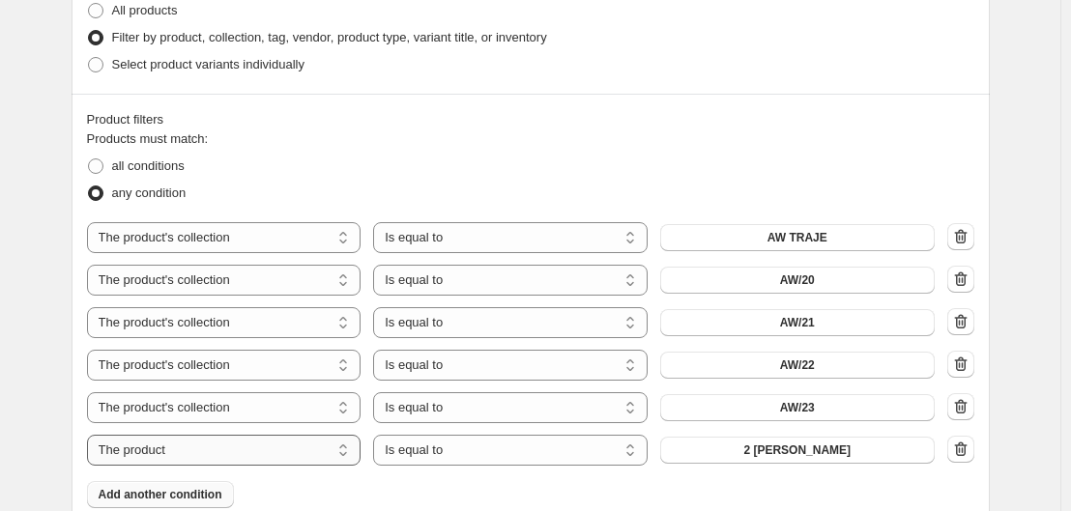
click at [213, 450] on select "The product The product's collection The product's tag The product's vendor The…" at bounding box center [224, 450] width 275 height 31
select select "collection"
click at [816, 452] on span "AW TRAJE" at bounding box center [798, 450] width 60 height 15
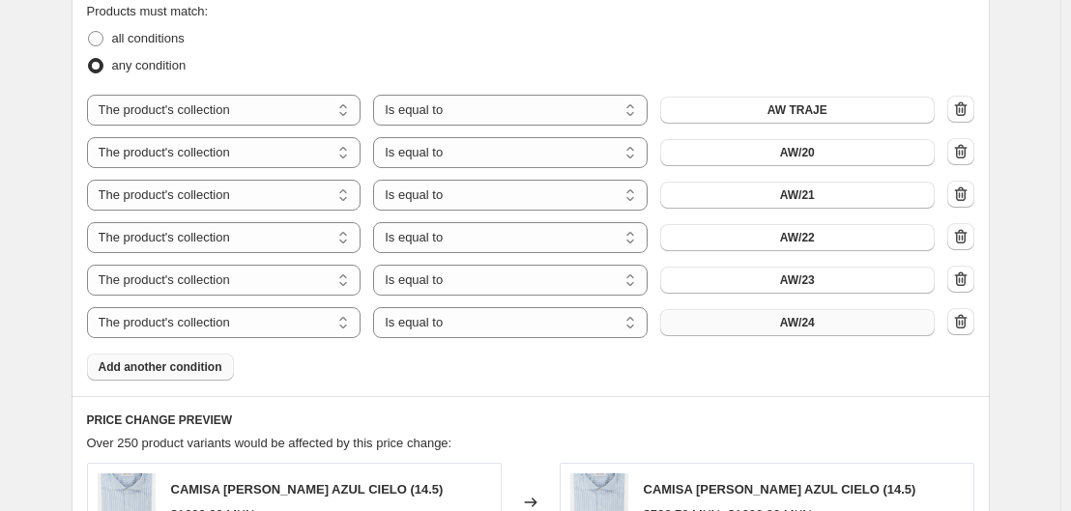
scroll to position [1111, 0]
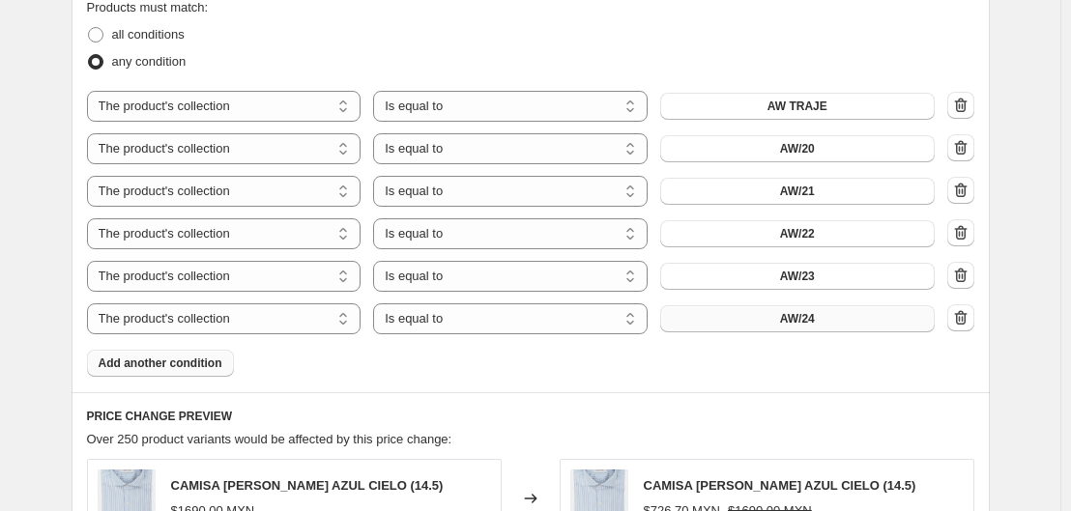
click at [163, 358] on span "Add another condition" at bounding box center [161, 363] width 124 height 15
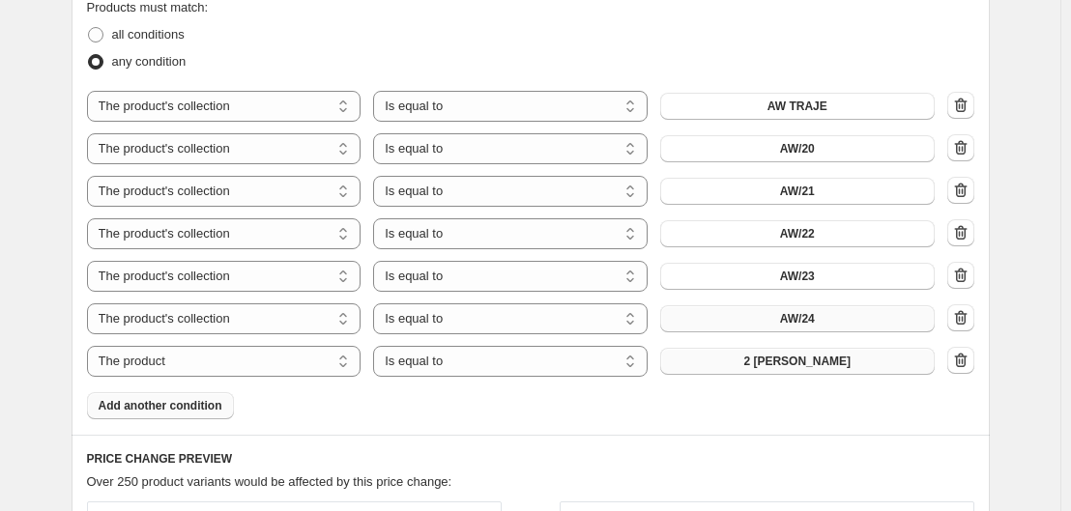
click at [787, 358] on span "2 [PERSON_NAME]" at bounding box center [796, 361] width 107 height 15
click at [269, 361] on select "The product The product's collection The product's tag The product's vendor The…" at bounding box center [224, 361] width 275 height 31
select select "collection"
click at [796, 369] on span "AW TRAJE" at bounding box center [798, 361] width 60 height 15
click at [182, 406] on span "Add another condition" at bounding box center [161, 405] width 124 height 15
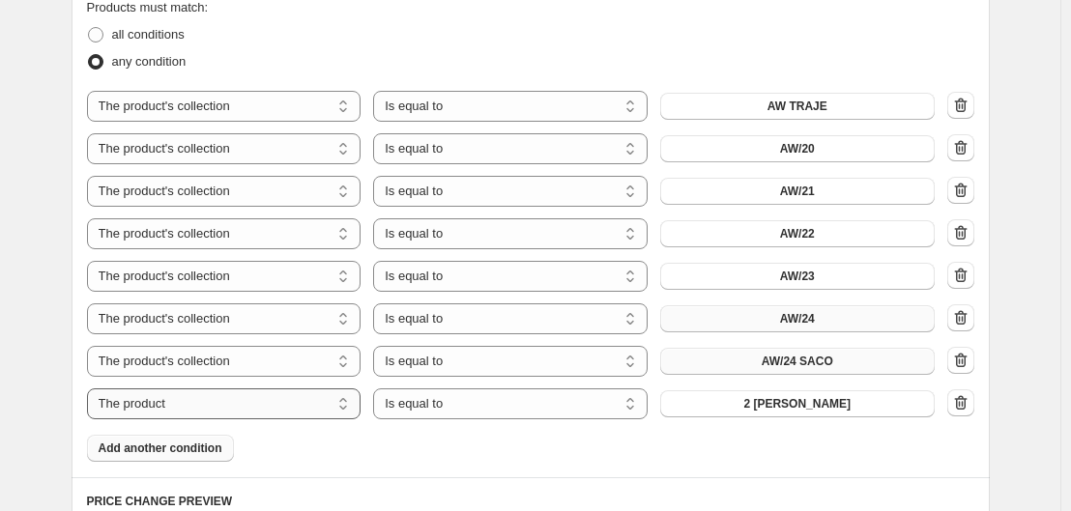
click at [219, 401] on select "The product The product's collection The product's tag The product's vendor The…" at bounding box center [224, 404] width 275 height 31
select select "collection"
click at [778, 401] on span "AW TRAJE" at bounding box center [798, 403] width 60 height 15
click at [201, 443] on span "Add another condition" at bounding box center [161, 448] width 124 height 15
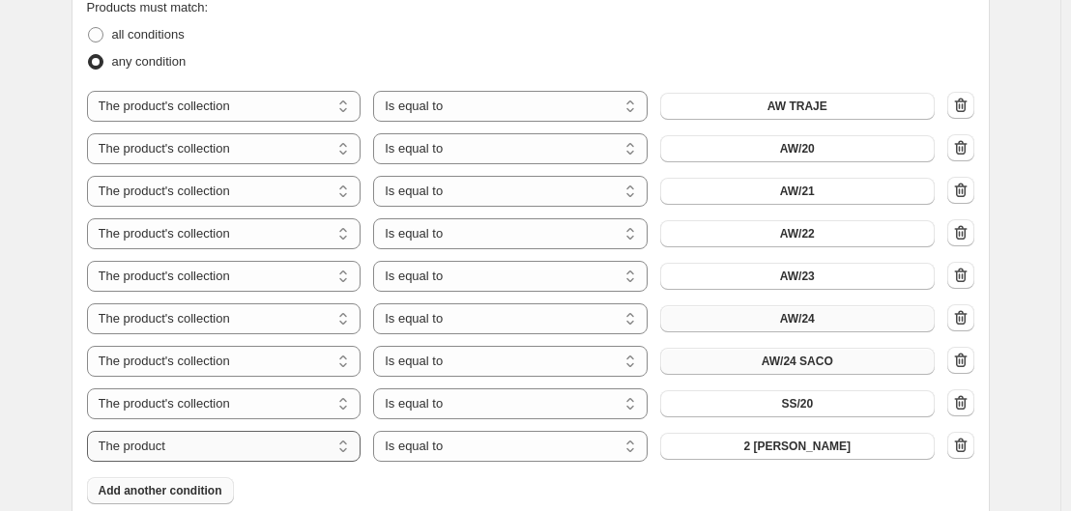
click at [279, 450] on select "The product The product's collection The product's tag The product's vendor The…" at bounding box center [224, 446] width 275 height 31
select select "collection"
click at [777, 446] on span "AW TRAJE" at bounding box center [798, 446] width 60 height 15
click at [166, 490] on span "Add another condition" at bounding box center [161, 490] width 124 height 15
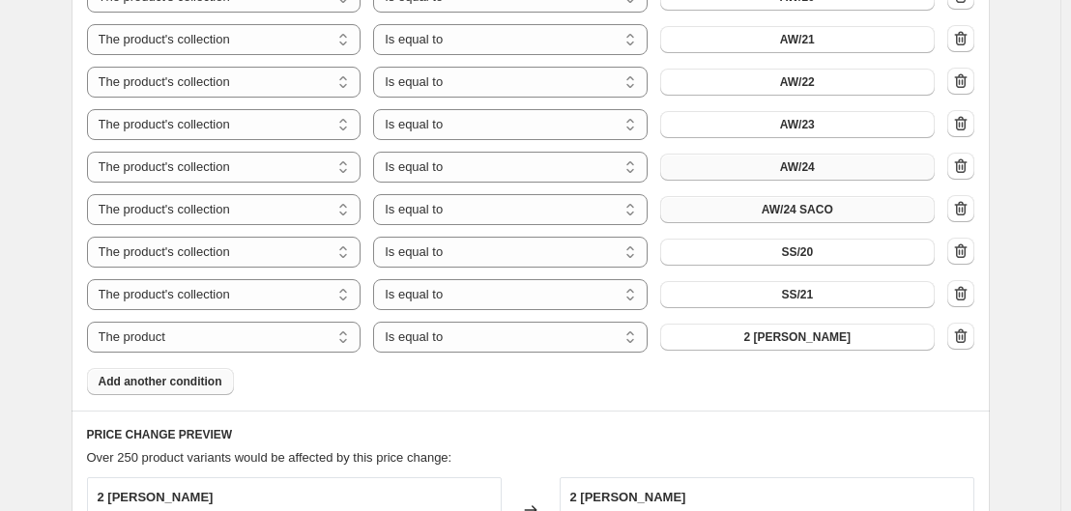
scroll to position [1263, 0]
click at [305, 347] on select "The product The product's collection The product's tag The product's vendor The…" at bounding box center [224, 336] width 275 height 31
select select "collection"
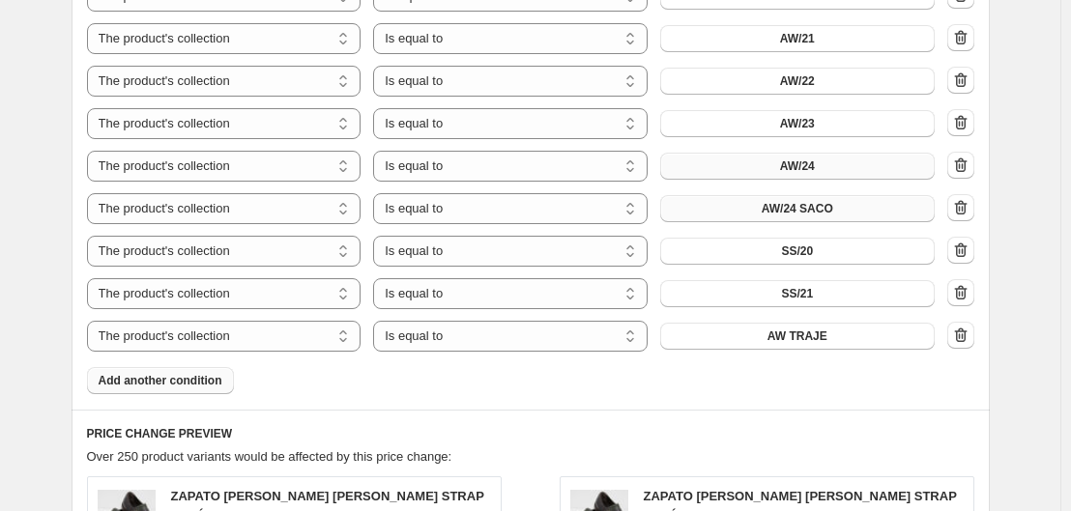
click at [800, 334] on span "AW TRAJE" at bounding box center [798, 336] width 60 height 15
click at [176, 386] on span "Add another condition" at bounding box center [161, 380] width 124 height 15
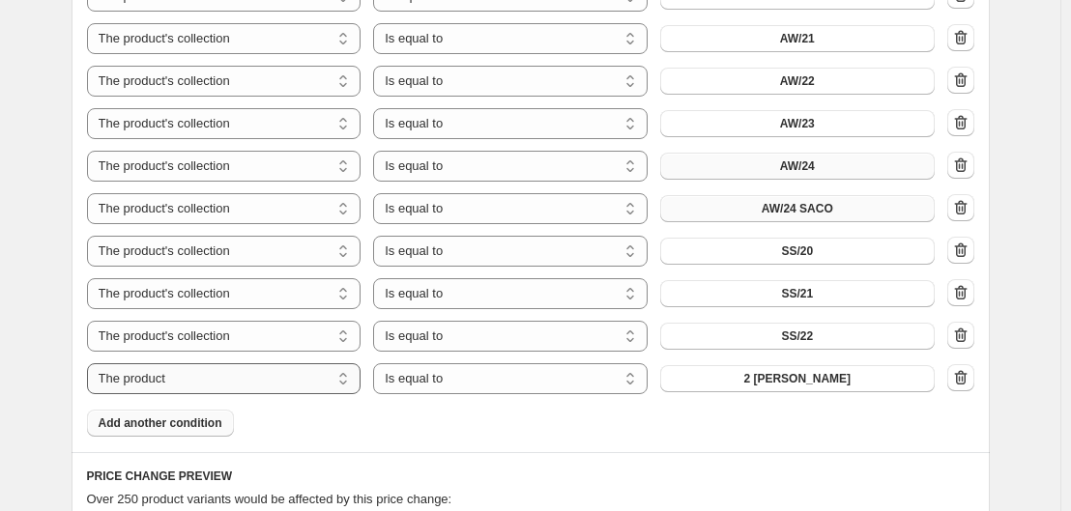
click at [246, 385] on select "The product The product's collection The product's tag The product's vendor The…" at bounding box center [224, 378] width 275 height 31
select select "collection"
click at [769, 377] on button "AW TRAJE" at bounding box center [797, 378] width 275 height 27
click at [179, 421] on span "Add another condition" at bounding box center [161, 423] width 124 height 15
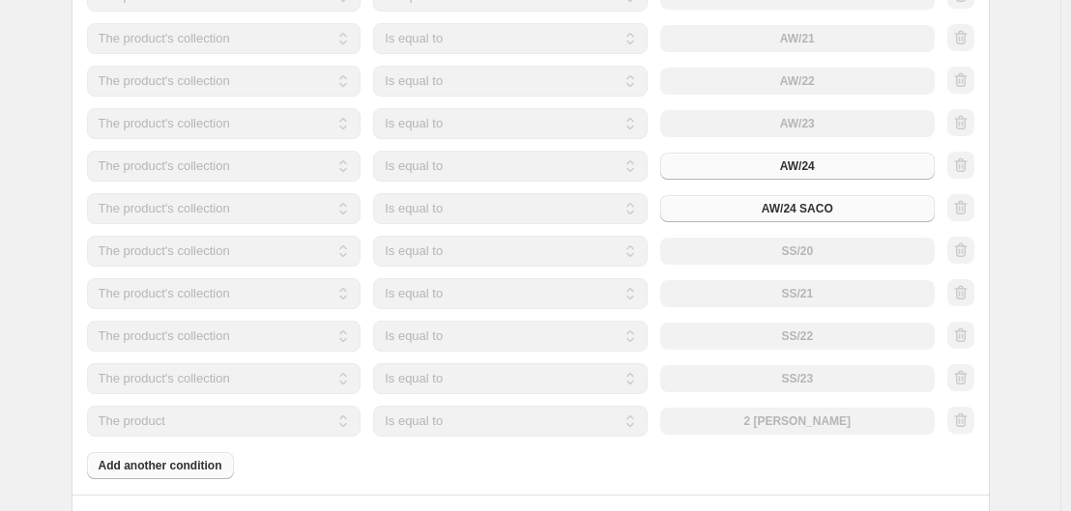
click at [229, 419] on select "The product The product's collection The product's tag The product's vendor The…" at bounding box center [224, 421] width 275 height 31
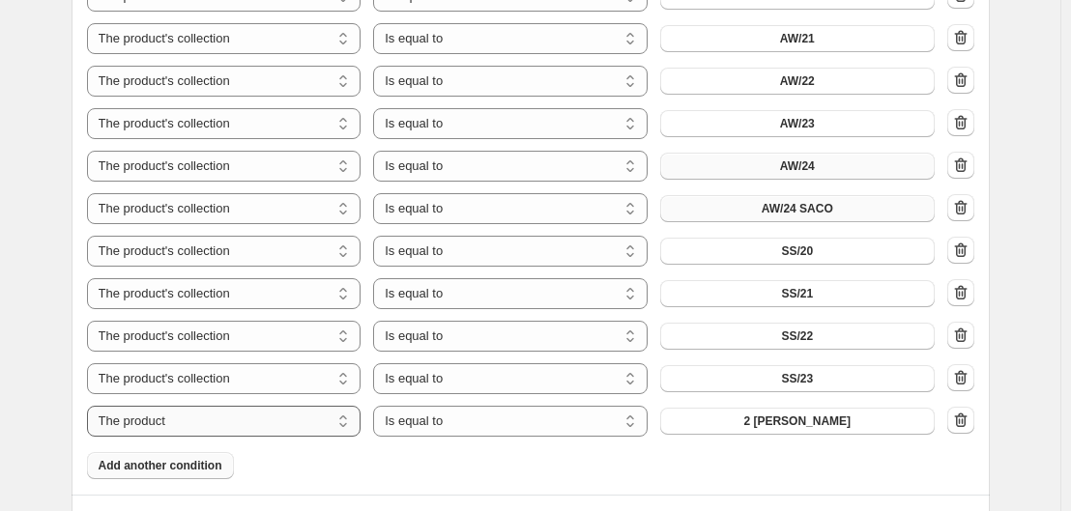
click at [229, 419] on select "The product The product's collection The product's tag The product's vendor The…" at bounding box center [224, 421] width 275 height 31
select select "collection"
click at [827, 425] on span "AW TRAJE" at bounding box center [798, 421] width 60 height 15
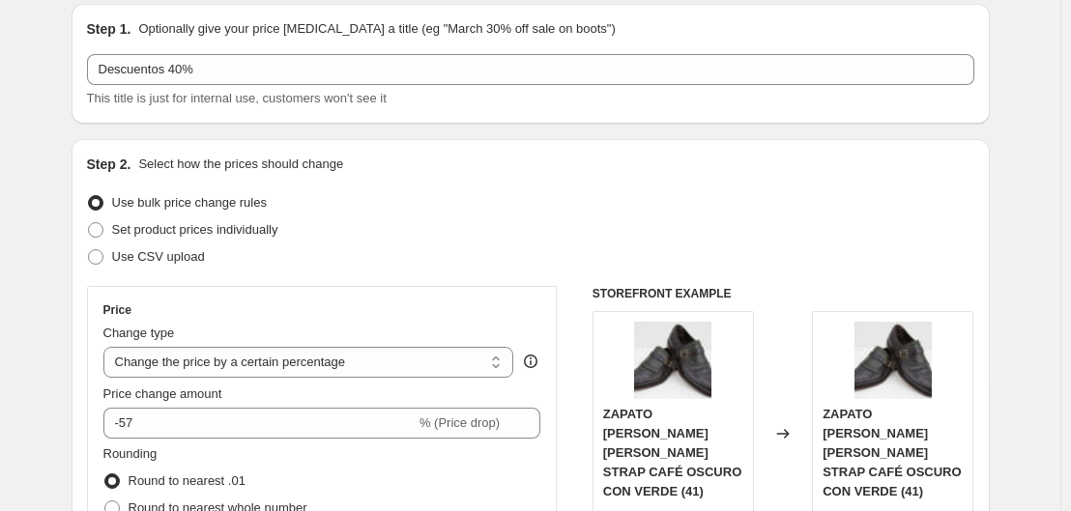
scroll to position [71, 0]
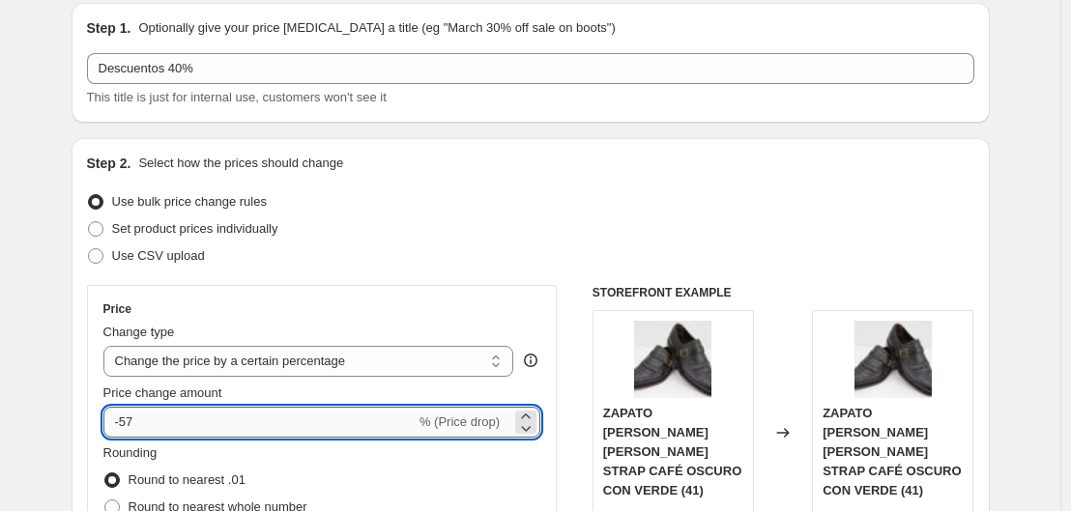
click at [240, 428] on input "-57" at bounding box center [259, 422] width 312 height 31
type input "-5"
type input "-40"
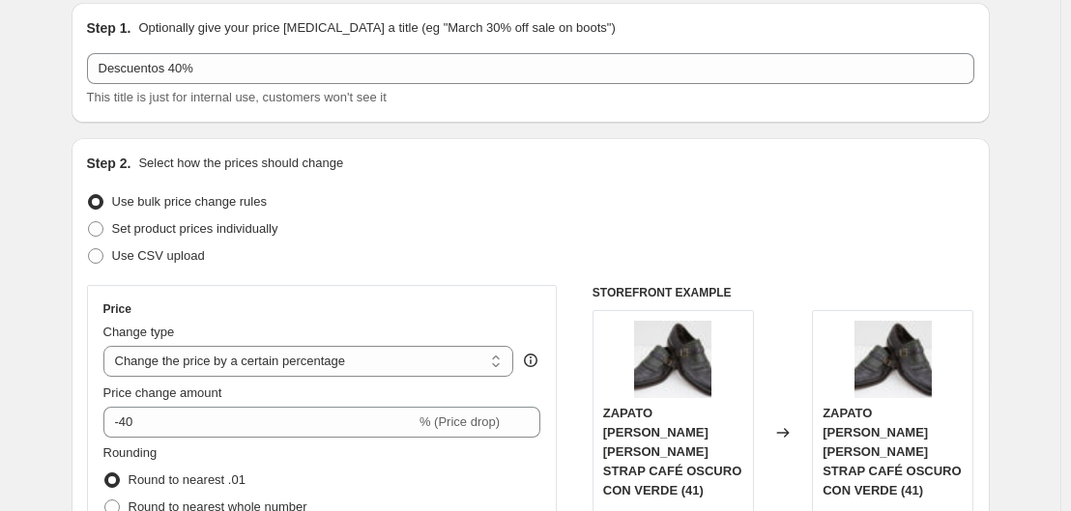
click at [536, 182] on div "Step 2. Select how the prices should change Use bulk price change rules Set pro…" at bounding box center [530, 478] width 887 height 648
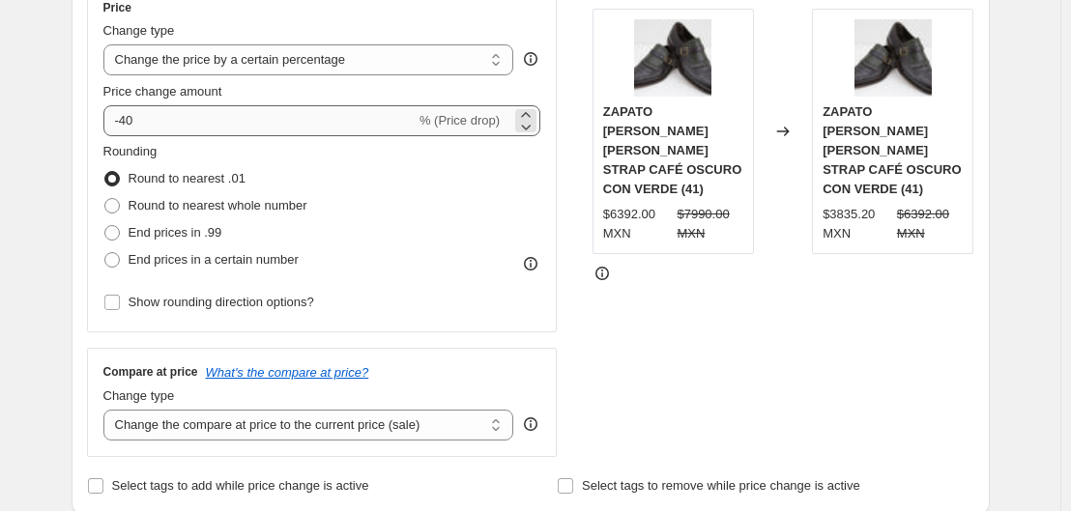
scroll to position [373, 0]
click at [610, 273] on div "STOREFRONT EXAMPLE ZAPATO [PERSON_NAME] [PERSON_NAME] STRAP CAFÉ OSCURO CON VER…" at bounding box center [784, 220] width 382 height 474
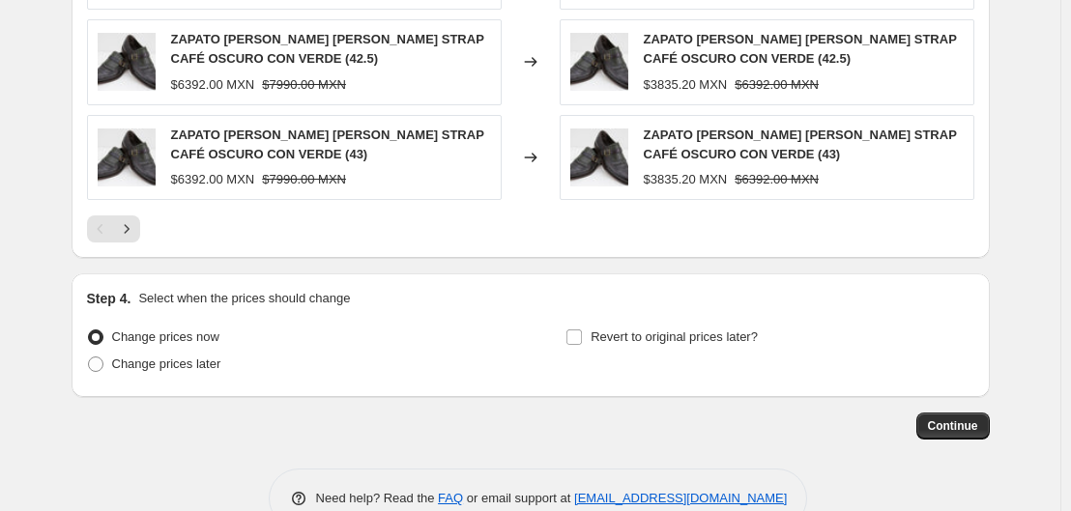
scroll to position [2138, 0]
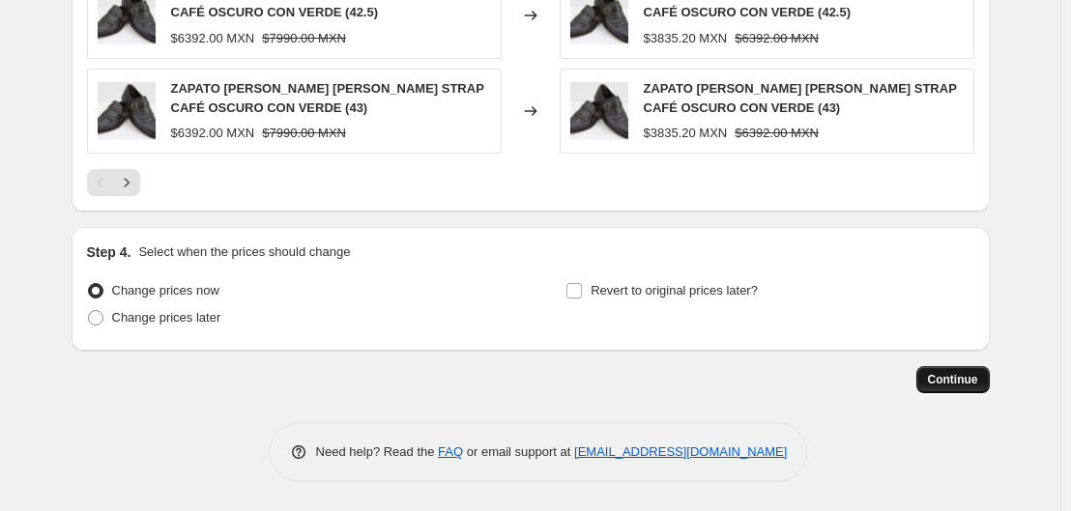
click at [964, 392] on button "Continue" at bounding box center [952, 379] width 73 height 27
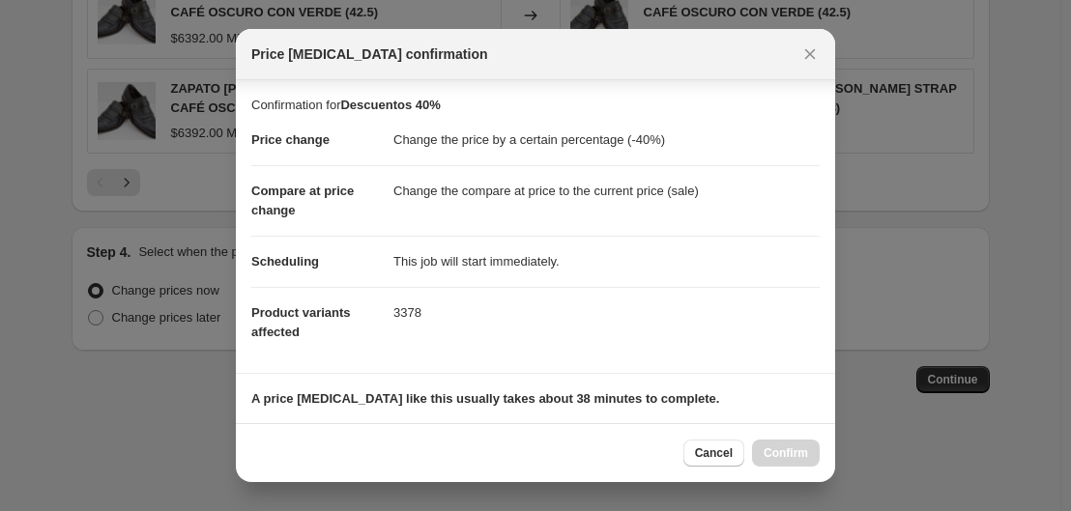
scroll to position [409, 0]
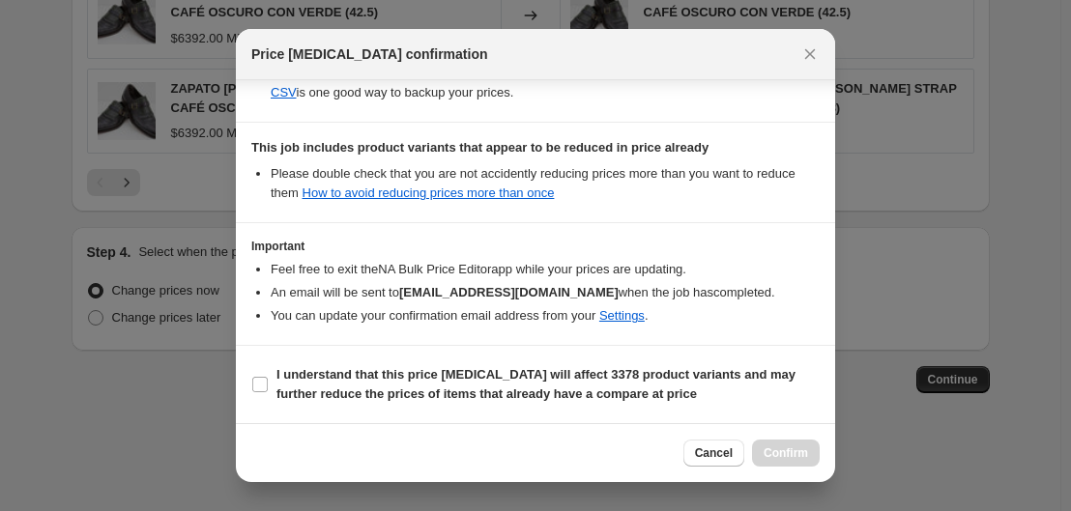
click at [391, 361] on section "I understand that this price [MEDICAL_DATA] will affect 3378 product variants a…" at bounding box center [535, 384] width 599 height 77
click at [366, 383] on b "I understand that this price [MEDICAL_DATA] will affect 3378 product variants a…" at bounding box center [535, 384] width 519 height 34
click at [475, 392] on b "I understand that this price [MEDICAL_DATA] will affect 3378 product variants a…" at bounding box center [535, 384] width 519 height 34
click at [268, 392] on input "I understand that this price [MEDICAL_DATA] will affect 3378 product variants a…" at bounding box center [259, 384] width 15 height 15
checkbox input "true"
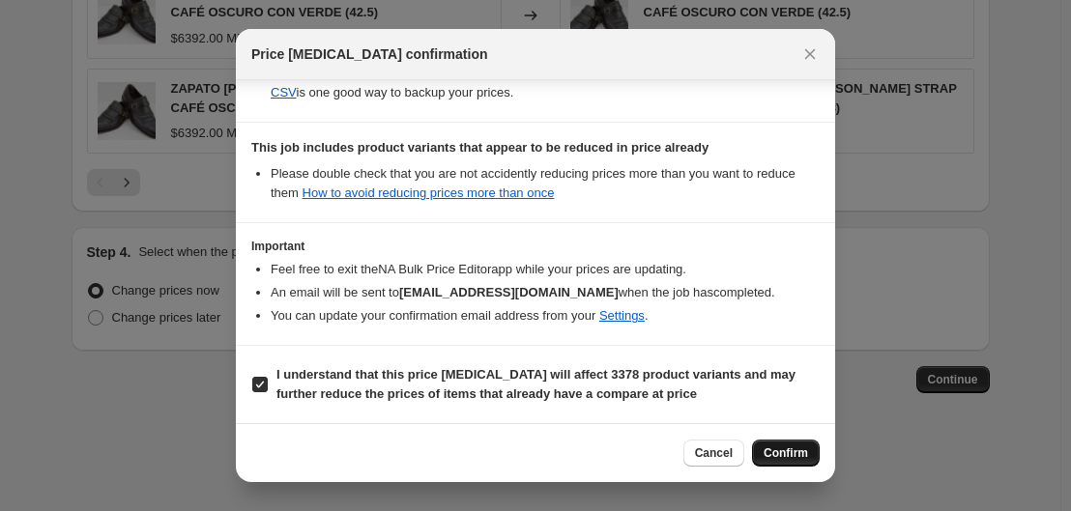
click at [766, 457] on span "Confirm" at bounding box center [786, 453] width 44 height 15
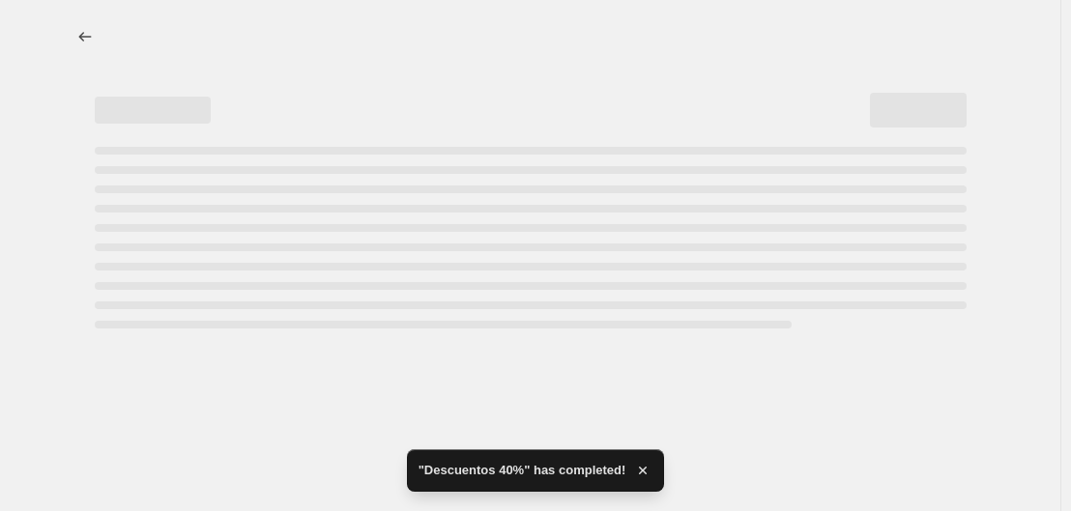
select select "percentage"
select select "collection"
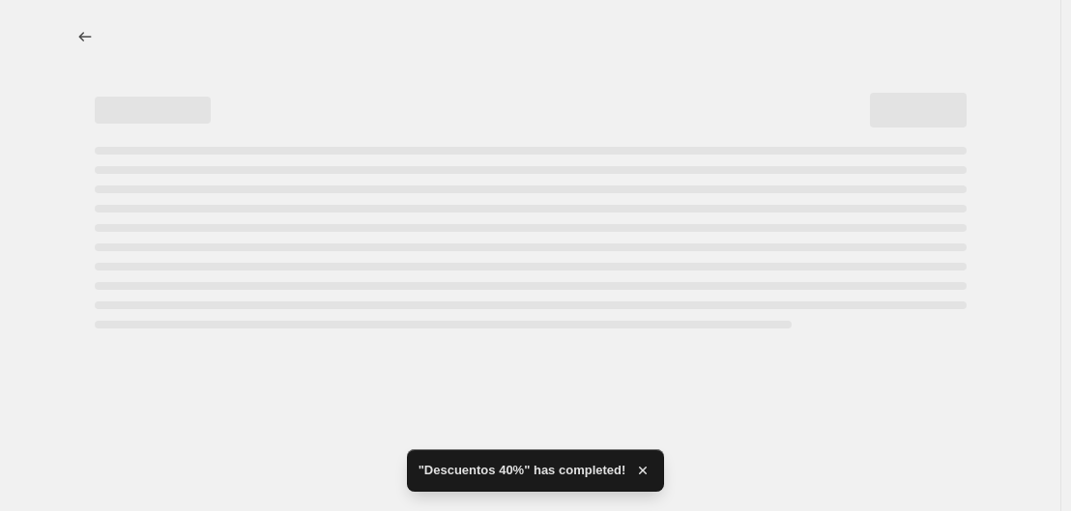
select select "collection"
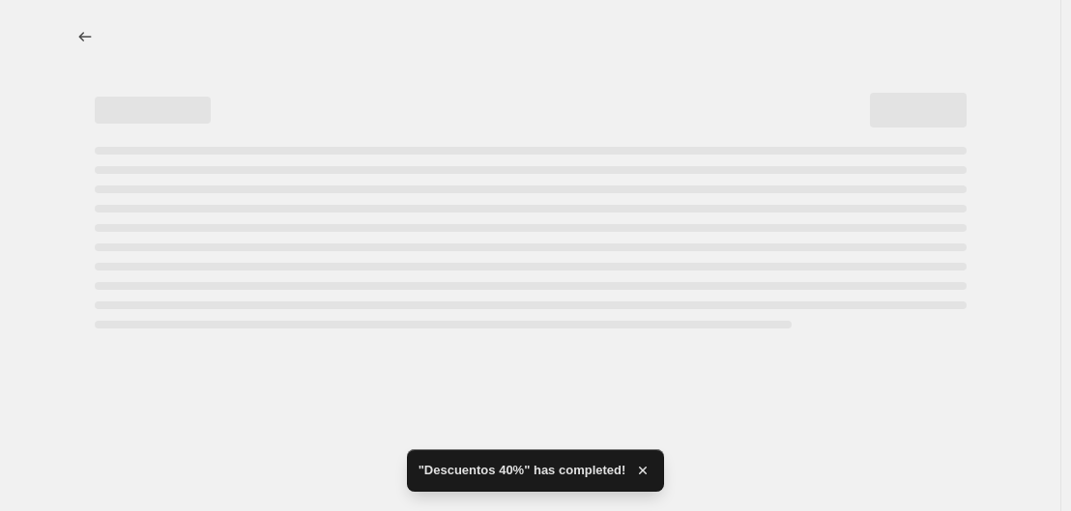
select select "collection"
